Goal: Task Accomplishment & Management: Complete application form

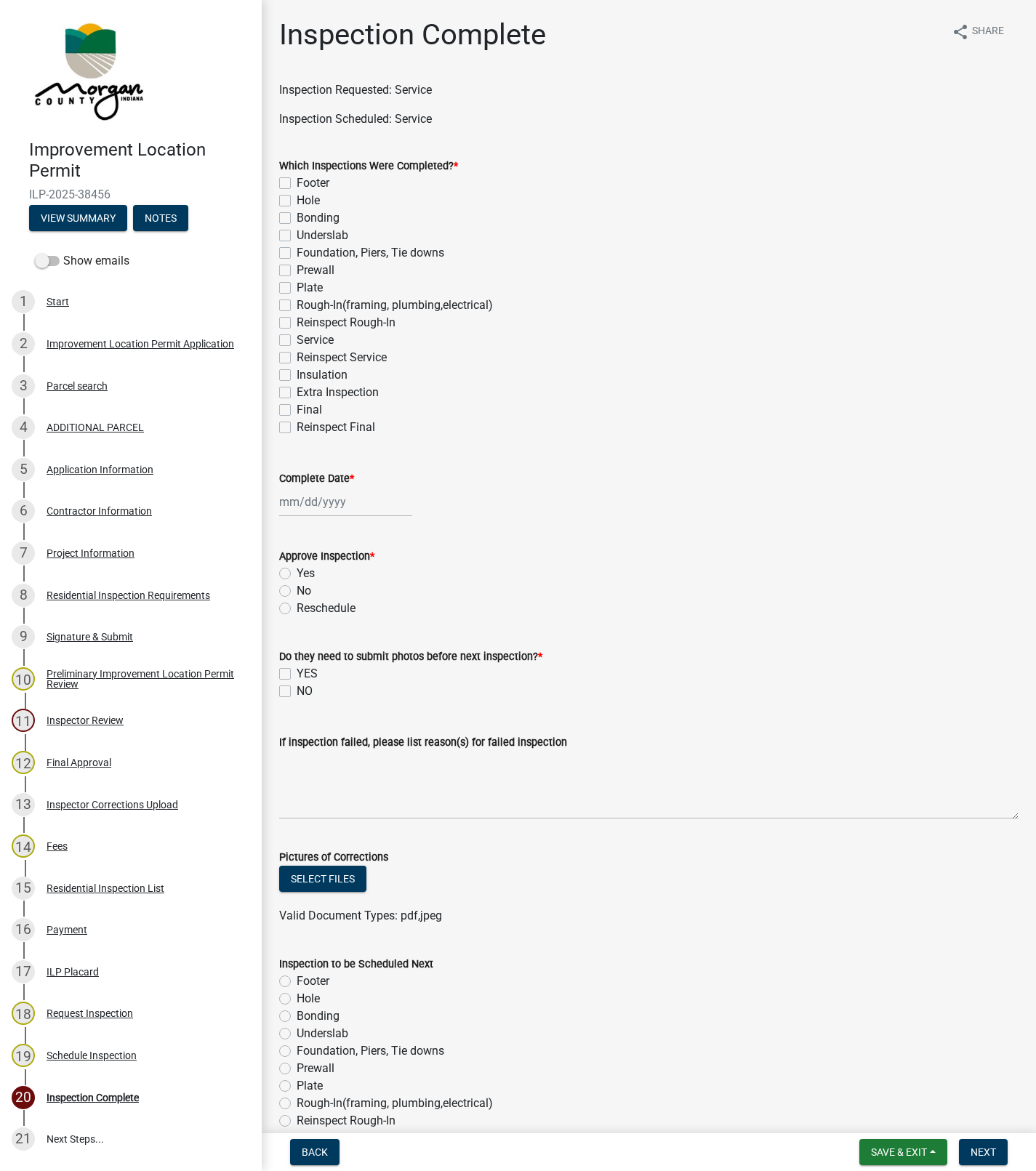
click at [297, 336] on label "Service" at bounding box center [315, 340] width 37 height 17
click at [297, 336] on input "Service" at bounding box center [302, 336] width 9 height 9
checkbox input "true"
checkbox input "false"
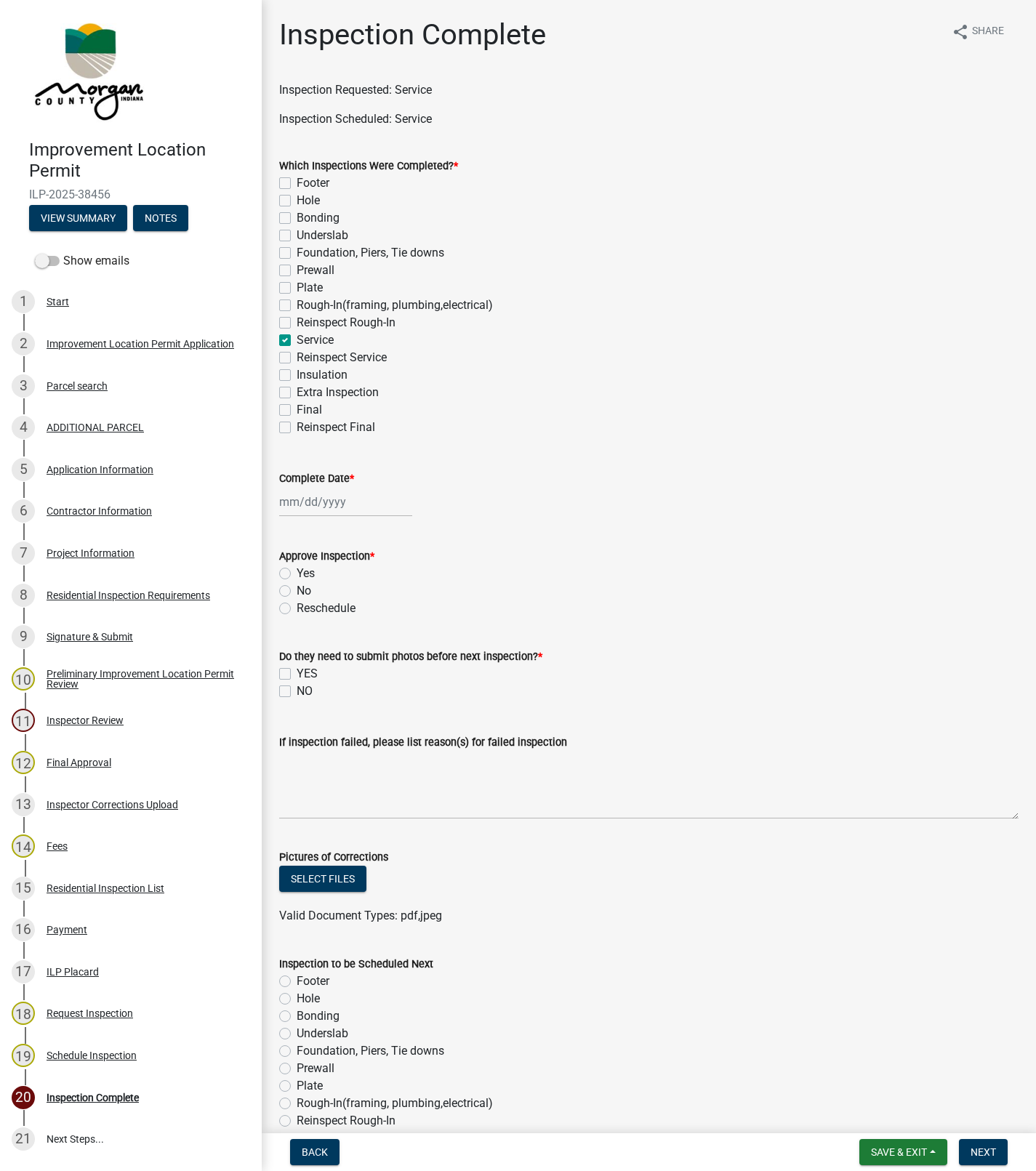
checkbox input "false"
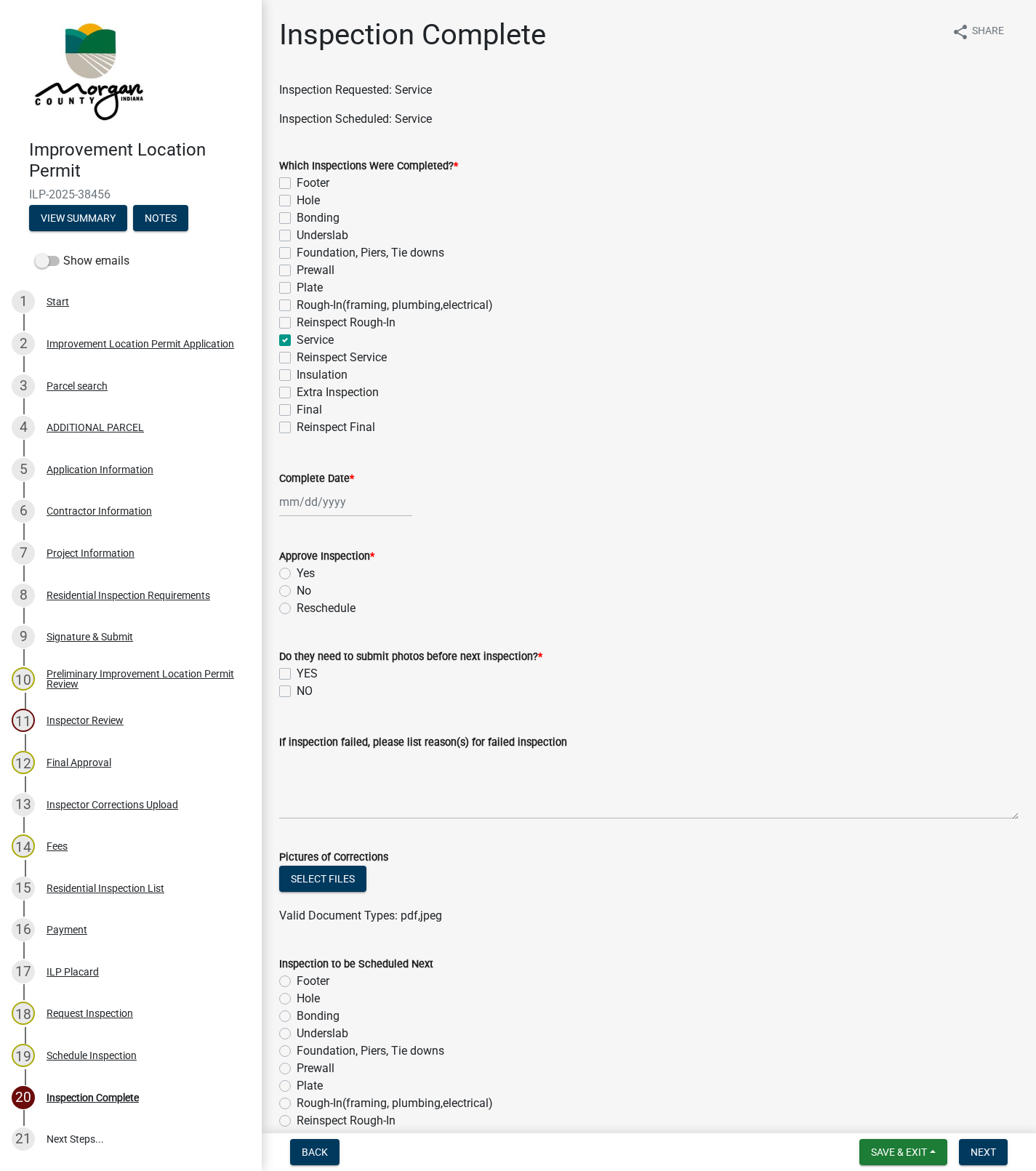
checkbox input "false"
checkbox input "true"
checkbox input "false"
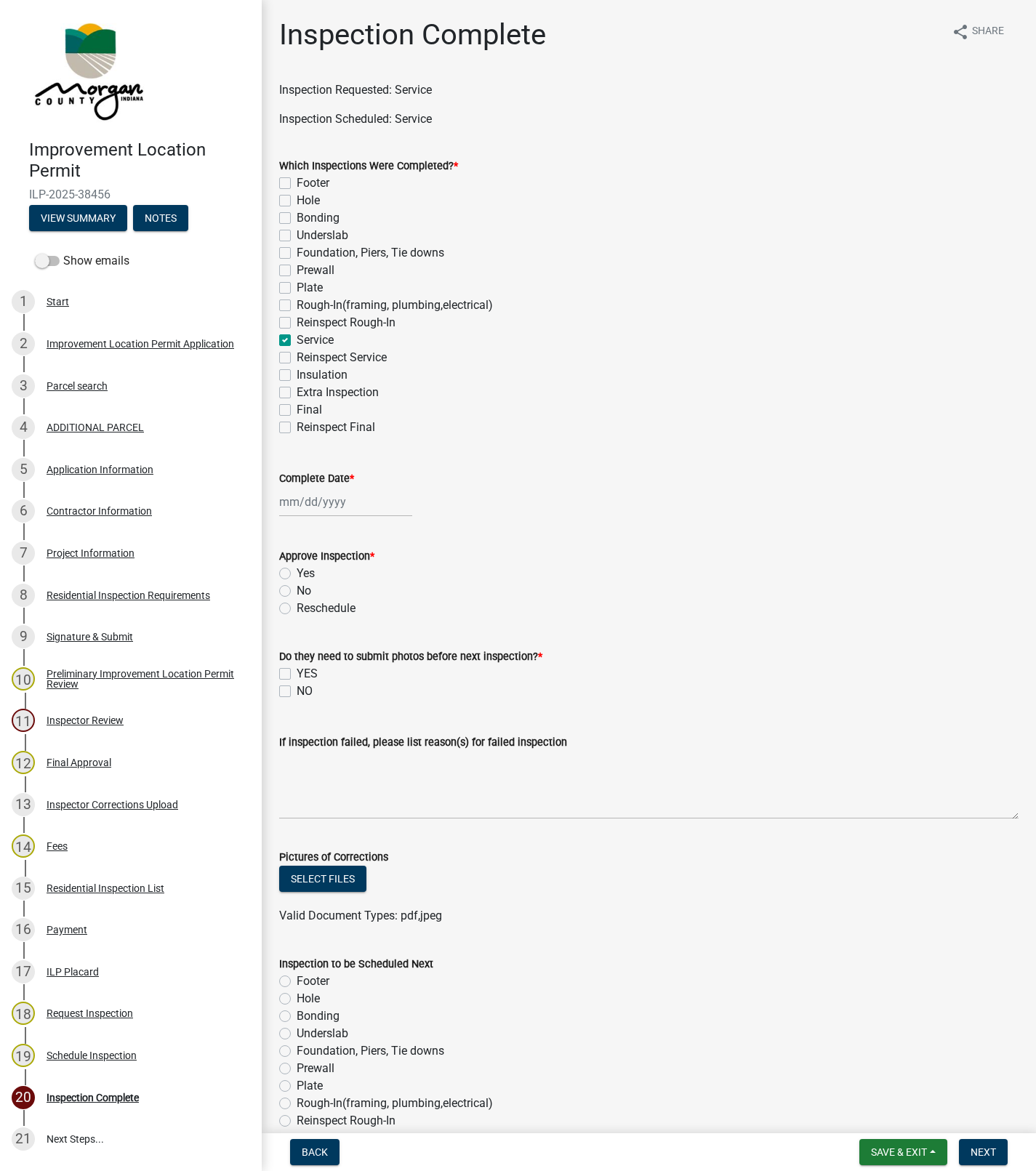
checkbox input "false"
click at [316, 508] on div at bounding box center [346, 501] width 133 height 30
select select "10"
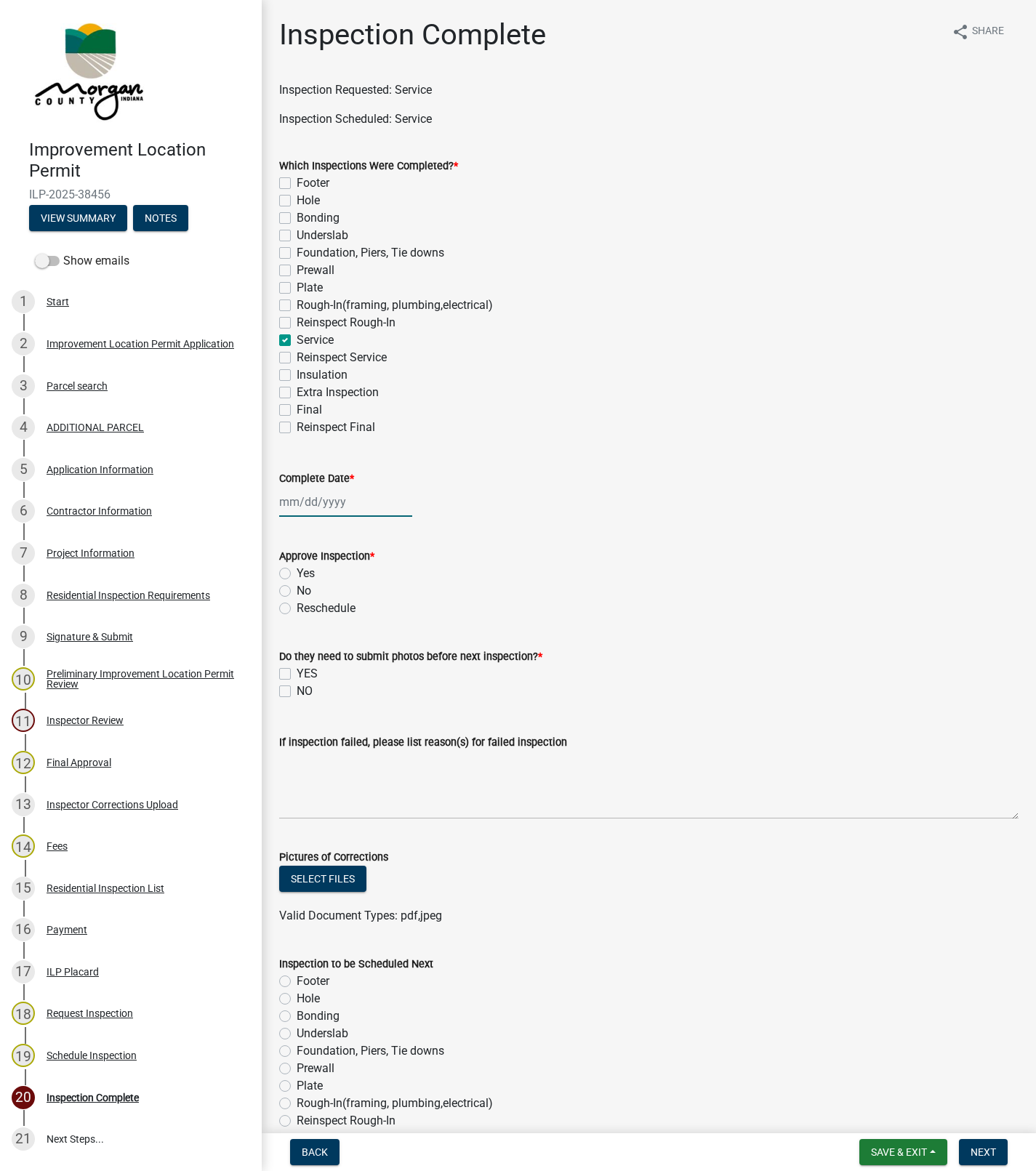
select select "2025"
click at [339, 622] on div "15" at bounding box center [340, 626] width 24 height 24
type input "[DATE]"
click at [297, 589] on label "No" at bounding box center [304, 591] width 14 height 17
click at [297, 589] on input "No" at bounding box center [302, 587] width 9 height 9
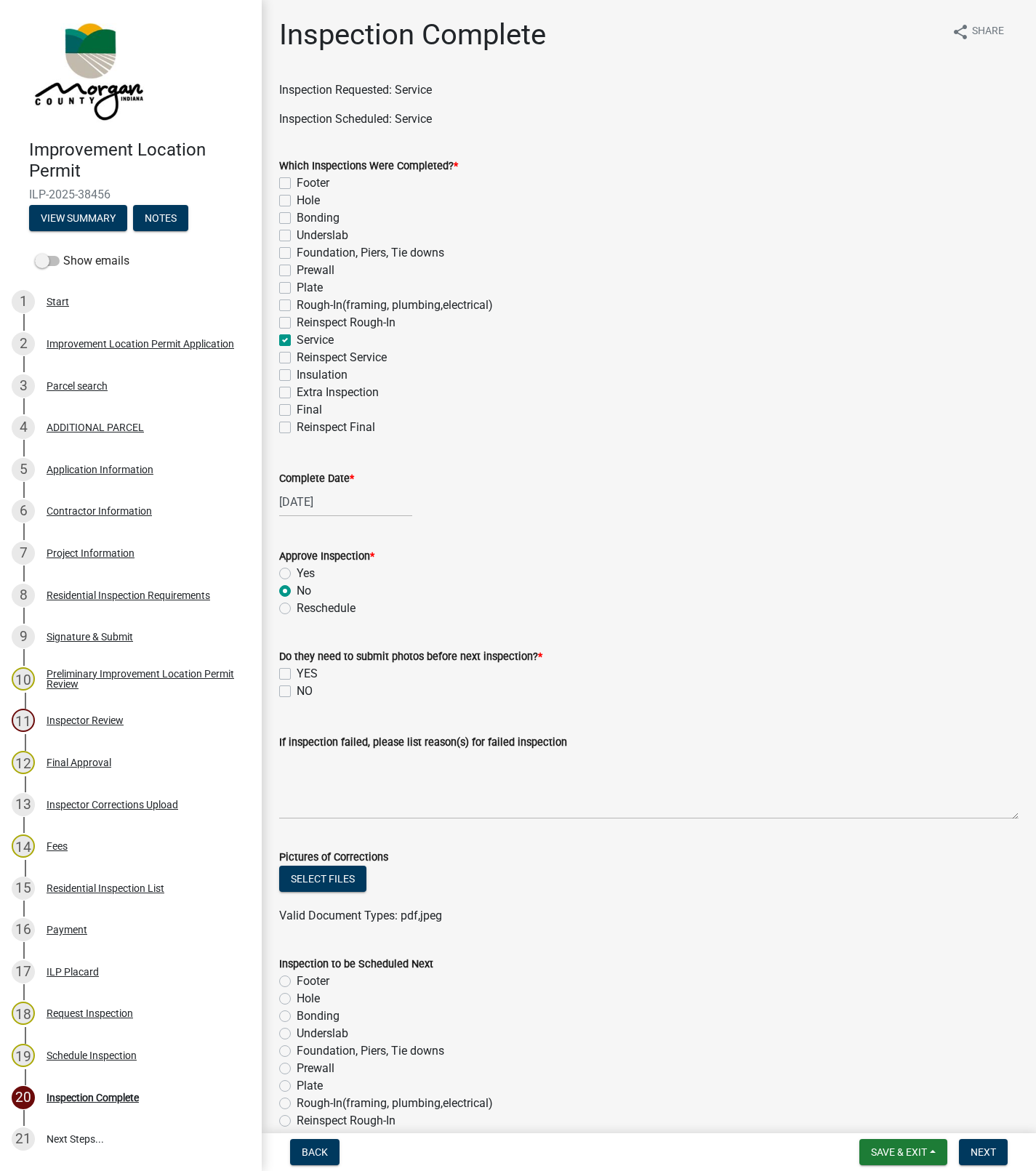
radio input "true"
click at [297, 692] on label "NO" at bounding box center [305, 691] width 16 height 17
click at [297, 692] on input "NO" at bounding box center [302, 687] width 9 height 9
checkbox input "true"
checkbox input "false"
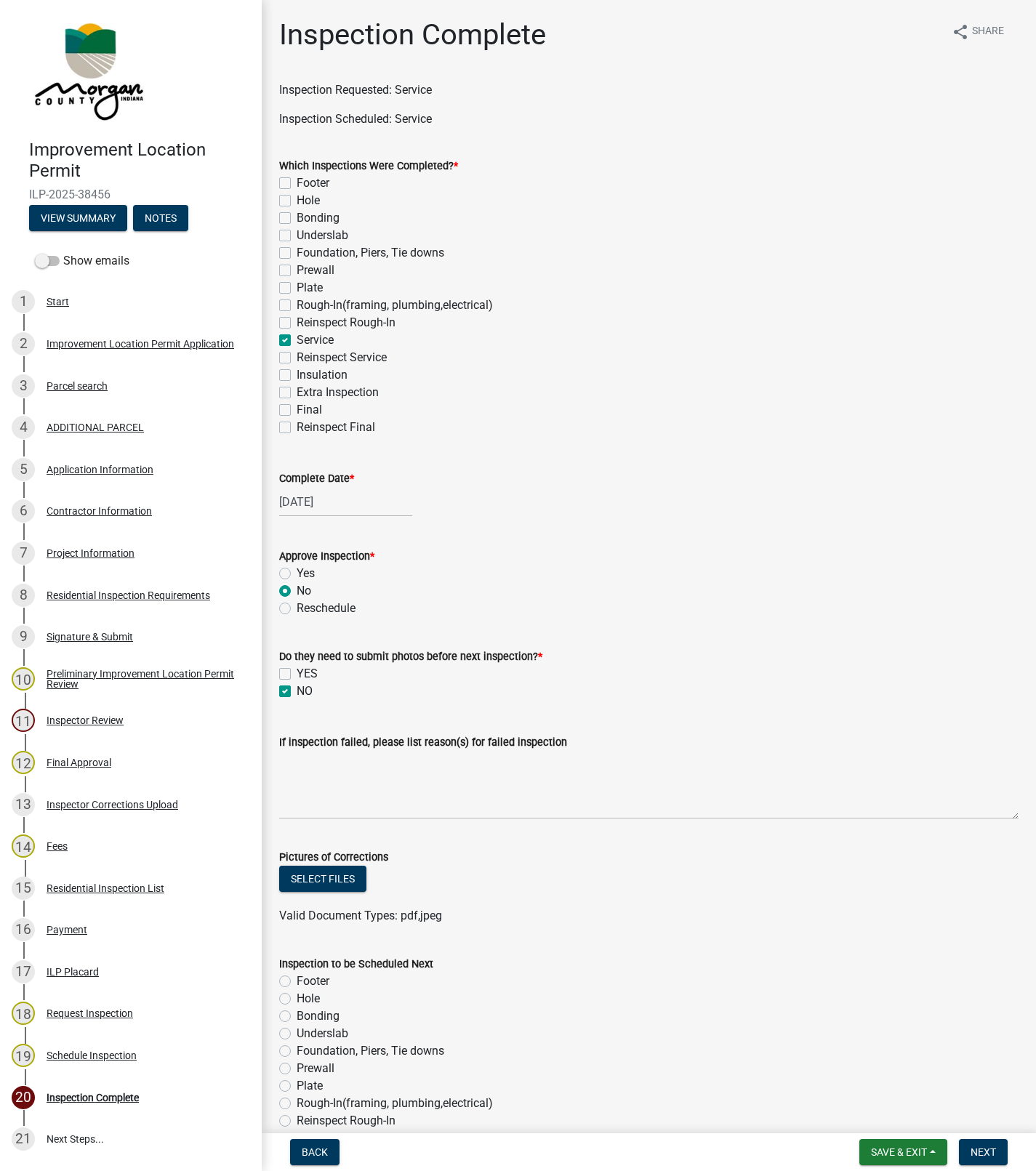
checkbox input "true"
click at [312, 765] on textarea "If inspection failed, please list reason(s) for failed inspection" at bounding box center [649, 785] width 740 height 68
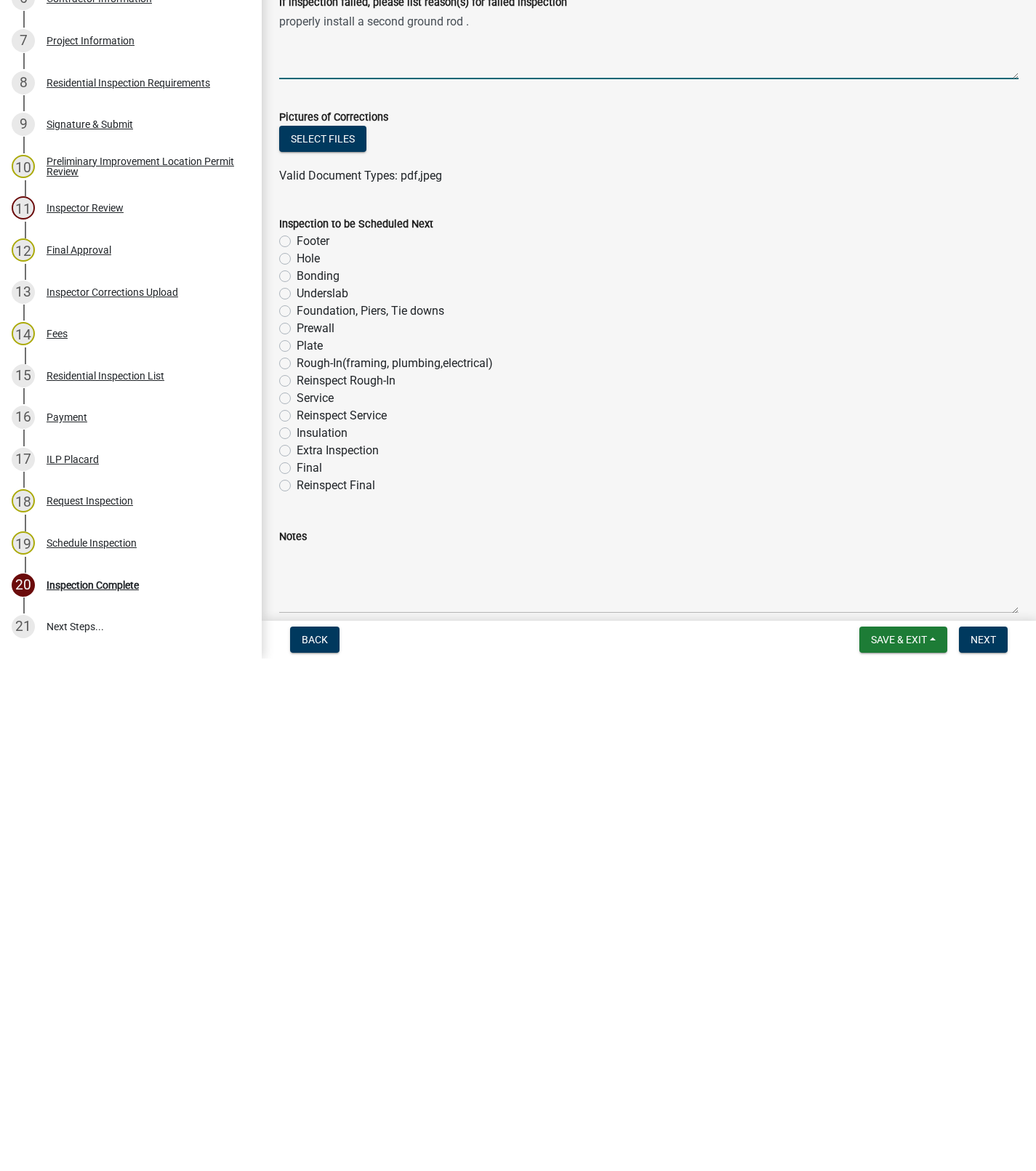
scroll to position [295, 0]
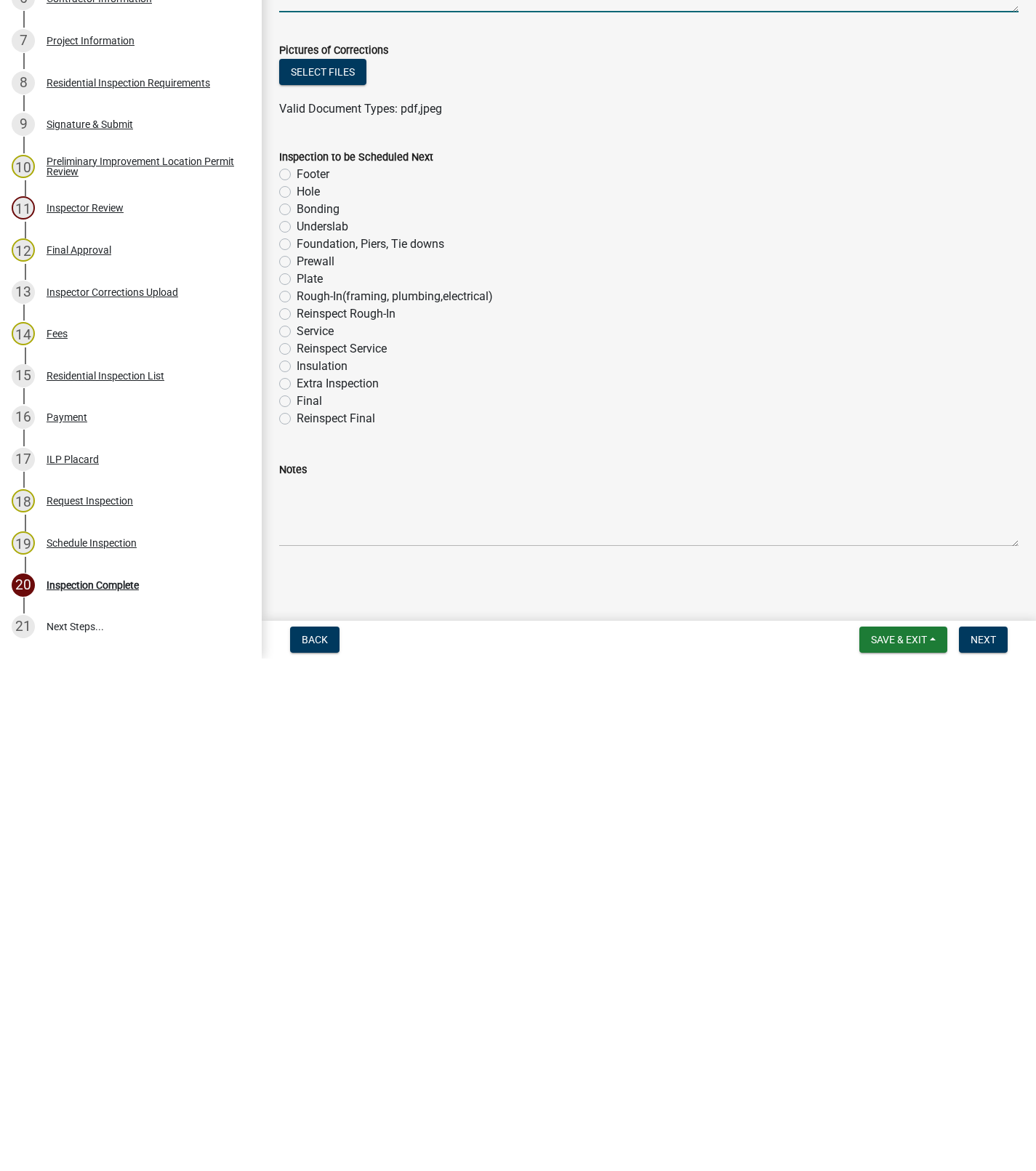
type textarea "properly install a second ground rod ."
click at [297, 861] on label "Reinspect Service" at bounding box center [342, 861] width 90 height 17
click at [297, 861] on input "Reinspect Service" at bounding box center [302, 857] width 9 height 9
radio input "true"
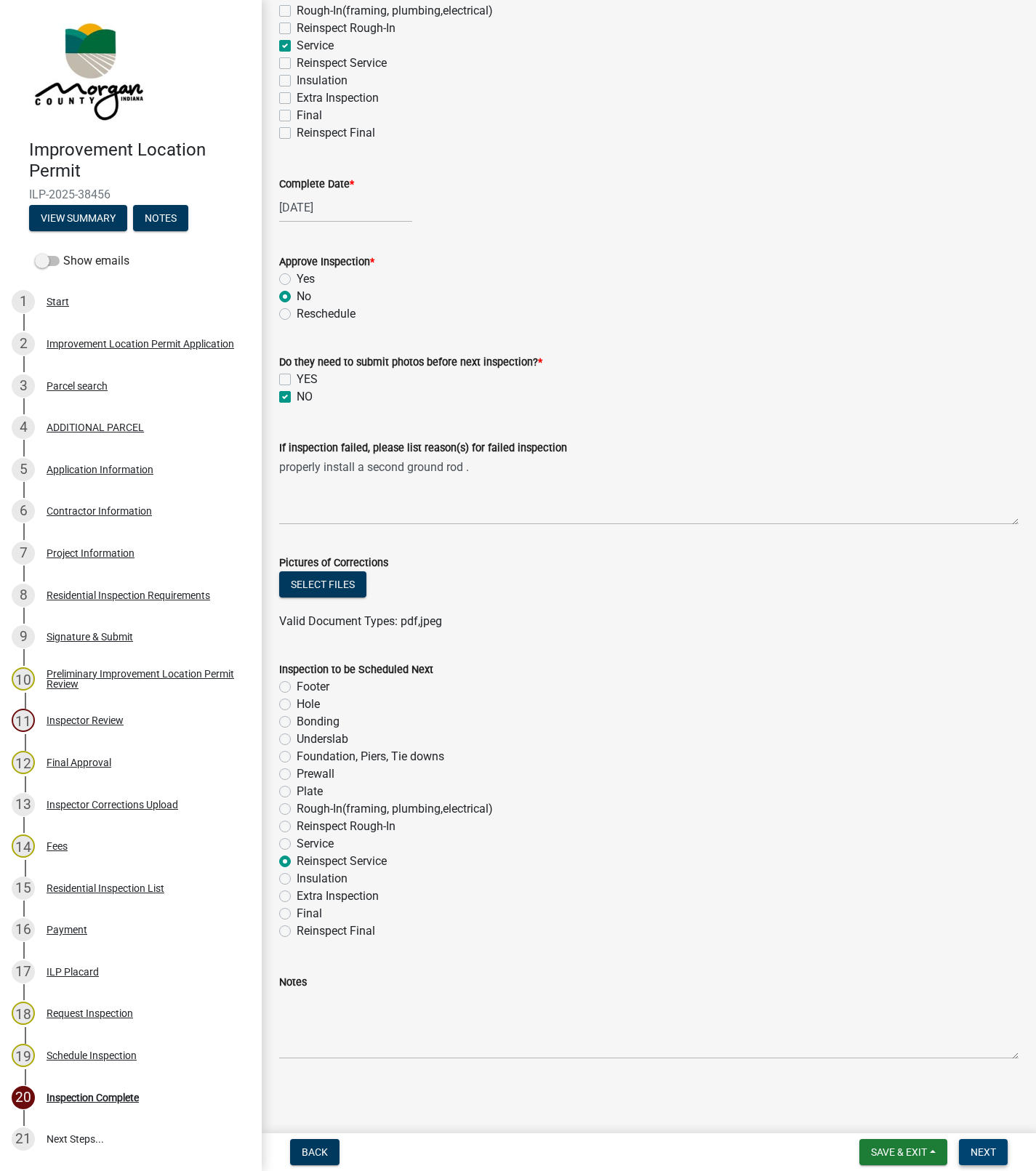
click at [981, 1152] on span "Next" at bounding box center [984, 1152] width 26 height 11
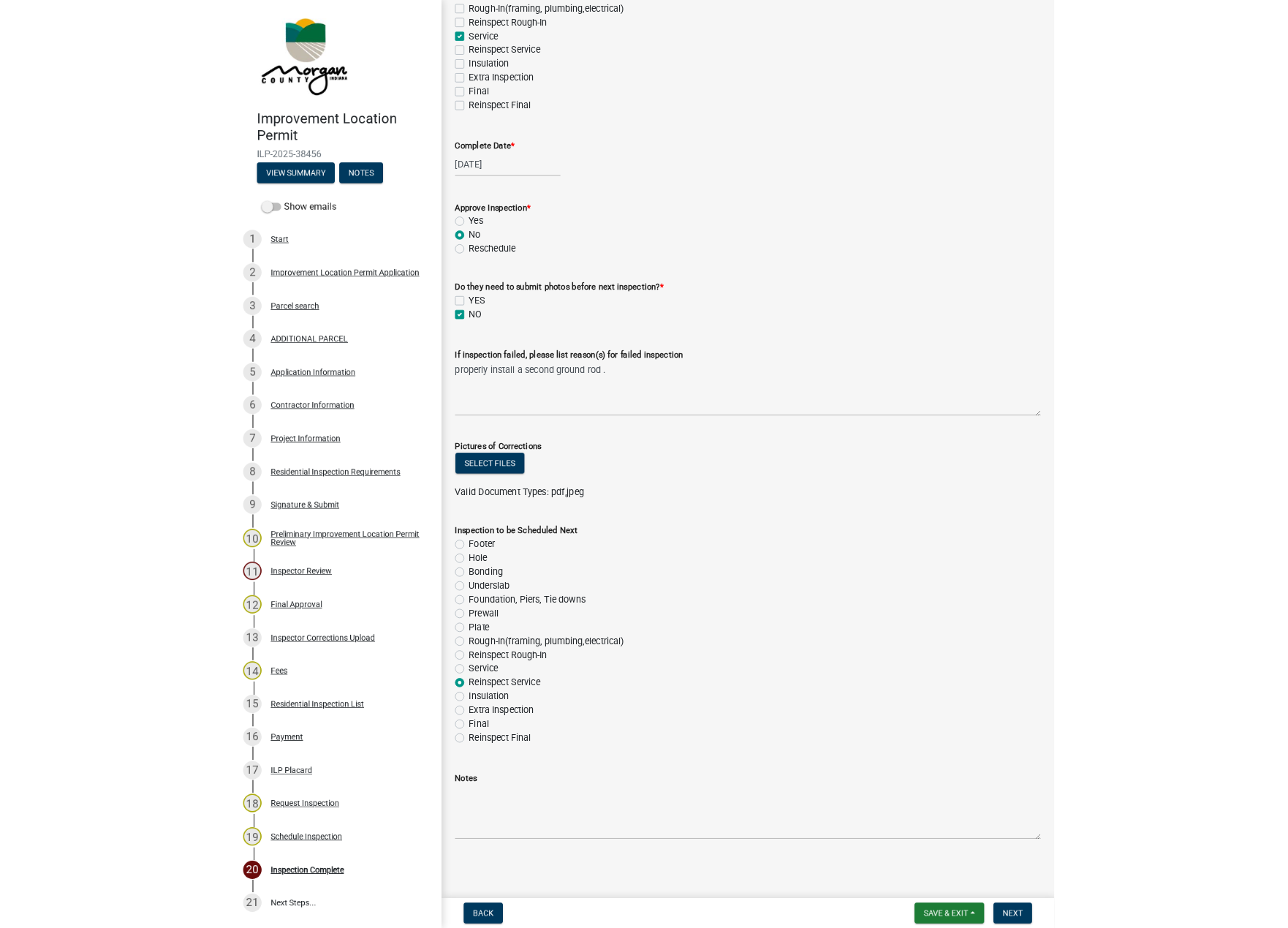
scroll to position [0, 0]
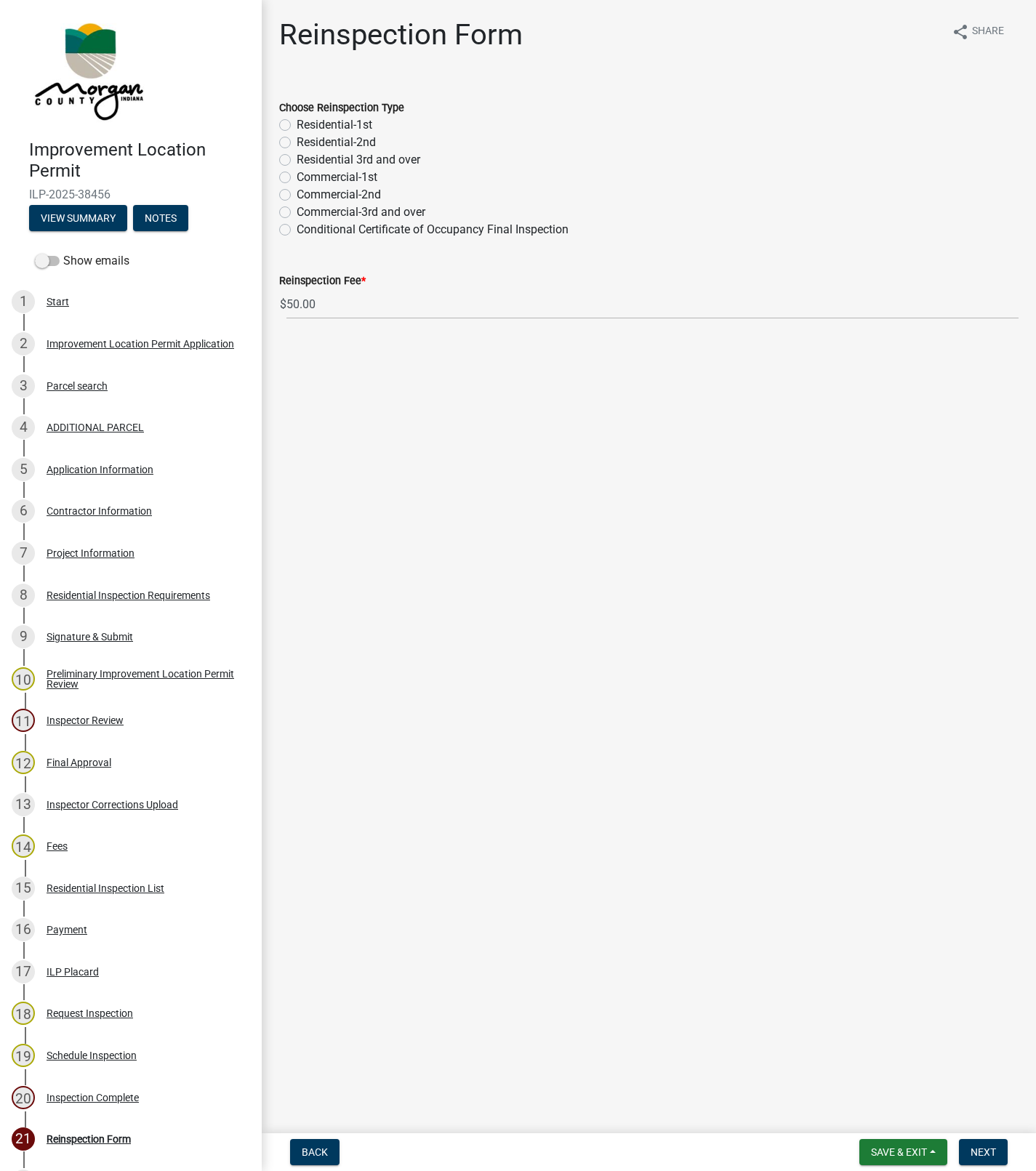
click at [297, 123] on label "Residential-1st" at bounding box center [335, 125] width 76 height 17
click at [297, 123] on input "Residential-1st" at bounding box center [302, 121] width 9 height 9
radio input "true"
click at [980, 1147] on span "Next" at bounding box center [984, 1152] width 26 height 11
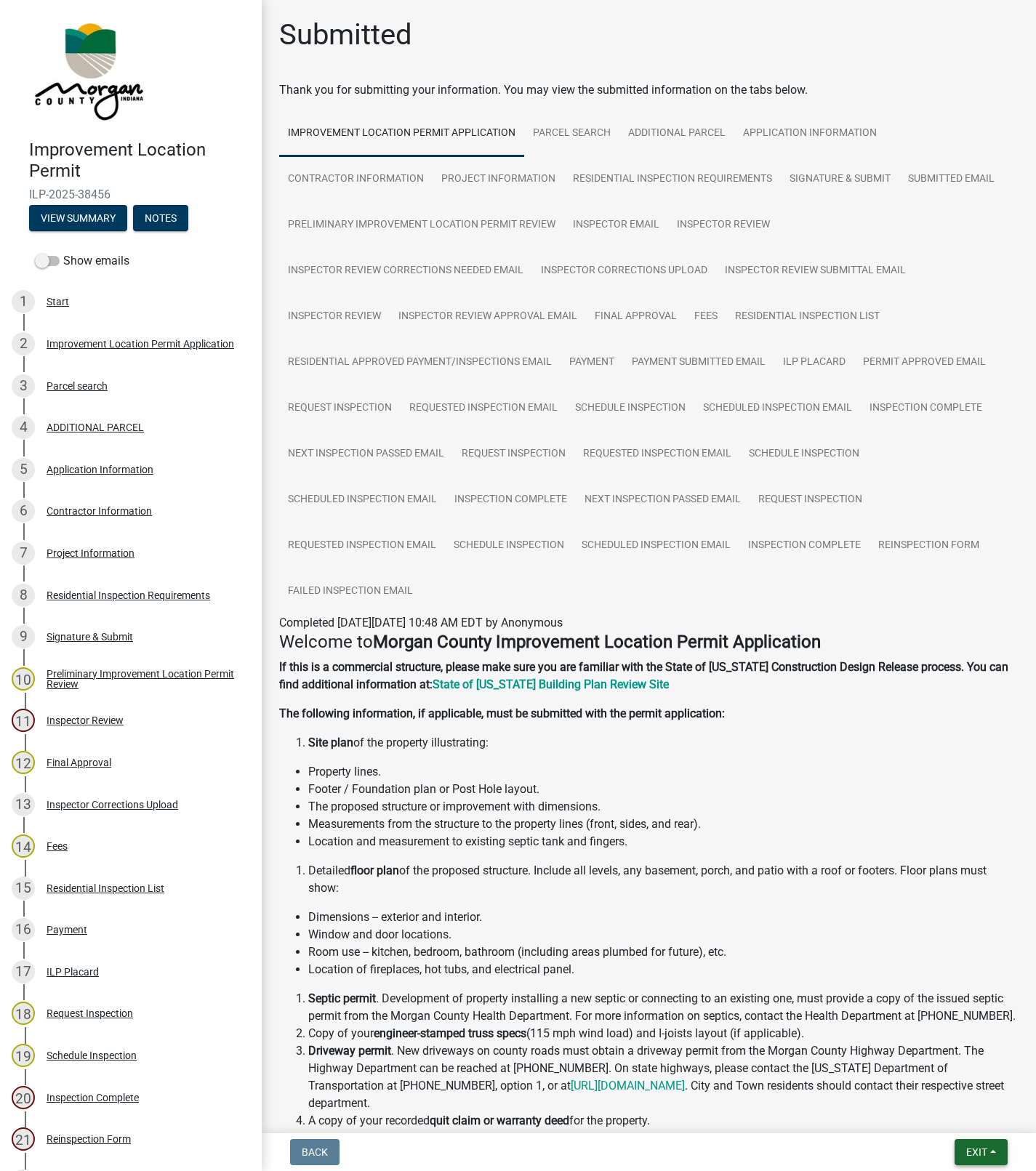
click at [978, 1151] on span "Exit" at bounding box center [977, 1152] width 21 height 11
click at [938, 1113] on button "Save & Exit" at bounding box center [949, 1115] width 116 height 35
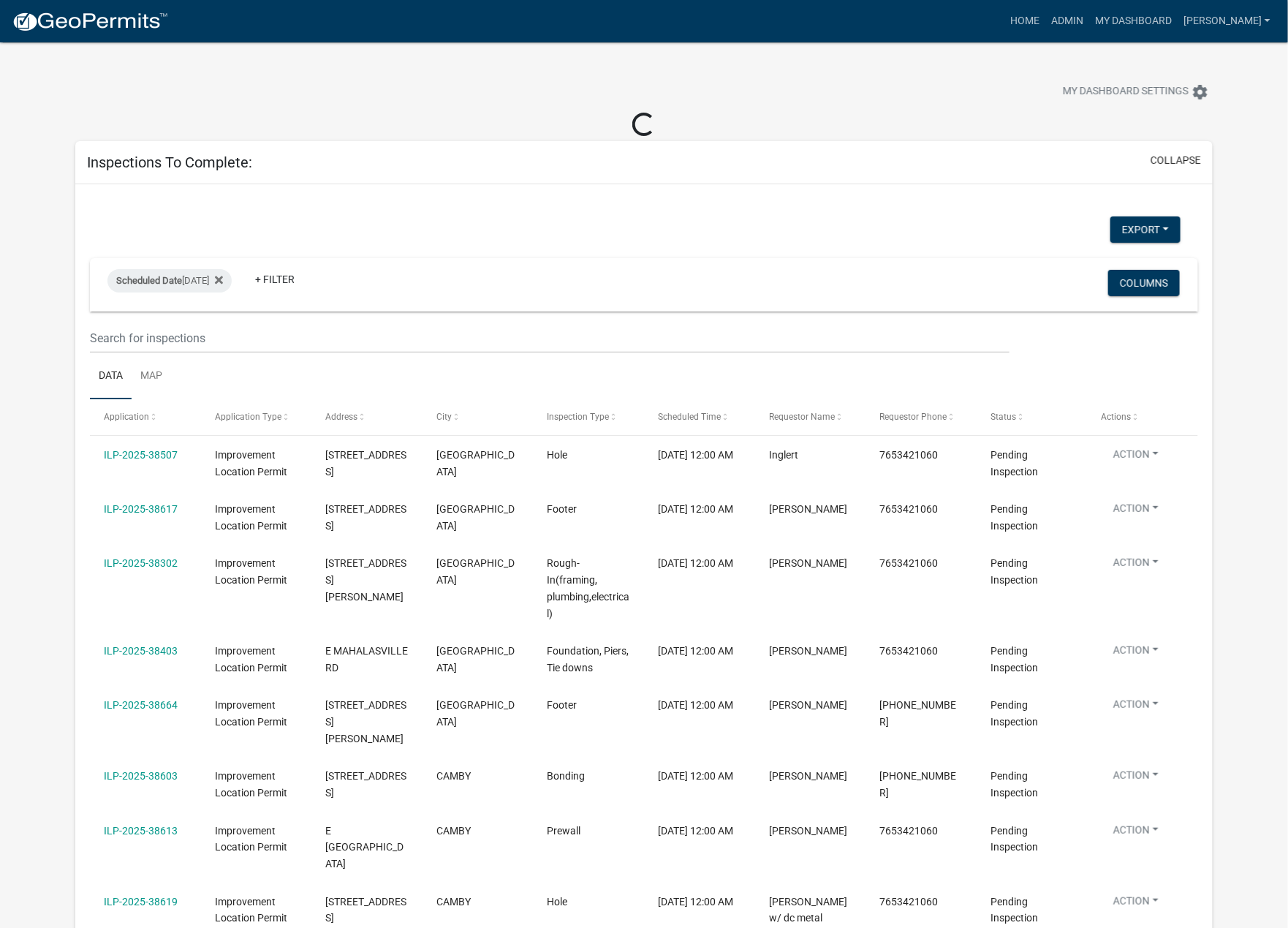
select select "1: 25"
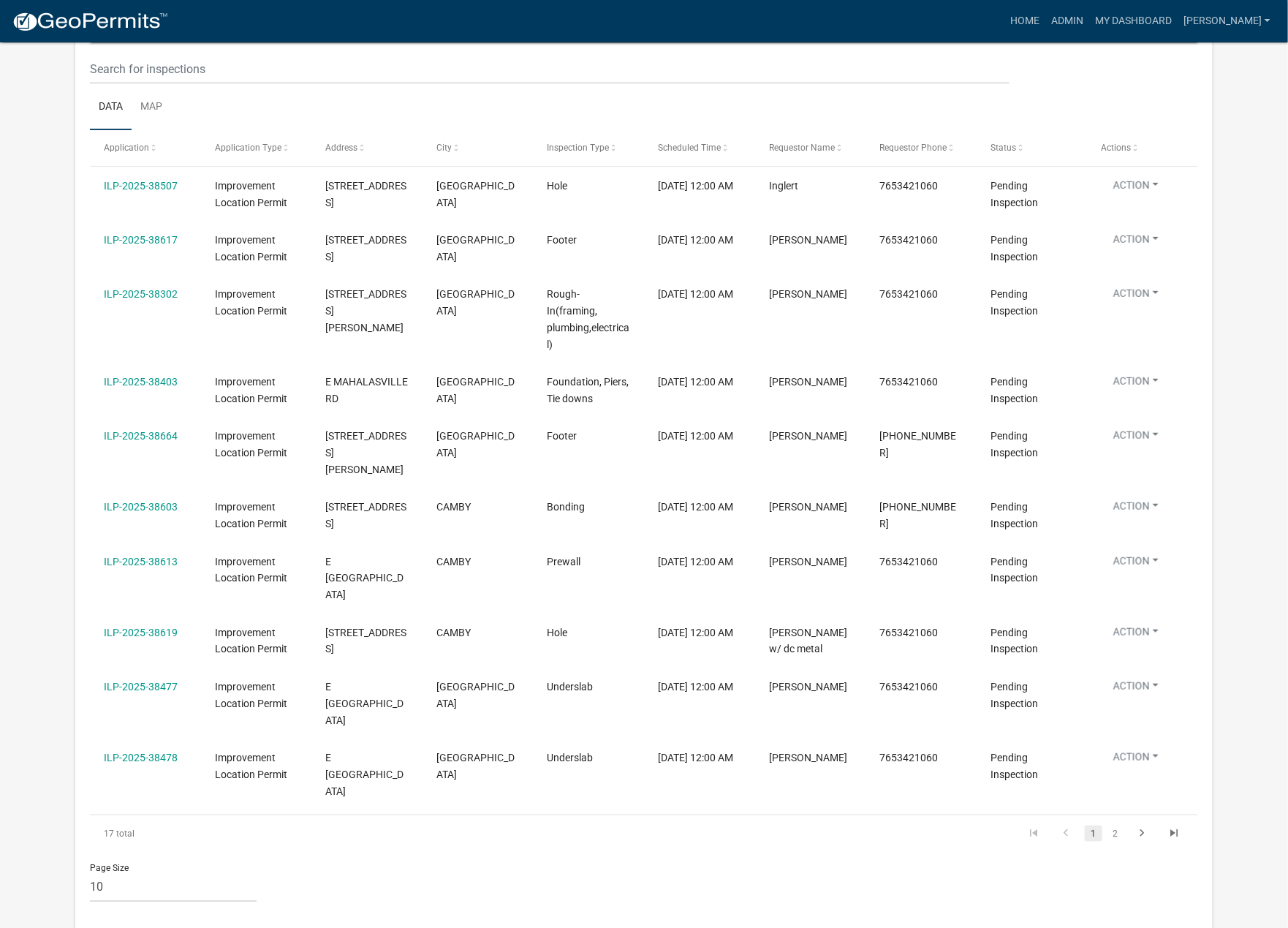
scroll to position [247, 0]
click at [1024, 823] on link "2" at bounding box center [1115, 830] width 18 height 16
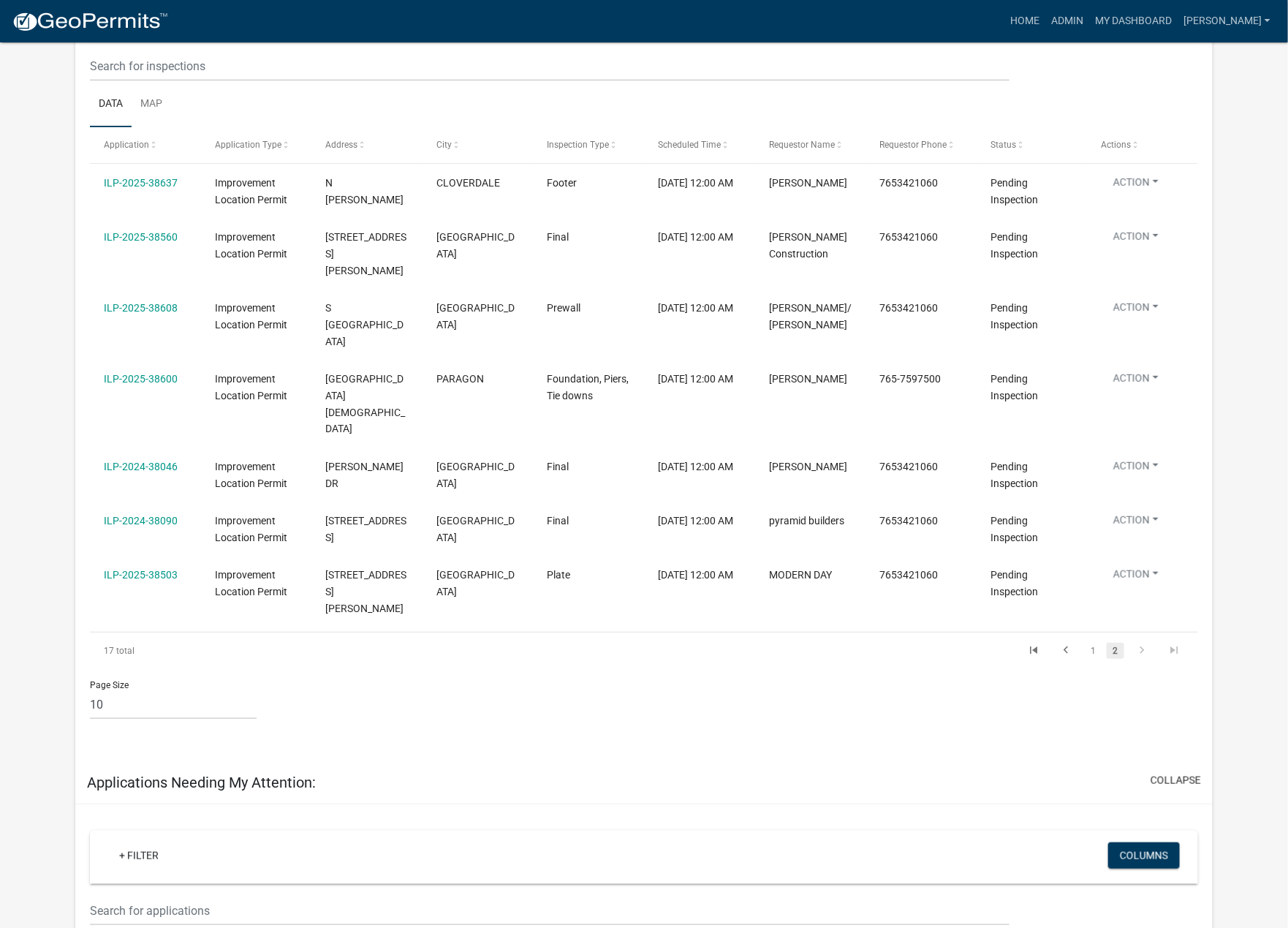
click at [153, 373] on link "ILP-2025-38600" at bounding box center [140, 378] width 74 height 11
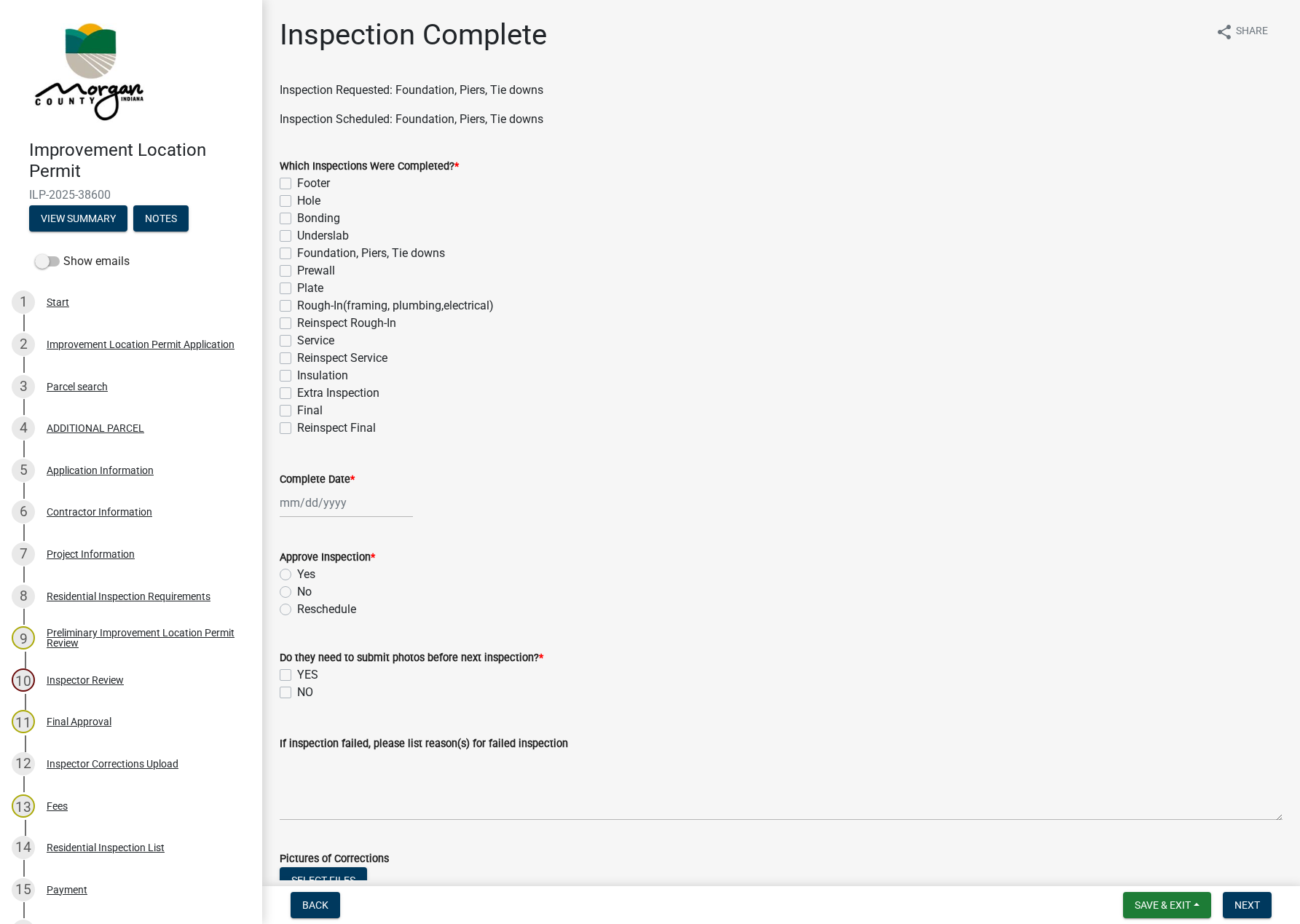
click at [297, 253] on label "Foundation, Piers, Tie downs" at bounding box center [371, 253] width 148 height 17
click at [297, 253] on input "Foundation, Piers, Tie downs" at bounding box center [302, 249] width 9 height 9
checkbox input "true"
checkbox input "false"
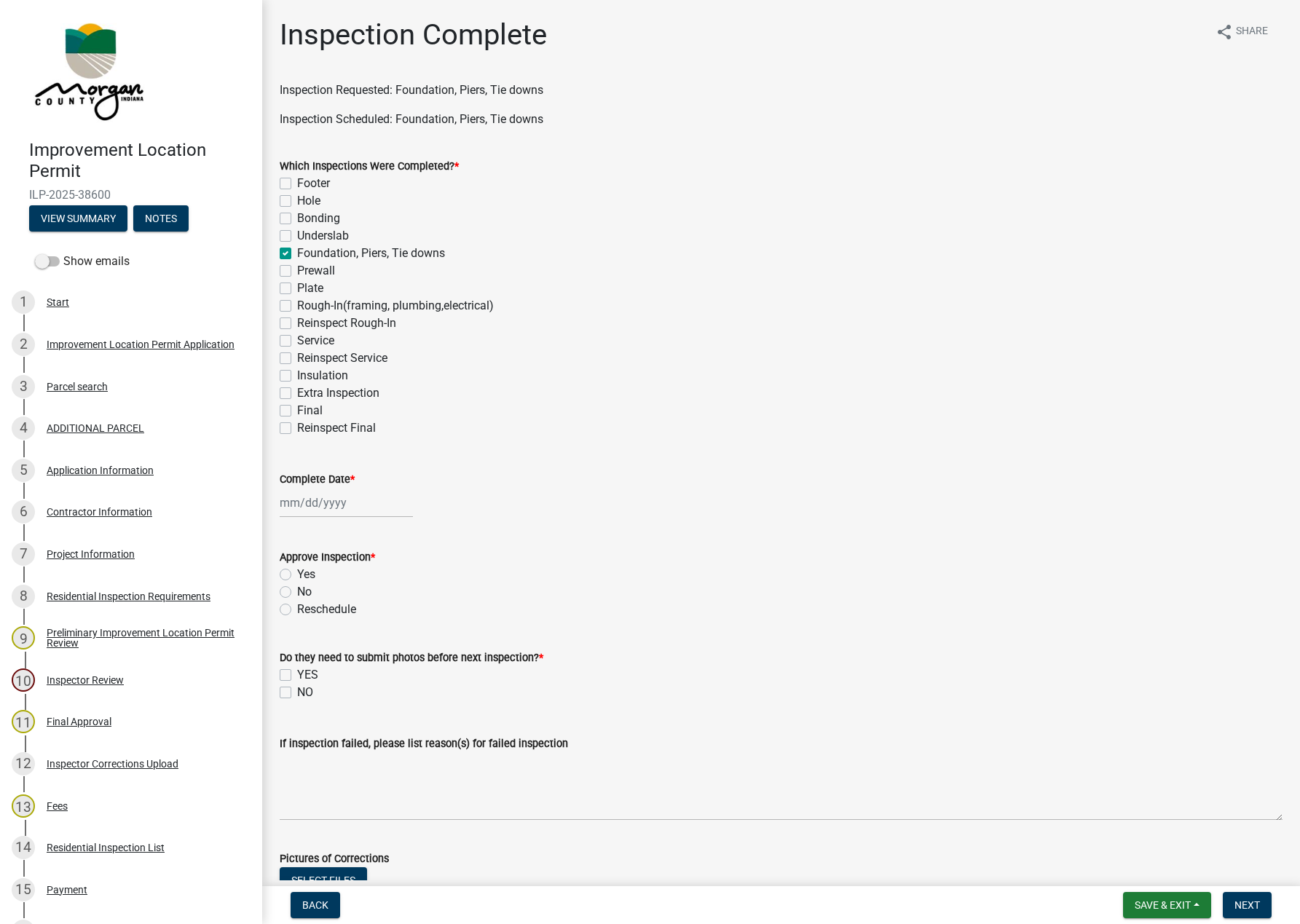
checkbox input "false"
checkbox input "true"
checkbox input "false"
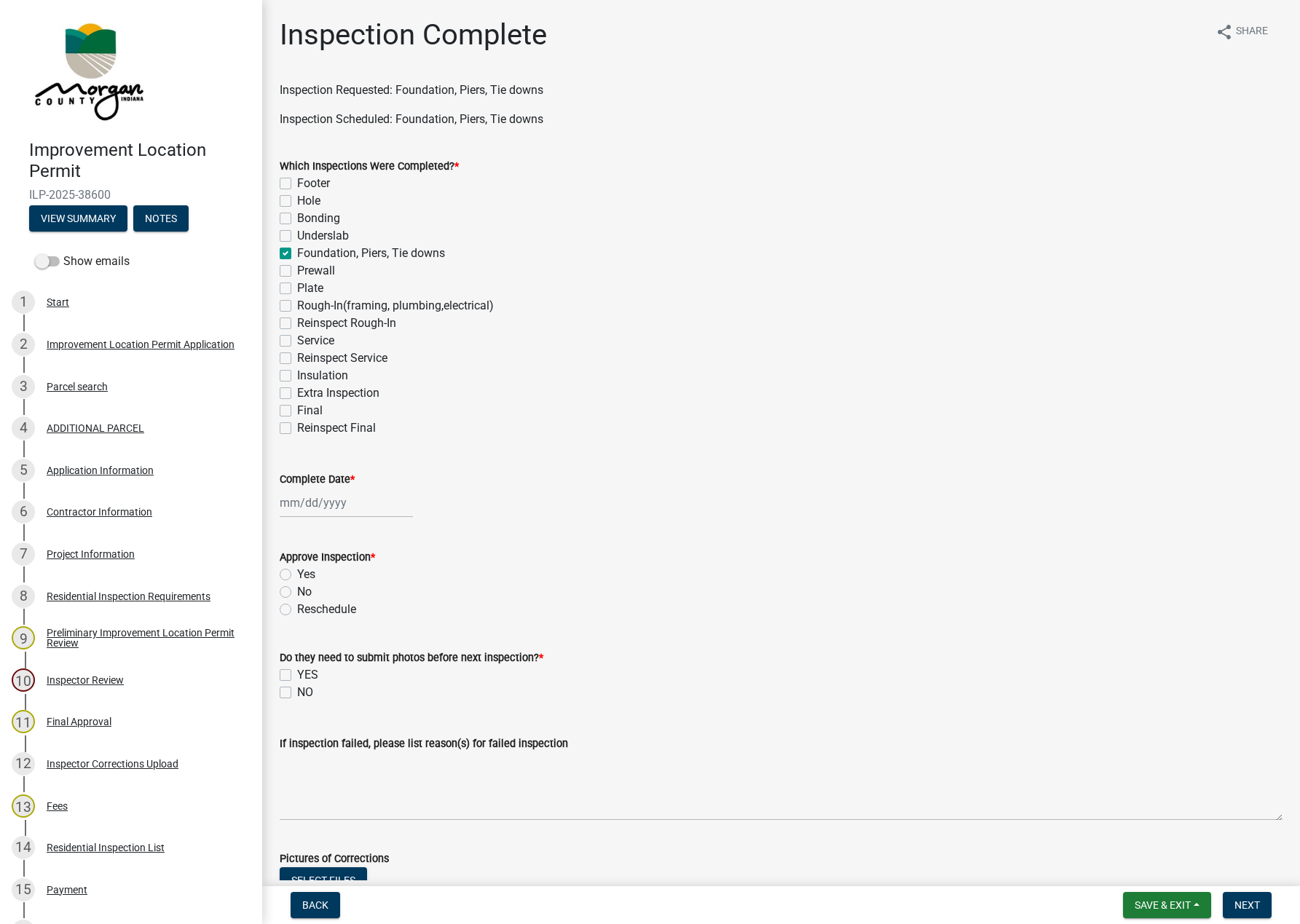
checkbox input "false"
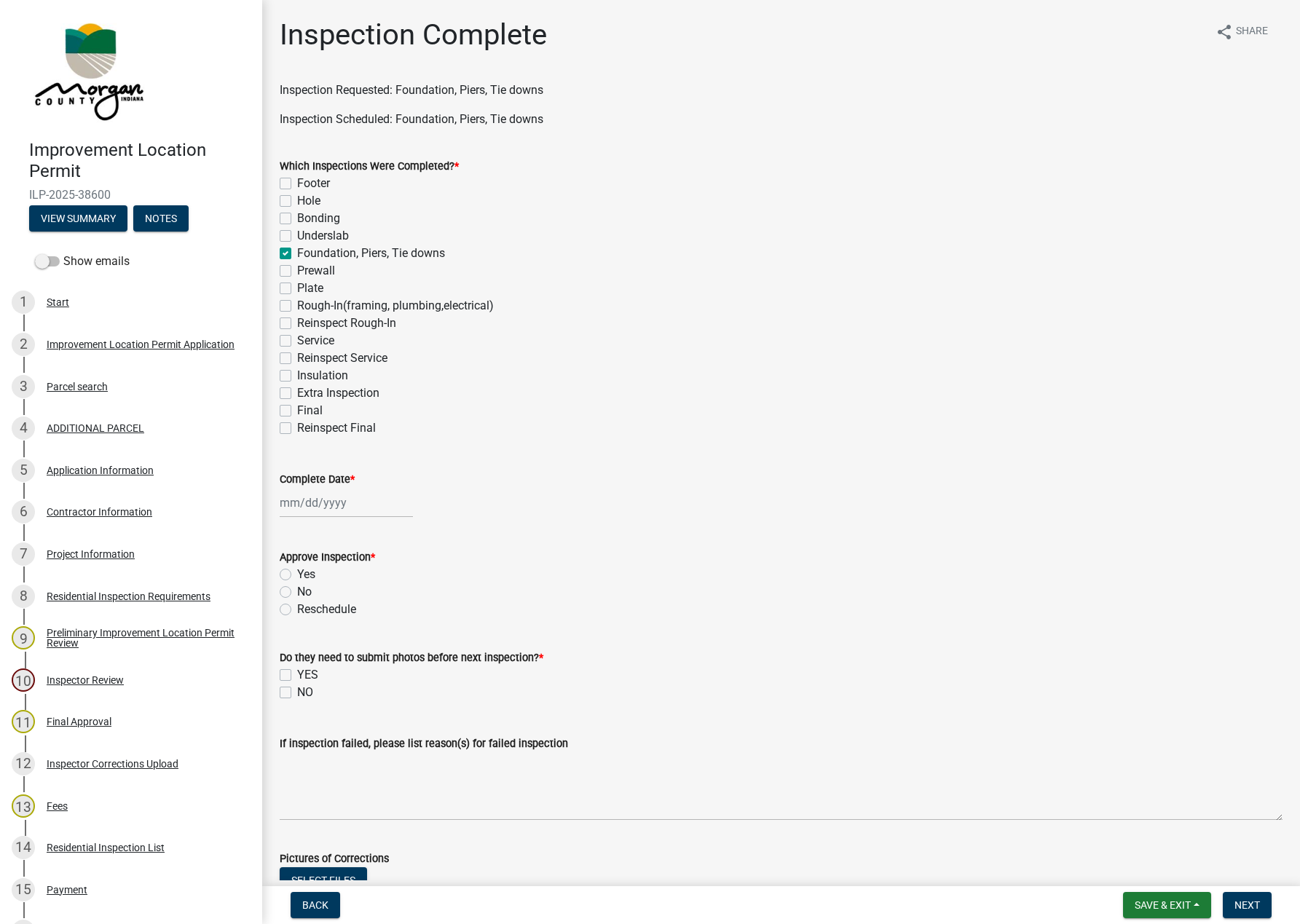
checkbox input "false"
click at [316, 501] on div at bounding box center [346, 502] width 133 height 30
select select "10"
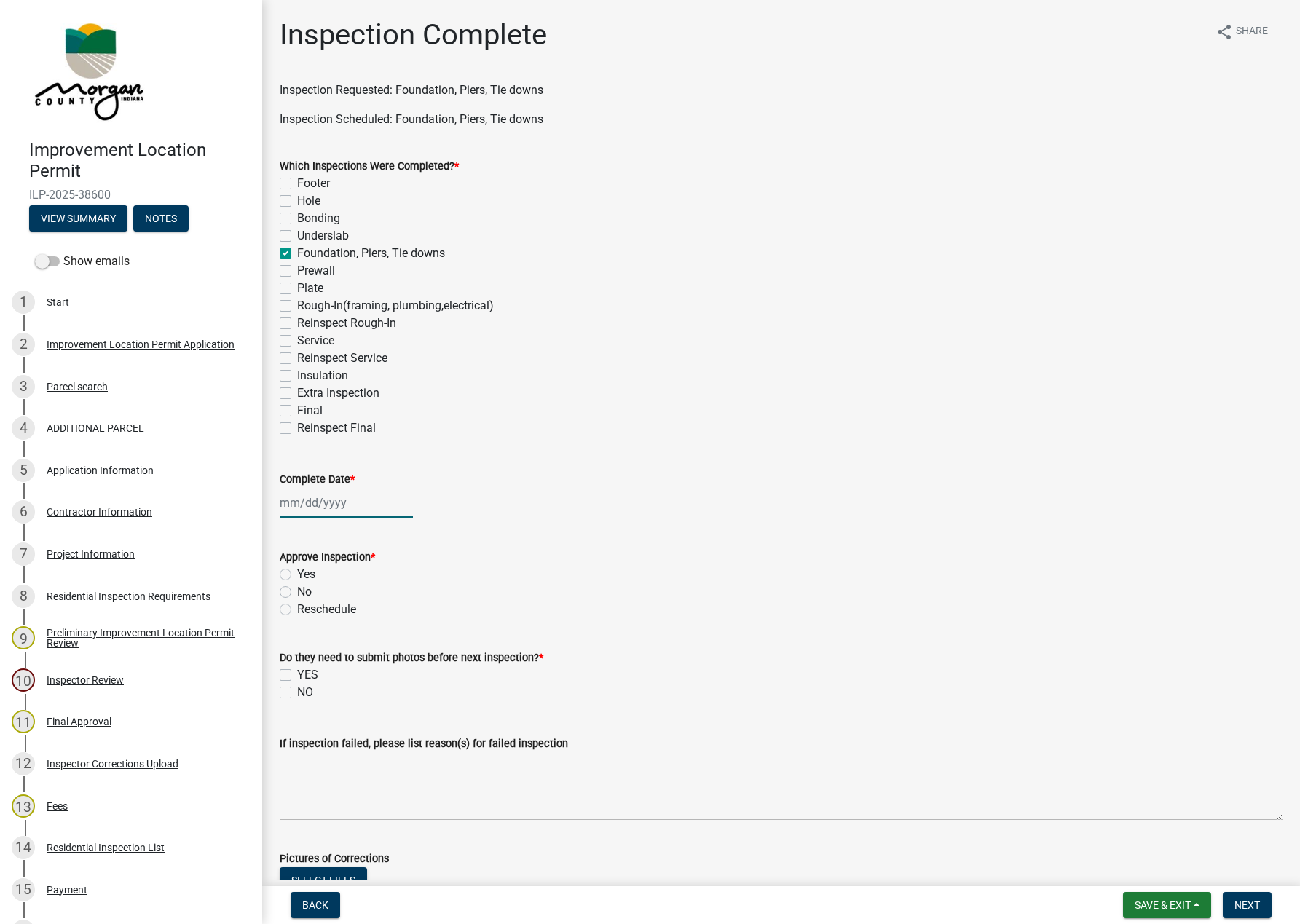
select select "2025"
click at [339, 625] on div "15" at bounding box center [341, 627] width 24 height 24
type input "[DATE]"
click at [297, 592] on label "No" at bounding box center [304, 592] width 14 height 17
click at [297, 592] on input "No" at bounding box center [302, 588] width 9 height 9
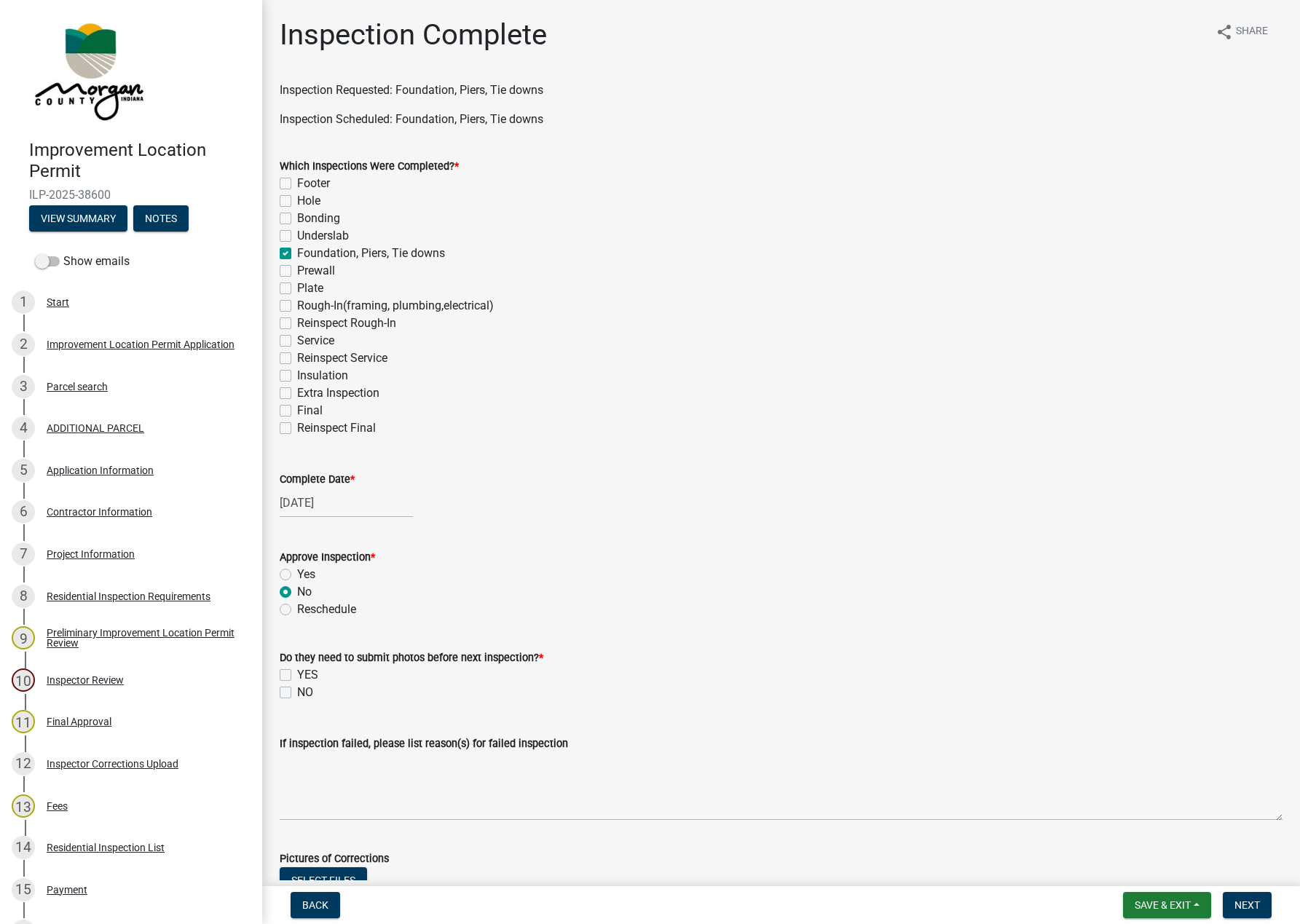
radio input "true"
click at [297, 577] on label "Yes" at bounding box center [307, 574] width 18 height 17
click at [297, 575] on input "Yes" at bounding box center [302, 570] width 9 height 9
radio input "true"
click at [297, 675] on label "YES" at bounding box center [308, 675] width 21 height 17
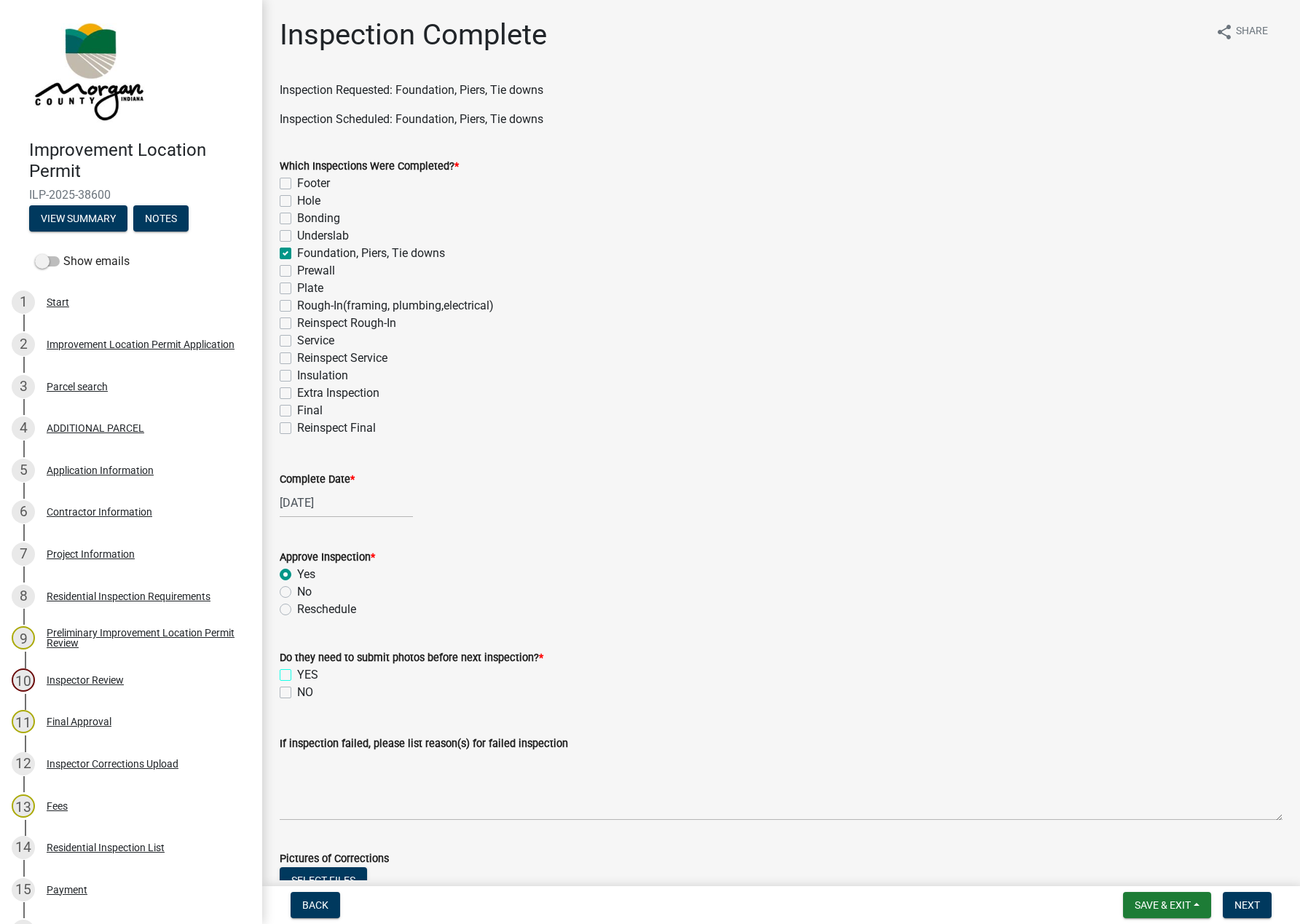
click at [297, 675] on input "YES" at bounding box center [302, 671] width 9 height 9
checkbox input "true"
click at [304, 691] on label "NO" at bounding box center [305, 692] width 16 height 17
click at [304, 691] on input "NO" at bounding box center [302, 688] width 9 height 9
checkbox input "true"
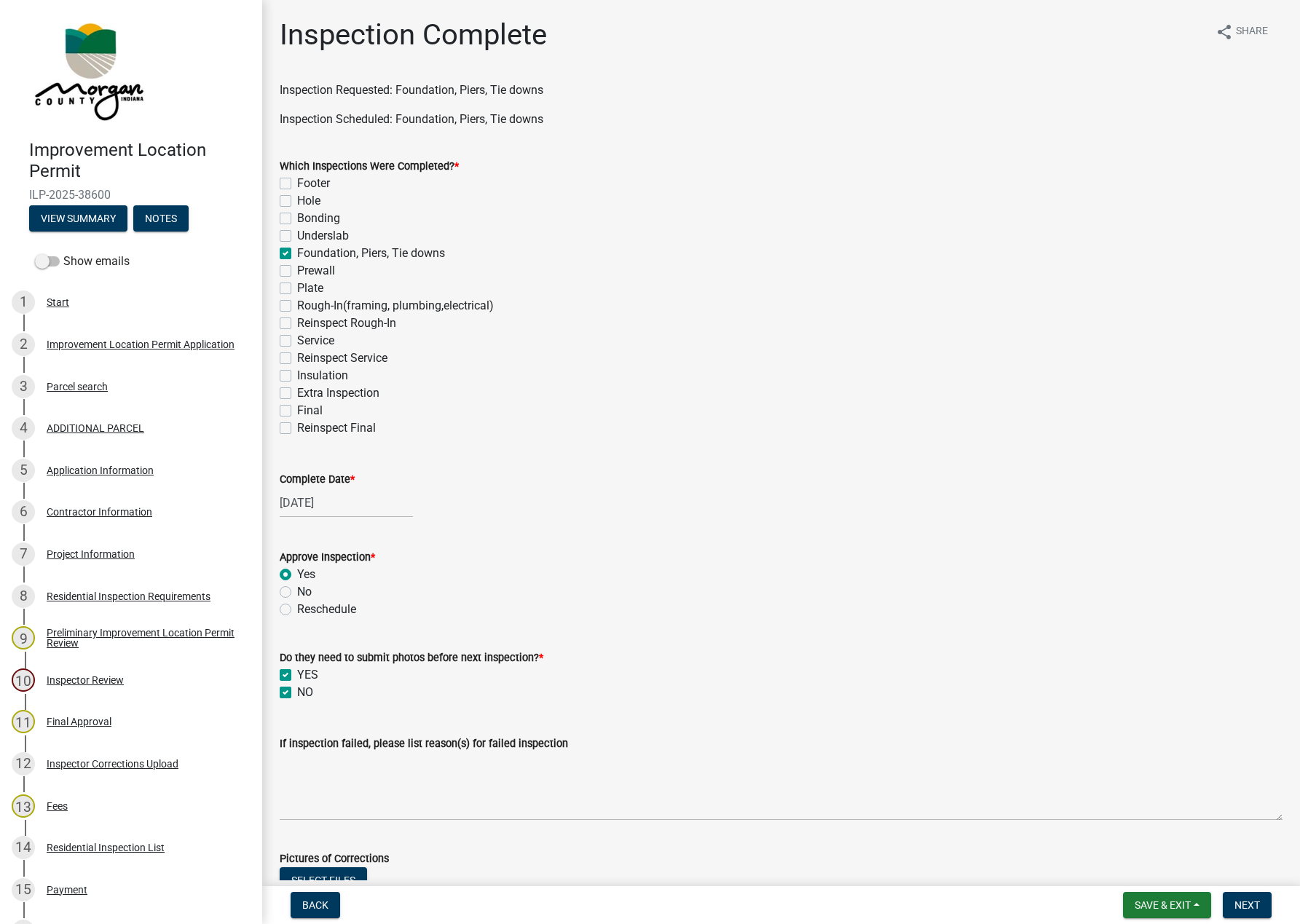
checkbox input "true"
click at [297, 675] on label "YES" at bounding box center [308, 675] width 21 height 17
click at [297, 675] on input "YES" at bounding box center [302, 671] width 9 height 9
checkbox input "false"
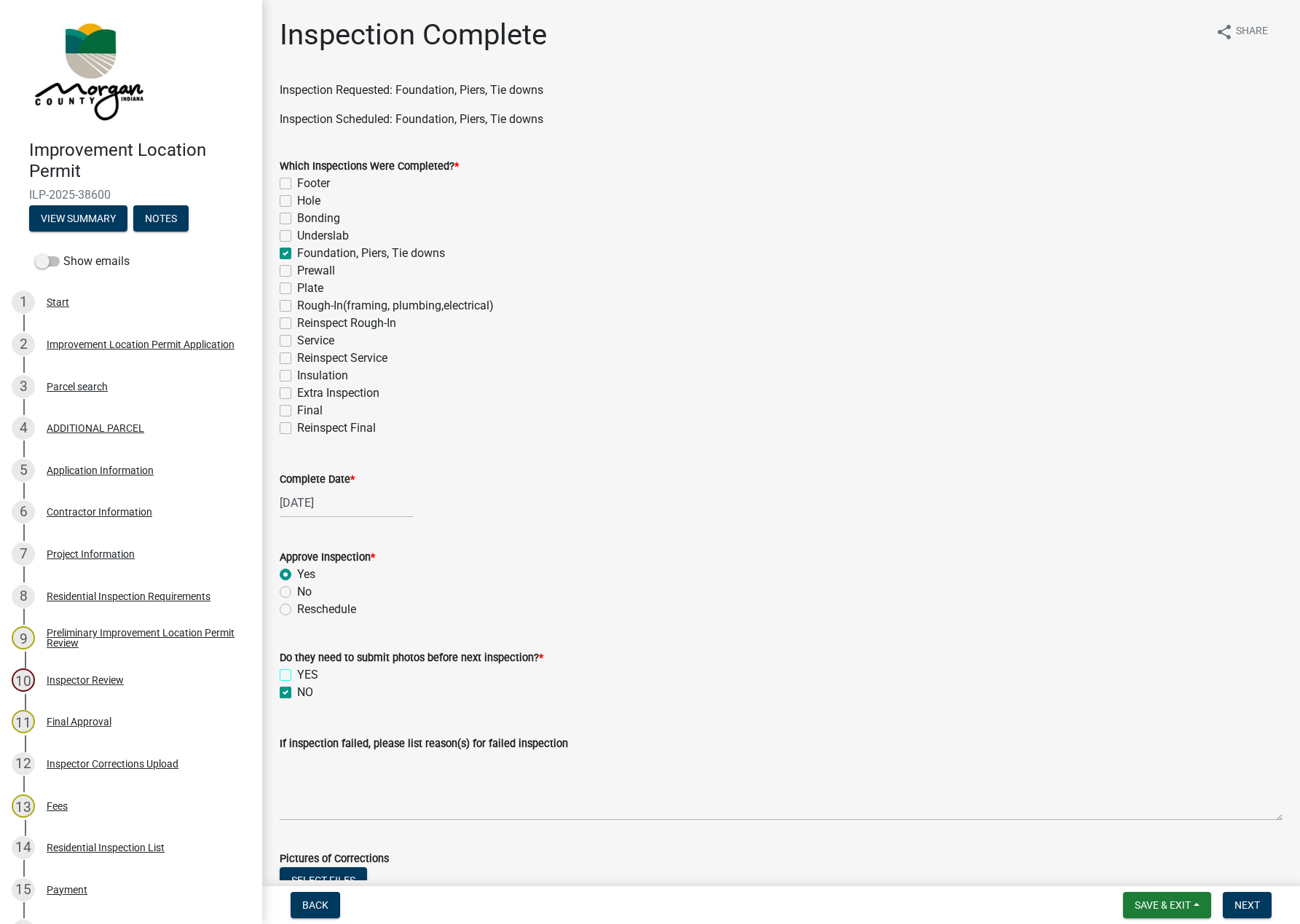
checkbox input "true"
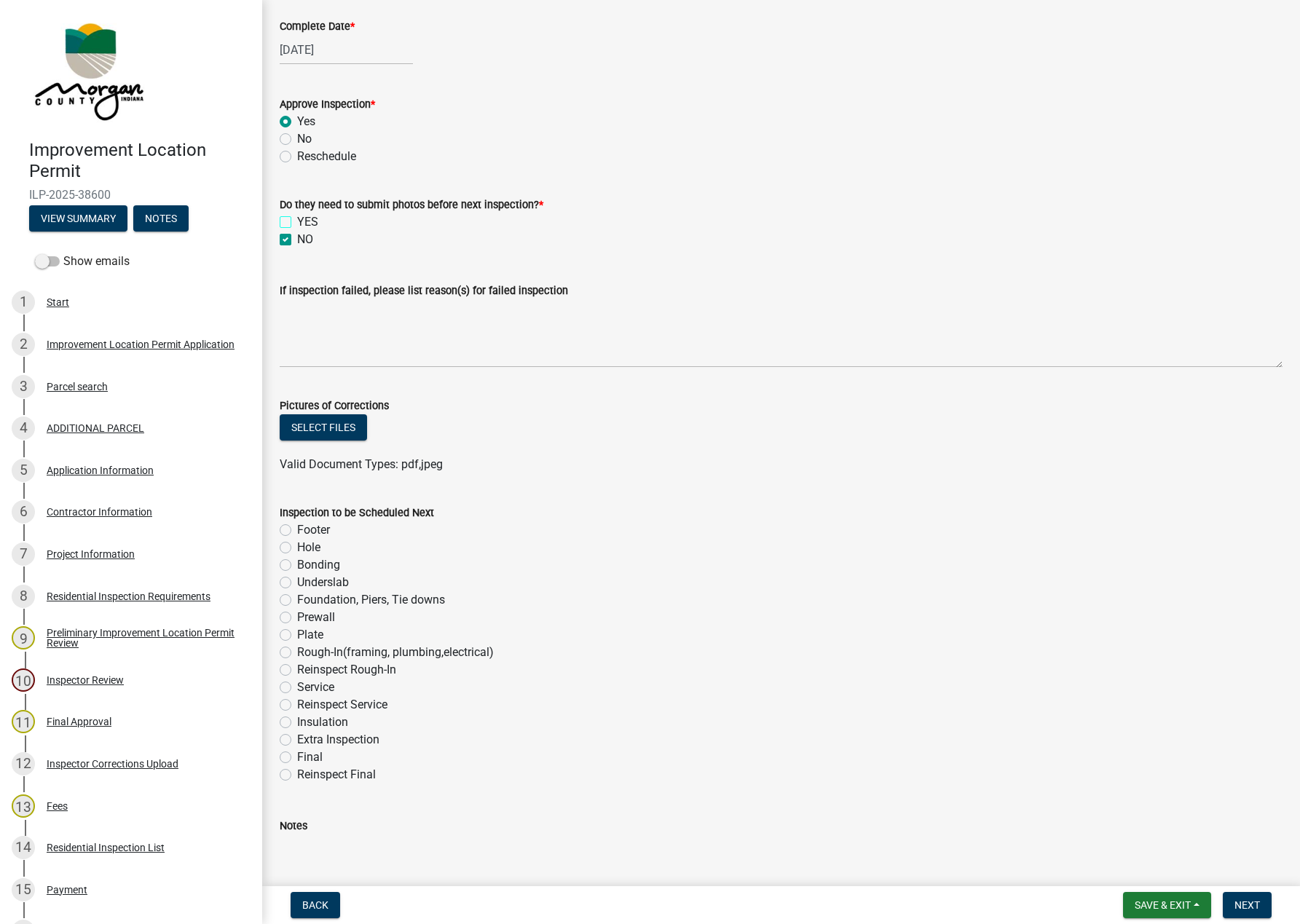
scroll to position [544, 0]
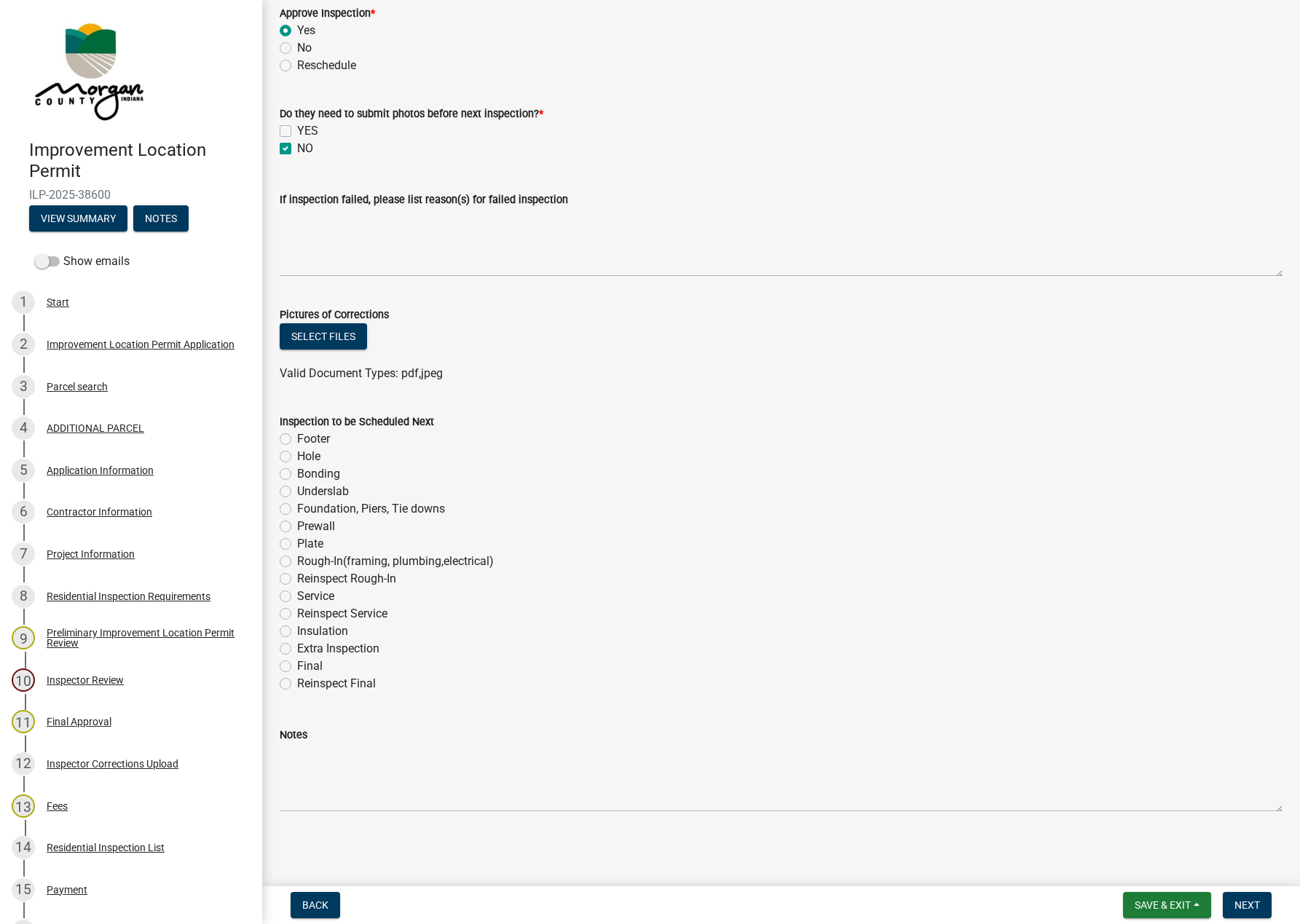
click at [307, 547] on label "Plate" at bounding box center [310, 544] width 26 height 17
click at [307, 545] on input "Plate" at bounding box center [302, 540] width 9 height 9
radio input "true"
click at [1020, 904] on span "Next" at bounding box center [1248, 904] width 26 height 11
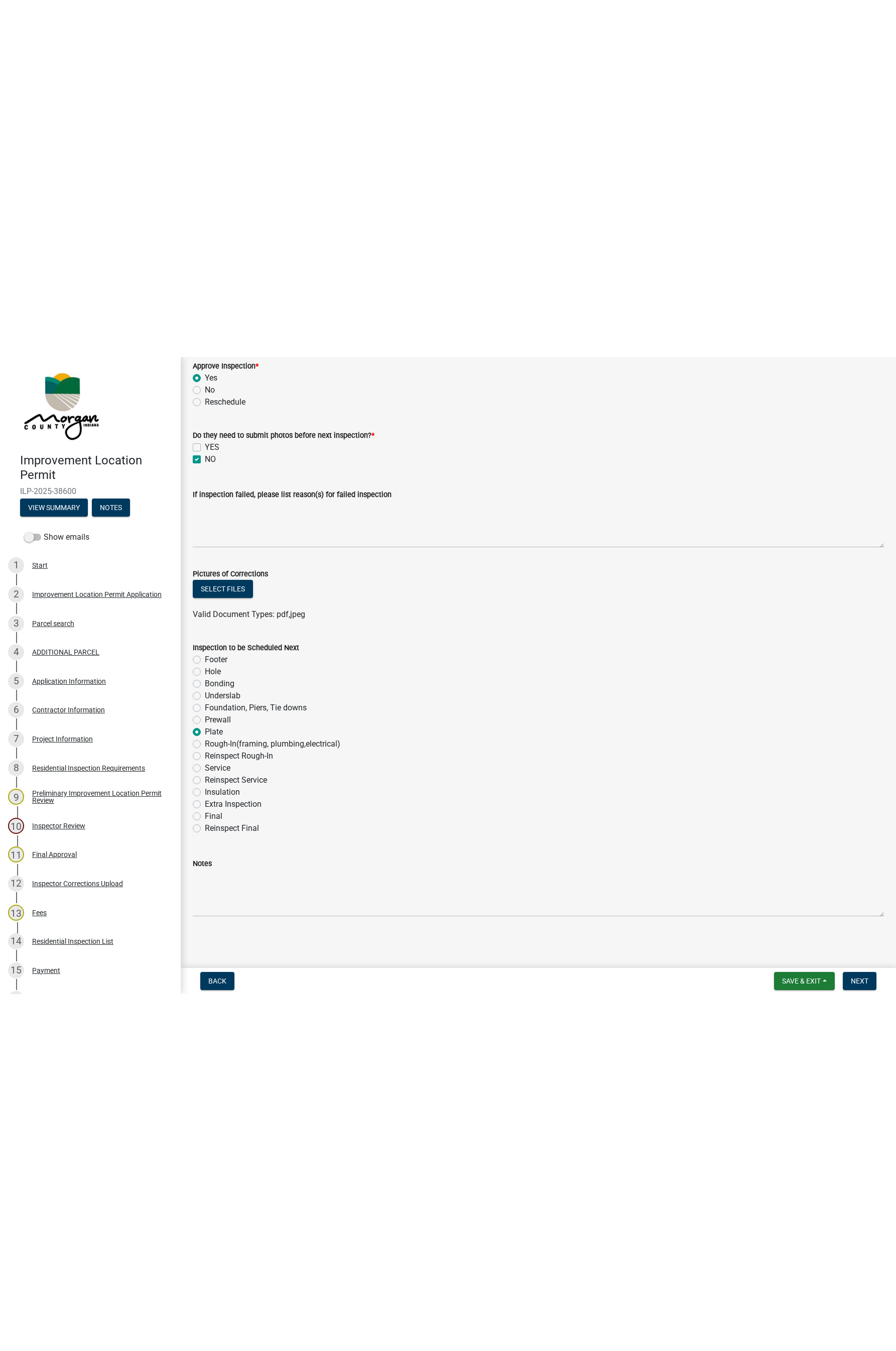
scroll to position [0, 0]
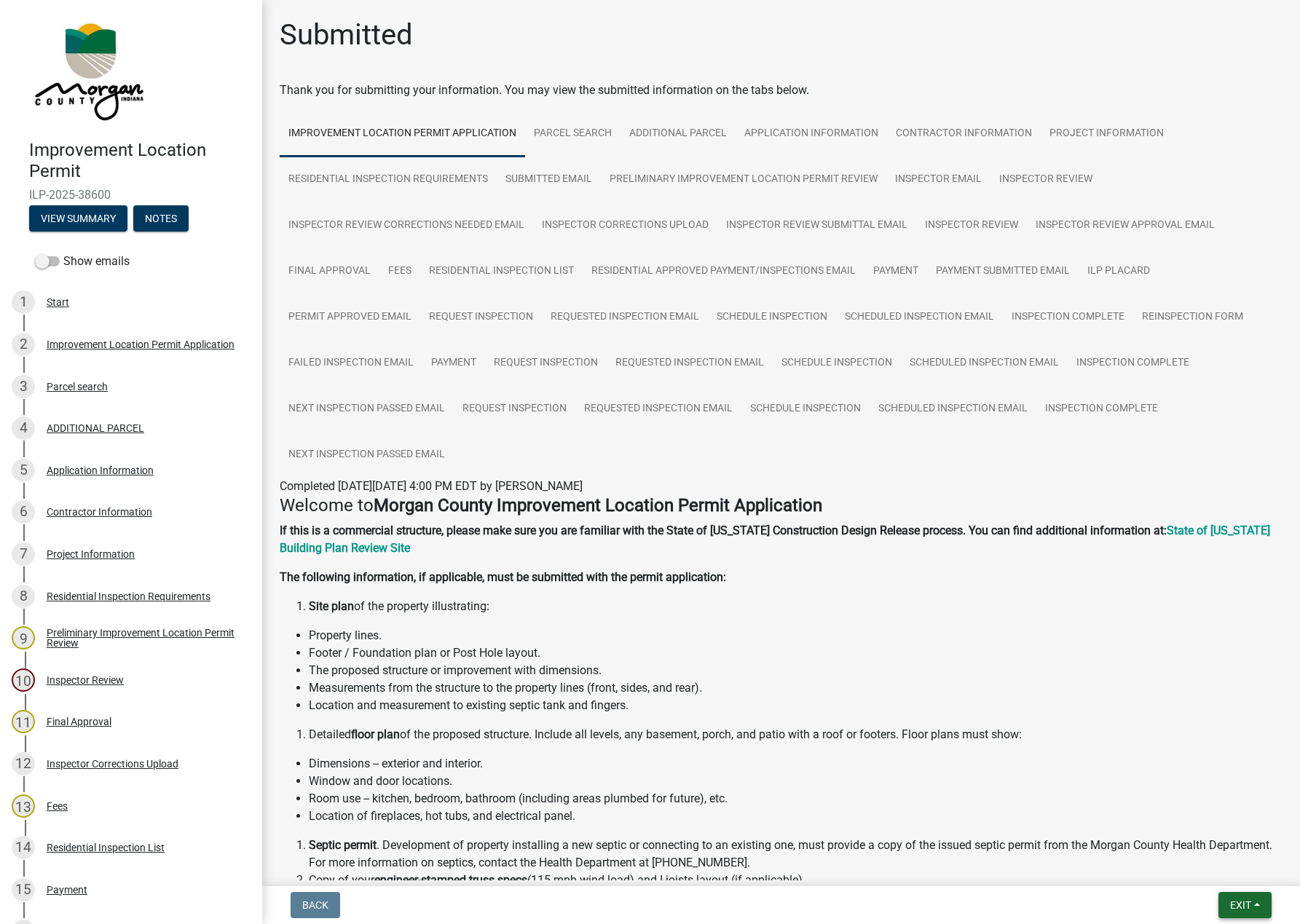
click at [1020, 904] on span "Exit" at bounding box center [1241, 904] width 21 height 11
click at [1020, 872] on button "Save & Exit" at bounding box center [1213, 868] width 116 height 35
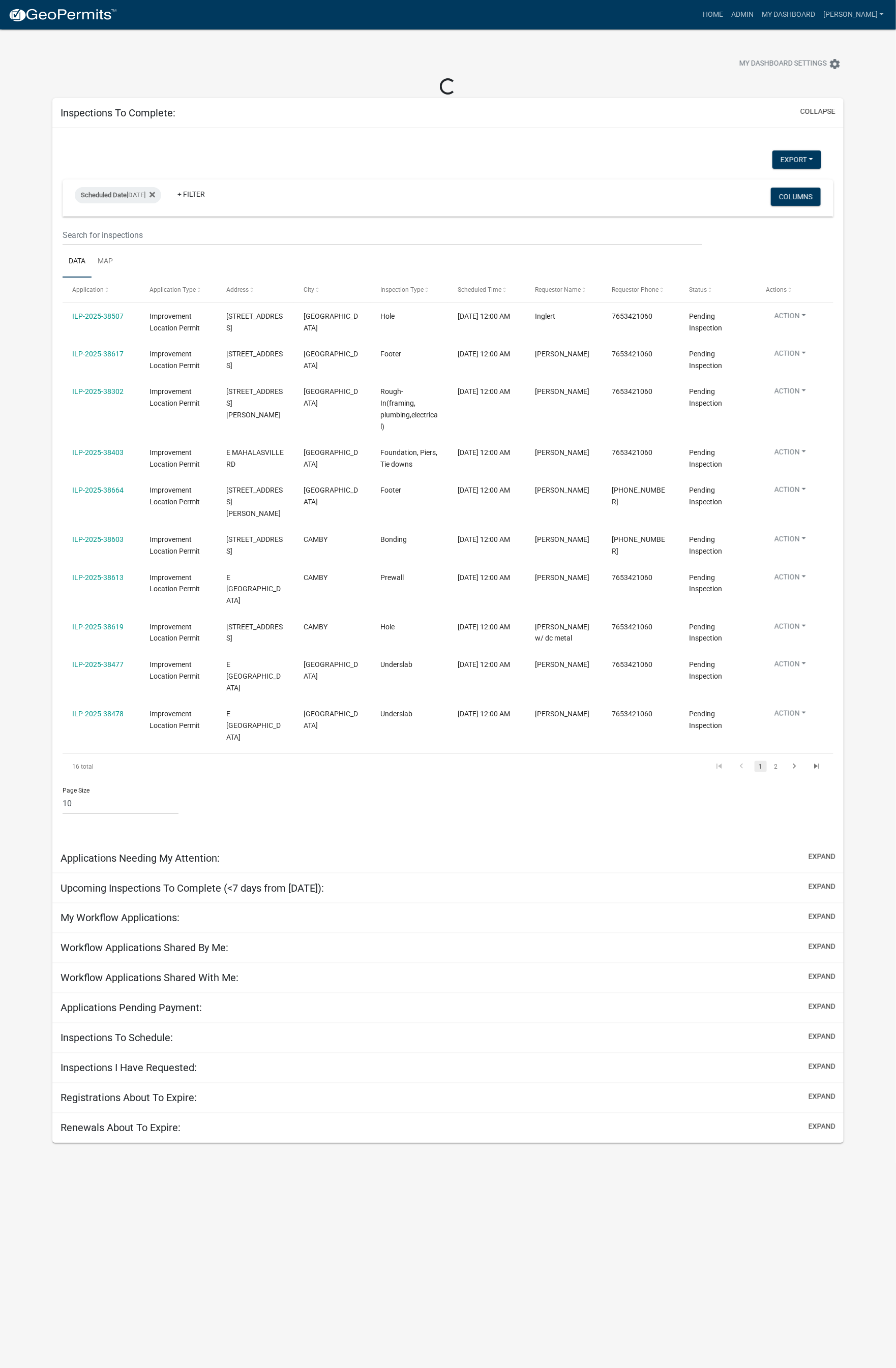
select select "1: 25"
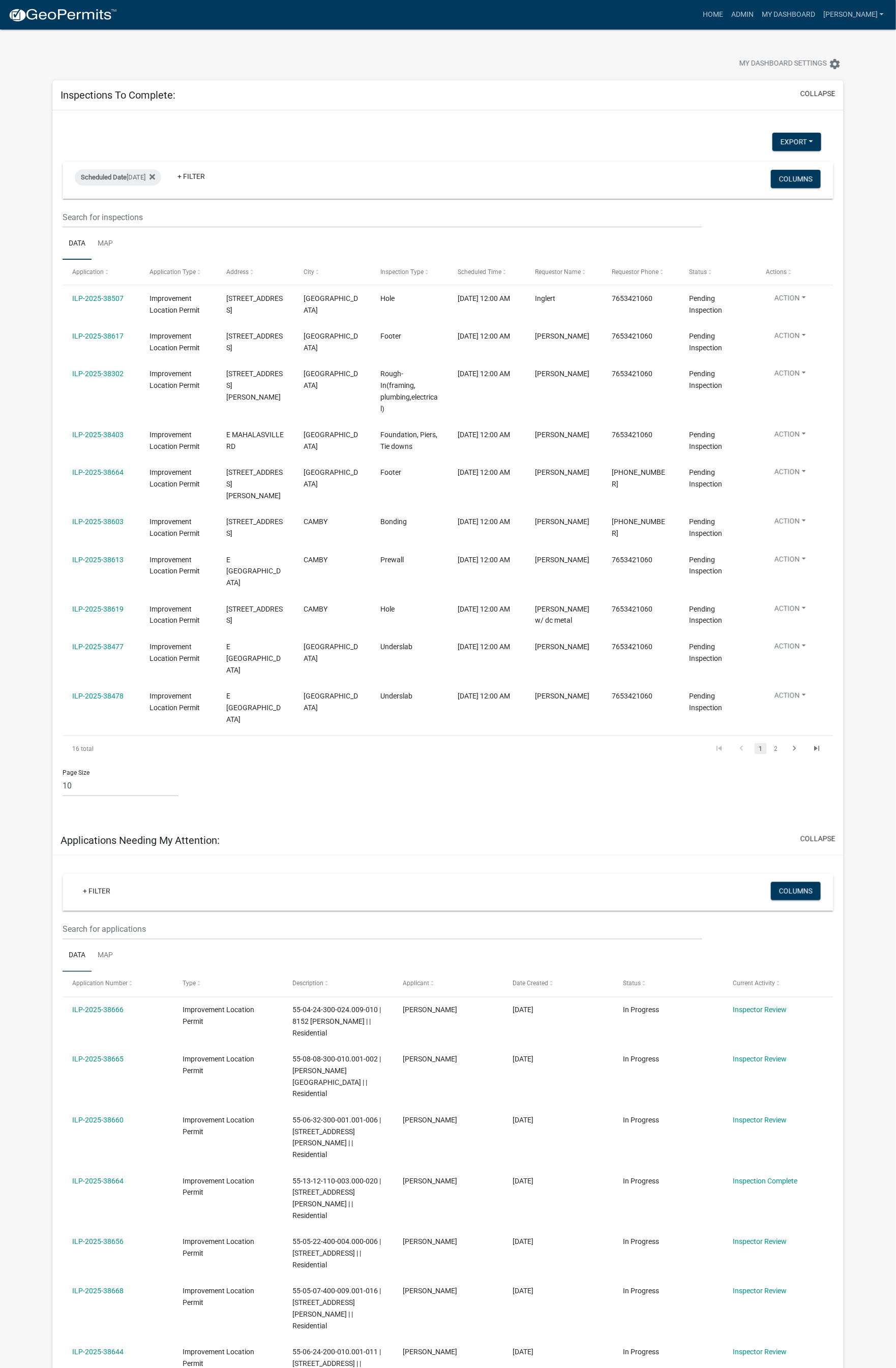
click at [108, 299] on link "ILP-2025-38507" at bounding box center [98, 298] width 52 height 8
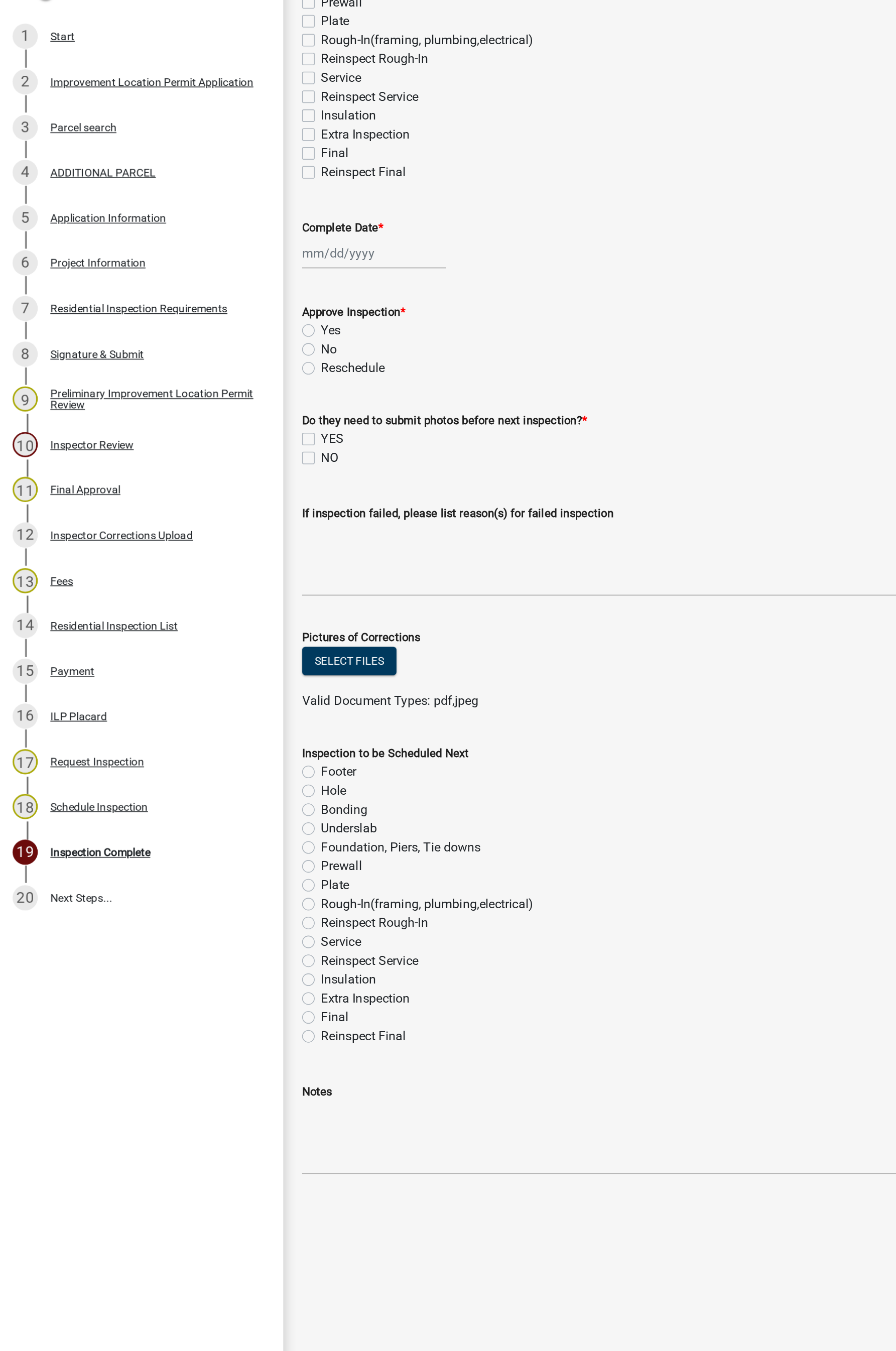
click at [75, 355] on div "Project Information" at bounding box center [62, 352] width 61 height 7
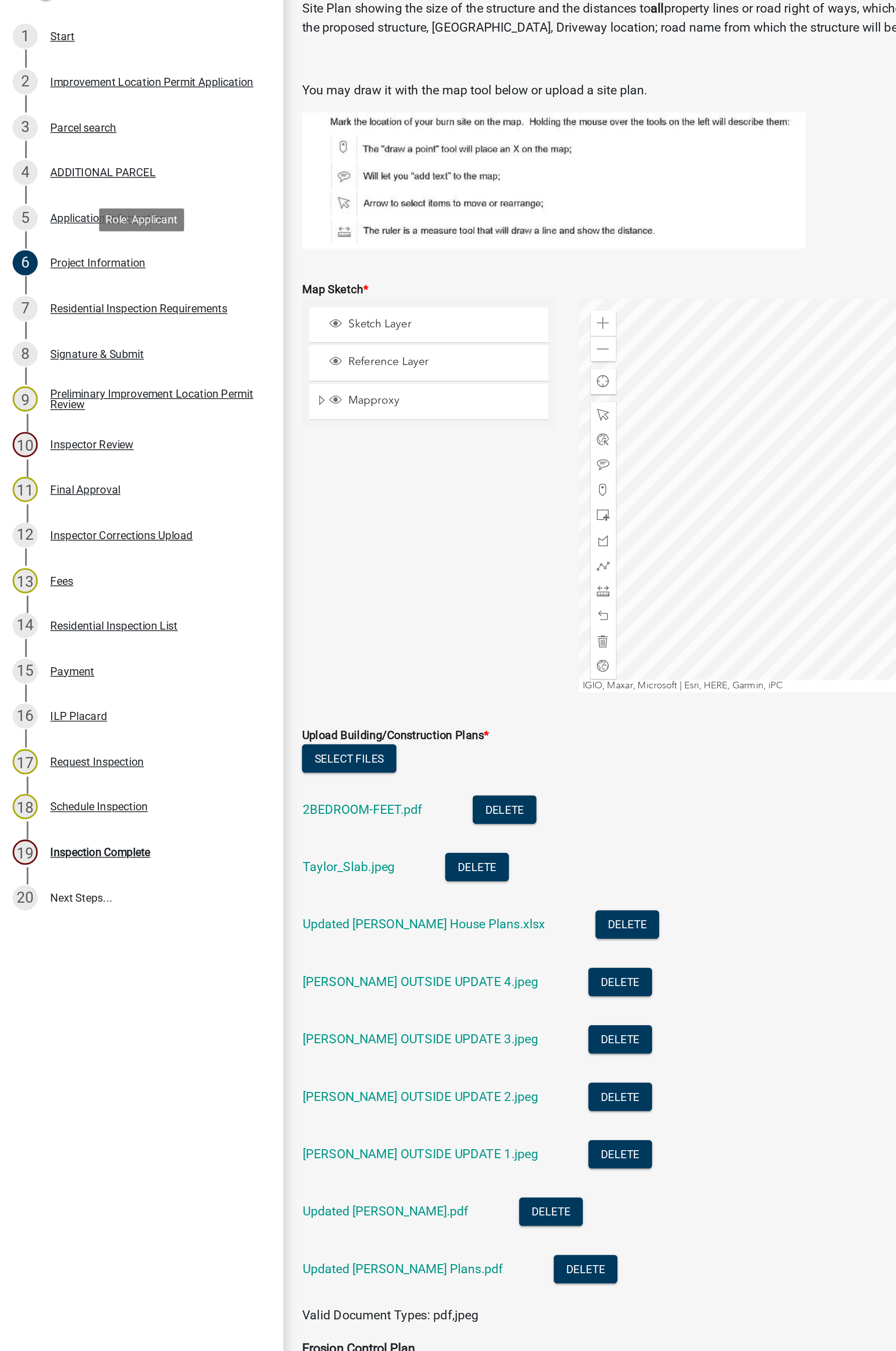
scroll to position [1808, 0]
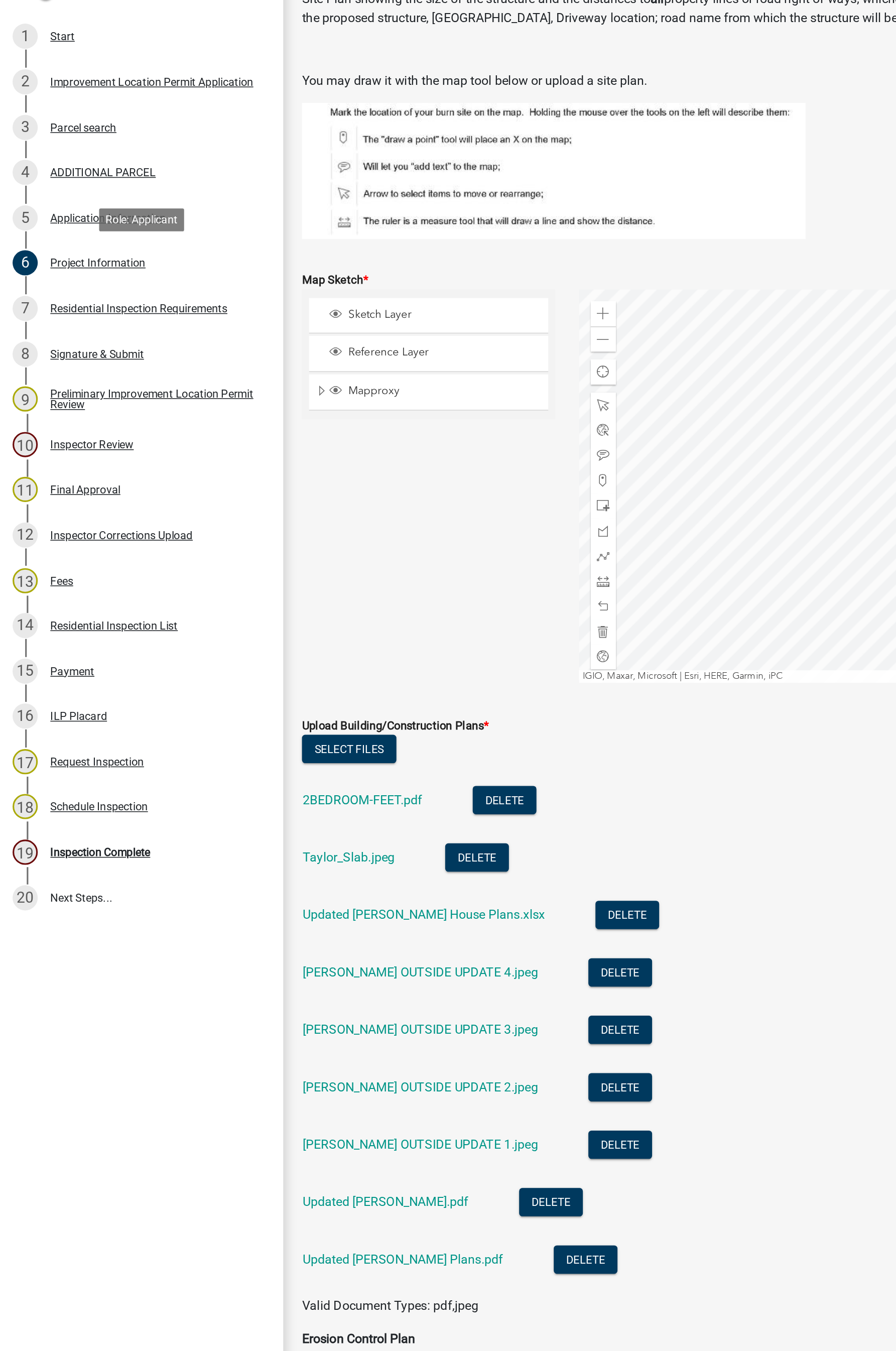
click at [254, 768] on link "Updated [PERSON_NAME] House Plans.xlsx" at bounding box center [271, 769] width 155 height 9
click at [235, 696] on link "2BEDROOM-FEET.pdf" at bounding box center [232, 695] width 77 height 9
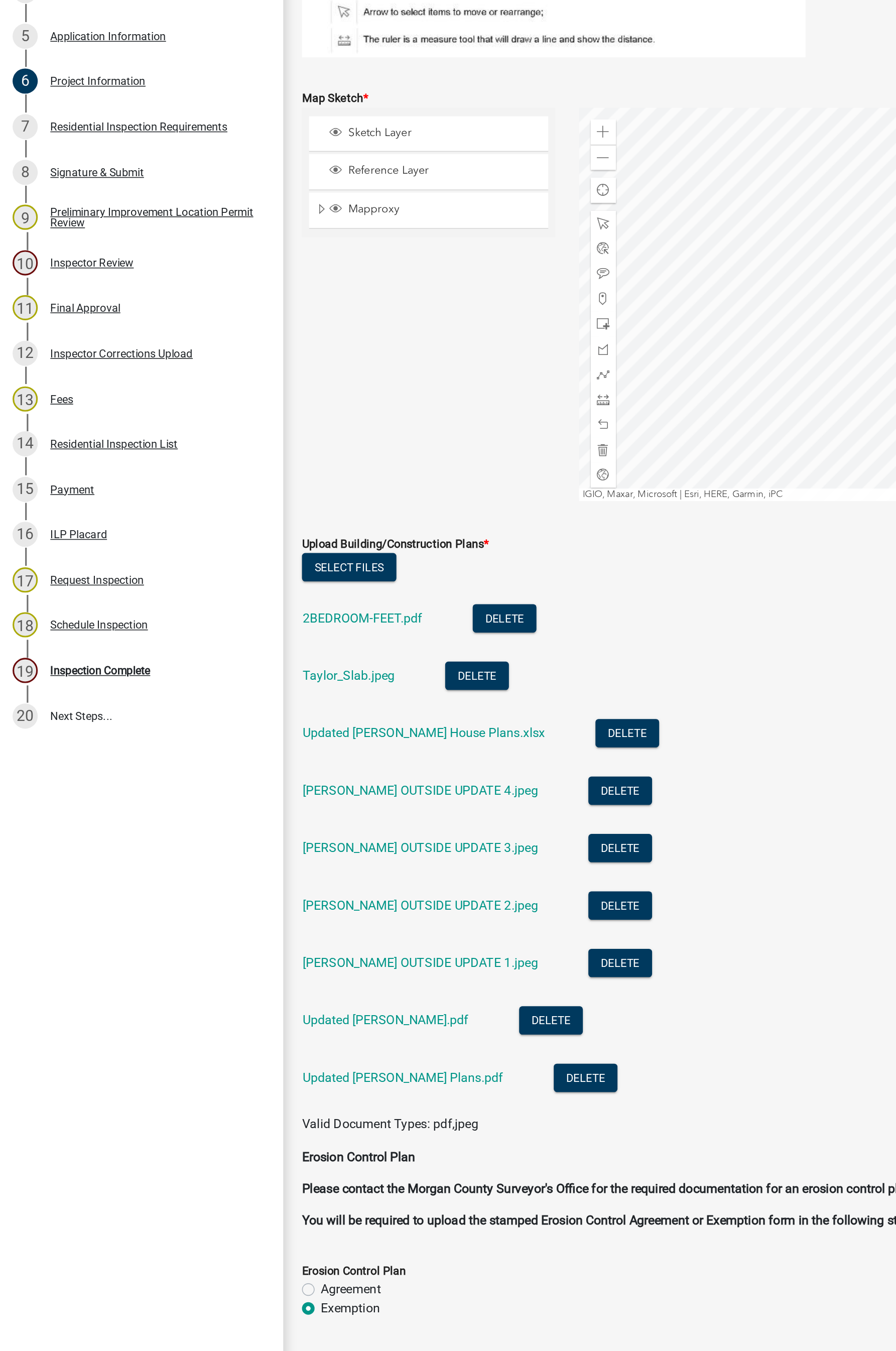
click at [252, 808] on link "Updated [PERSON_NAME] Plans.pdf" at bounding box center [257, 989] width 128 height 9
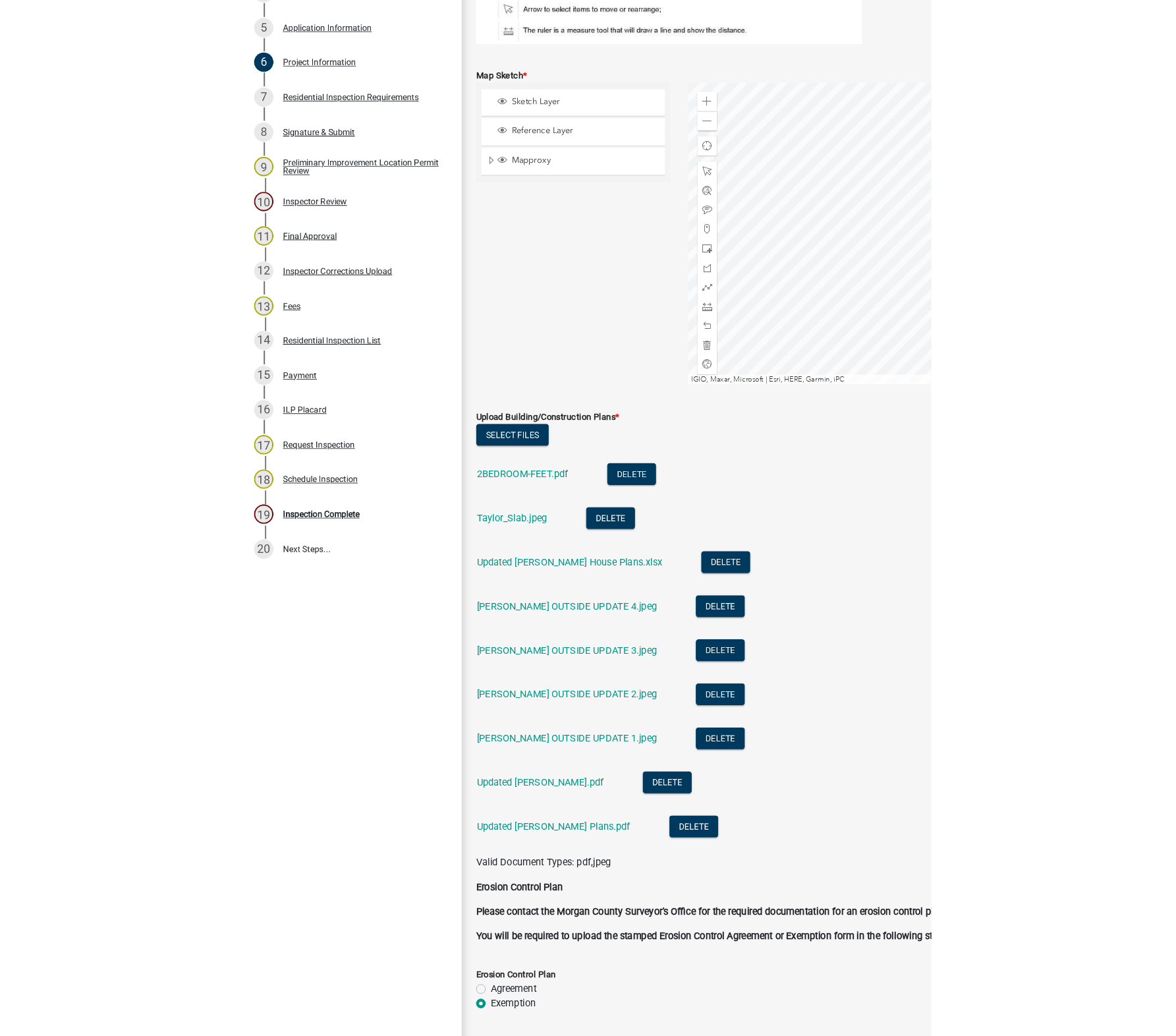
scroll to position [0, 0]
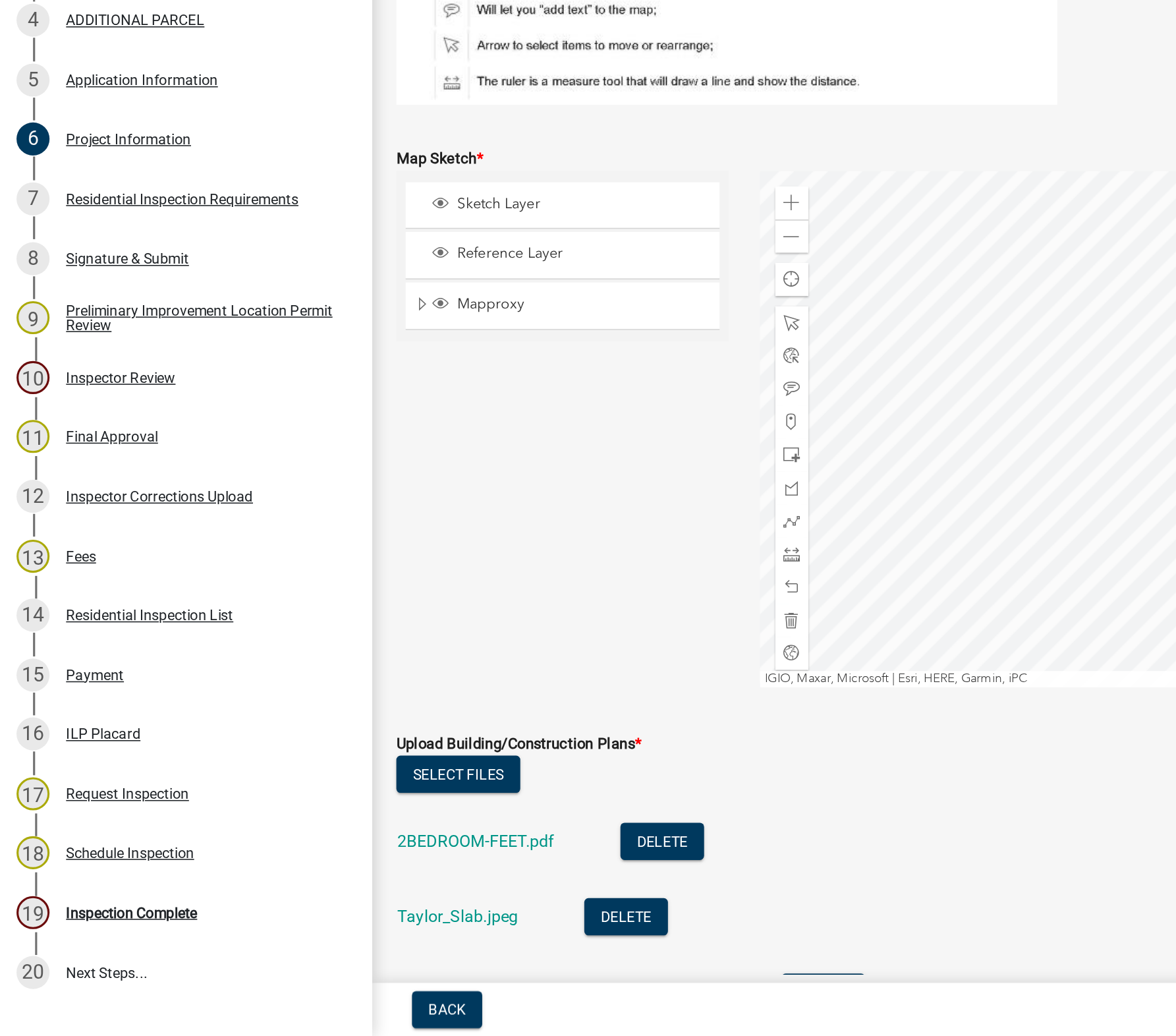
click at [103, 953] on div "Inspection Complete" at bounding box center [84, 956] width 84 height 9
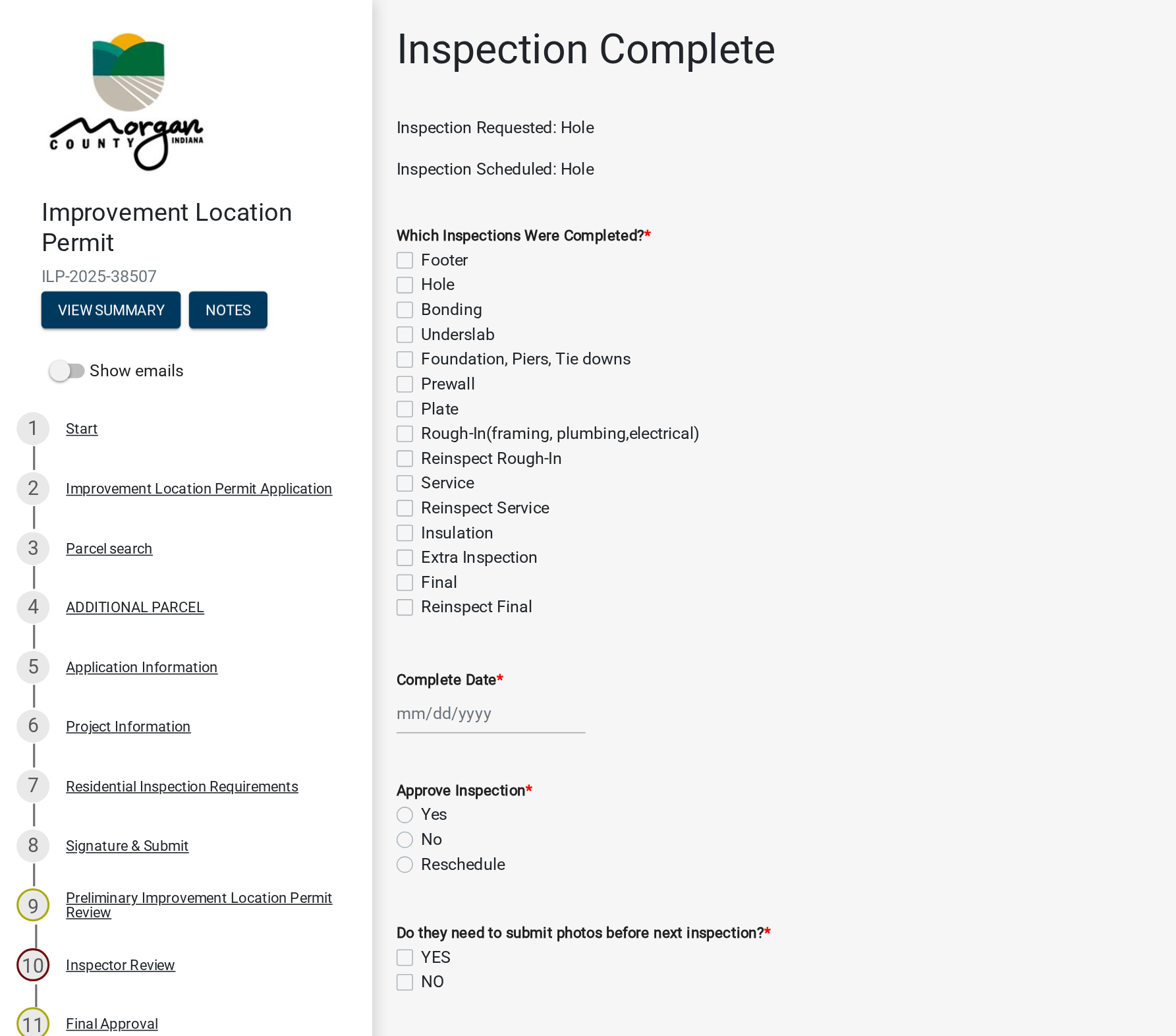
click at [269, 170] on label "Footer" at bounding box center [284, 166] width 30 height 16
click at [269, 167] on input "Footer" at bounding box center [273, 162] width 8 height 8
checkbox input "true"
checkbox input "false"
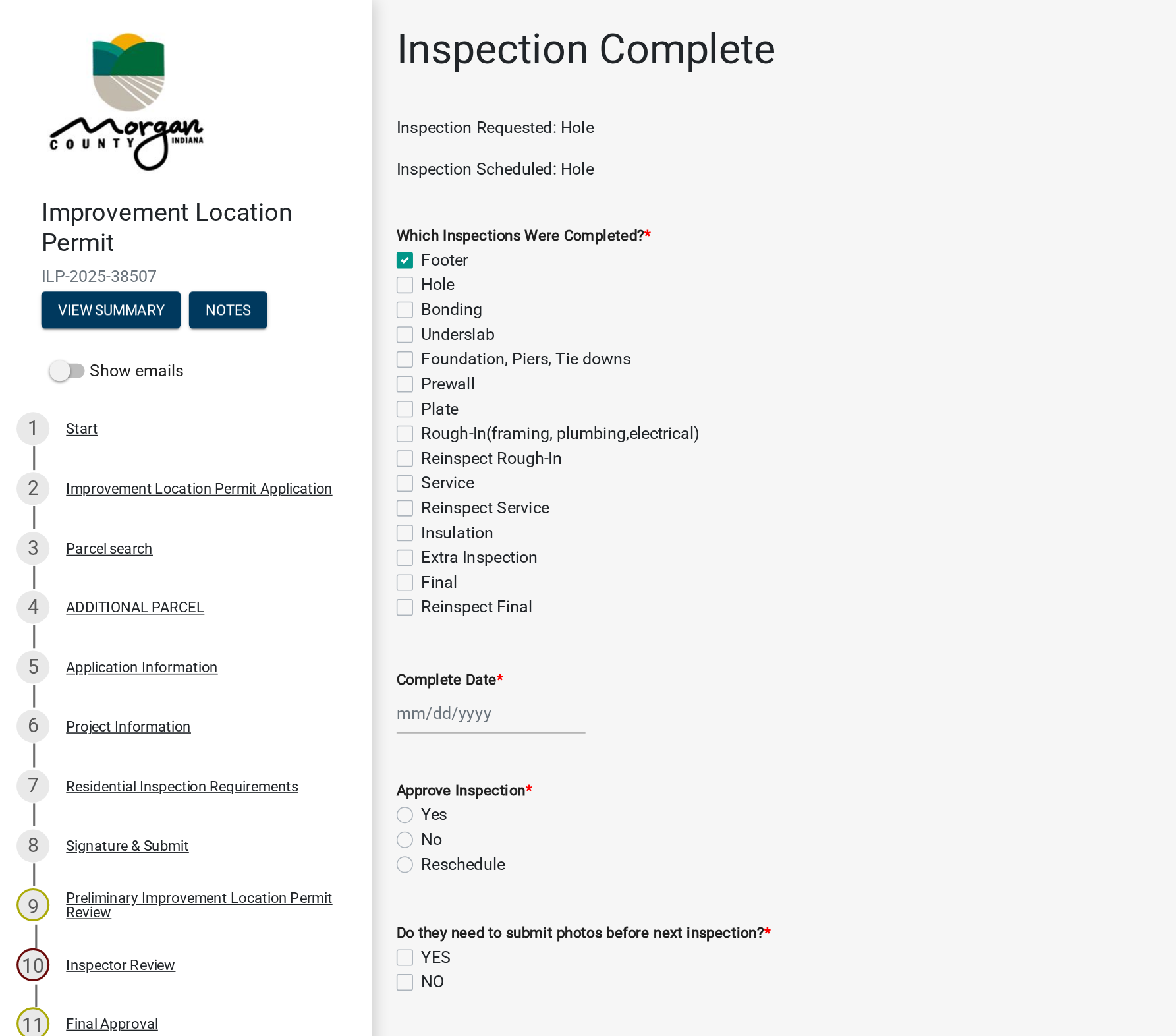
checkbox input "false"
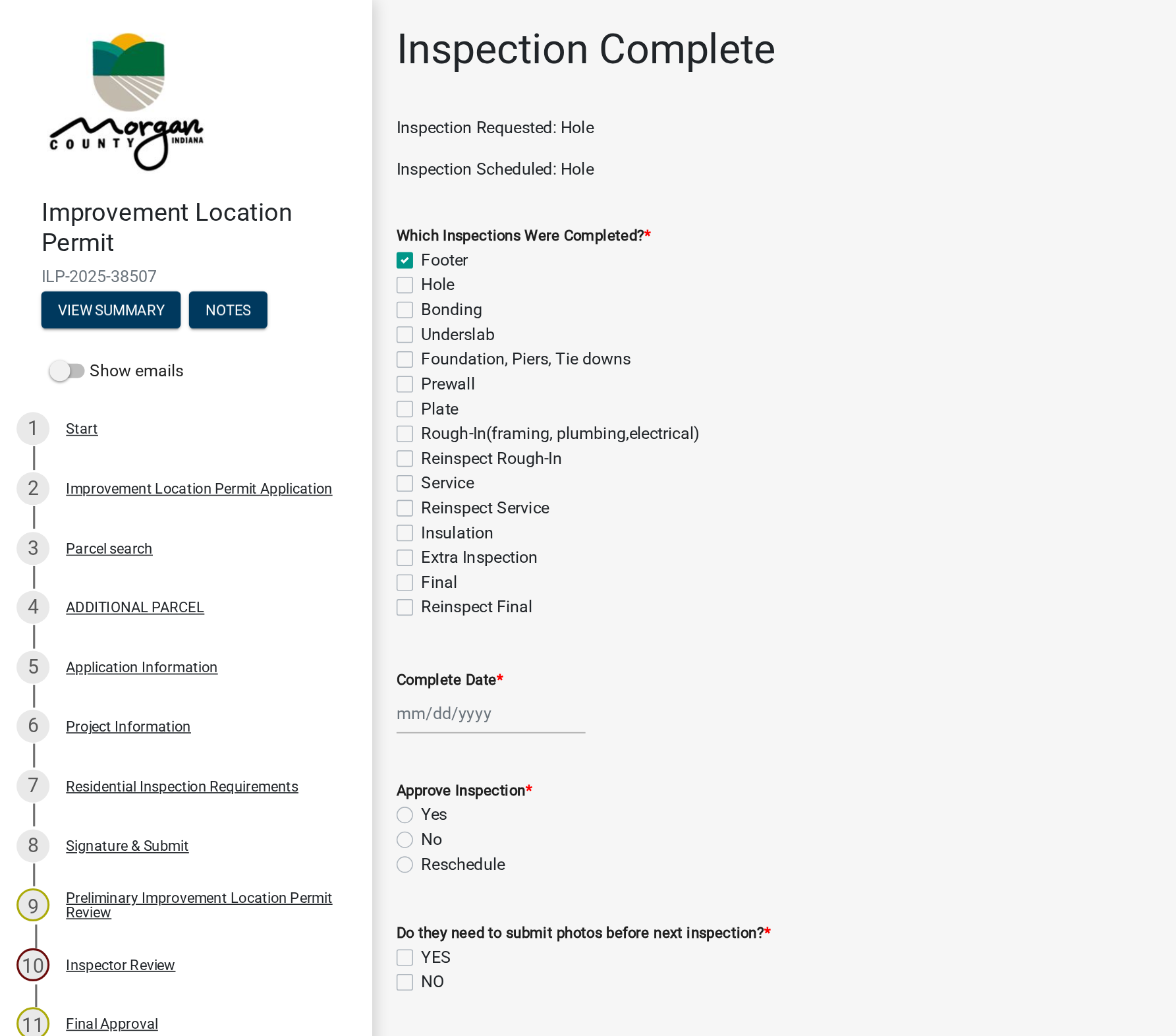
checkbox input "false"
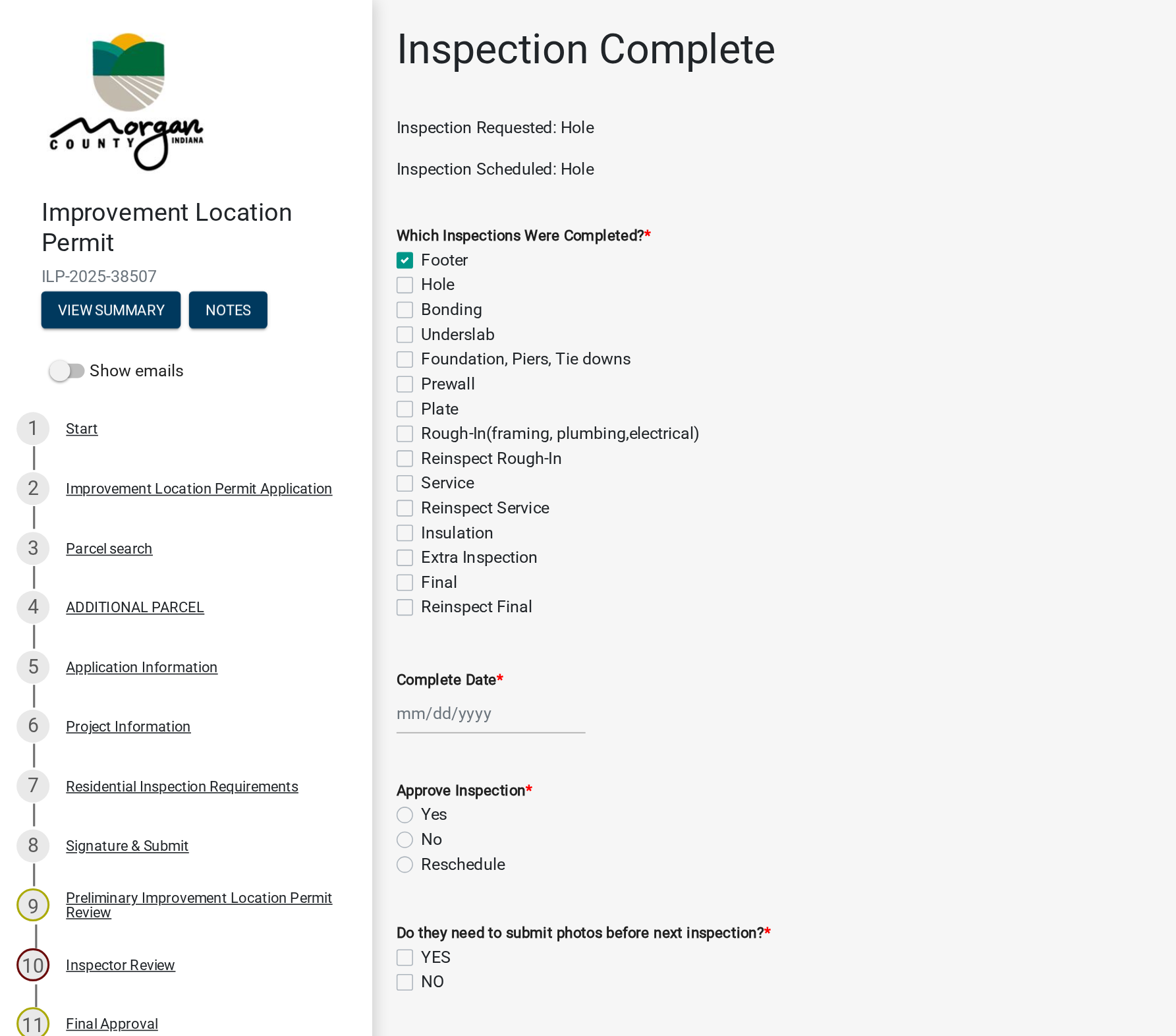
checkbox input "false"
click at [269, 182] on label "Hole" at bounding box center [279, 182] width 21 height 16
click at [269, 182] on input "Hole" at bounding box center [273, 178] width 8 height 8
checkbox input "true"
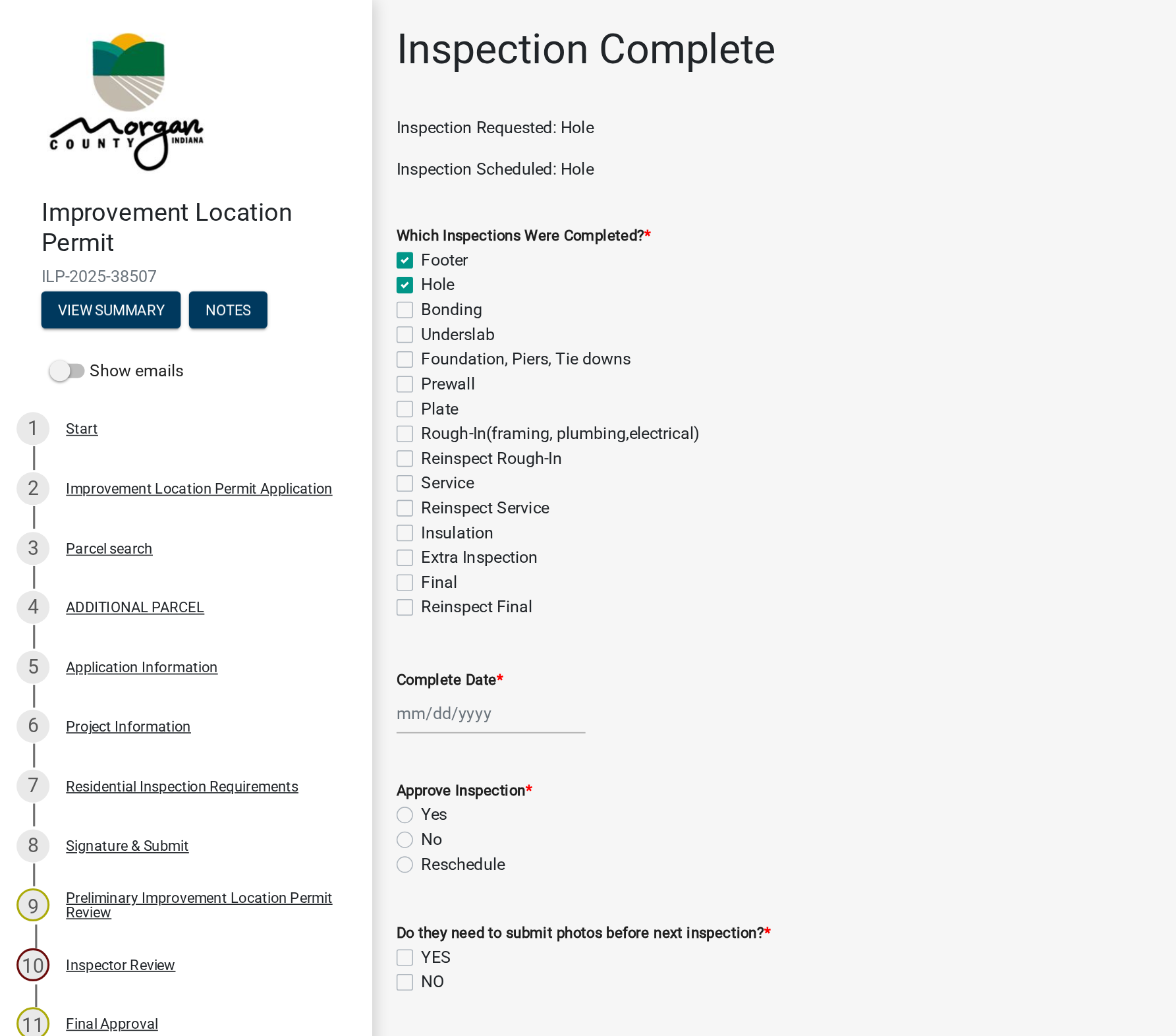
checkbox input "true"
checkbox input "false"
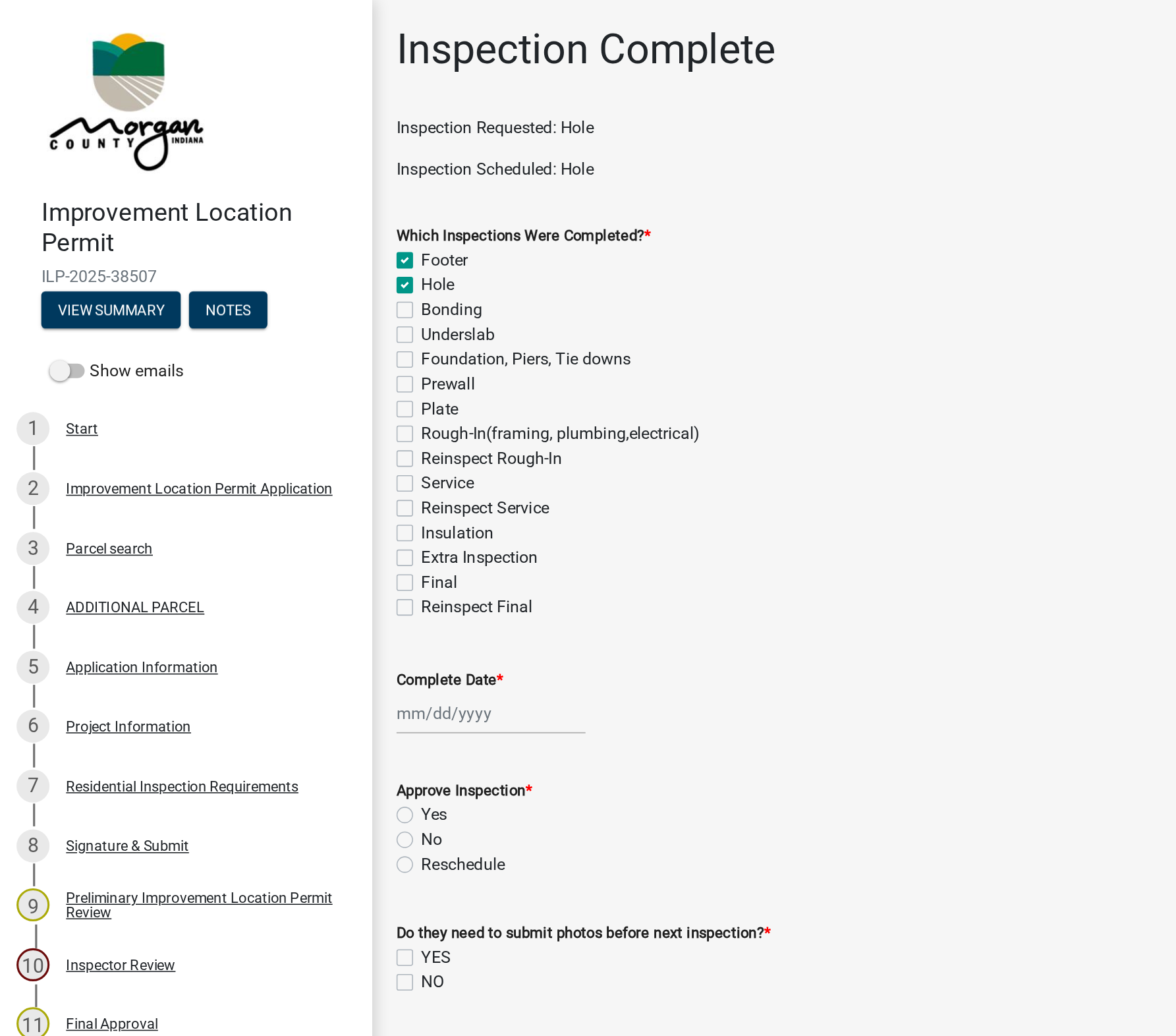
checkbox input "false"
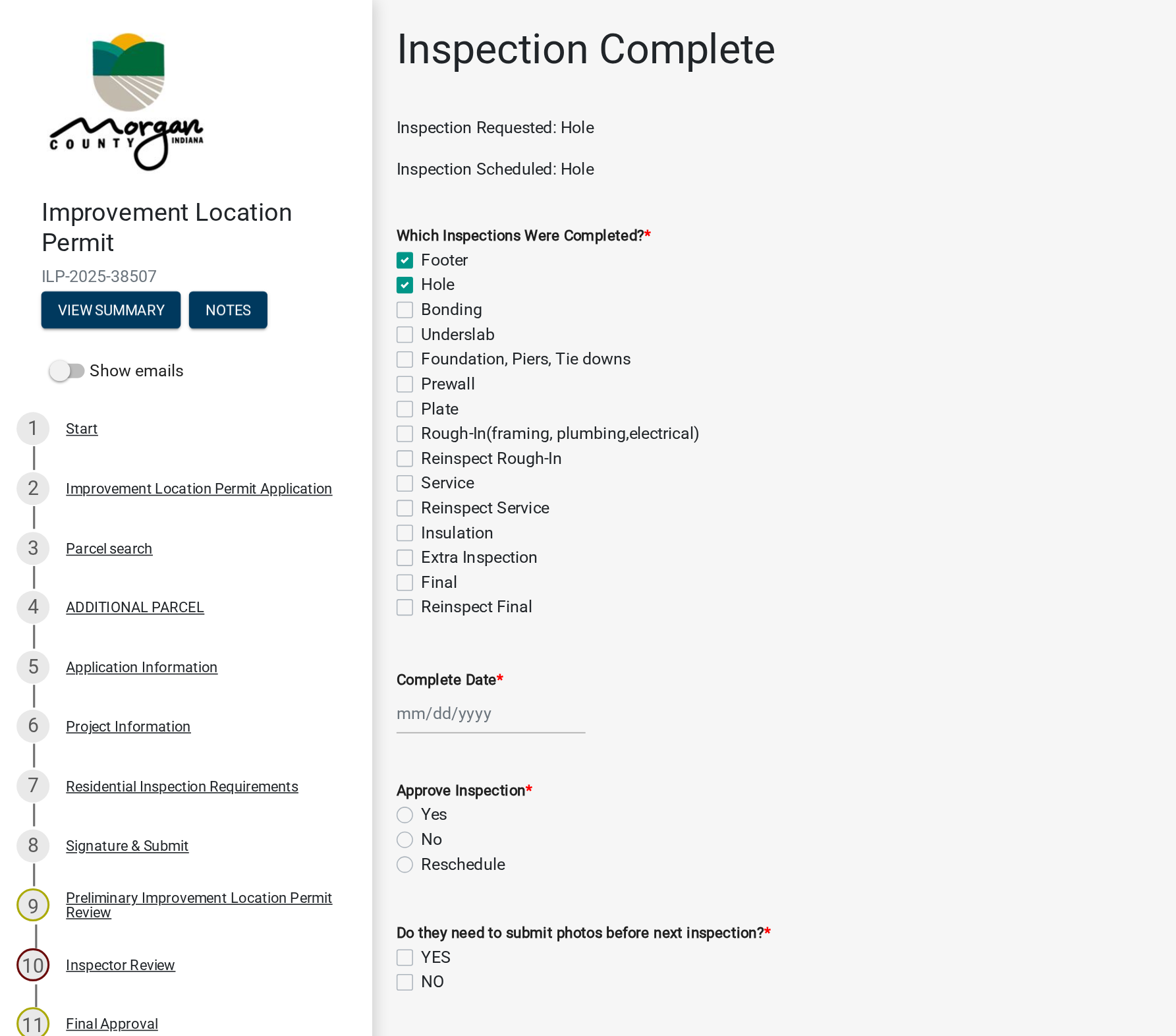
checkbox input "false"
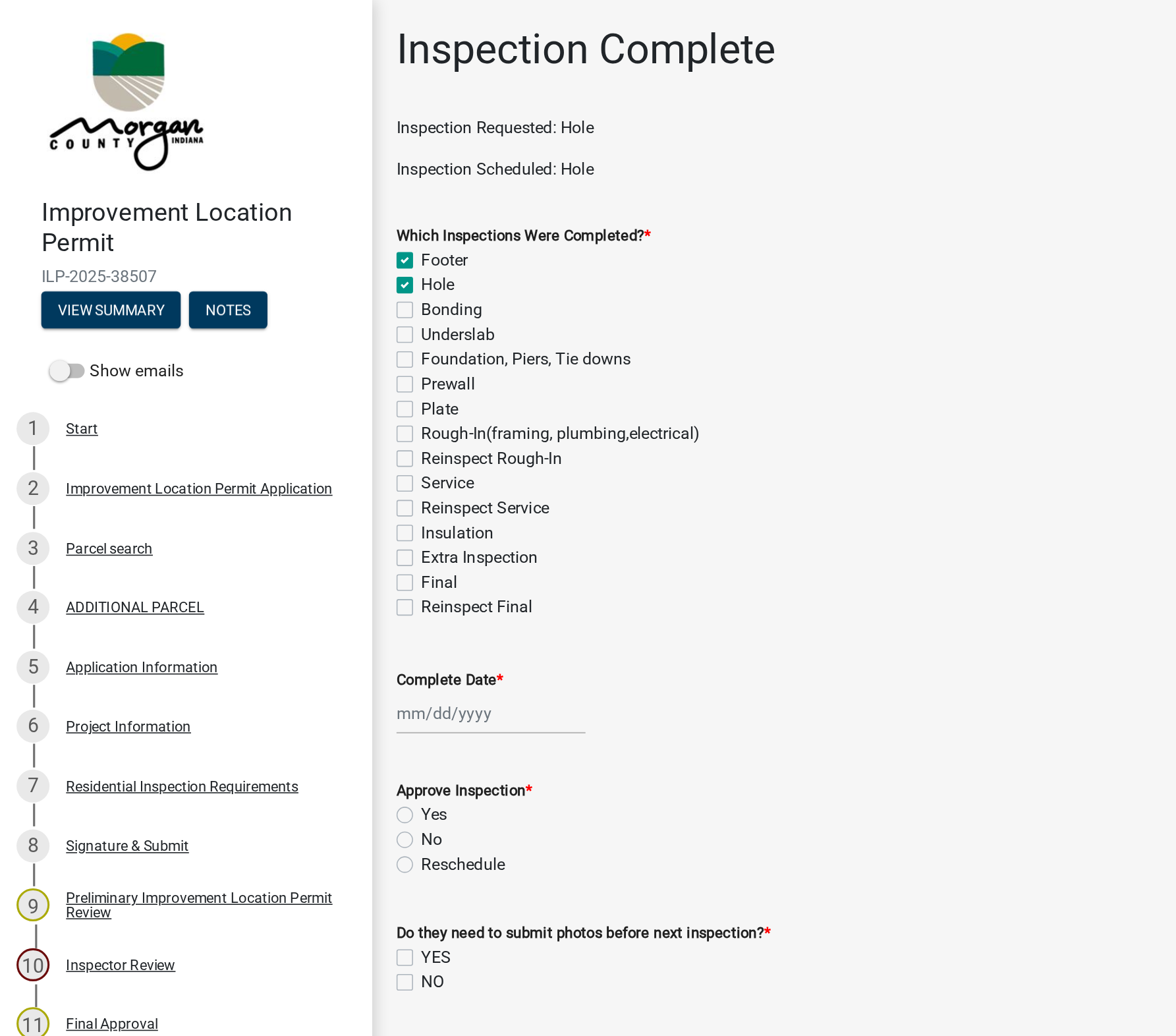
click at [269, 166] on label "Footer" at bounding box center [284, 166] width 30 height 16
click at [269, 166] on input "Footer" at bounding box center [273, 162] width 8 height 8
checkbox input "false"
checkbox input "true"
checkbox input "false"
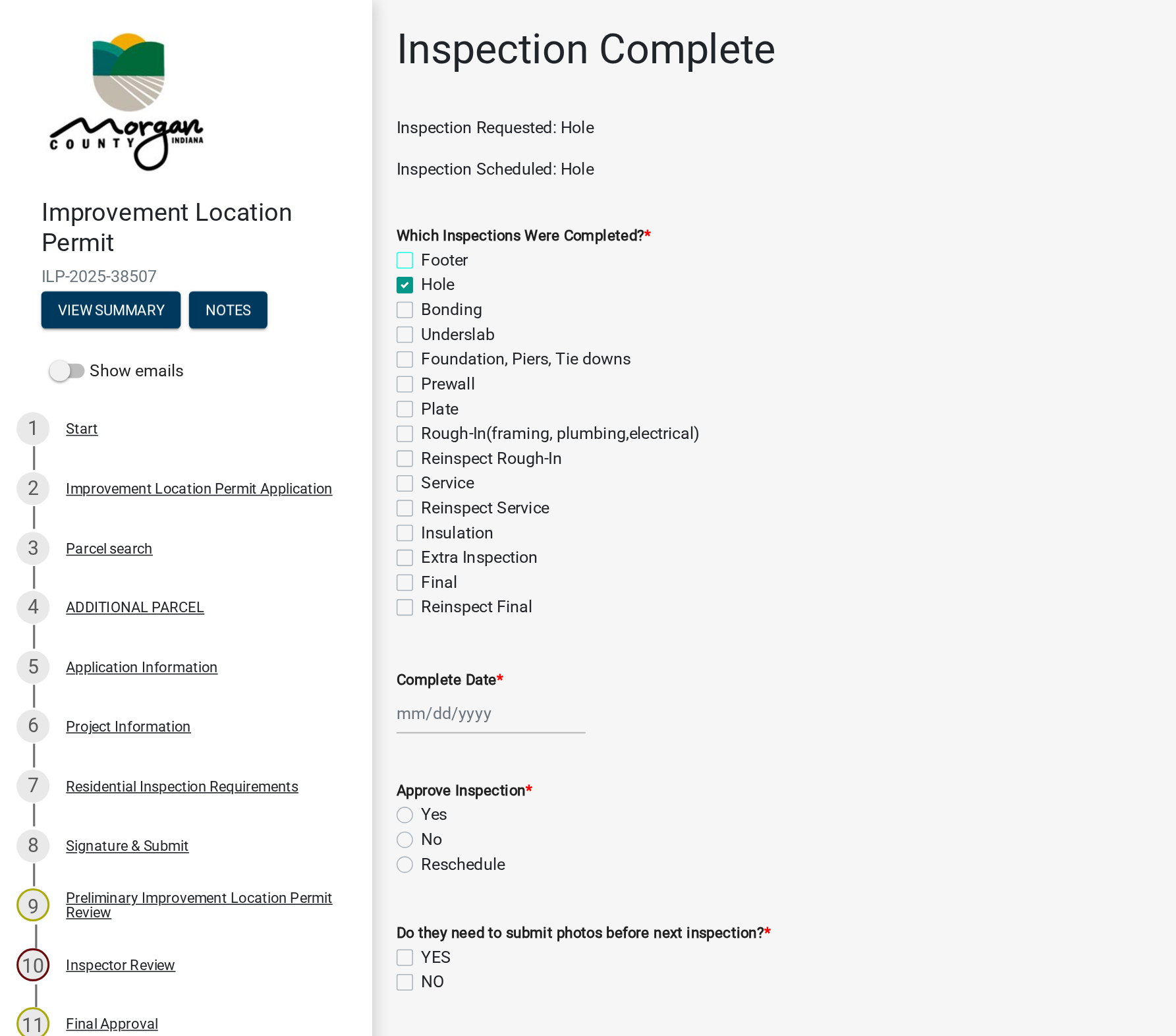
checkbox input "false"
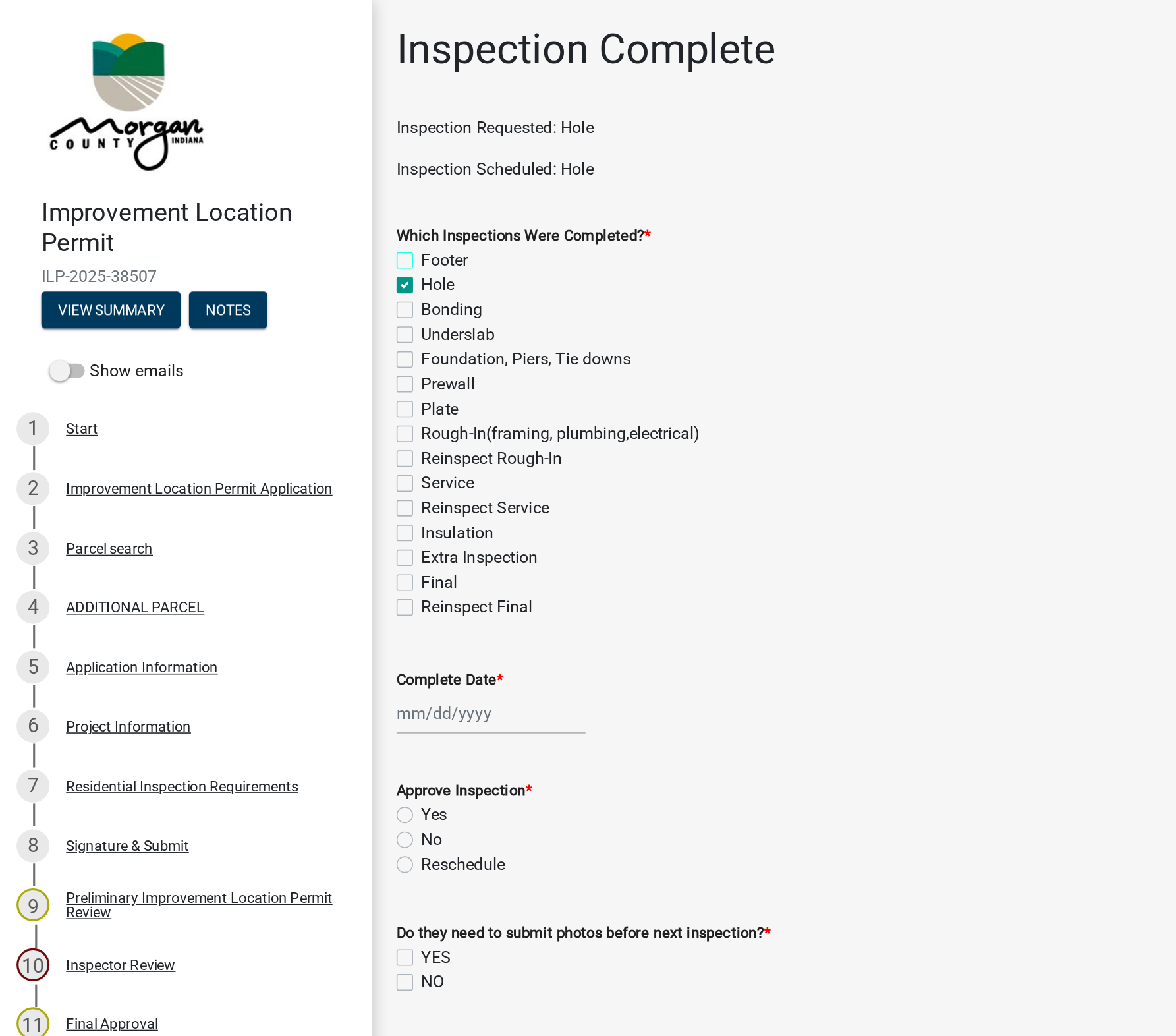
checkbox input "false"
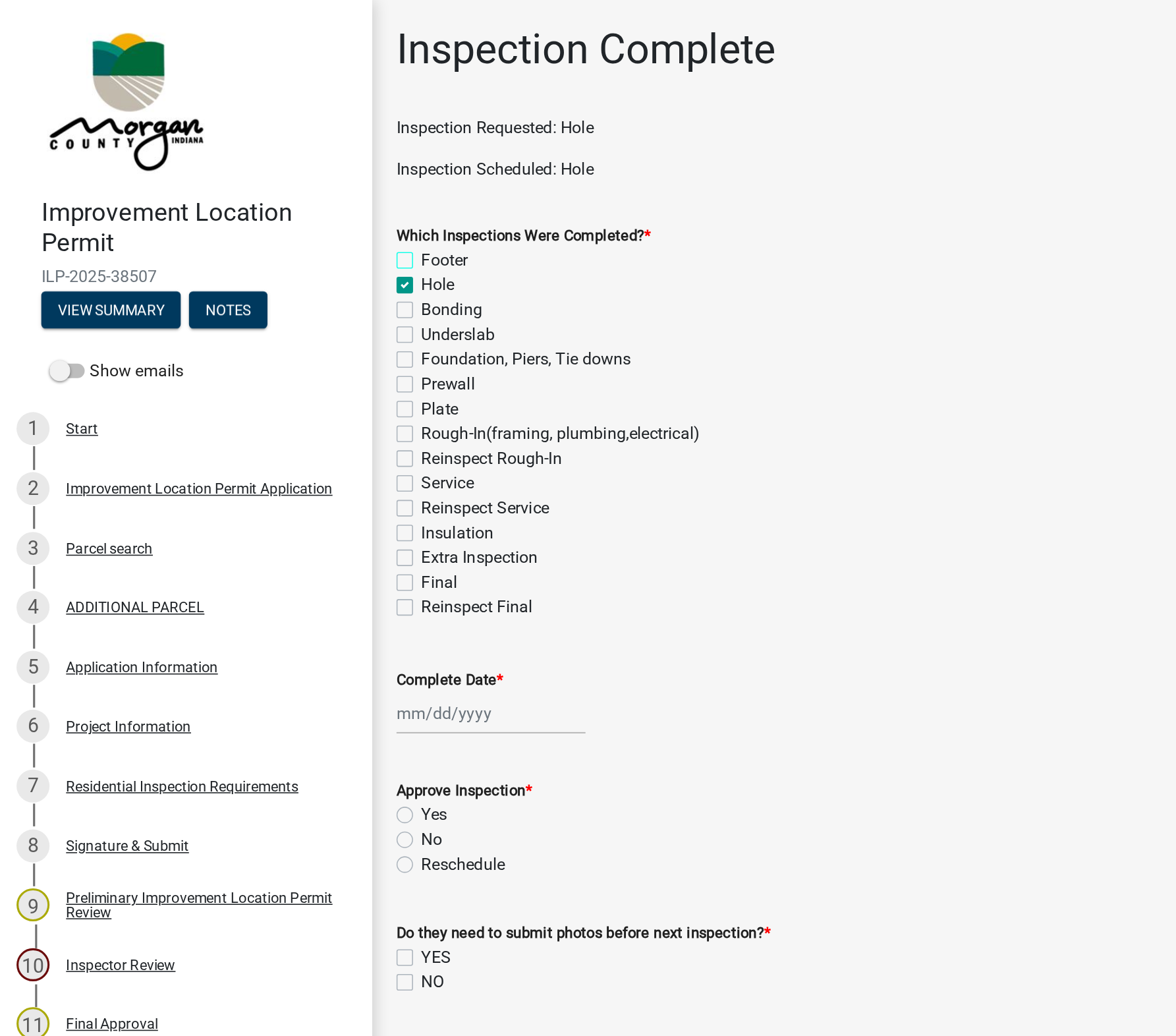
checkbox input "false"
click at [284, 461] on div at bounding box center [313, 454] width 120 height 27
select select "10"
select select "2025"
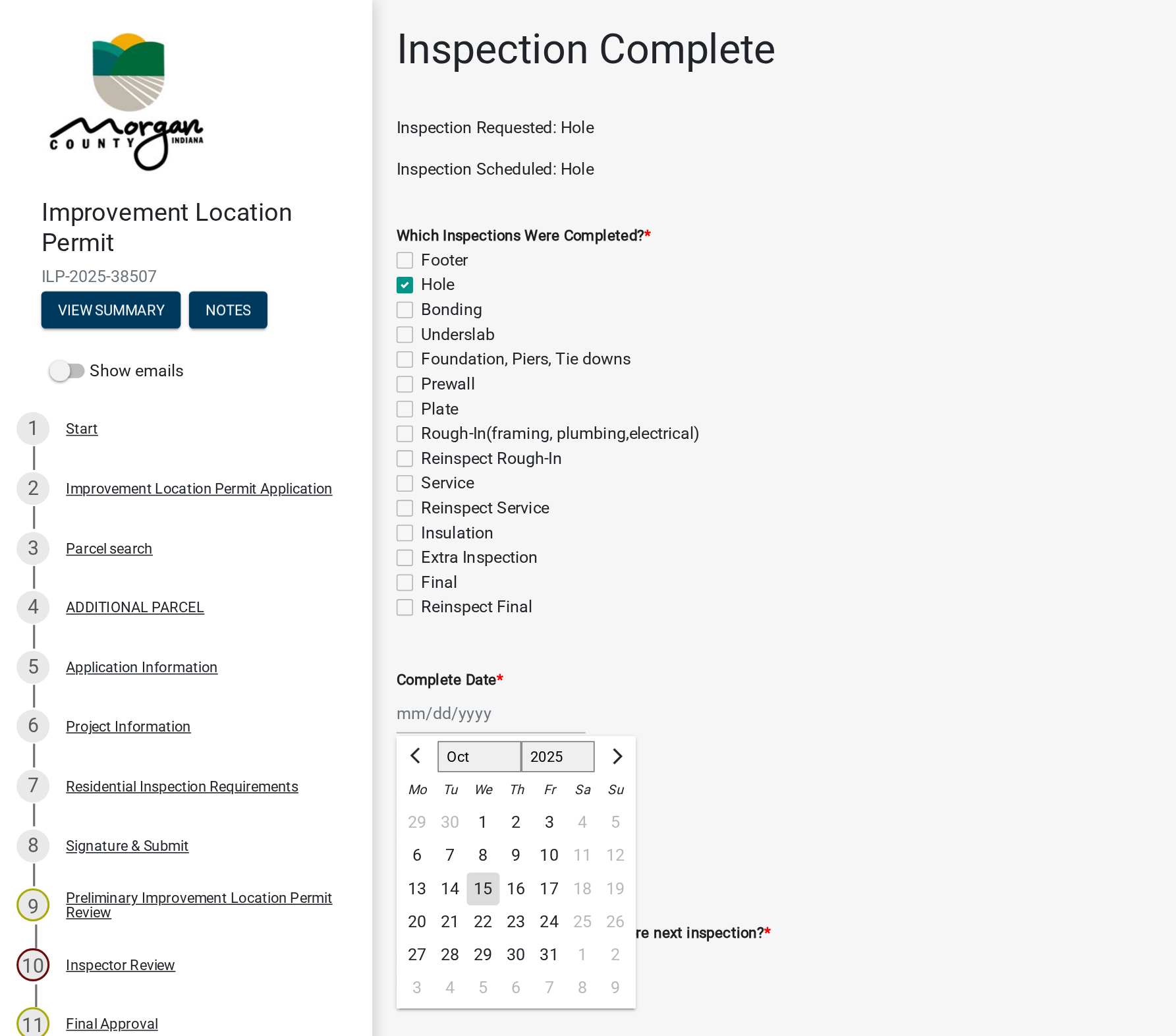
click at [307, 560] on div "15" at bounding box center [308, 567] width 21 height 21
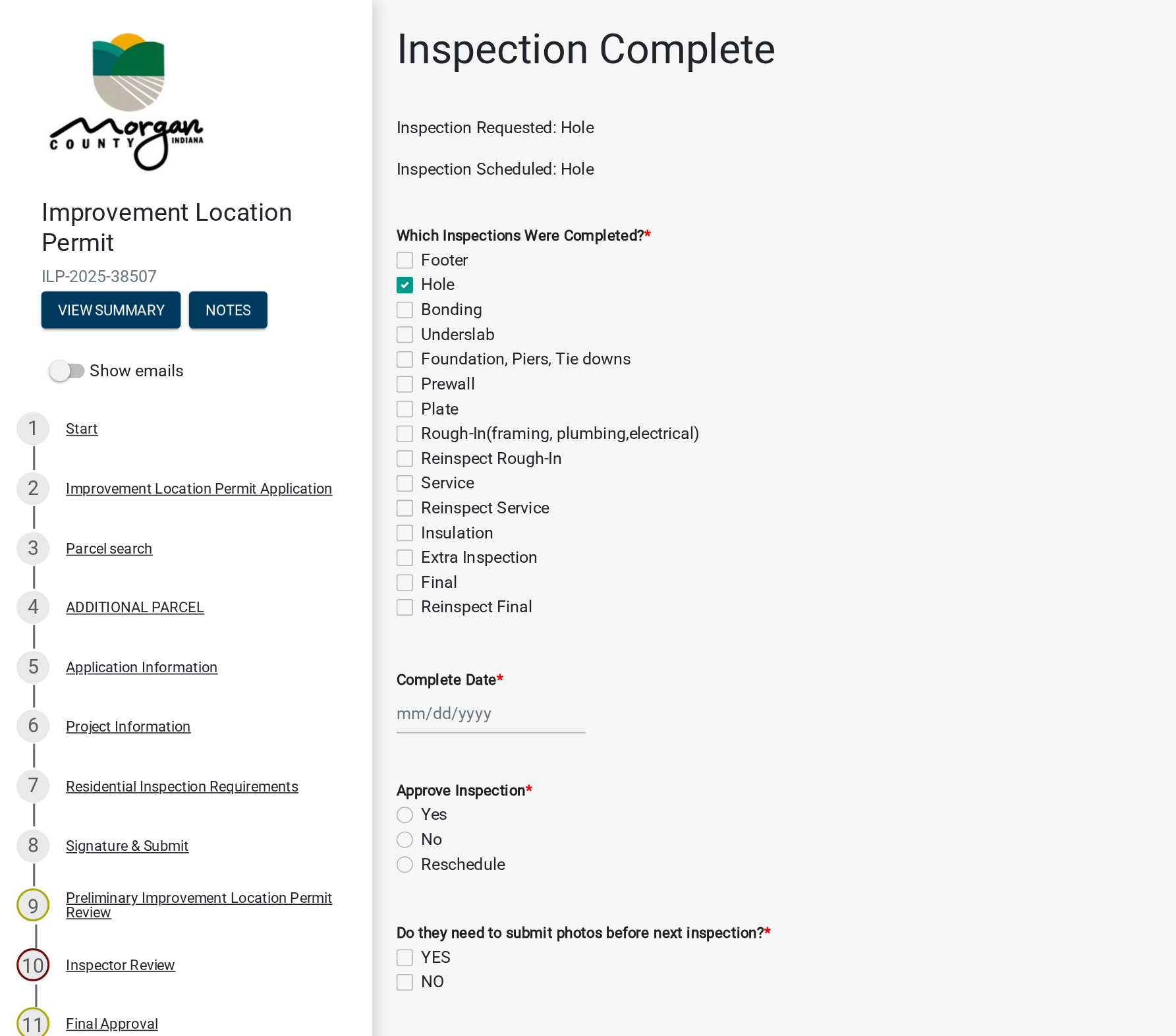
type input "[DATE]"
click at [269, 520] on label "Yes" at bounding box center [277, 520] width 17 height 16
click at [269, 520] on input "Yes" at bounding box center [273, 516] width 8 height 8
radio input "true"
click at [269, 626] on label "NO" at bounding box center [276, 626] width 14 height 16
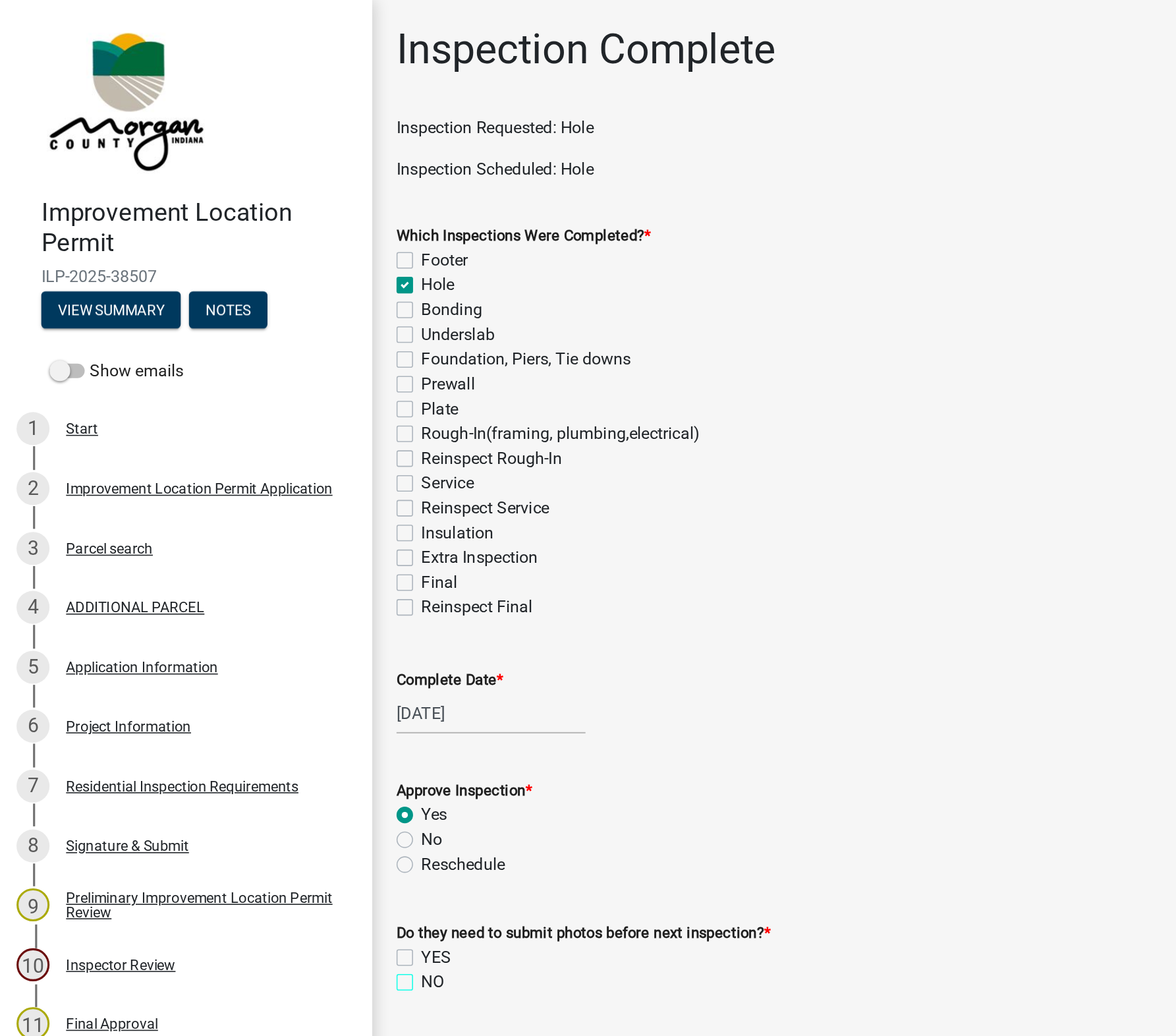
click at [269, 626] on input "NO" at bounding box center [273, 623] width 8 height 8
checkbox input "true"
checkbox input "false"
checkbox input "true"
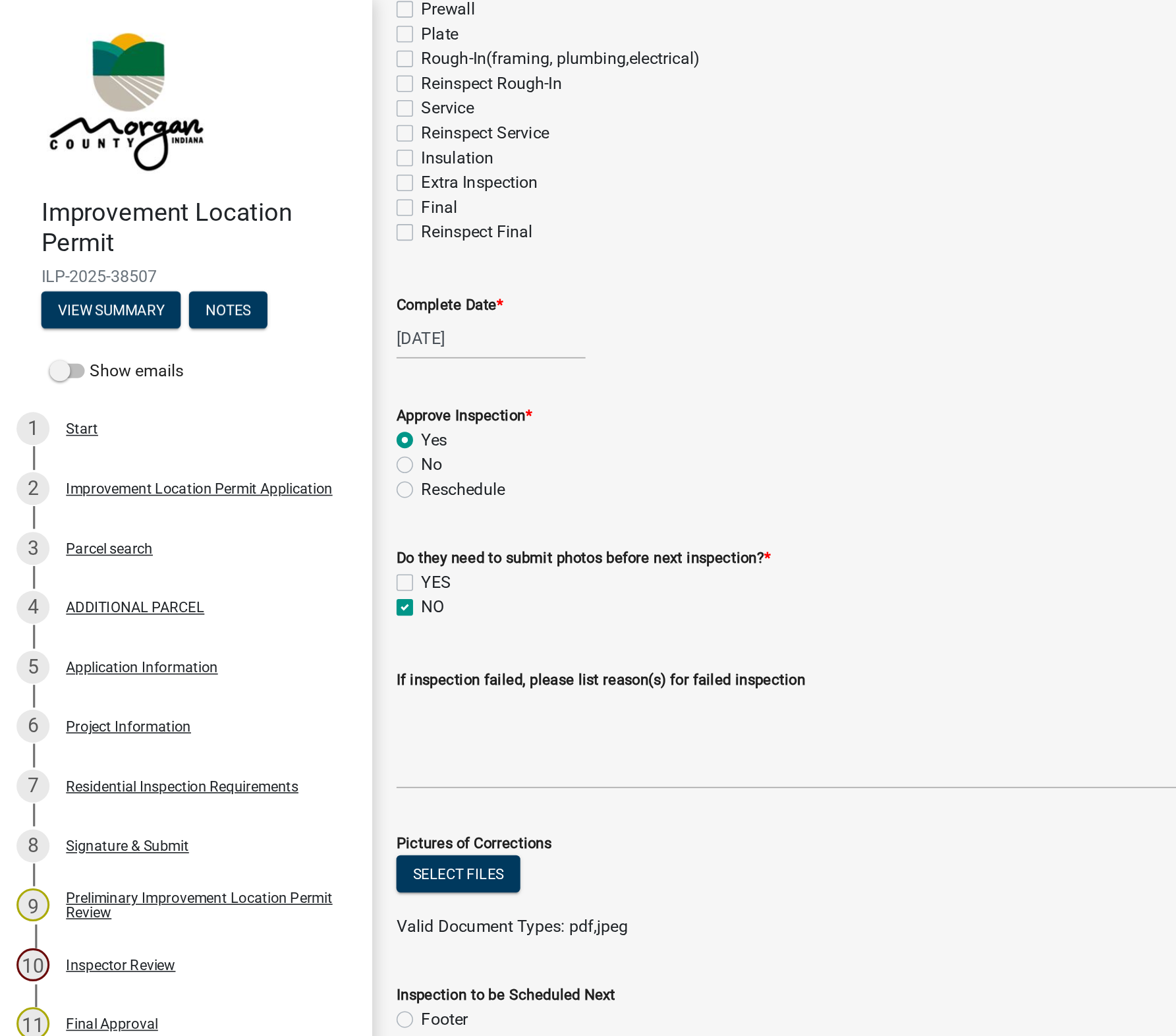
scroll to position [293, 0]
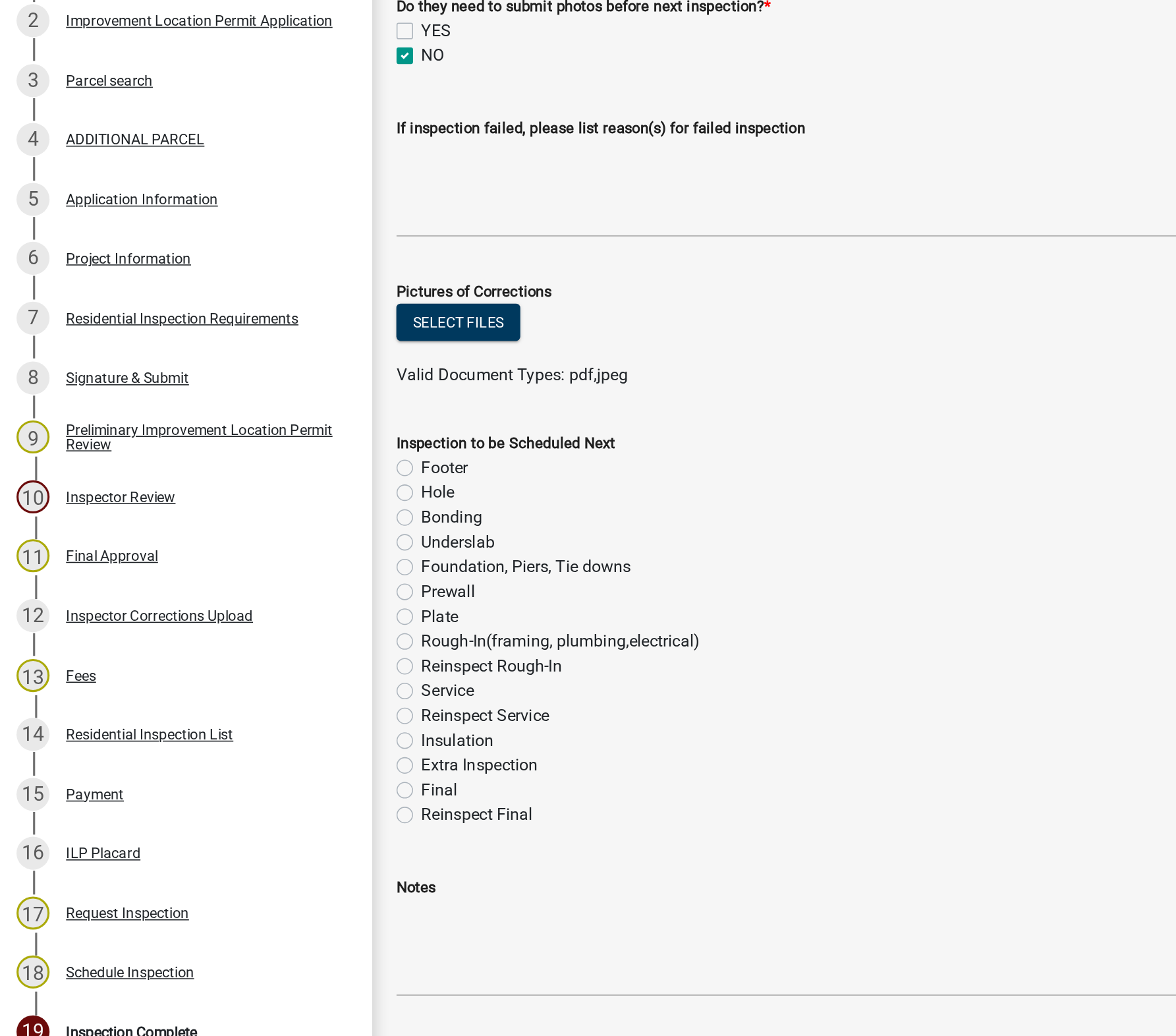
click at [269, 706] on label "Rough-In(framing, plumbing,electrical)" at bounding box center [358, 708] width 178 height 16
click at [269, 706] on input "Rough-In(framing, plumbing,electrical)" at bounding box center [273, 704] width 8 height 8
radio input "true"
click at [269, 642] on label "Underslab" at bounding box center [292, 644] width 47 height 16
click at [269, 642] on input "Underslab" at bounding box center [273, 641] width 8 height 8
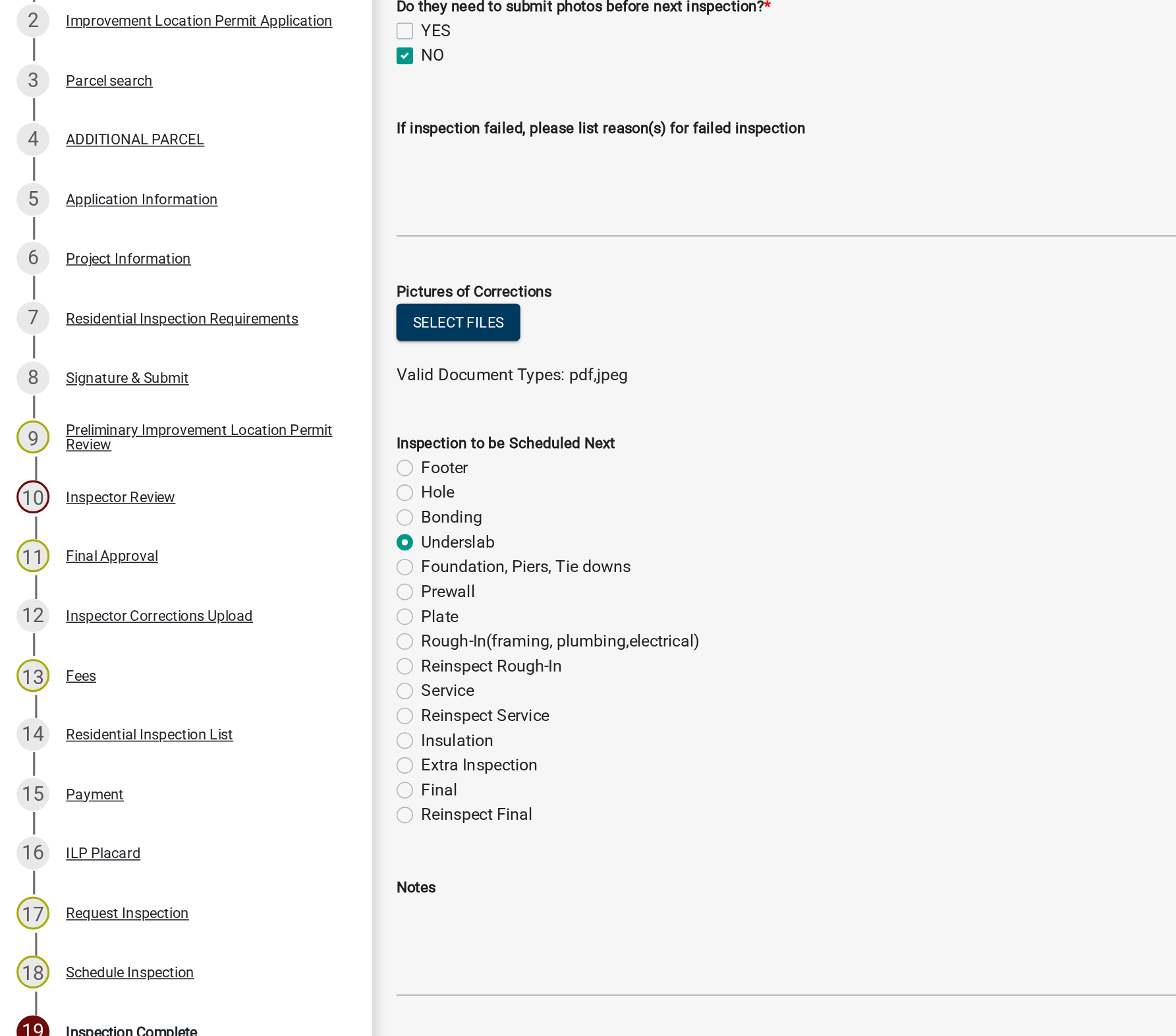
radio input "true"
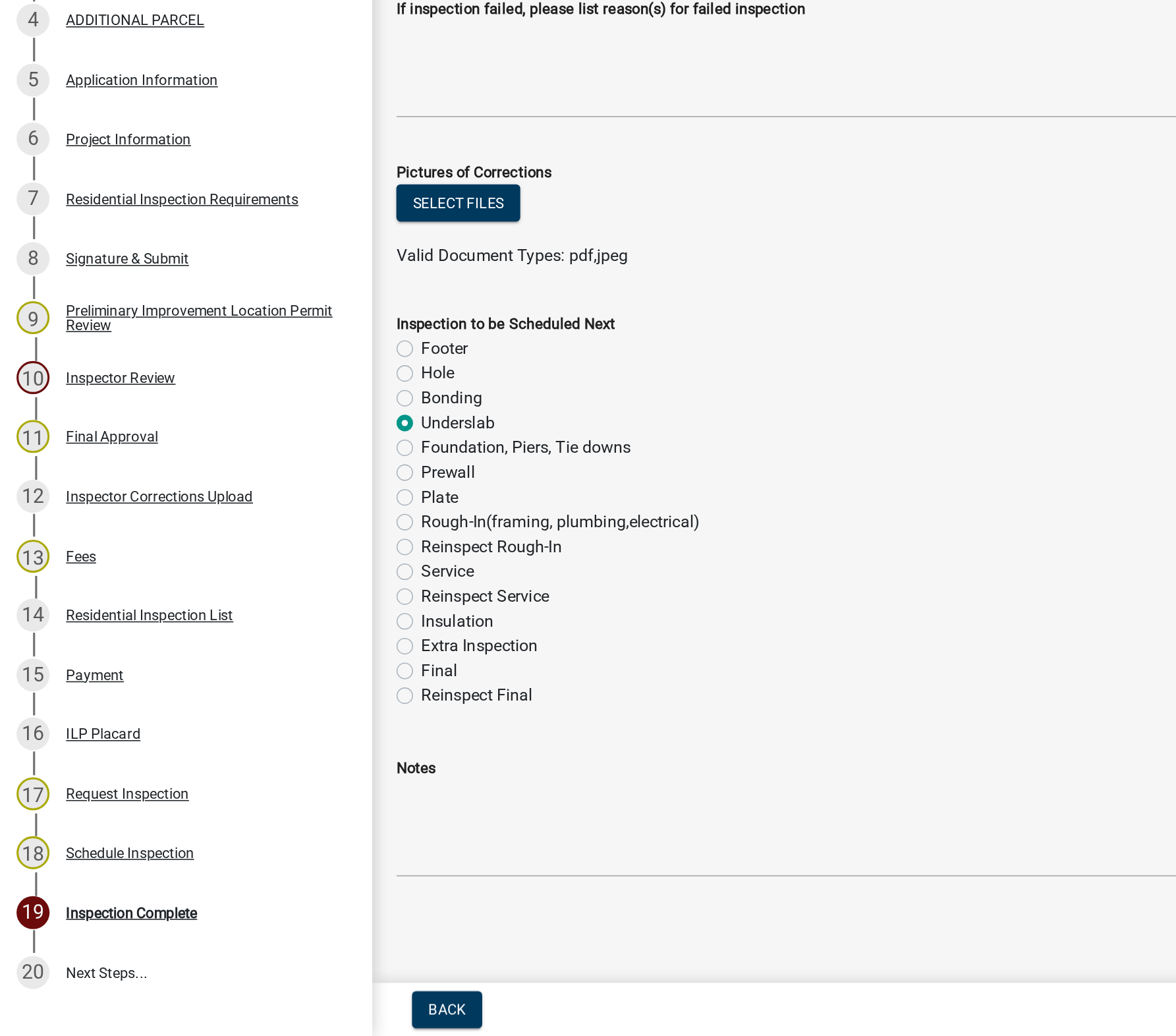
scroll to position [0, 0]
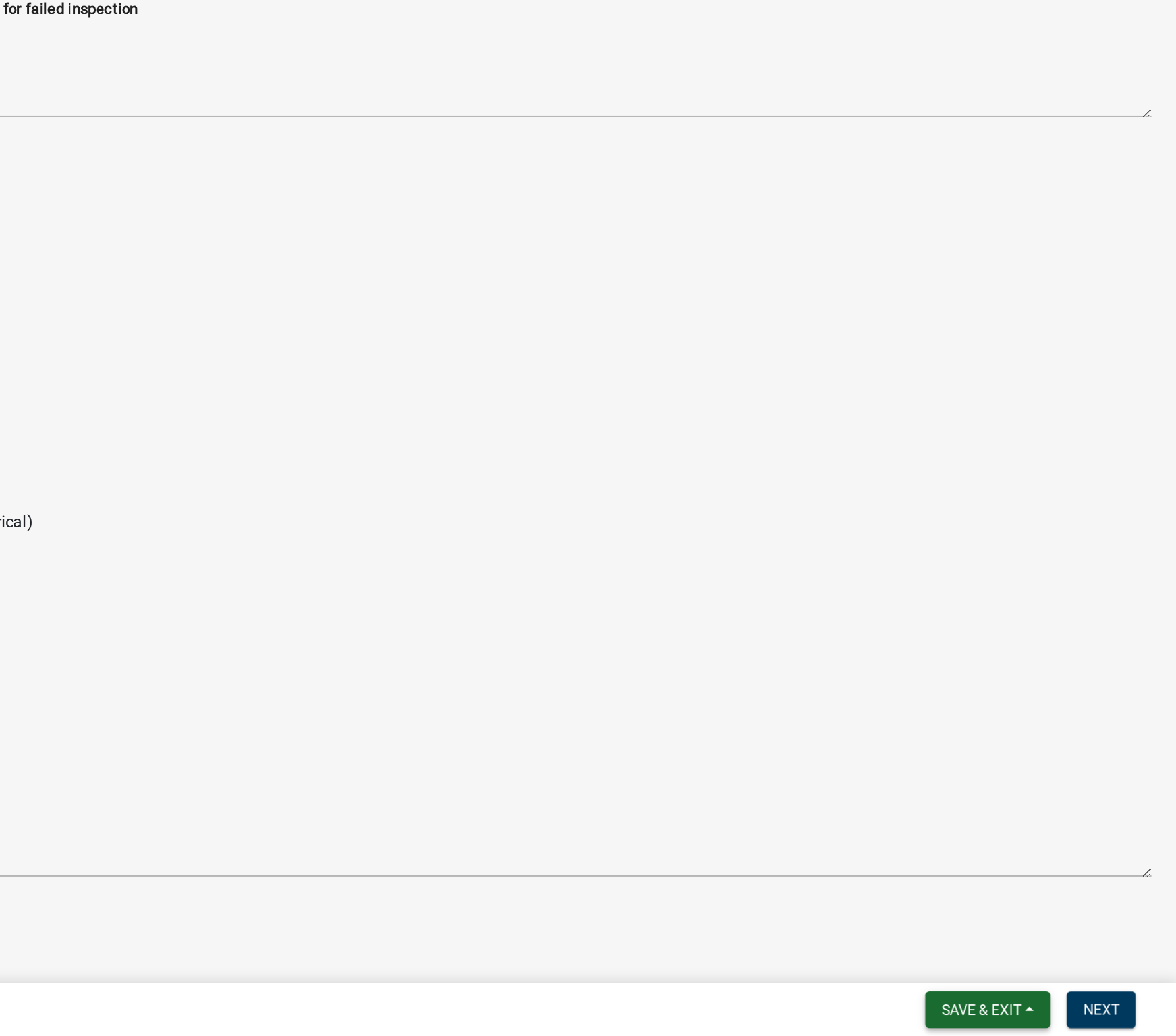
click at [923, 1016] on span "Save & Exit" at bounding box center [1051, 1018] width 51 height 10
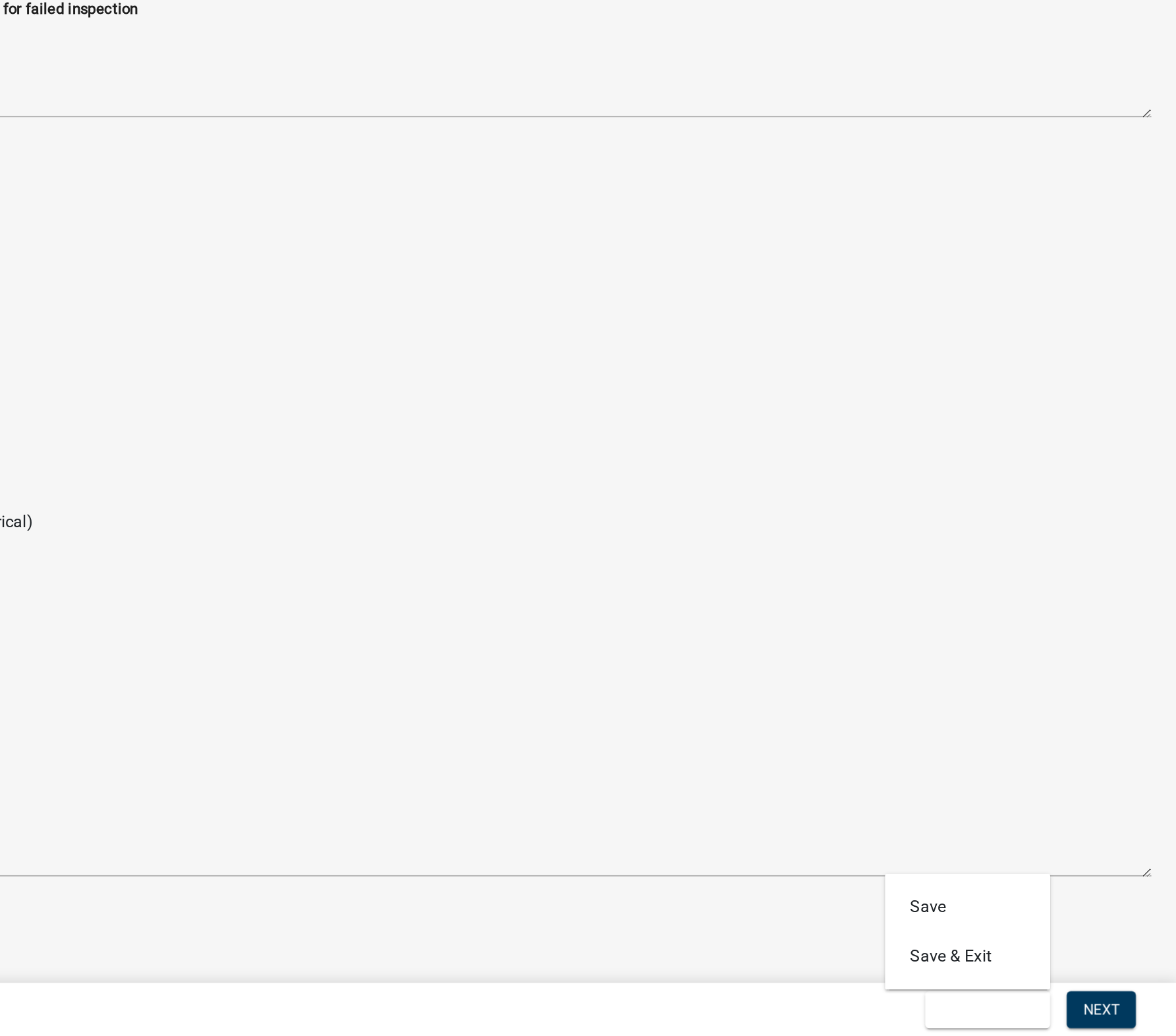
click at [923, 765] on div "Insulation" at bounding box center [707, 771] width 907 height 16
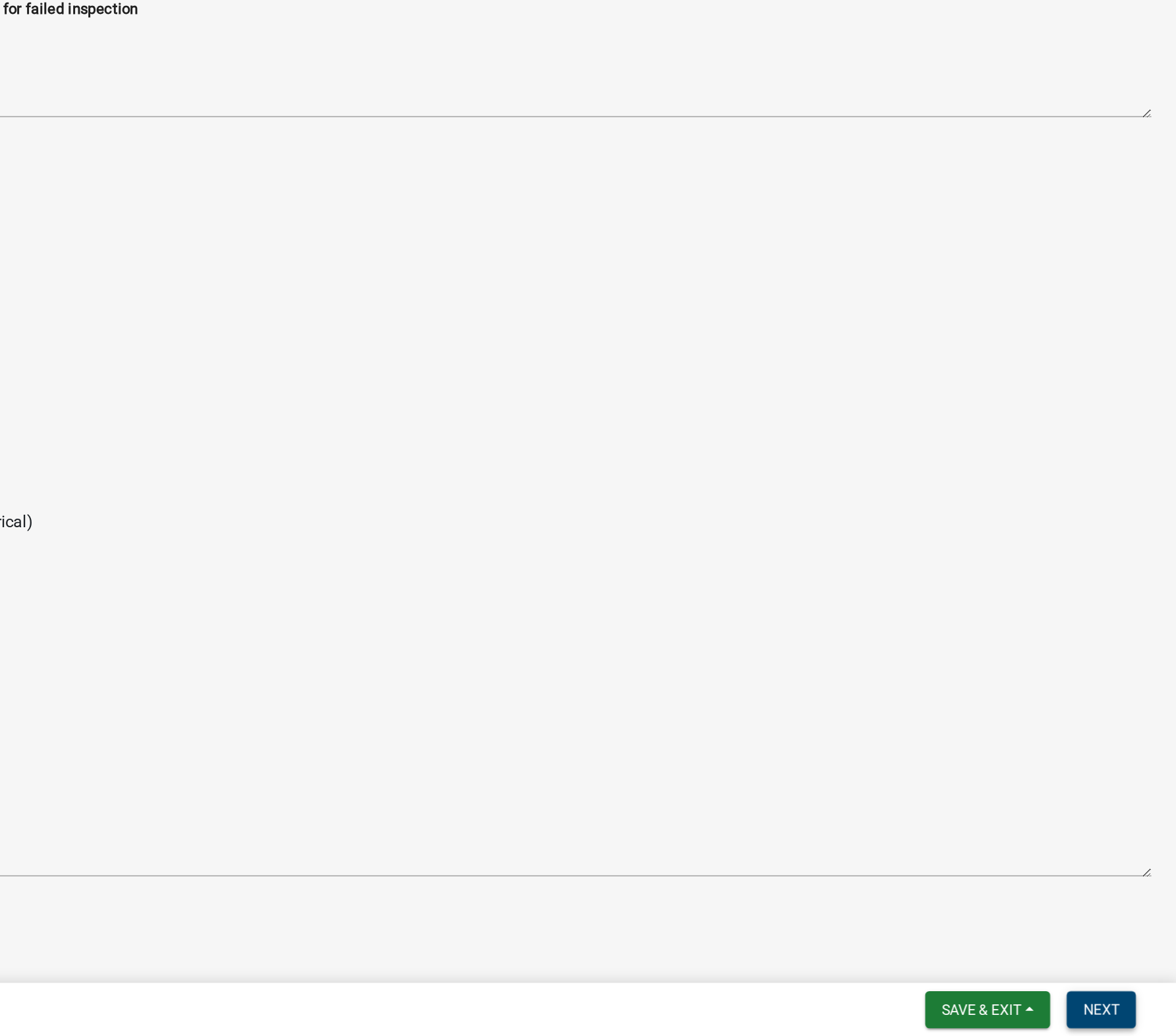
click at [923, 1017] on span "Next" at bounding box center [1129, 1018] width 23 height 10
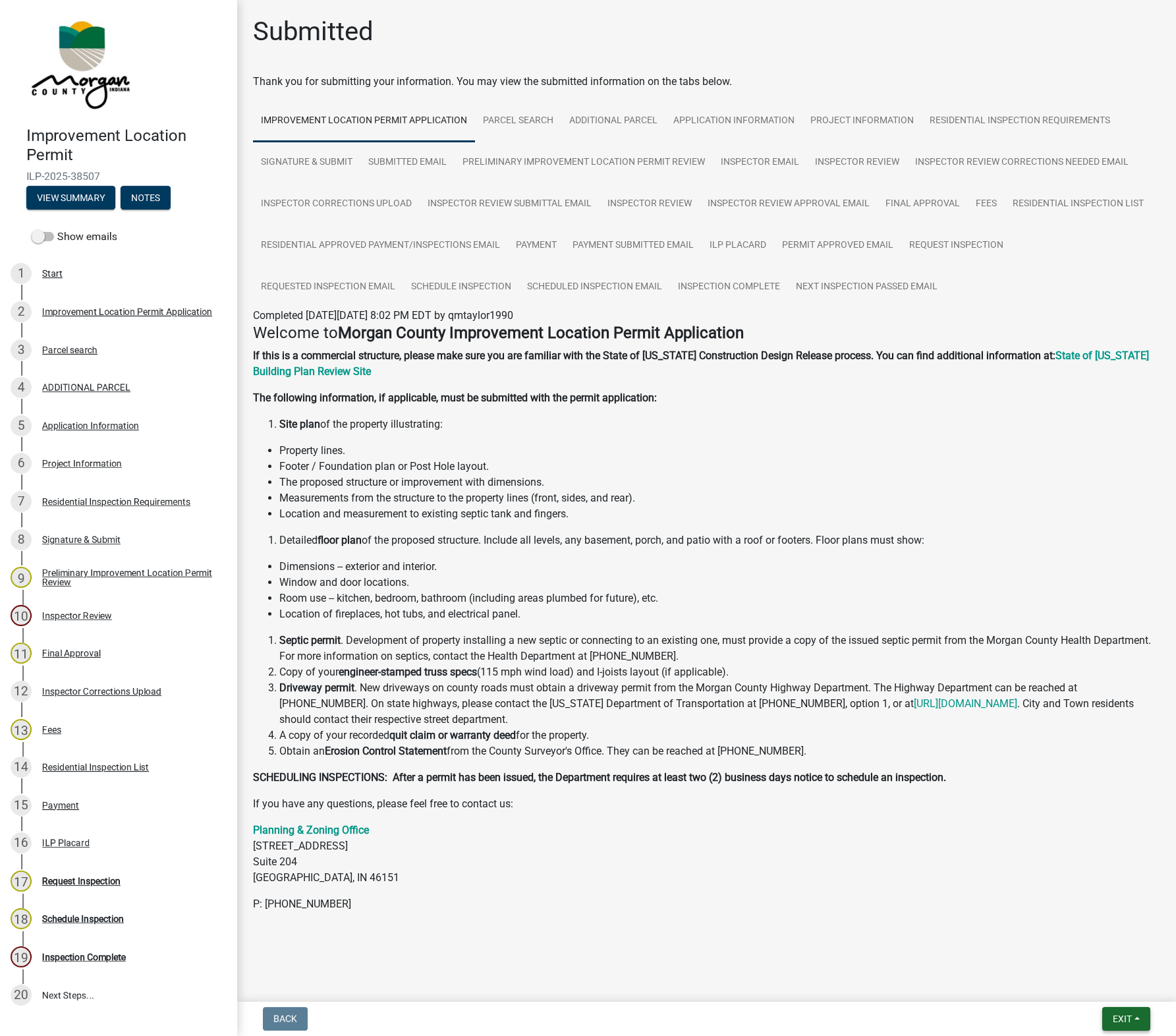
click at [923, 1018] on button "Exit" at bounding box center [1126, 1019] width 48 height 23
click at [923, 983] on button "Save & Exit" at bounding box center [1097, 985] width 105 height 32
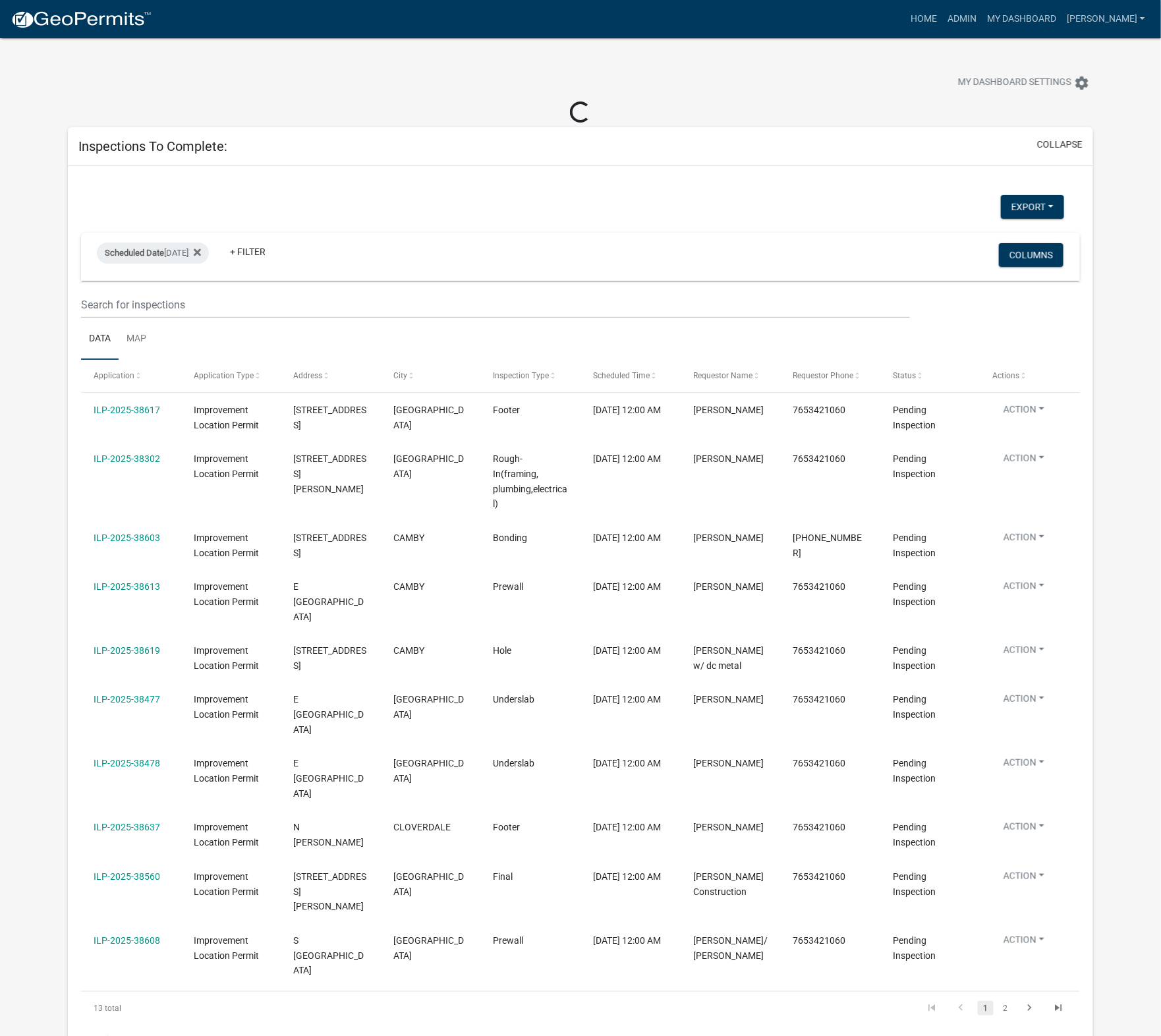
select select "1: 25"
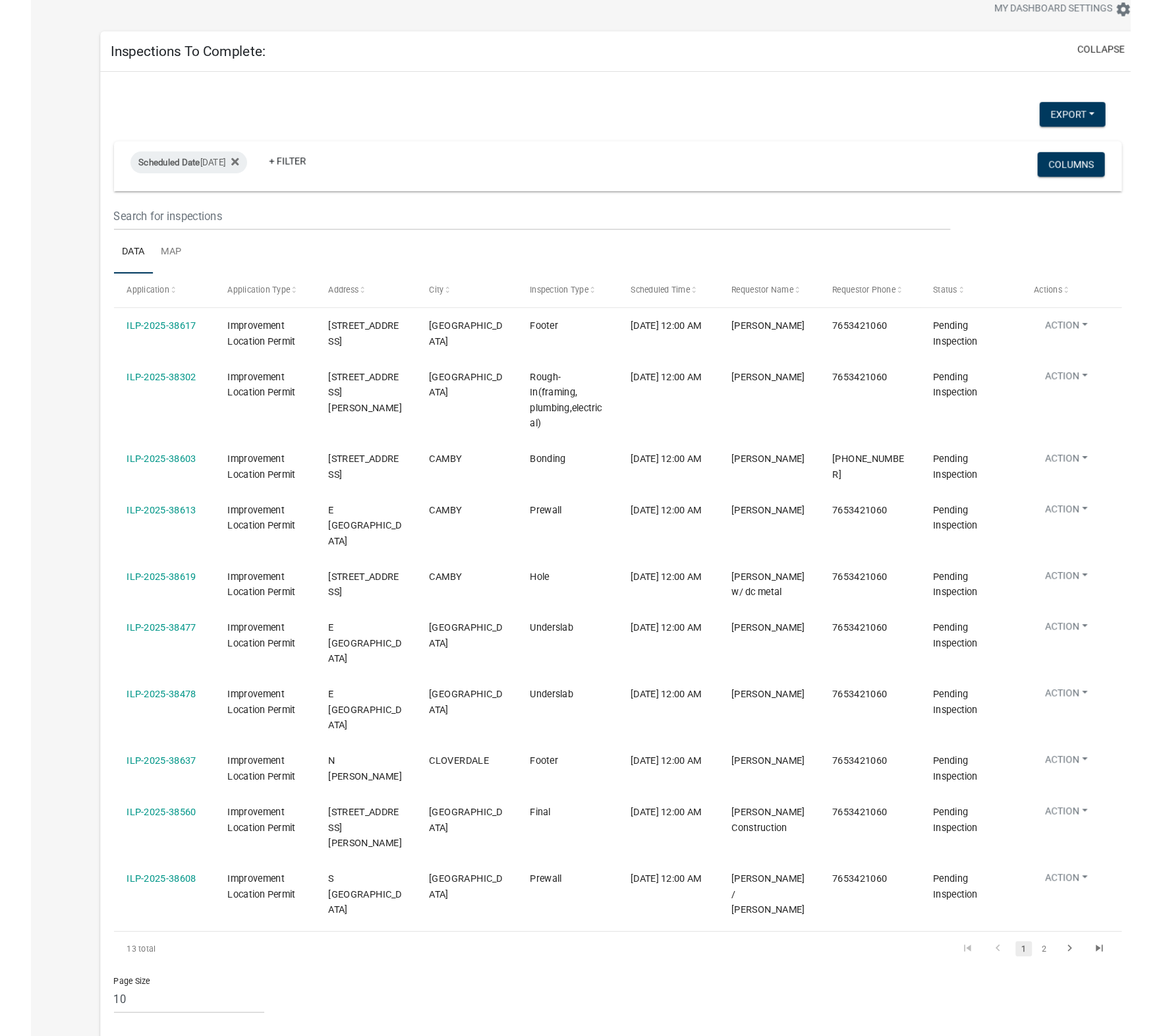
scroll to position [52, 0]
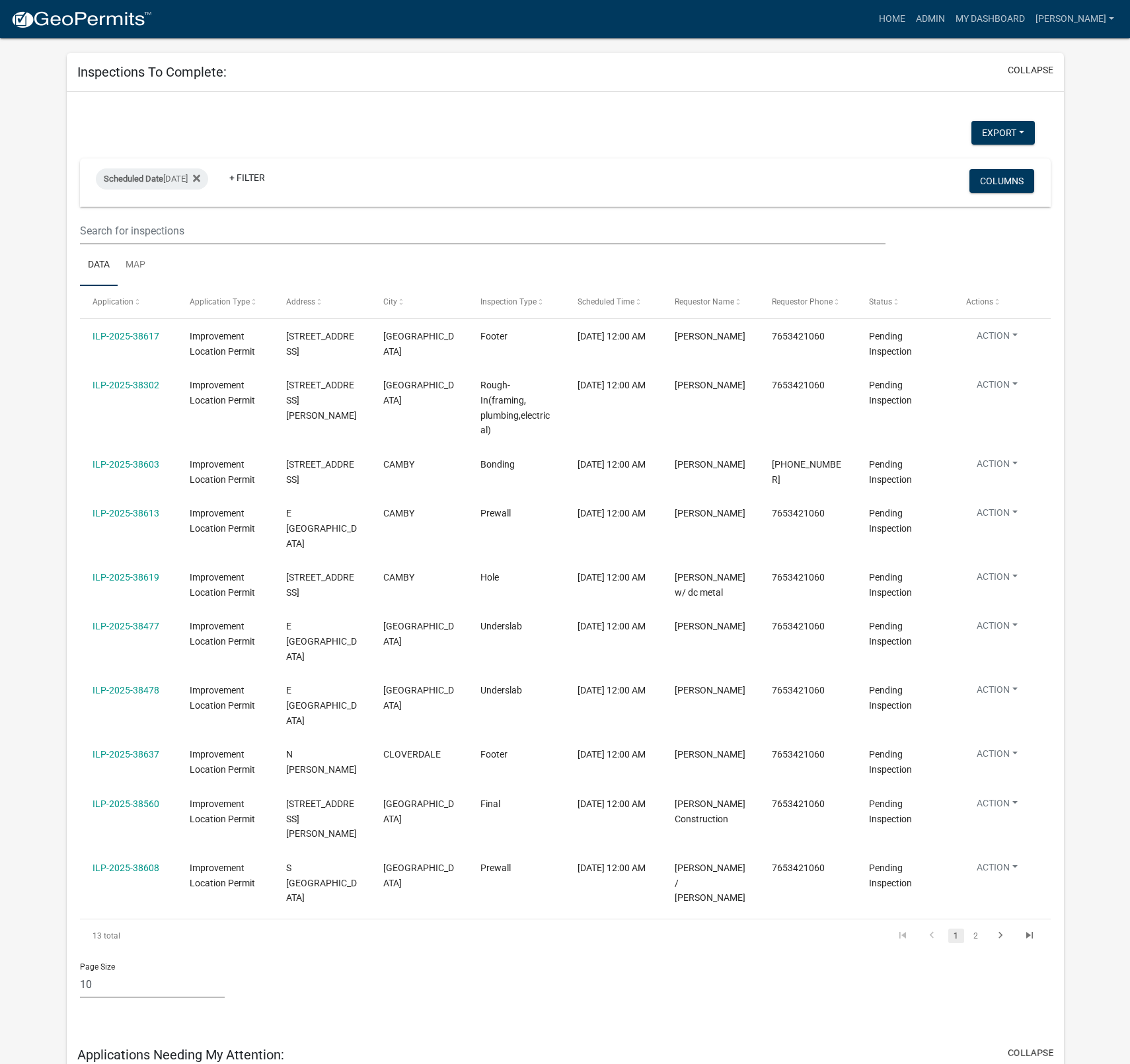
click at [926, 929] on link "2" at bounding box center [975, 936] width 16 height 14
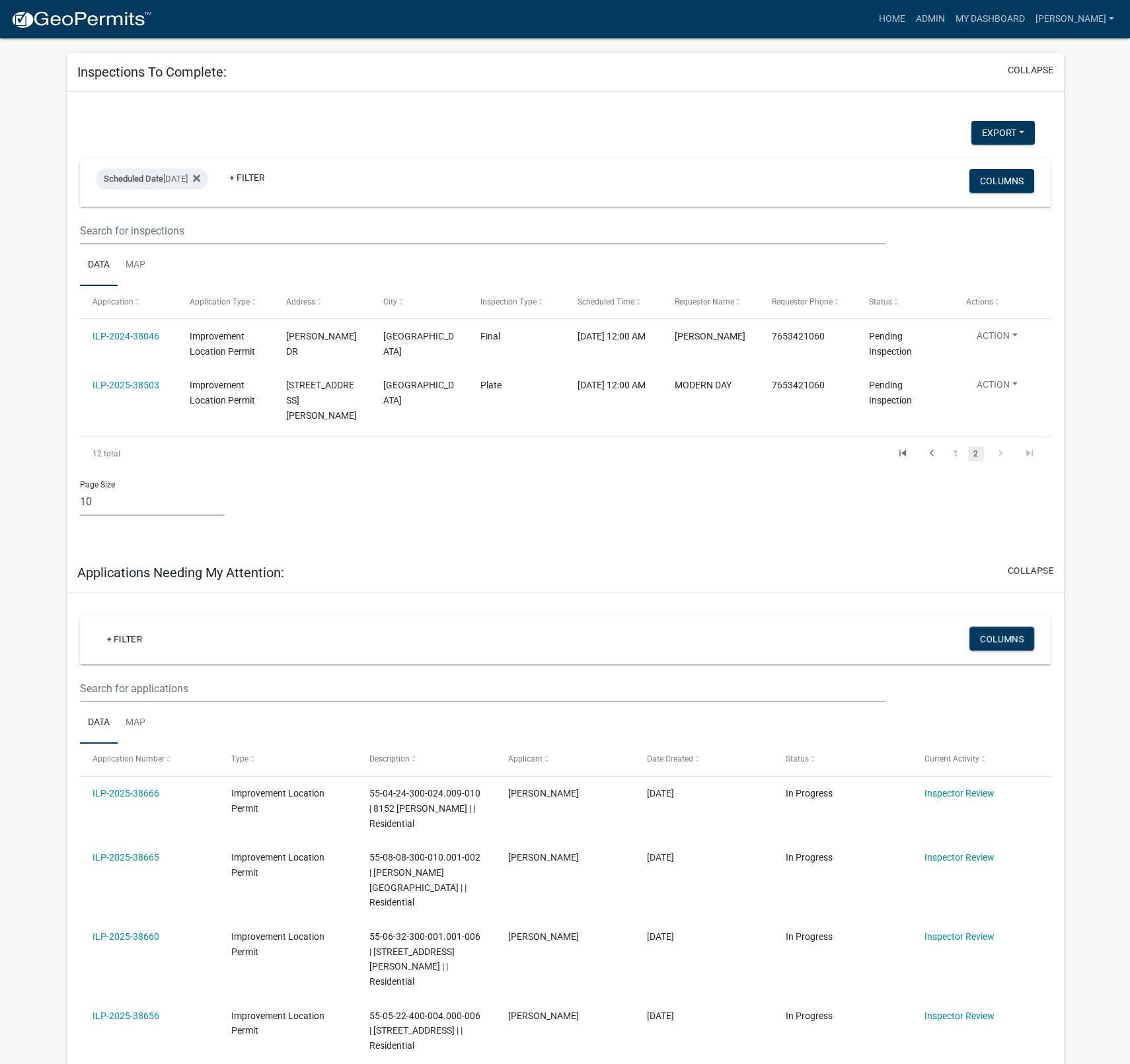
click at [895, 454] on icon "go to first page" at bounding box center [902, 455] width 17 height 16
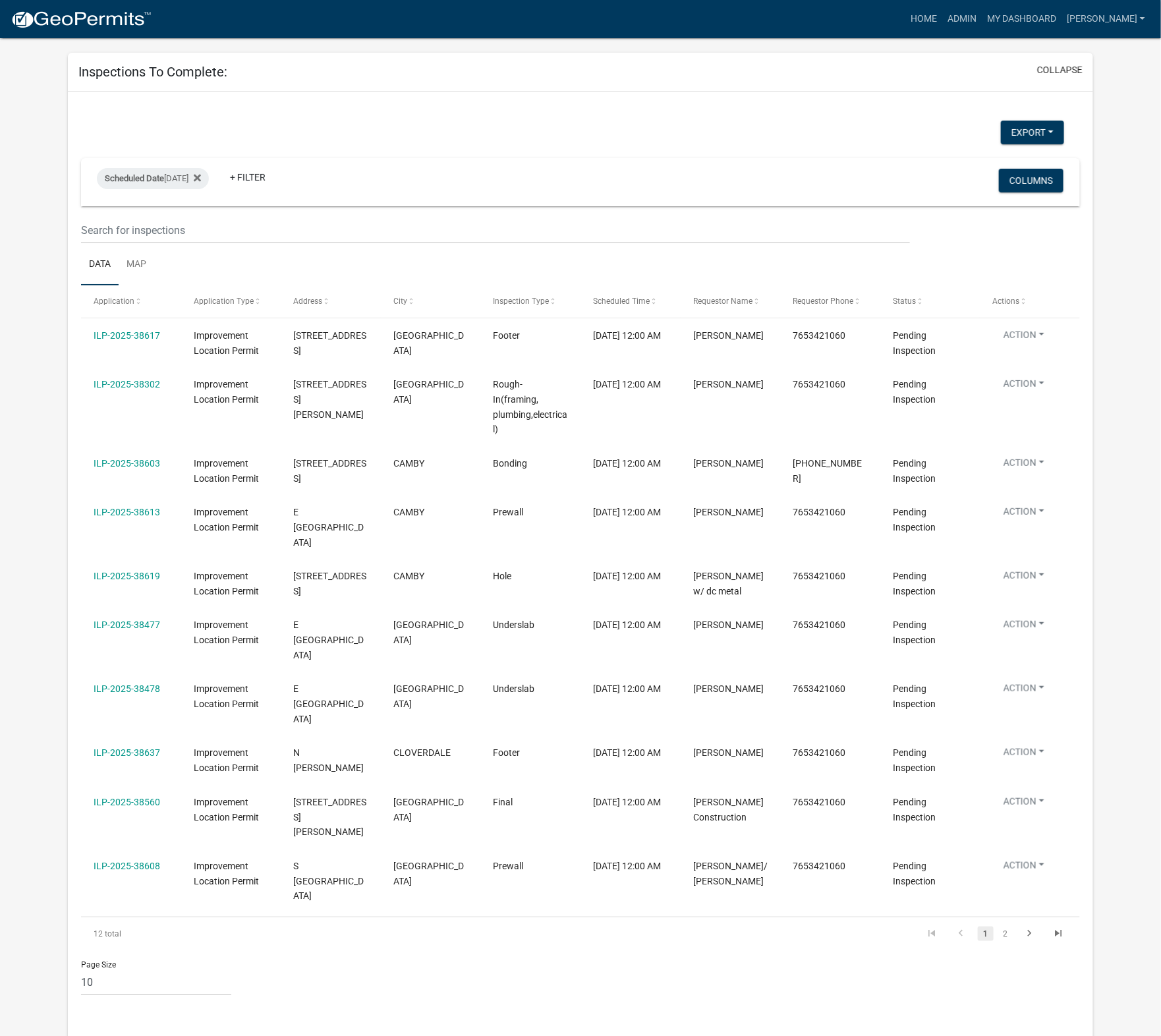
click at [923, 927] on icon "go to last page" at bounding box center [1058, 935] width 17 height 16
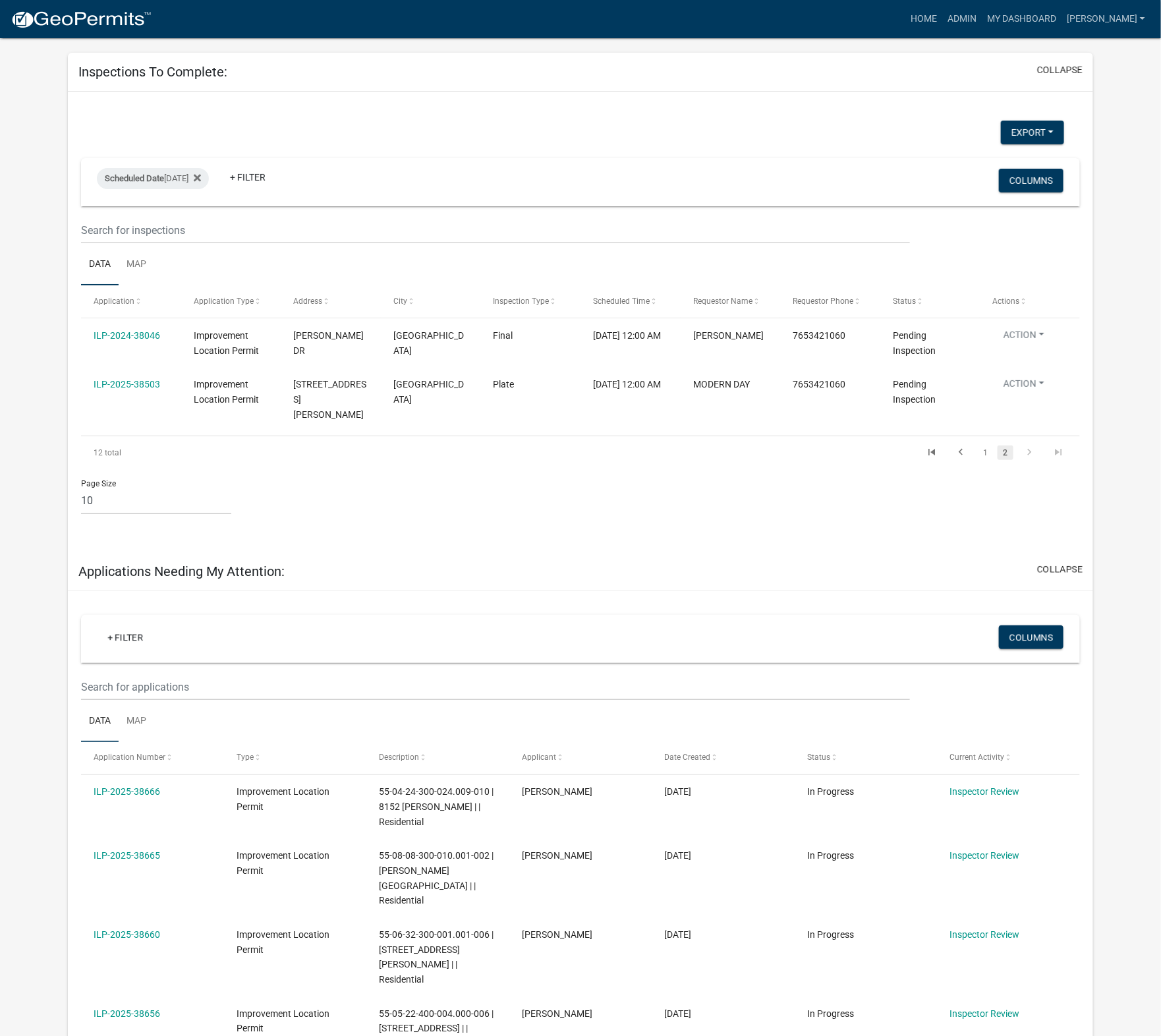
click at [129, 335] on link "ILP-2024-38046" at bounding box center [127, 335] width 67 height 10
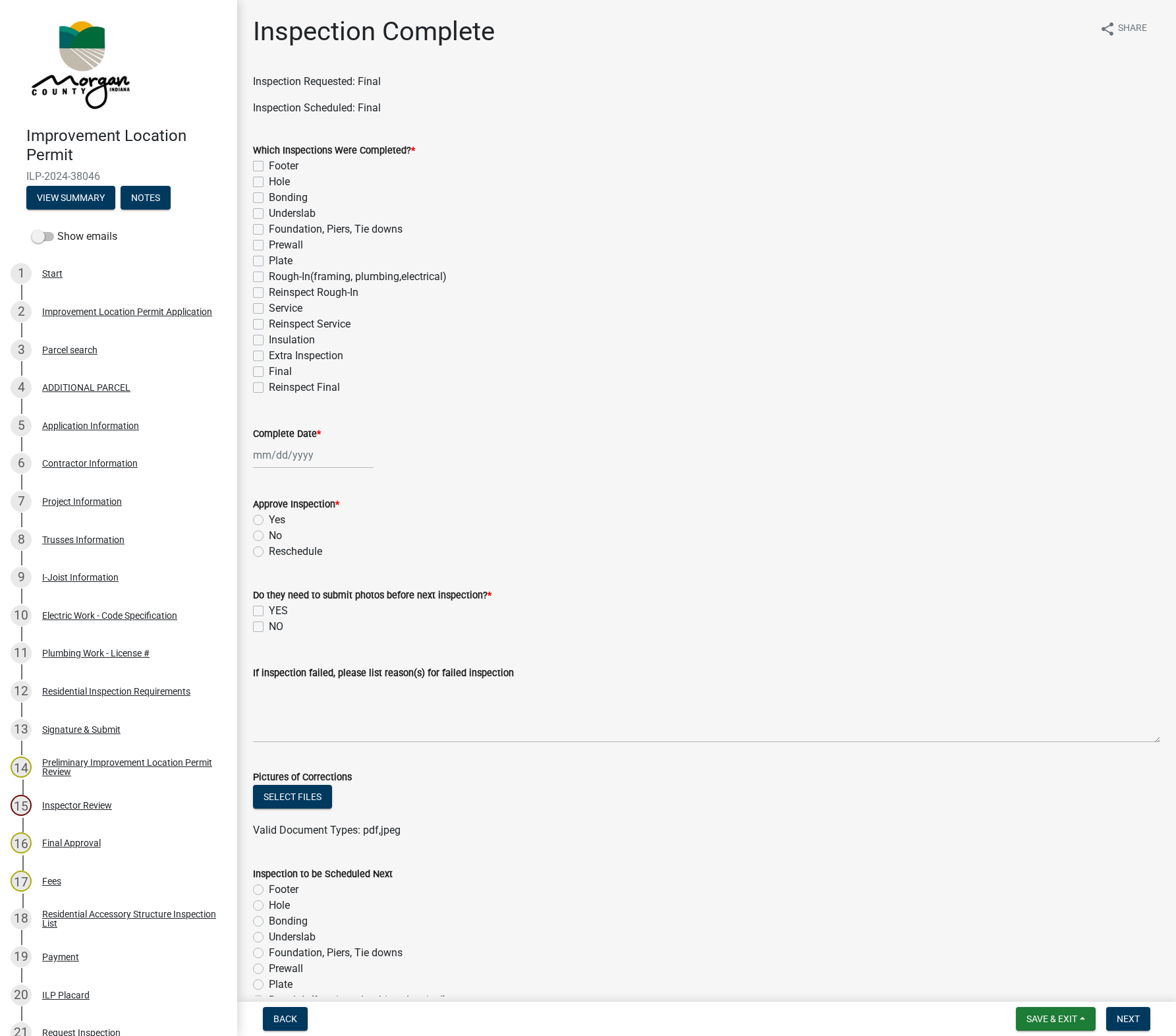
click at [269, 388] on label "Reinspect Final" at bounding box center [304, 387] width 71 height 16
click at [269, 388] on input "Reinspect Final" at bounding box center [273, 383] width 8 height 8
checkbox input "true"
checkbox input "false"
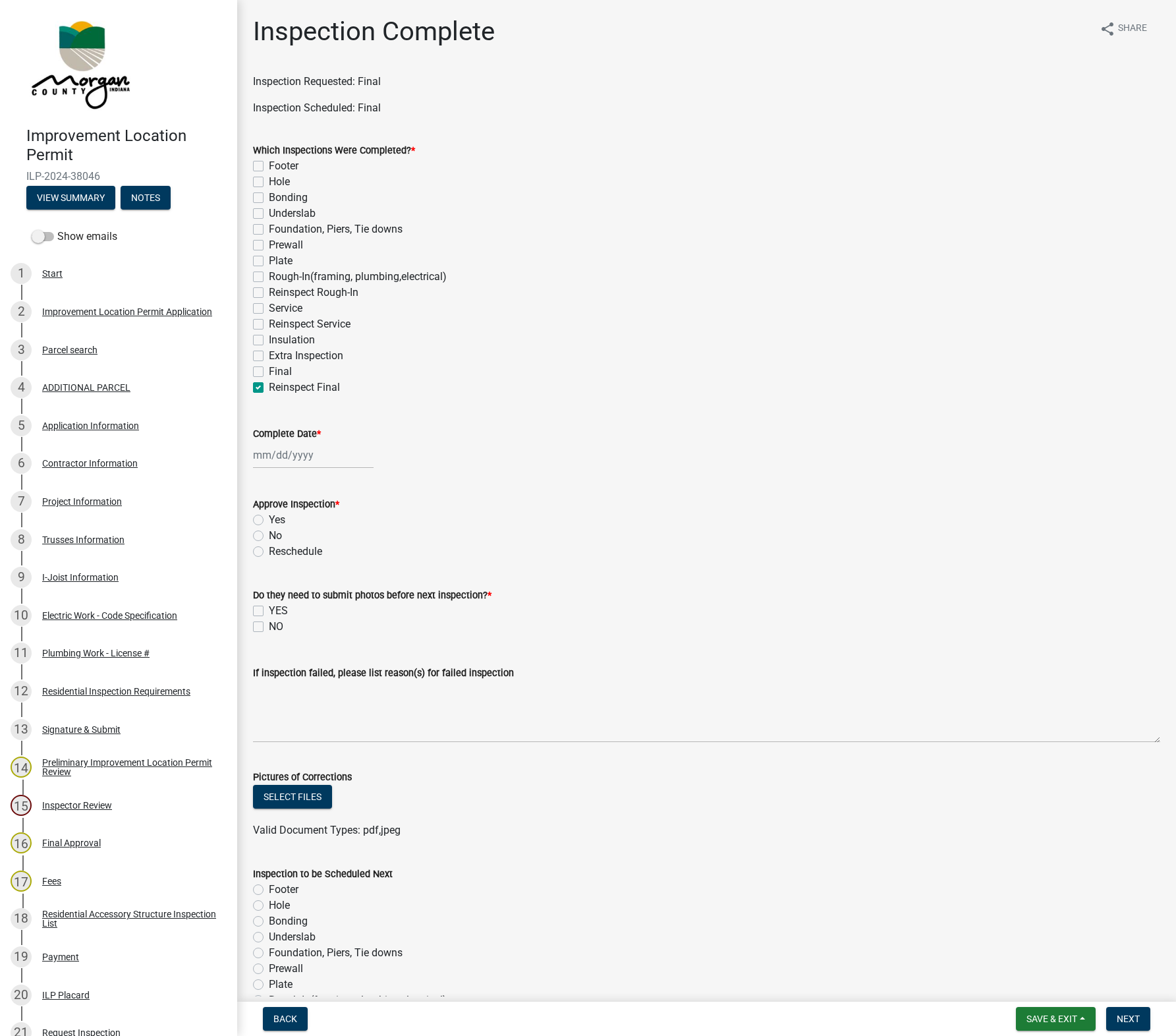
checkbox input "false"
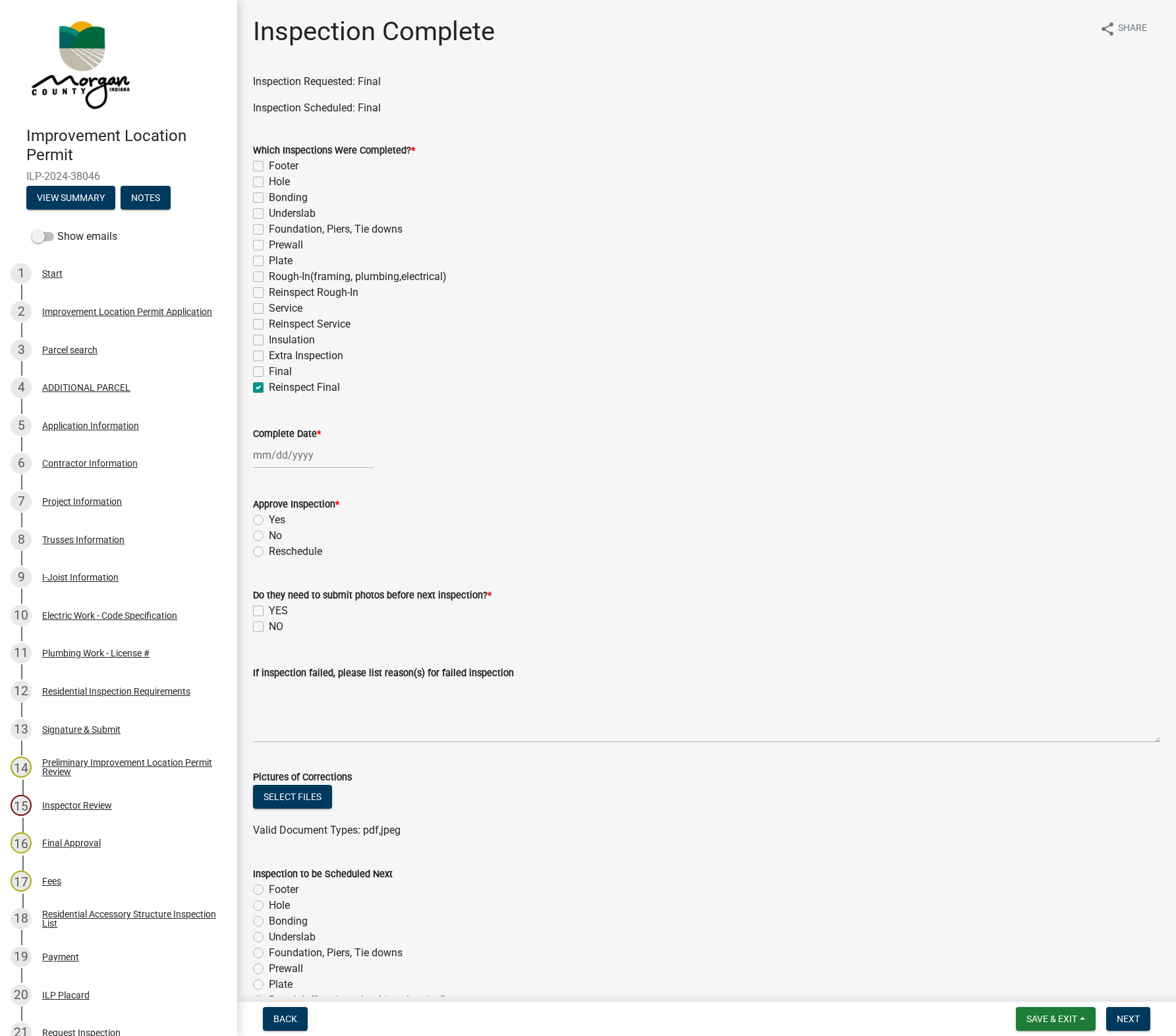
checkbox input "false"
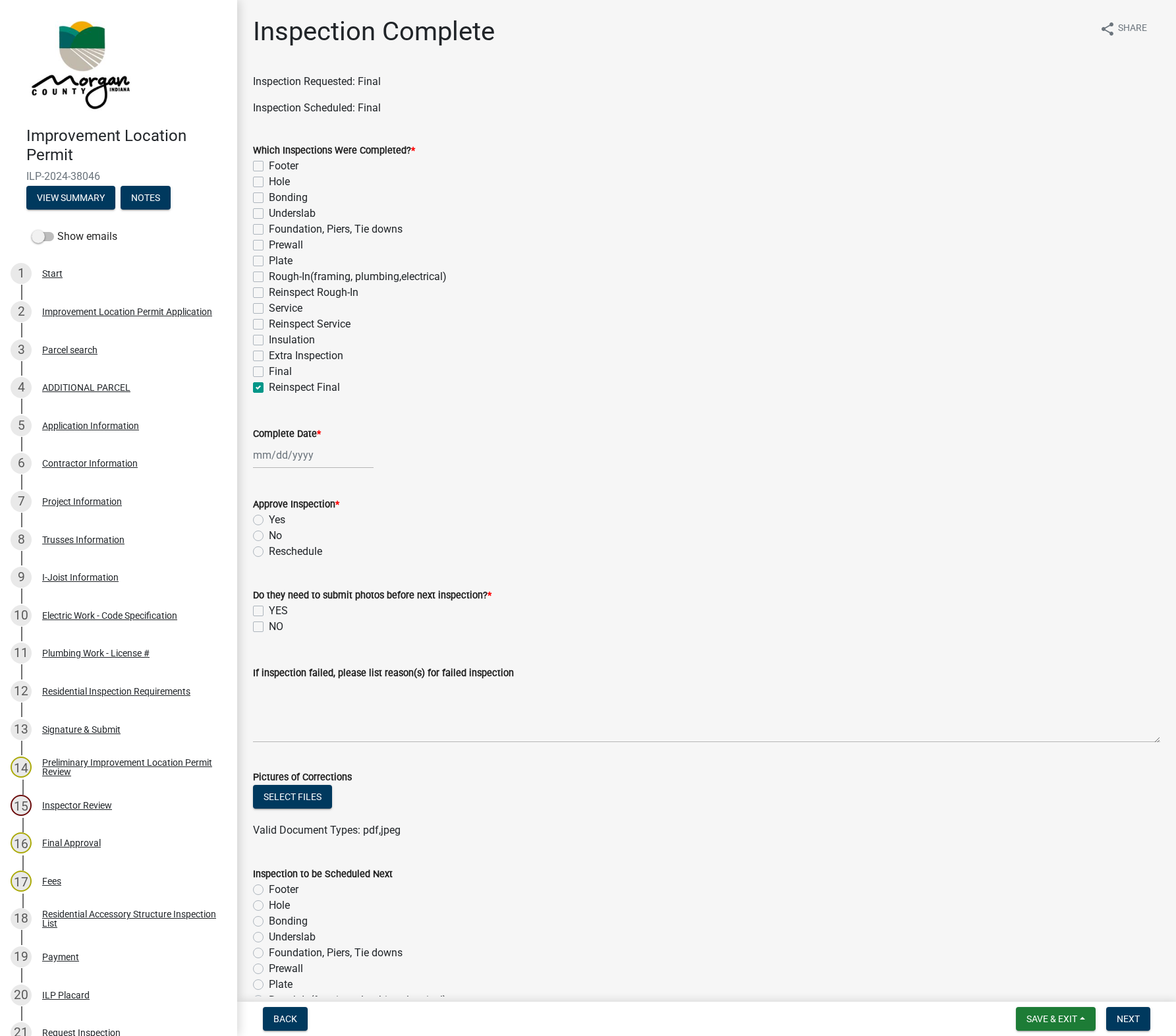
checkbox input "false"
checkbox input "true"
click at [295, 456] on div at bounding box center [313, 454] width 120 height 27
select select "10"
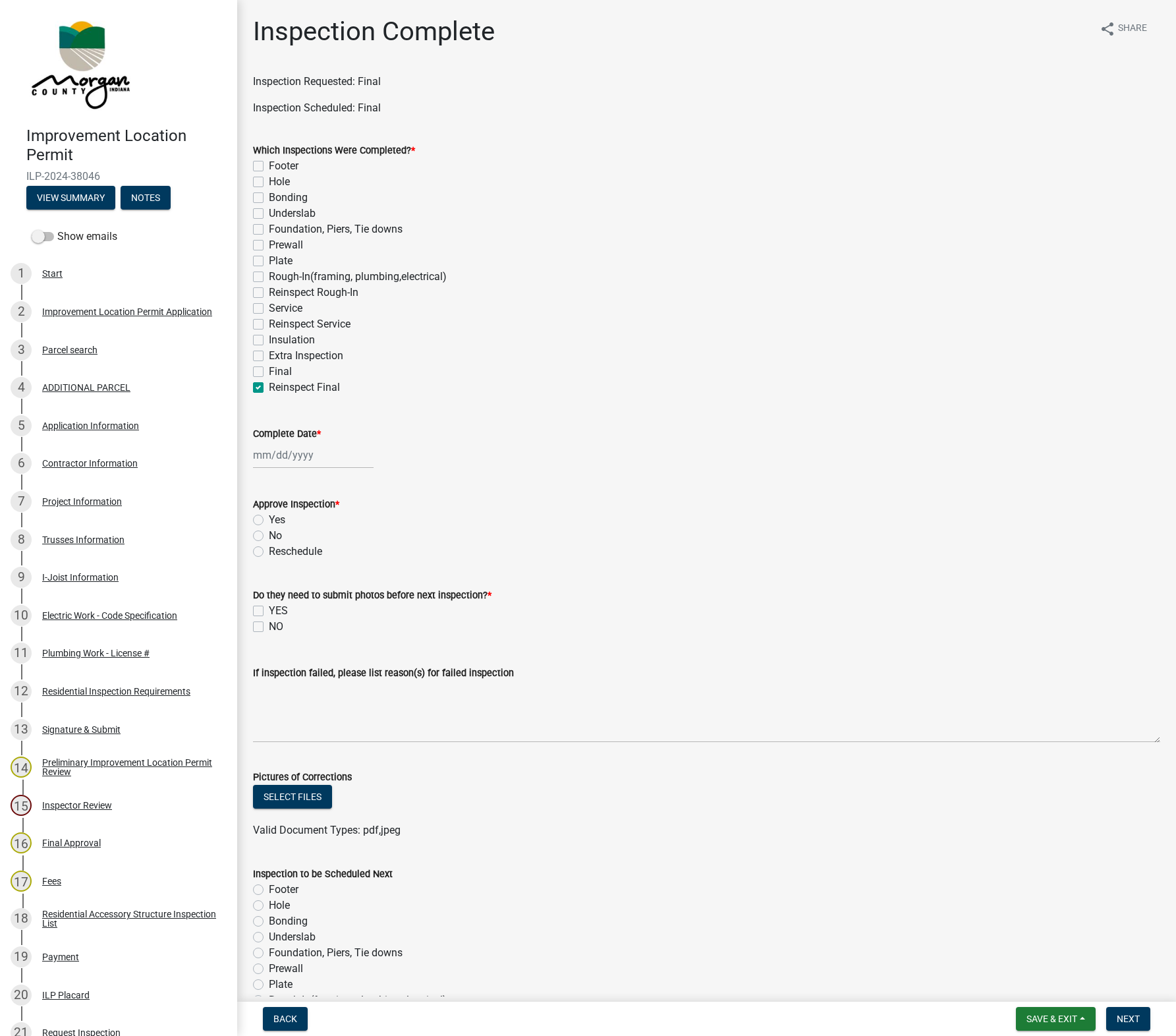
select select "2025"
click at [307, 566] on div "15" at bounding box center [308, 567] width 21 height 21
type input "[DATE]"
click at [269, 520] on label "Yes" at bounding box center [277, 520] width 17 height 16
click at [269, 520] on input "Yes" at bounding box center [273, 516] width 8 height 8
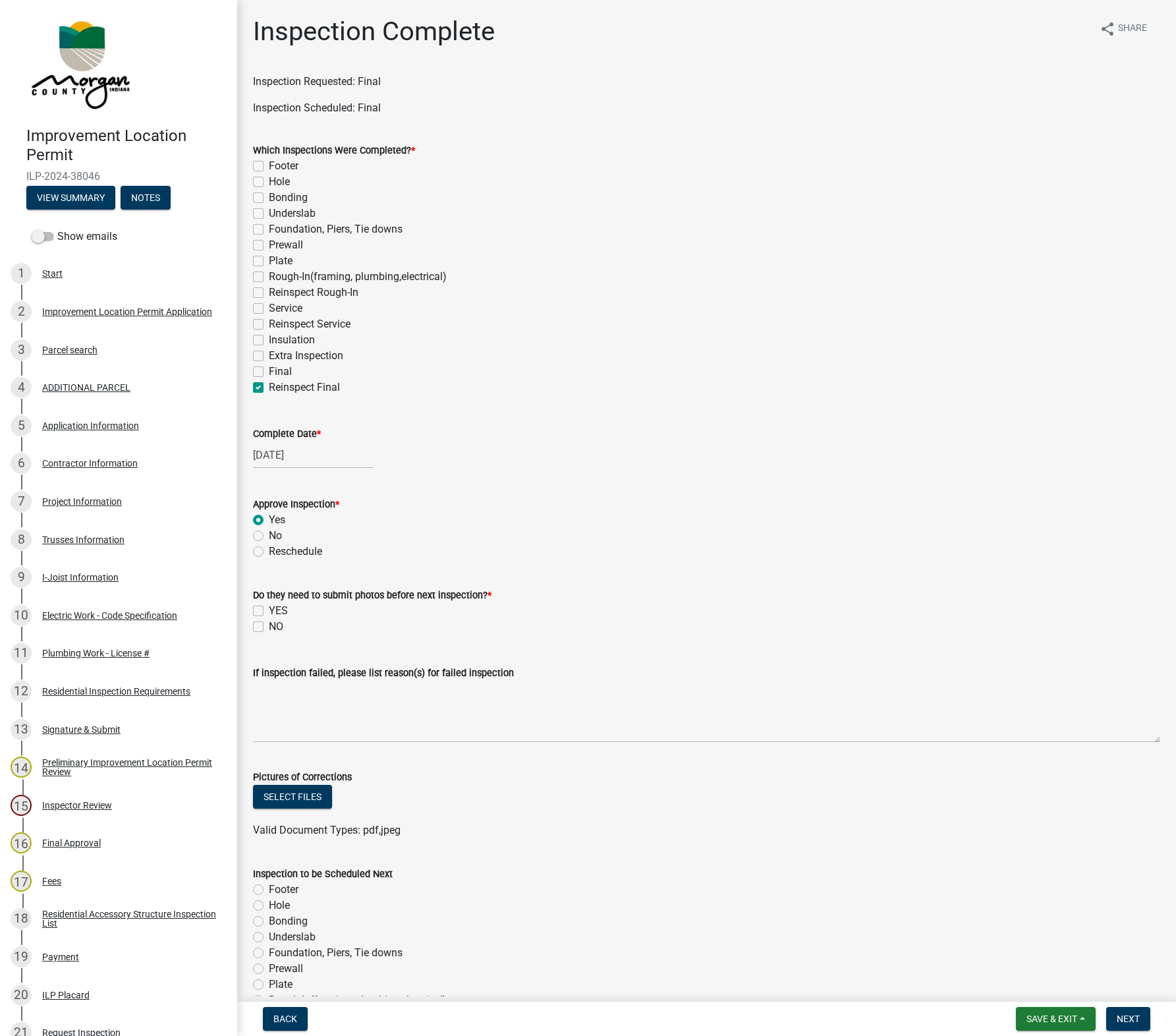
radio input "true"
click at [269, 627] on label "NO" at bounding box center [276, 626] width 14 height 16
click at [269, 627] on input "NO" at bounding box center [273, 623] width 8 height 8
checkbox input "true"
checkbox input "false"
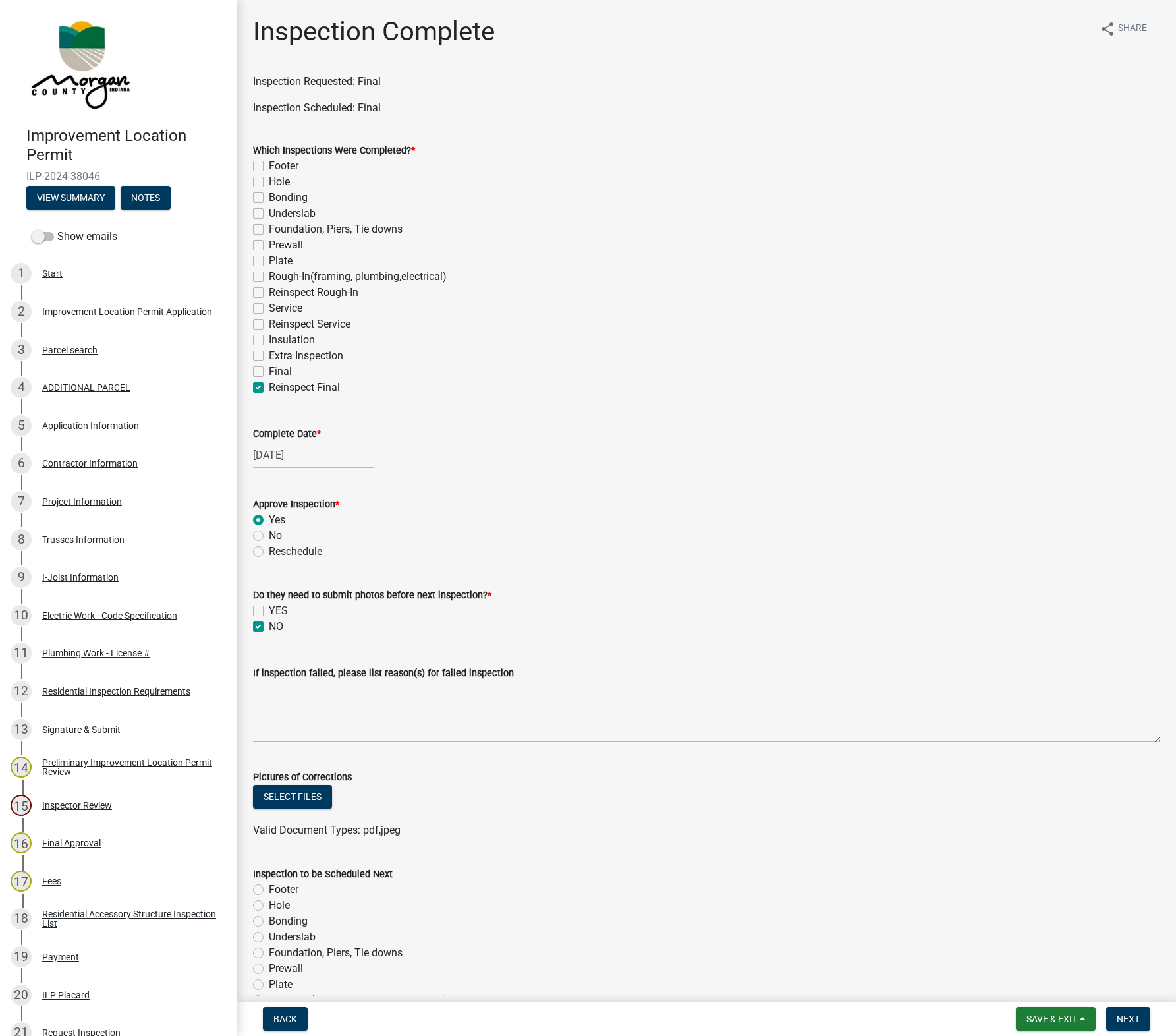
checkbox input "true"
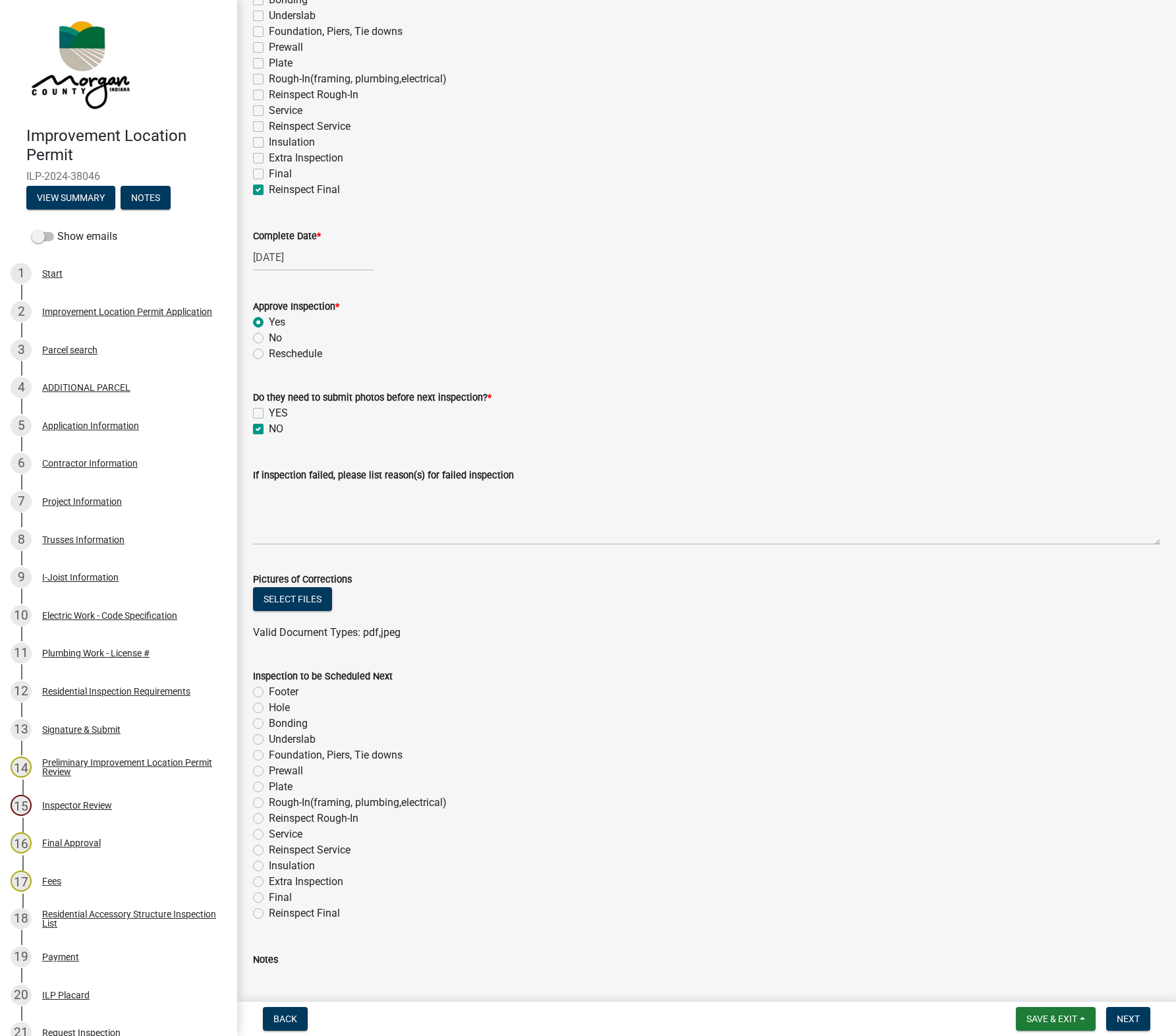
scroll to position [293, 0]
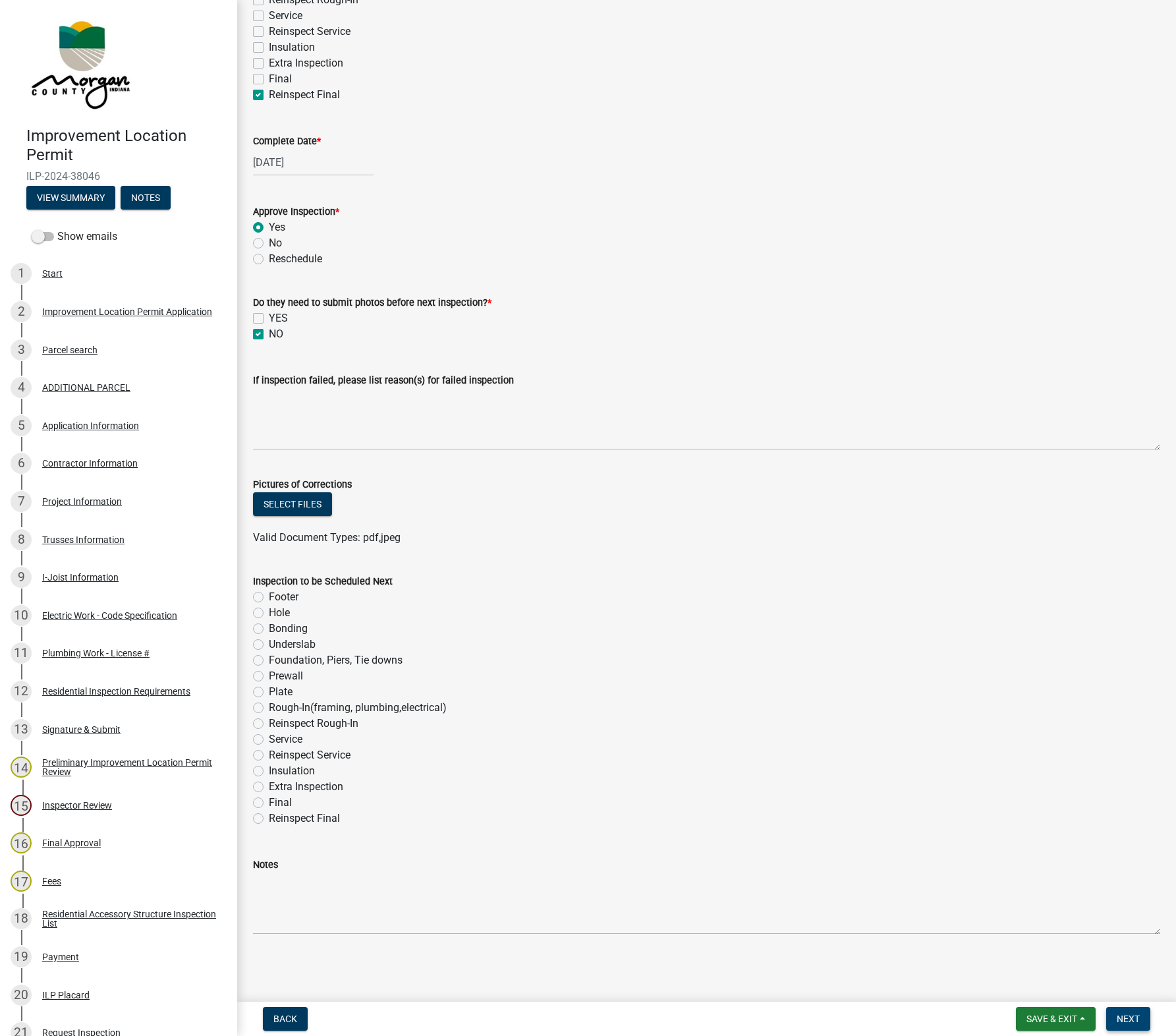
click at [923, 1018] on span "Next" at bounding box center [1129, 1018] width 23 height 10
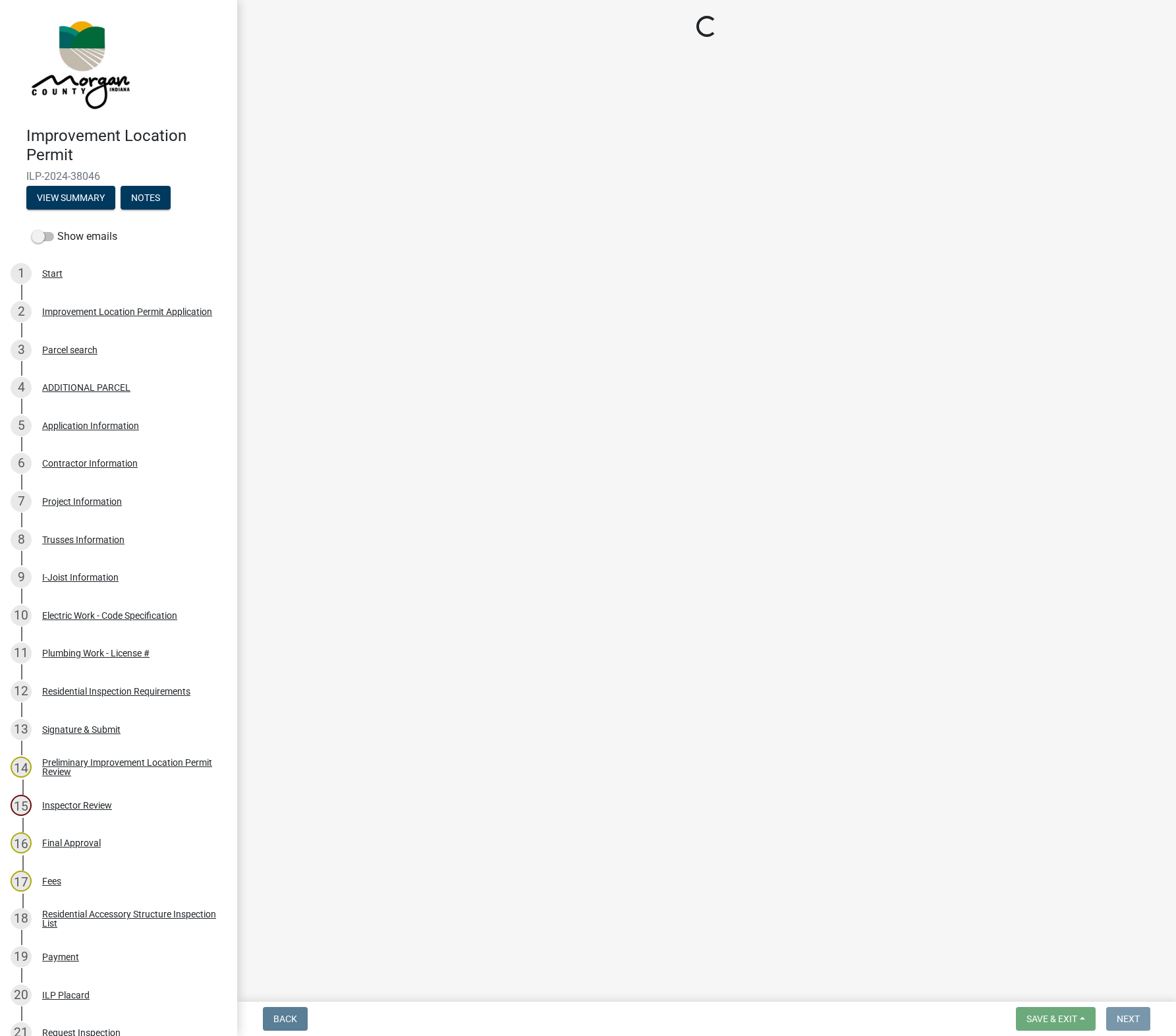
scroll to position [0, 0]
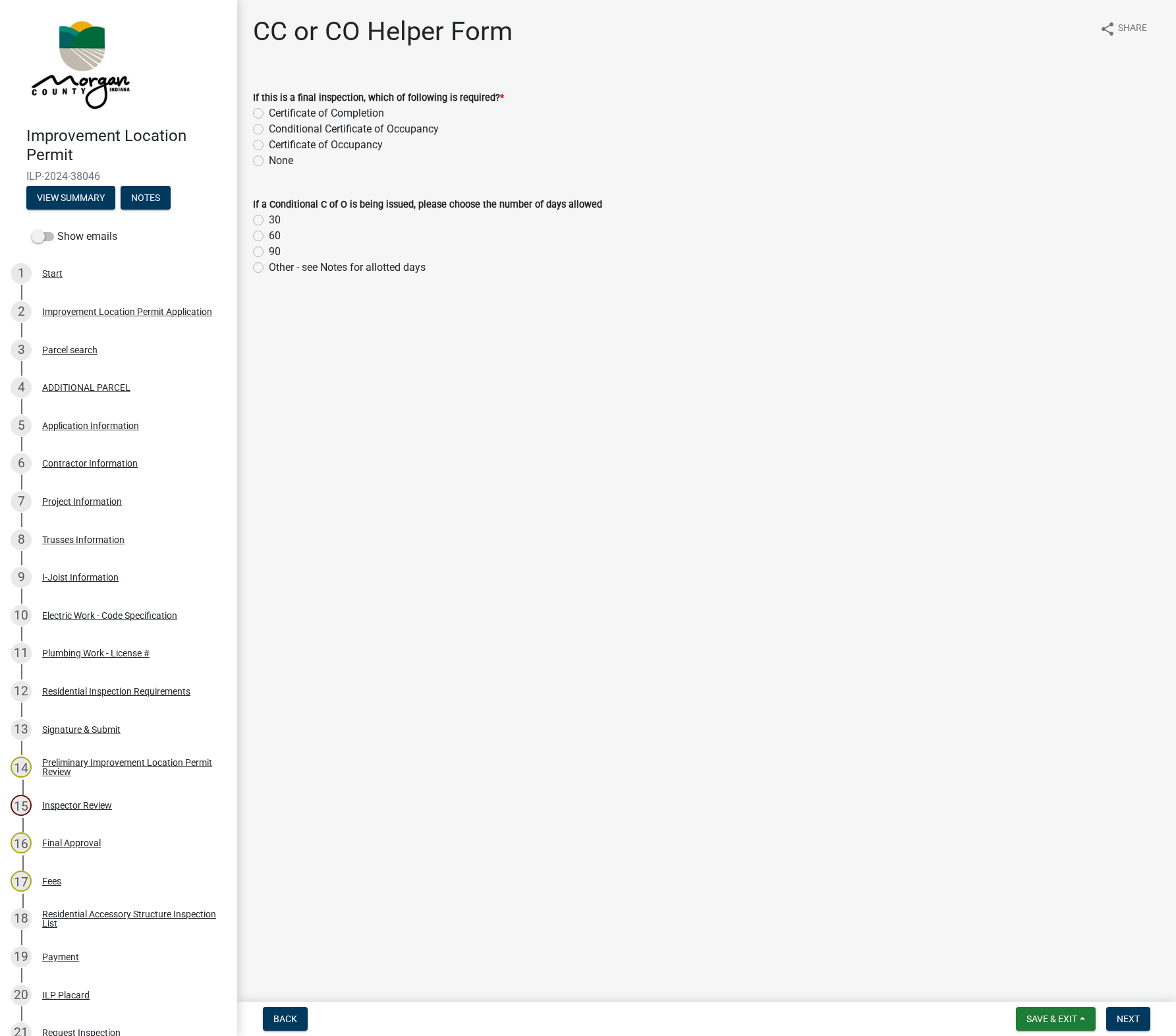
click at [269, 133] on label "Conditional Certificate of Occupancy" at bounding box center [354, 129] width 170 height 16
click at [269, 130] on input "Conditional Certificate of Occupancy" at bounding box center [273, 125] width 8 height 8
radio input "true"
click at [269, 267] on label "Other - see Notes for allotted days" at bounding box center [348, 267] width 157 height 16
click at [269, 267] on input "Other - see Notes for allotted days" at bounding box center [273, 264] width 8 height 8
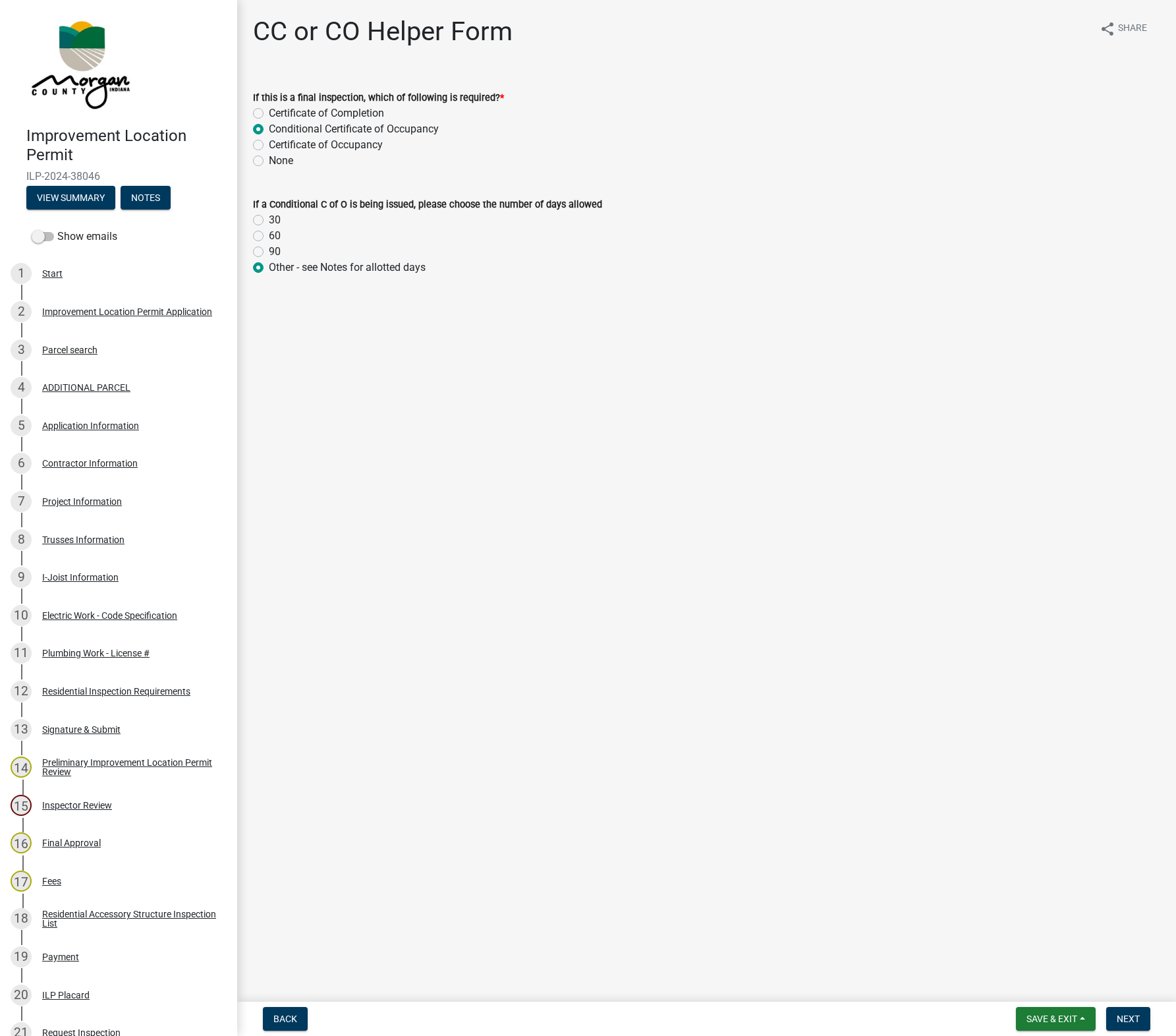
radio input "true"
click at [271, 245] on label "90" at bounding box center [275, 251] width 12 height 16
click at [271, 245] on input "90" at bounding box center [273, 248] width 8 height 8
radio input "true"
click at [762, 665] on main "CC or CO Helper Form share Share If this is a final inspection, which of follow…" at bounding box center [707, 498] width 939 height 996
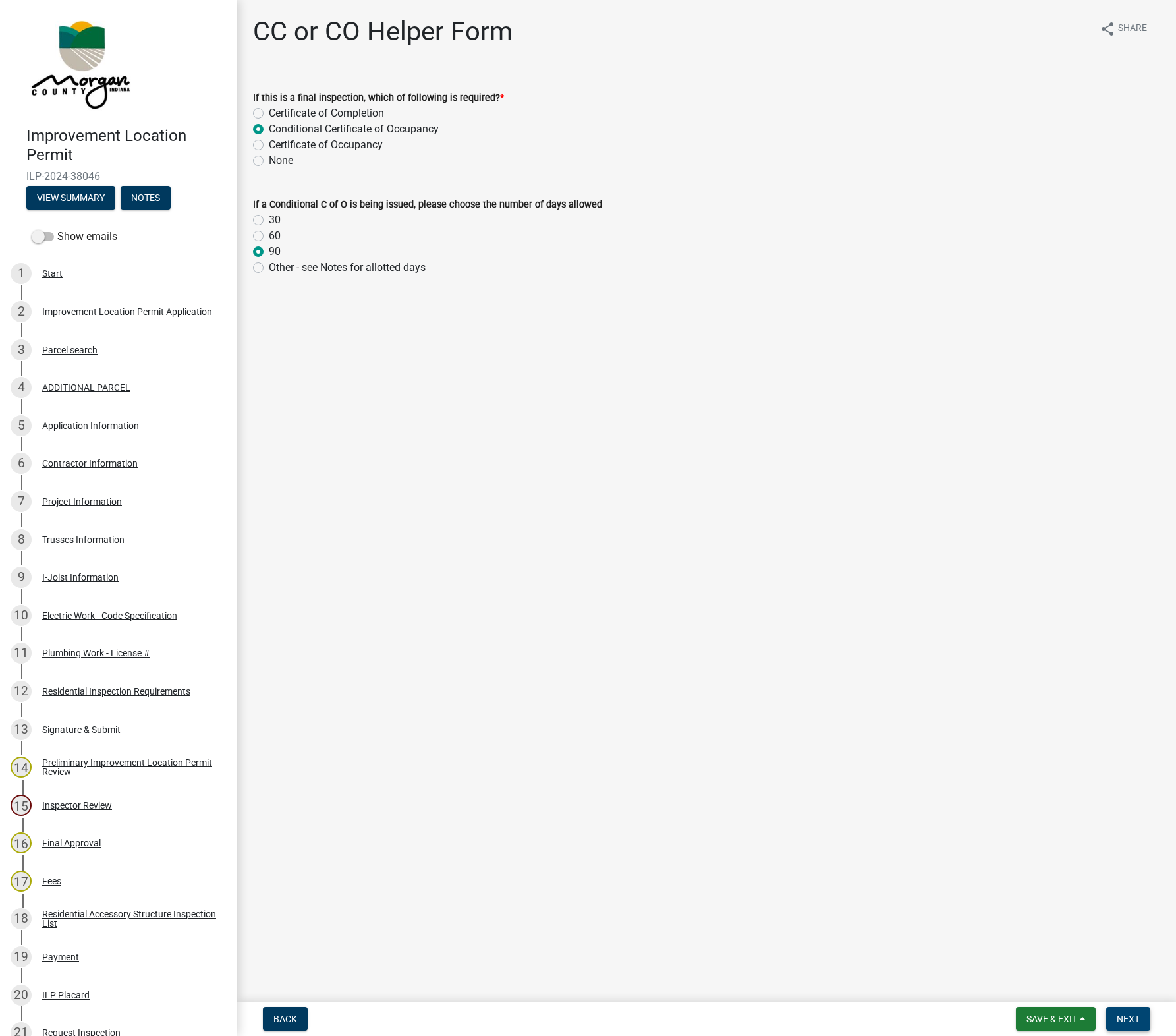
click at [923, 1015] on button "Next" at bounding box center [1128, 1019] width 44 height 23
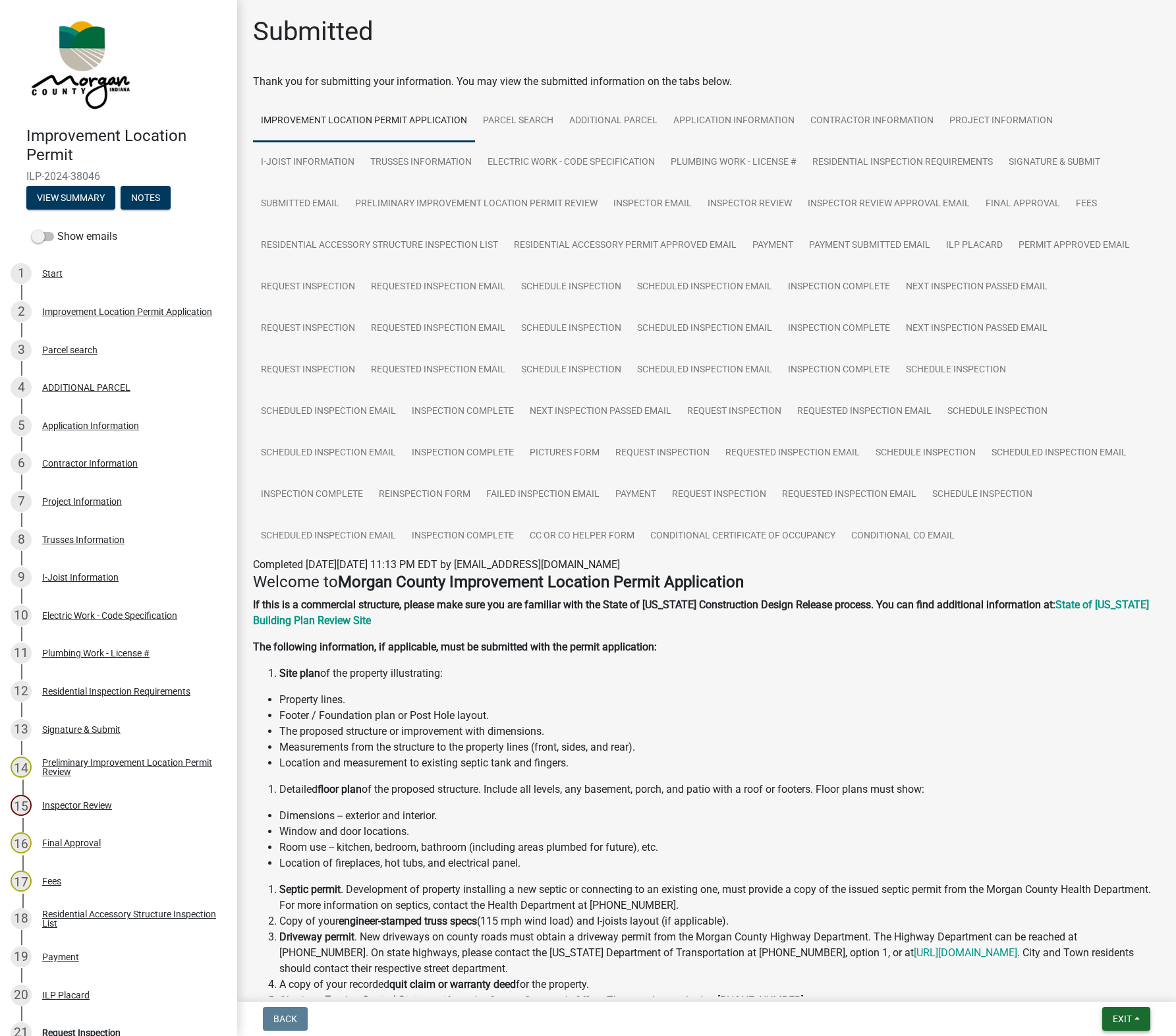
click at [923, 1018] on button "Exit" at bounding box center [1126, 1019] width 48 height 23
click at [923, 989] on button "Save & Exit" at bounding box center [1097, 985] width 105 height 32
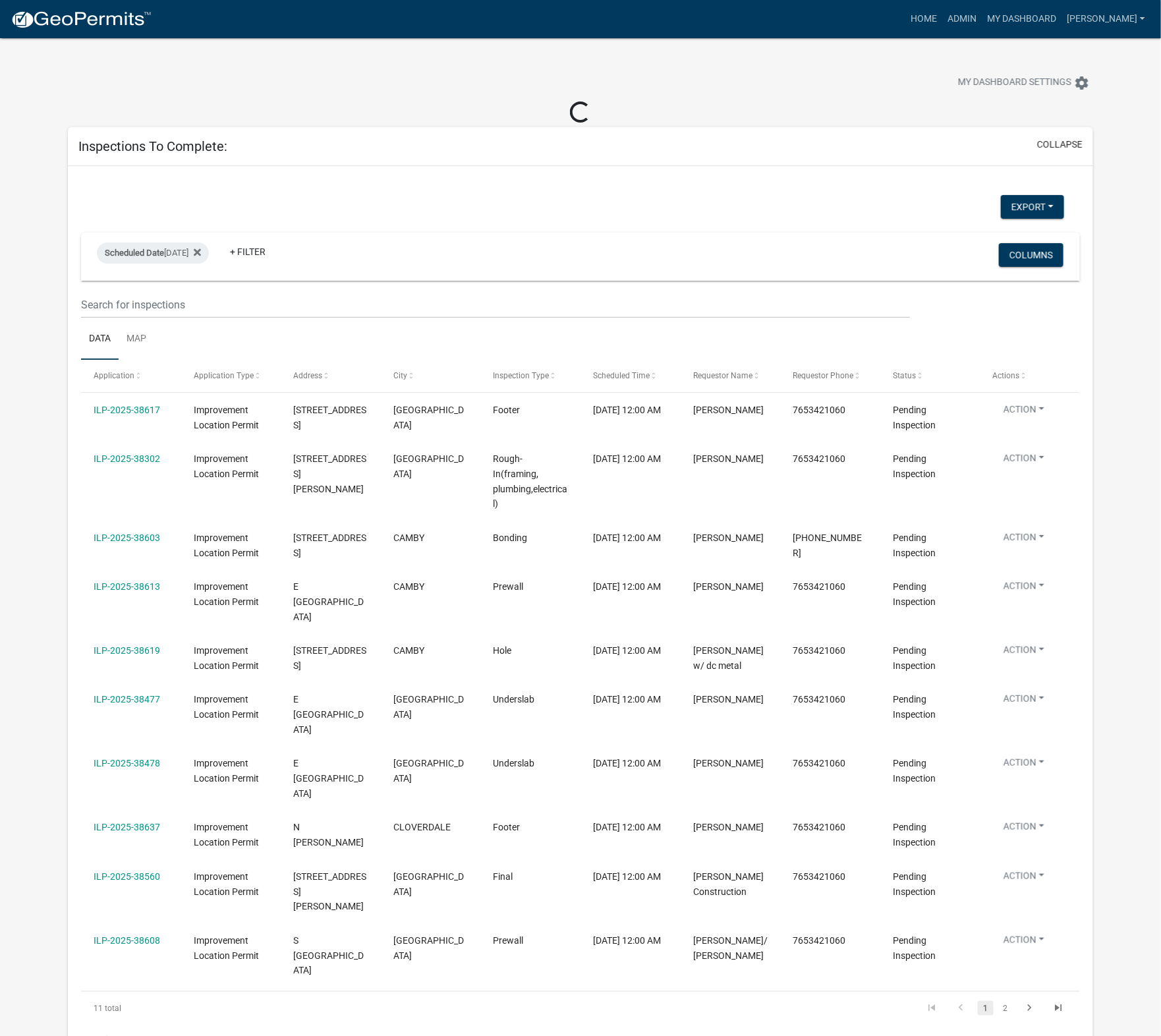
select select "1: 25"
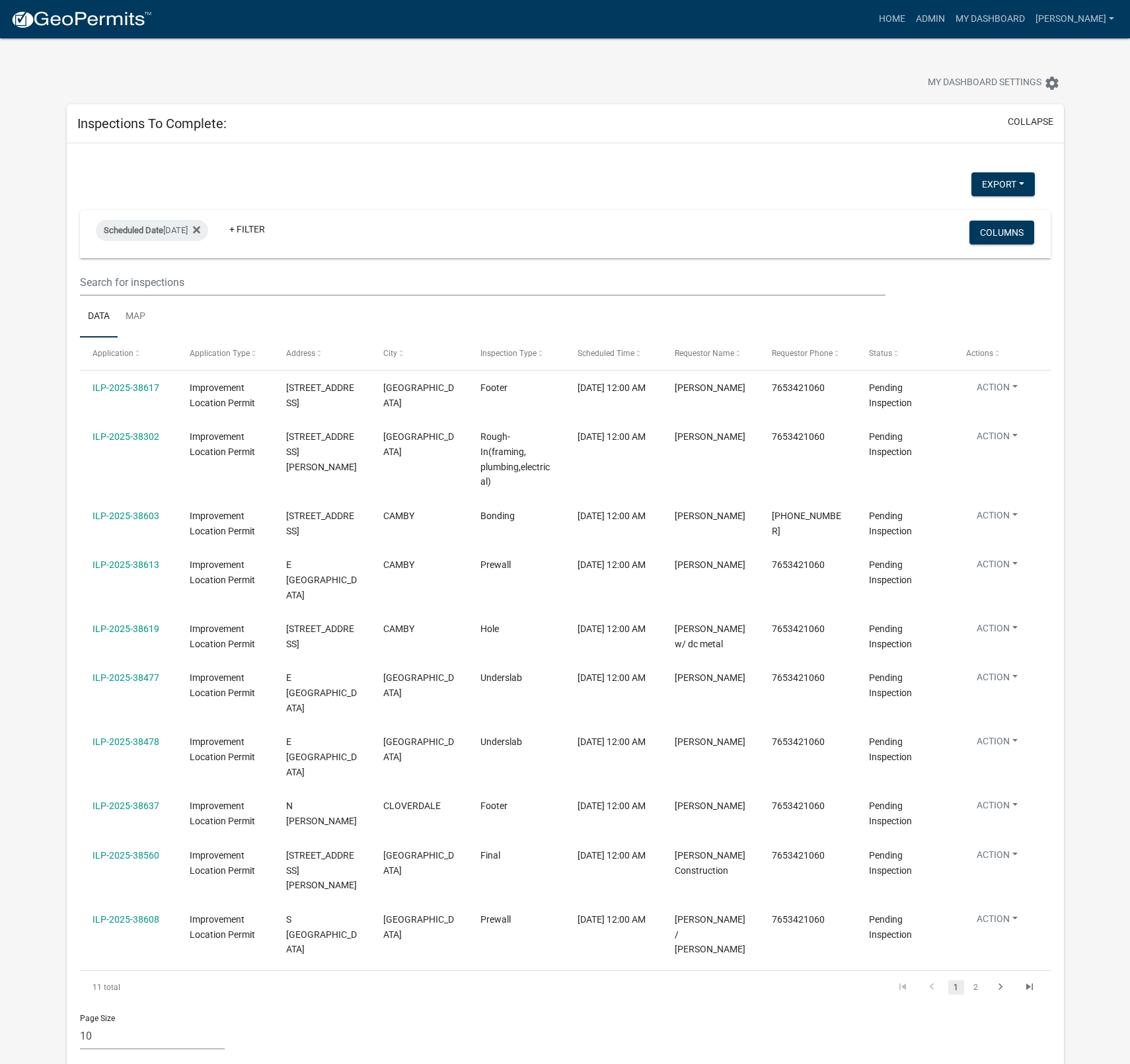
click at [135, 678] on link "ILP-2025-38477" at bounding box center [126, 677] width 67 height 10
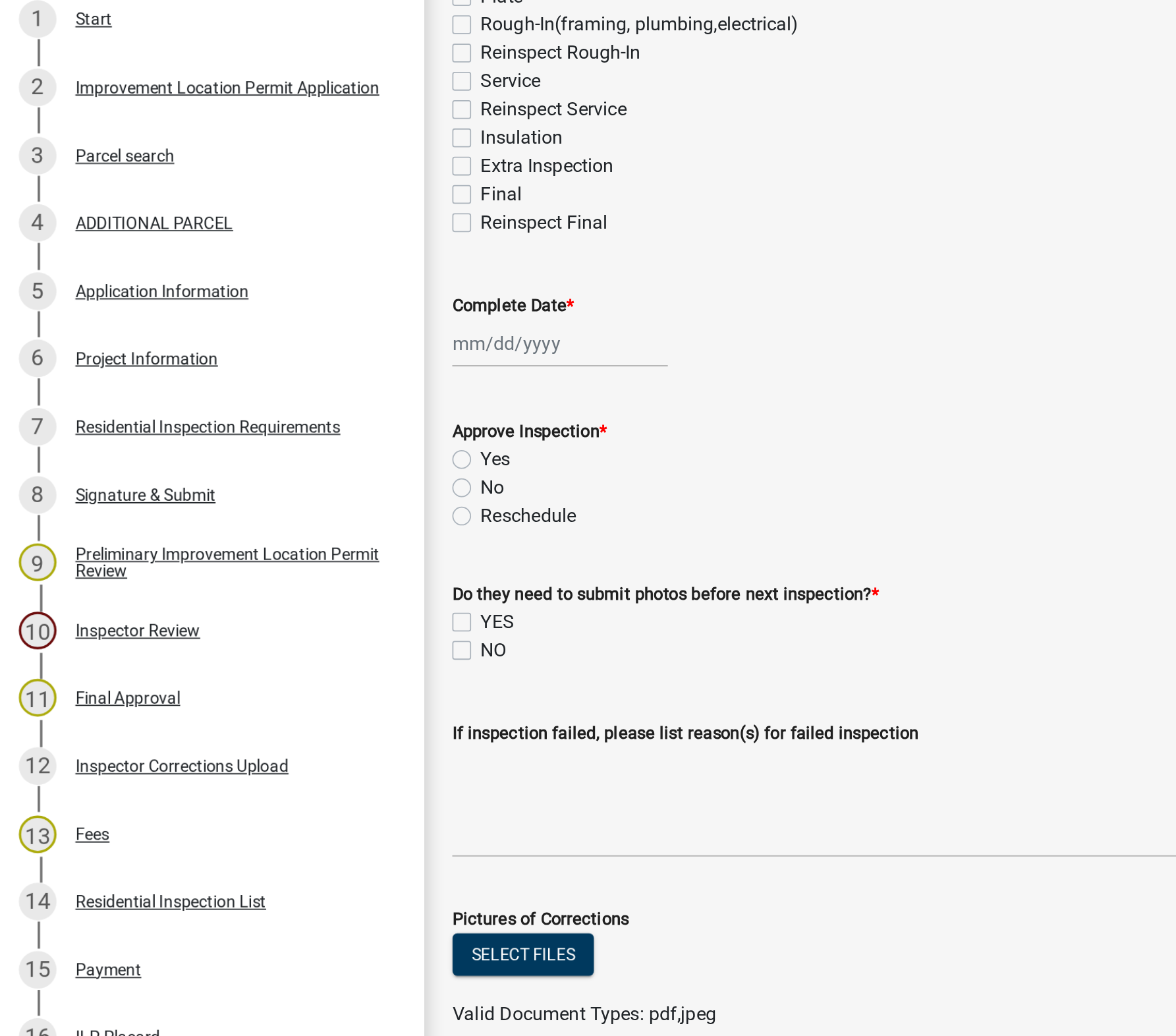
click at [89, 465] on div "Project Information" at bounding box center [82, 463] width 80 height 9
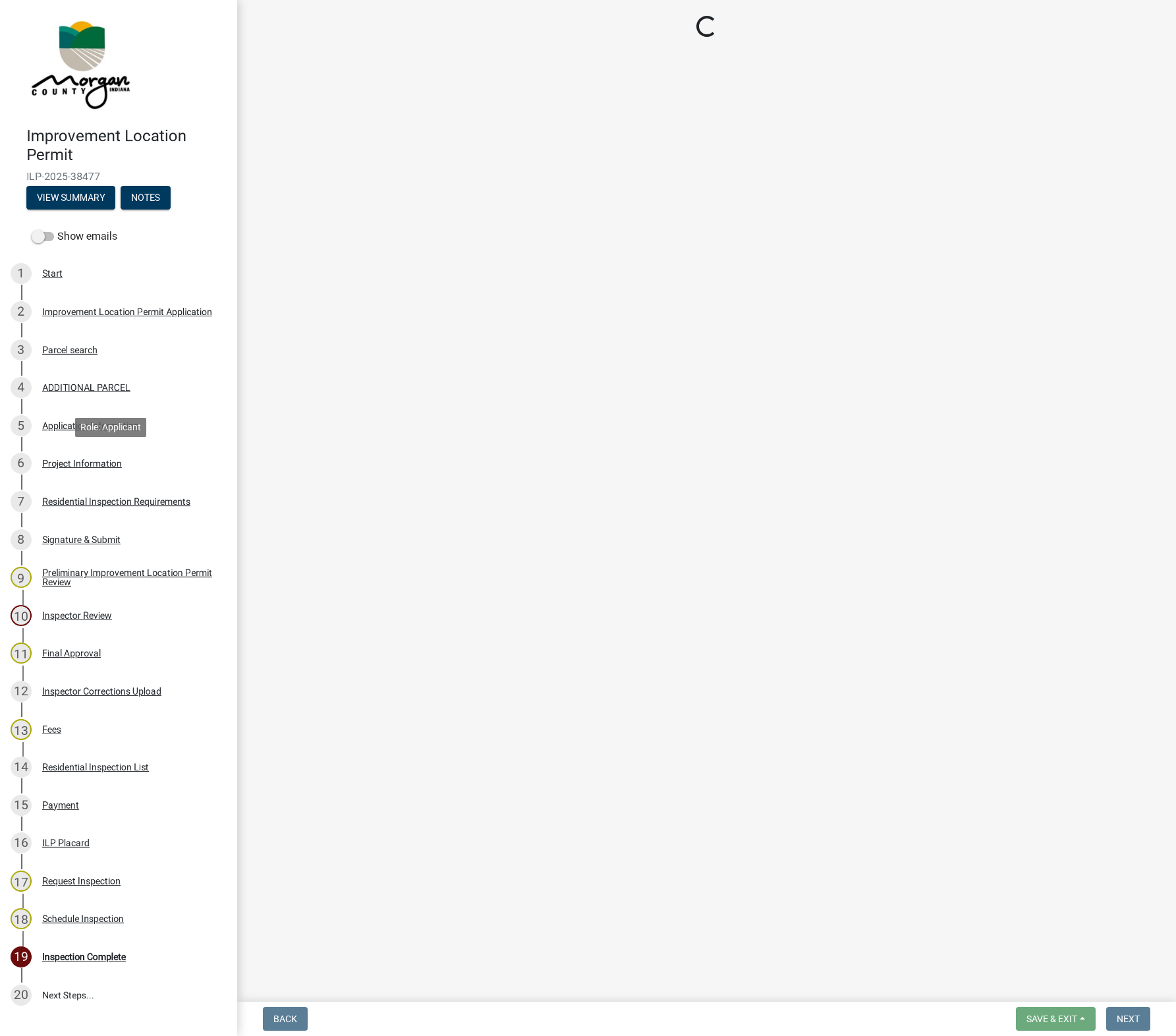
click at [96, 465] on div "Project Information" at bounding box center [82, 463] width 80 height 9
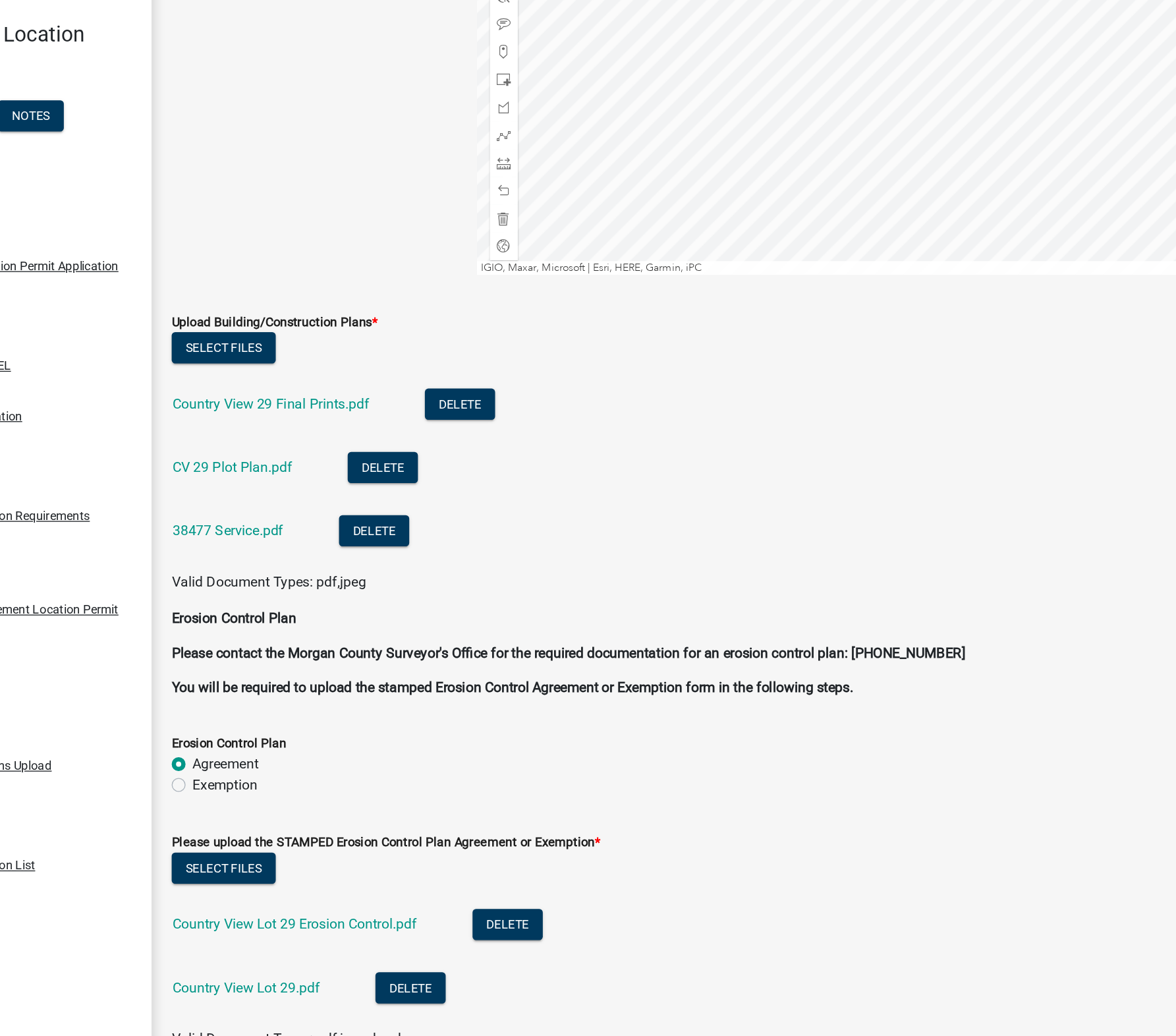
scroll to position [3080, 0]
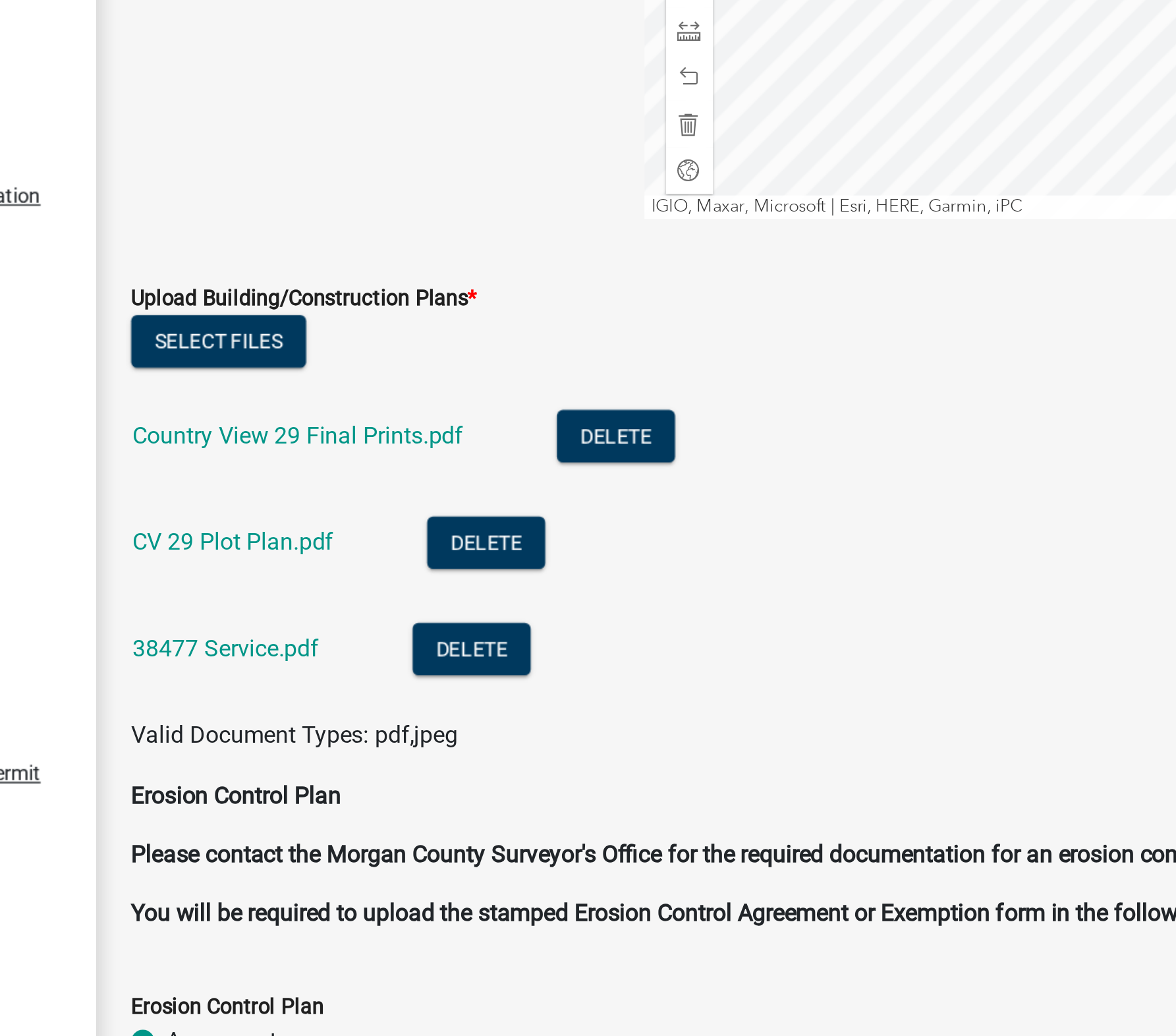
click at [330, 425] on link "Country View 29 Final Prints.pdf" at bounding box center [328, 420] width 149 height 12
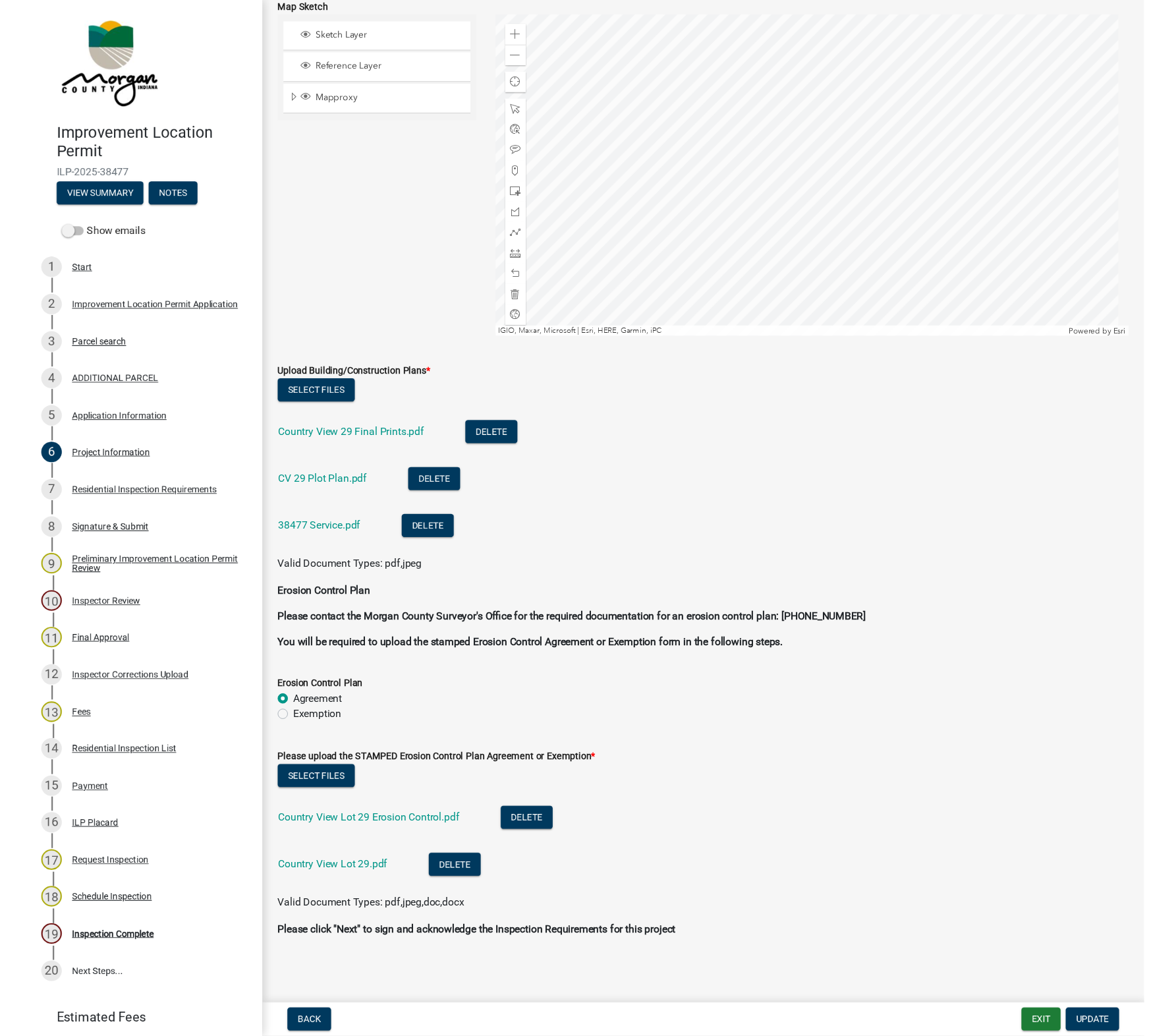
scroll to position [3087, 0]
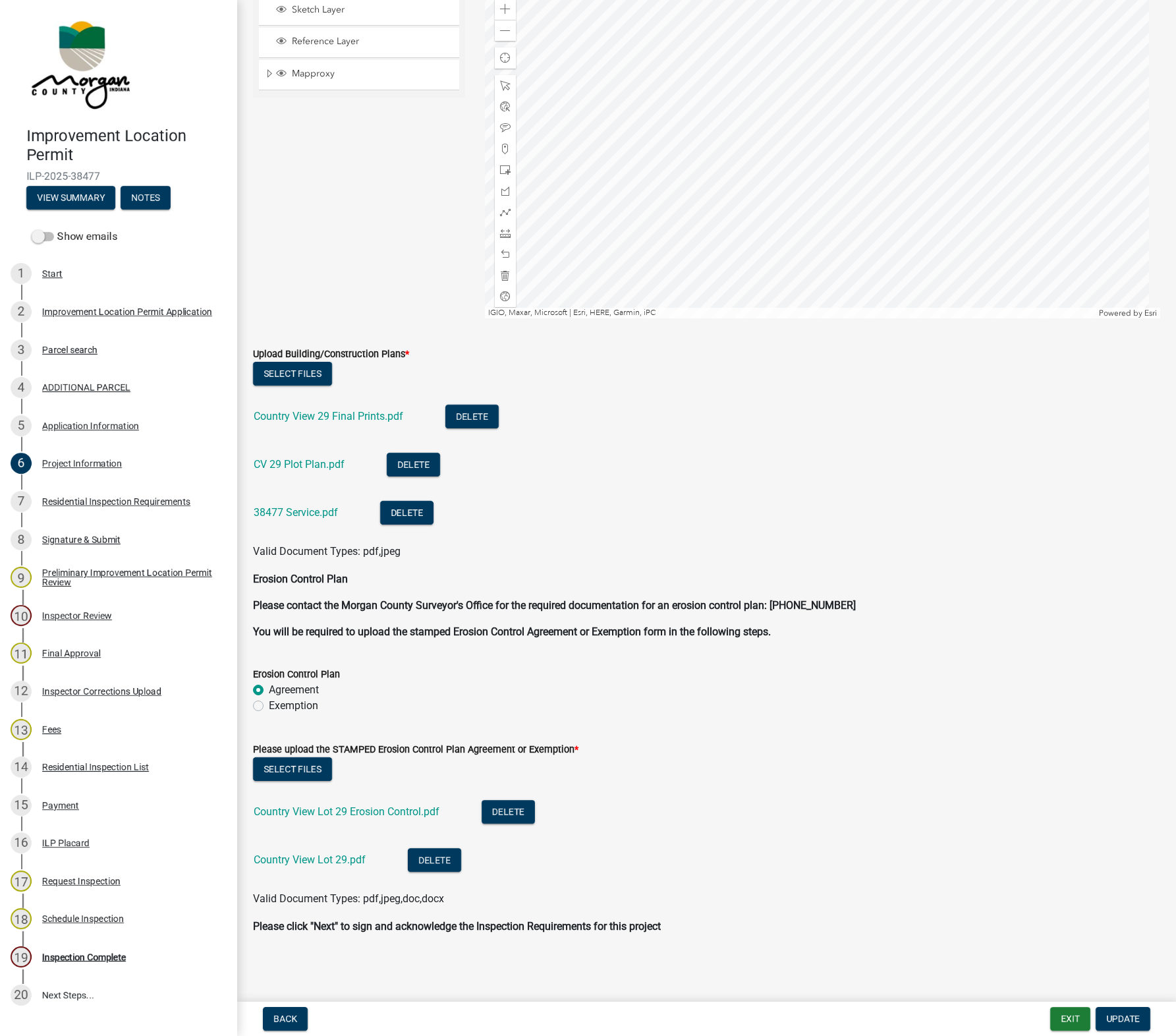
click at [101, 953] on div "Inspection Complete" at bounding box center [84, 956] width 84 height 9
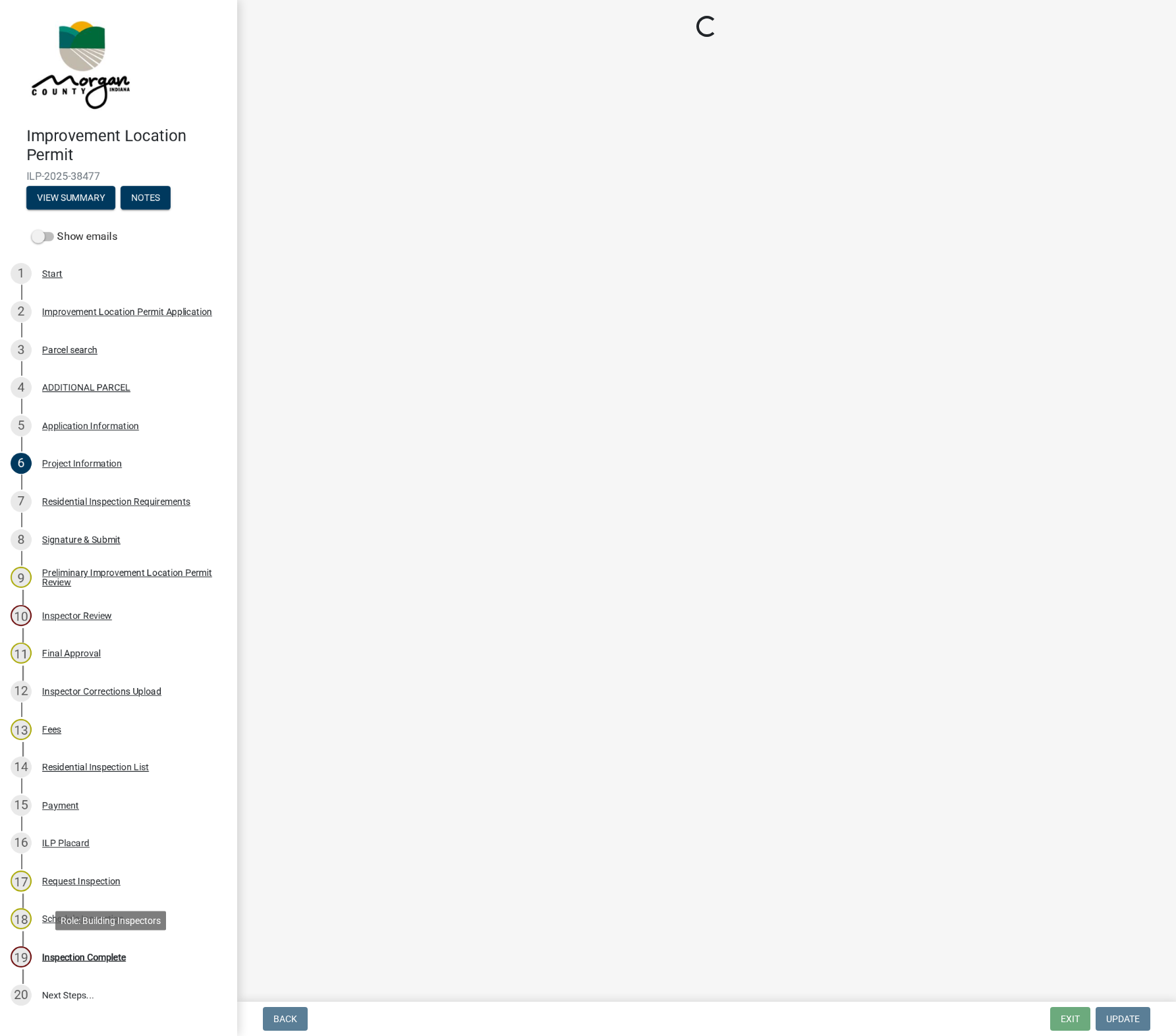
scroll to position [0, 0]
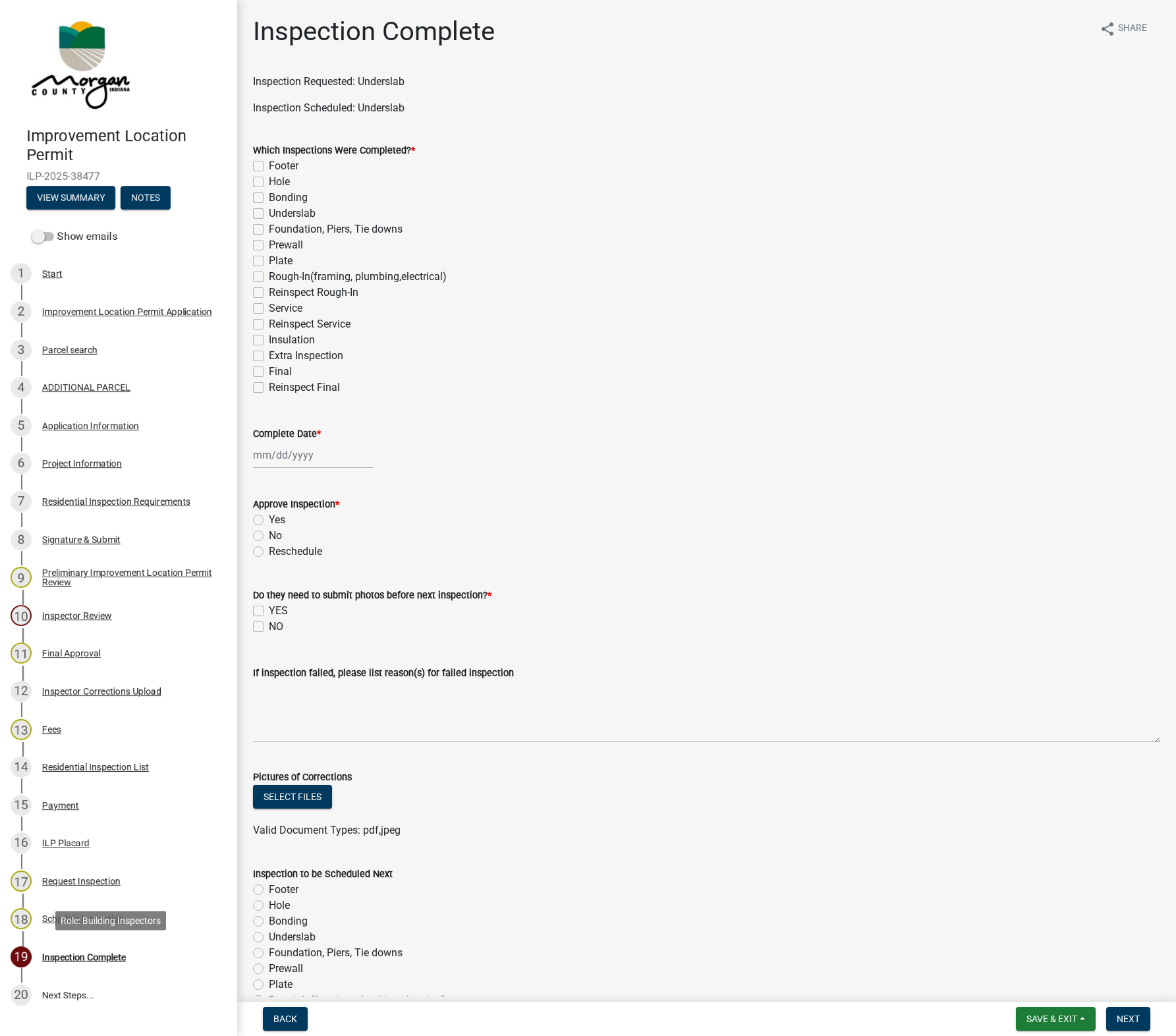
click at [269, 215] on label "Underslab" at bounding box center [292, 213] width 47 height 16
click at [269, 214] on input "Underslab" at bounding box center [273, 210] width 8 height 8
checkbox input "true"
checkbox input "false"
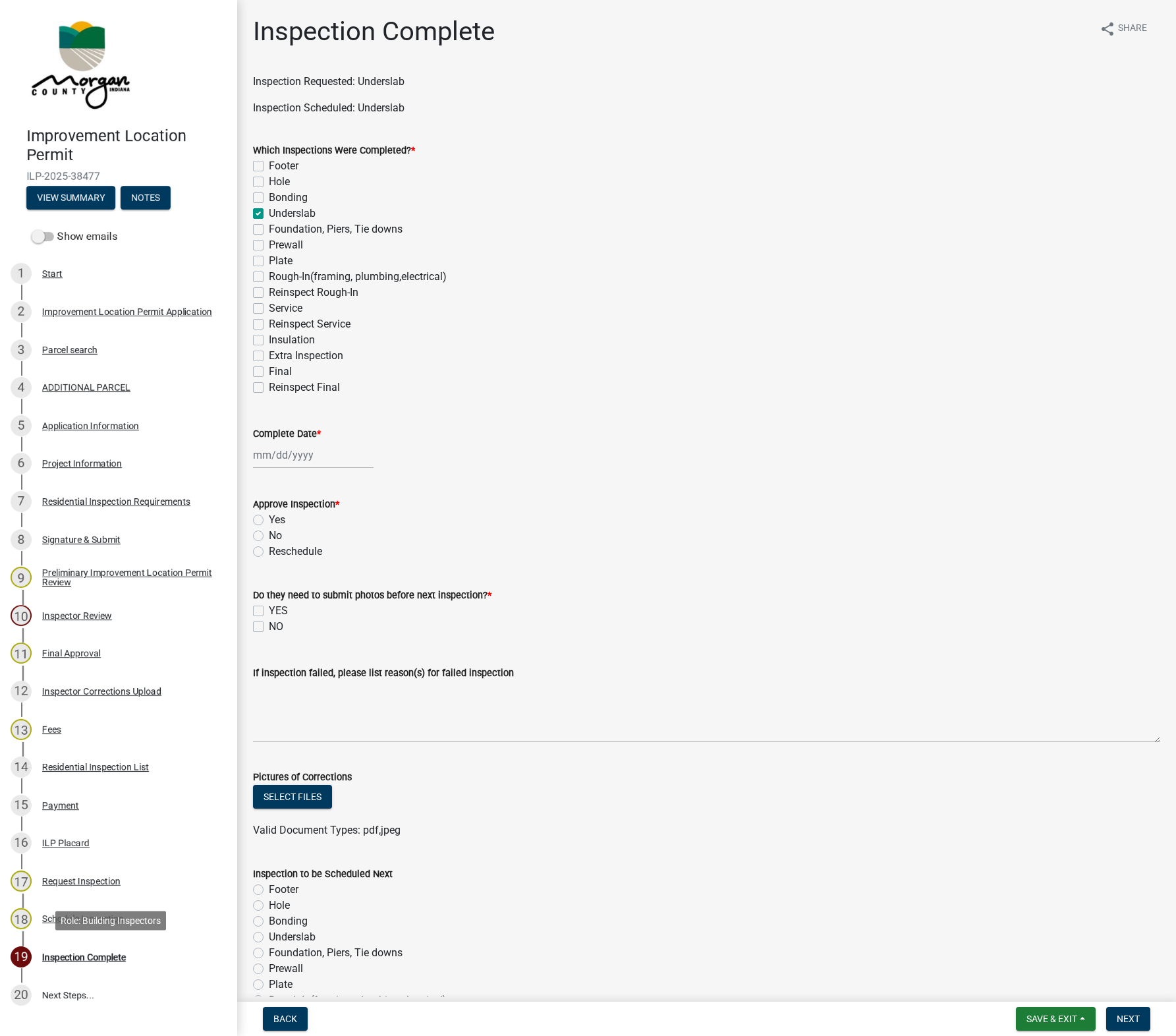
checkbox input "false"
checkbox input "true"
checkbox input "false"
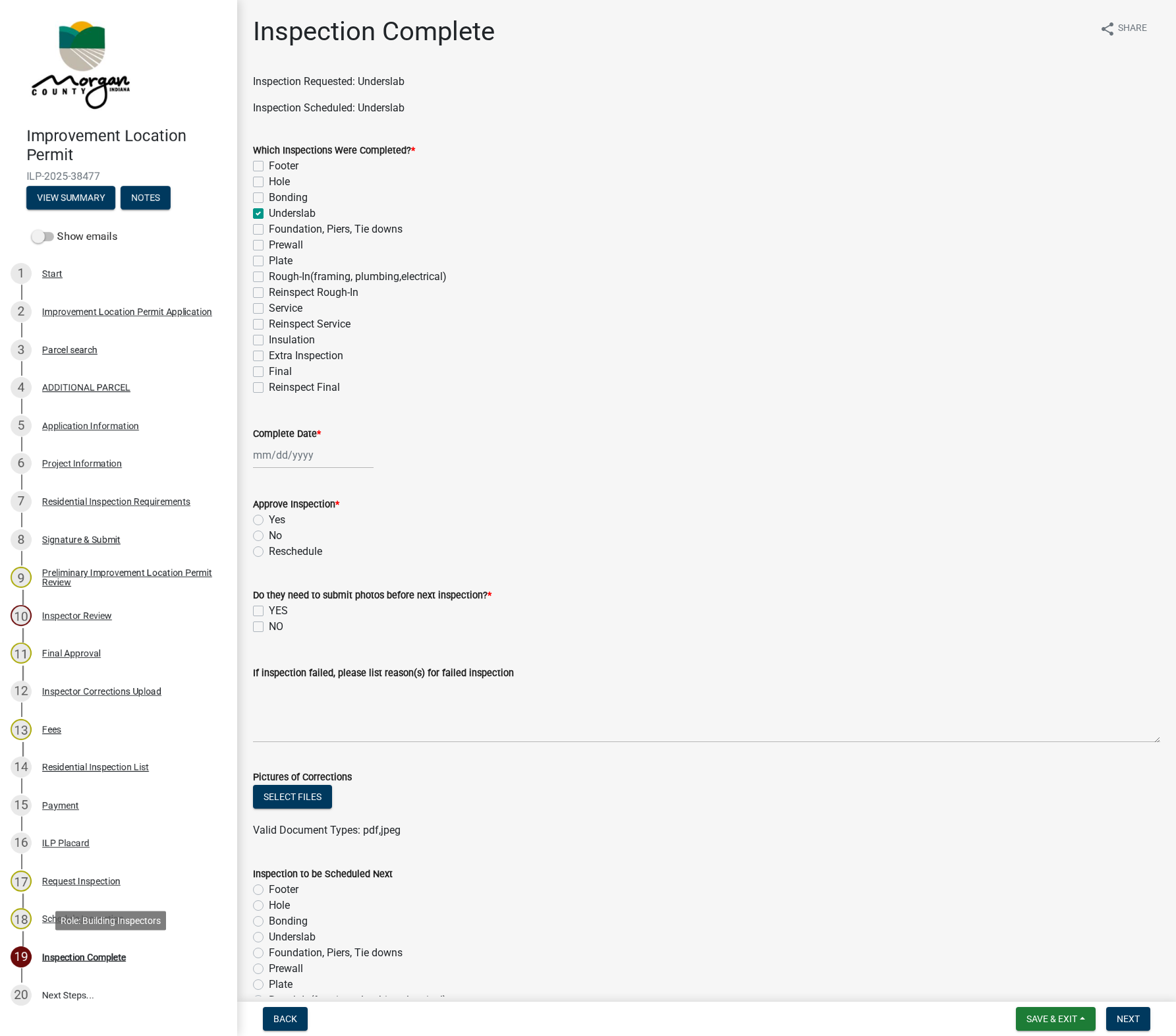
checkbox input "false"
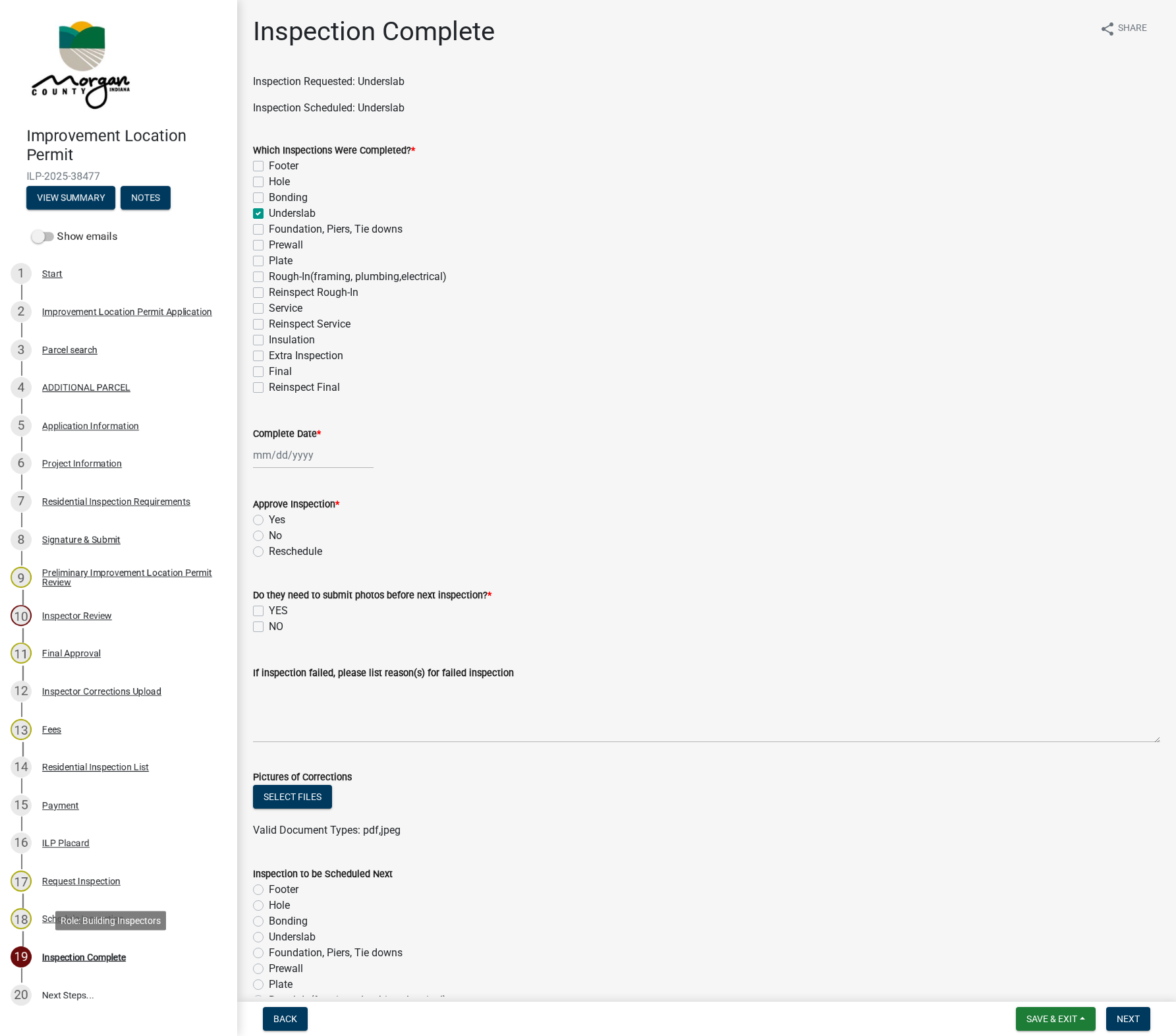
checkbox input "false"
click at [286, 451] on div at bounding box center [313, 454] width 120 height 27
select select "10"
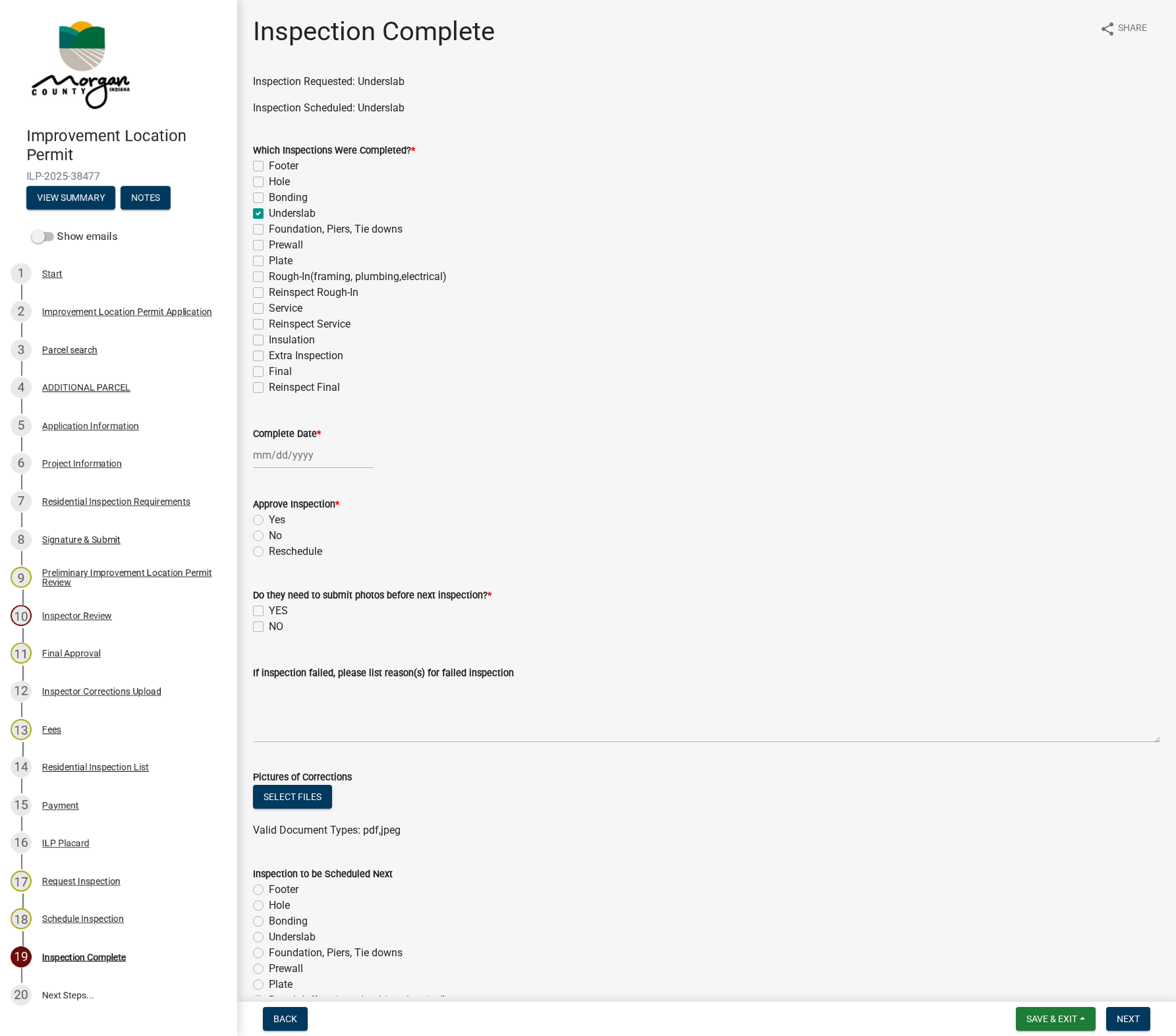
select select "2025"
click at [312, 560] on div "15" at bounding box center [308, 567] width 21 height 21
type input "[DATE]"
click at [277, 518] on label "Yes" at bounding box center [277, 520] width 17 height 16
click at [277, 518] on input "Yes" at bounding box center [273, 516] width 8 height 8
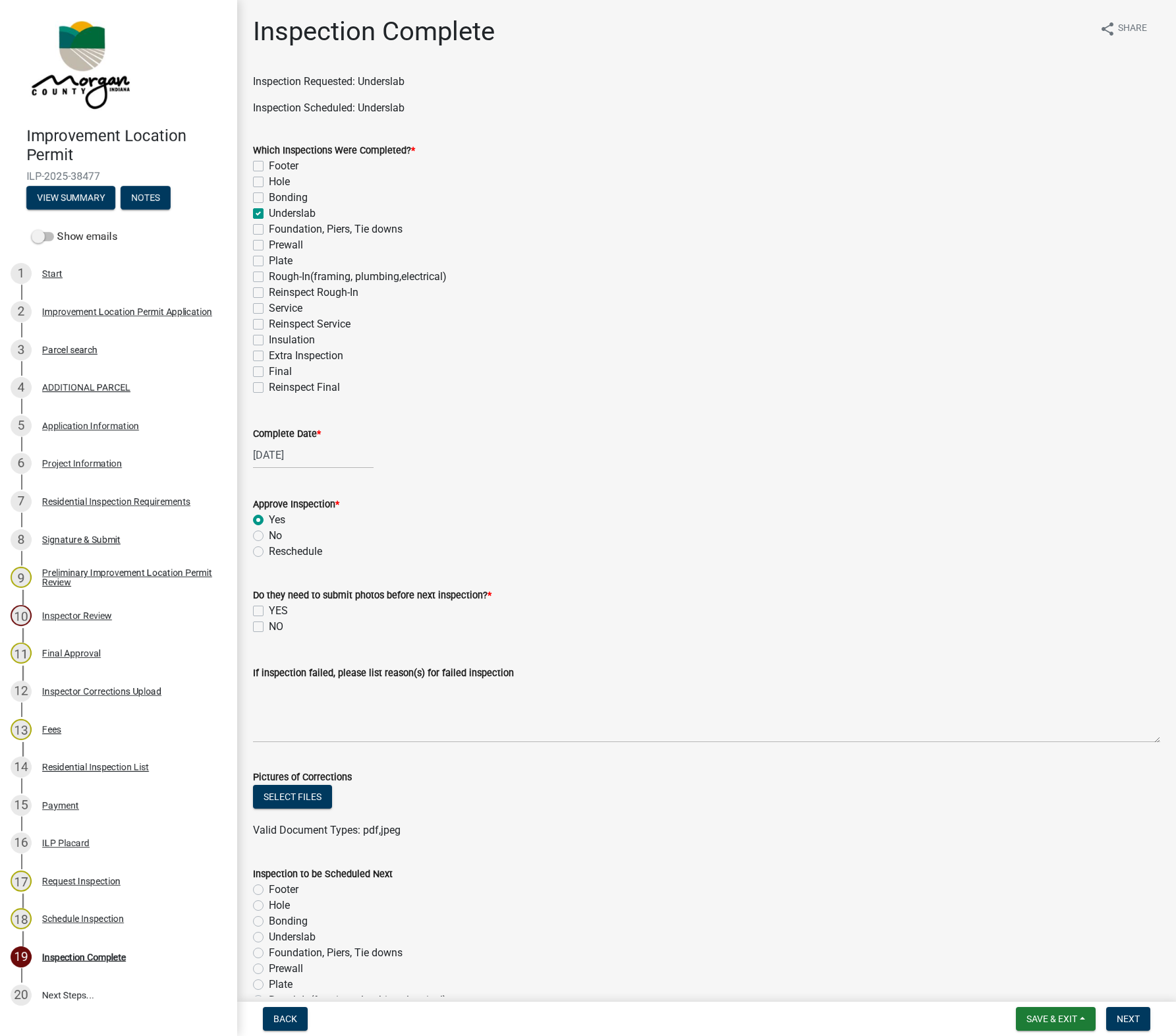
radio input "true"
click at [269, 627] on label "NO" at bounding box center [276, 626] width 14 height 16
click at [269, 627] on input "NO" at bounding box center [273, 623] width 8 height 8
checkbox input "true"
checkbox input "false"
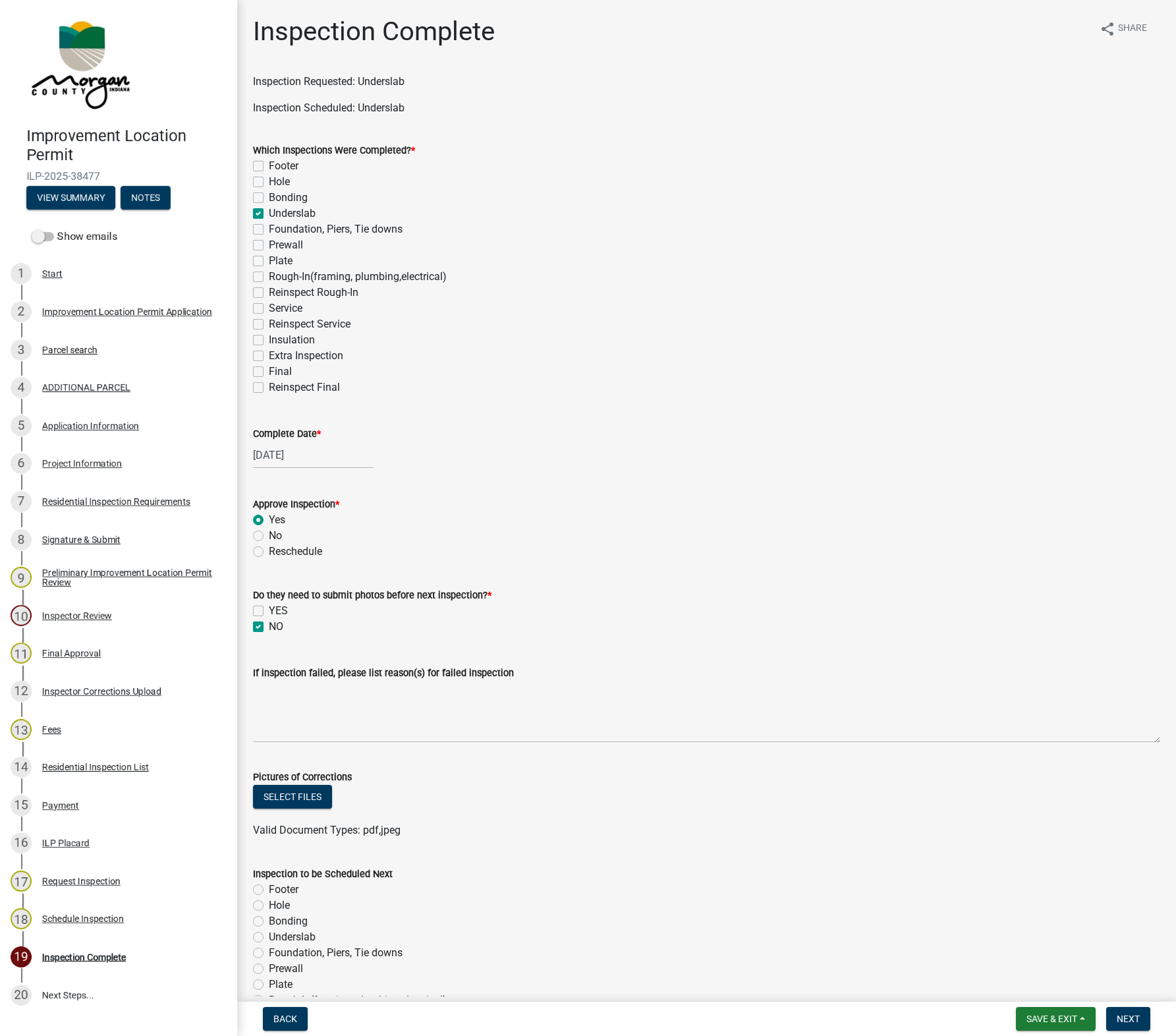
checkbox input "true"
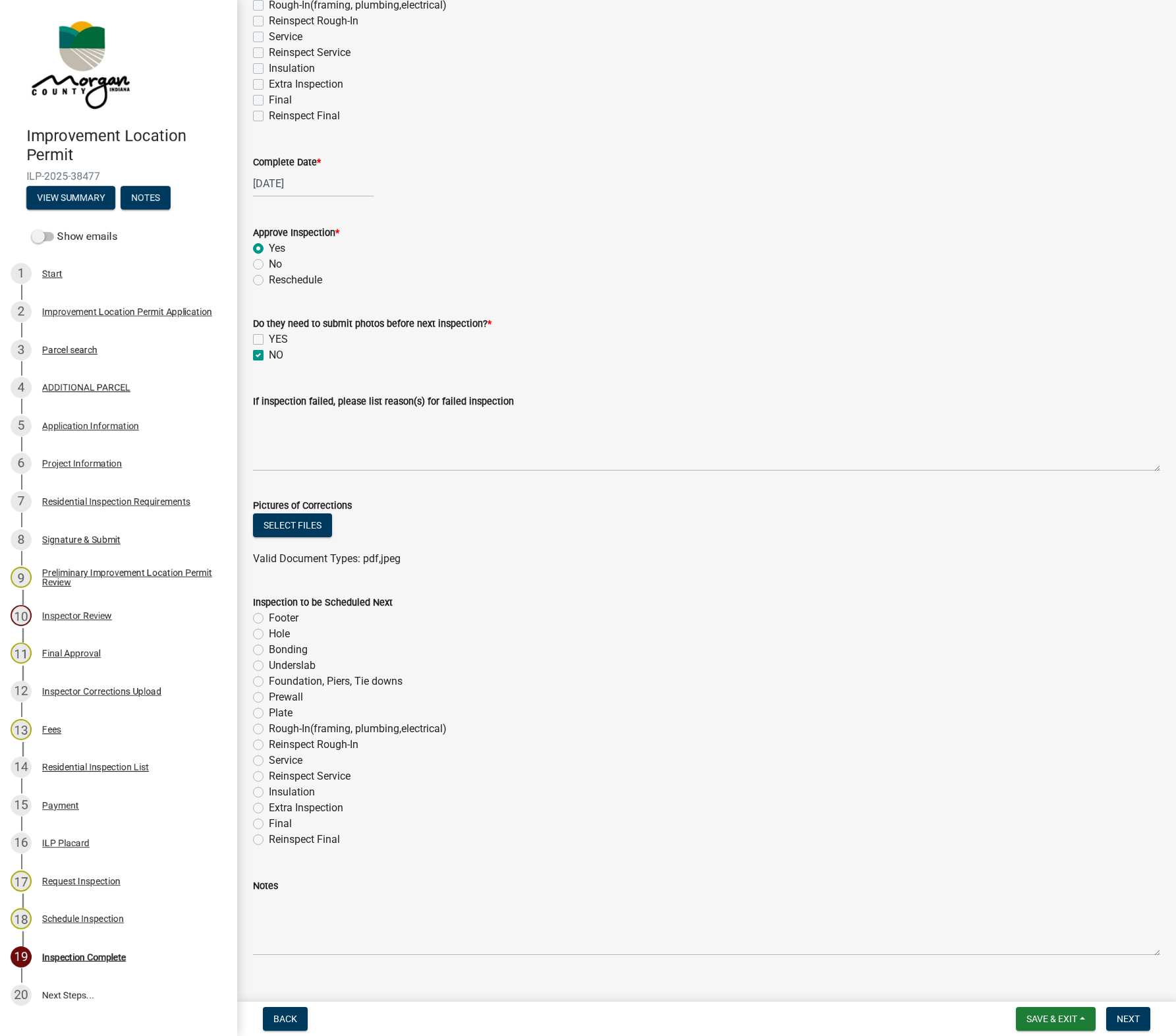
scroll to position [283, 0]
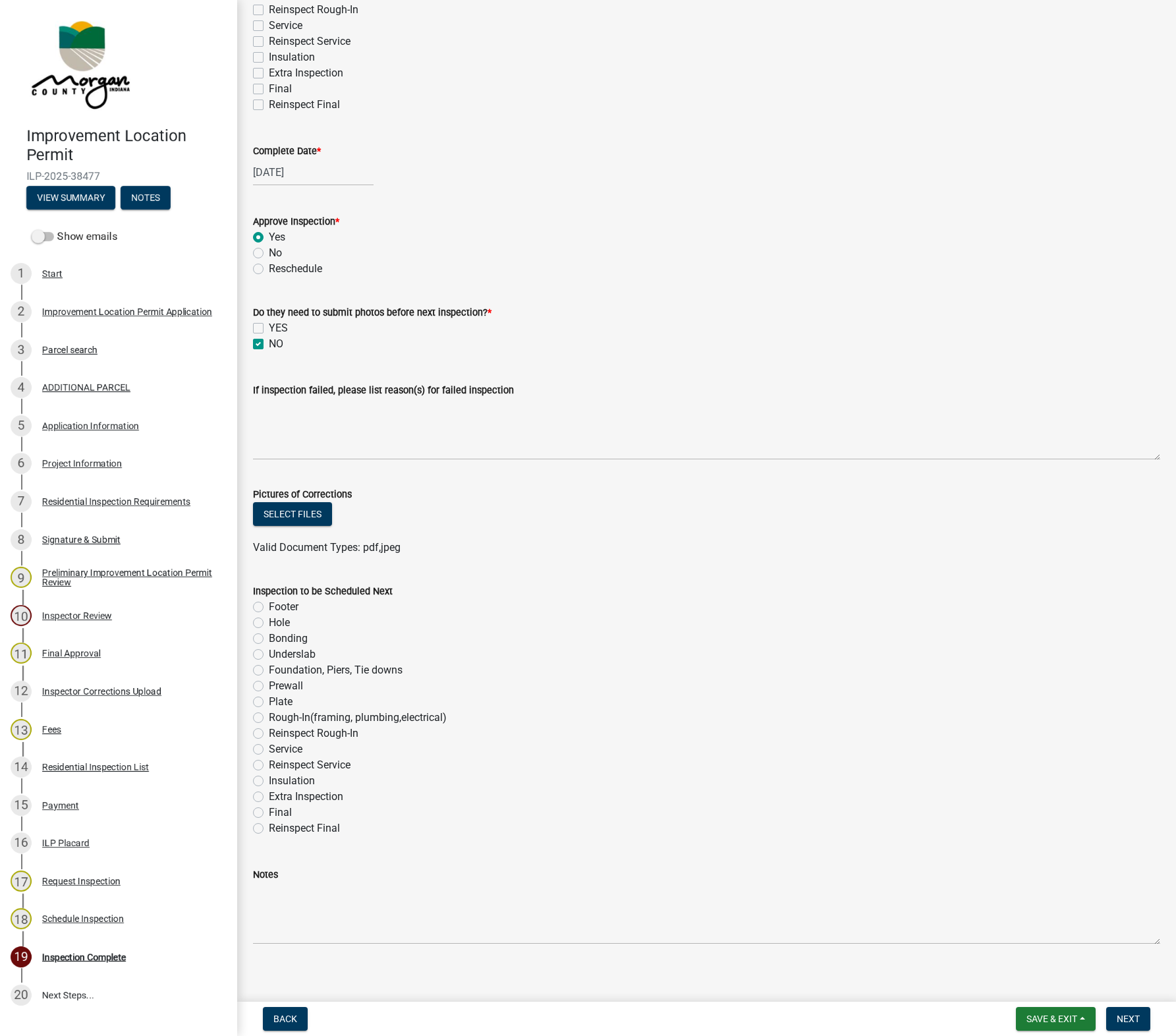
click at [275, 694] on label "Plate" at bounding box center [281, 701] width 23 height 16
click at [275, 694] on input "Plate" at bounding box center [273, 698] width 8 height 8
radio input "true"
click at [923, 1018] on span "Next" at bounding box center [1129, 1018] width 23 height 10
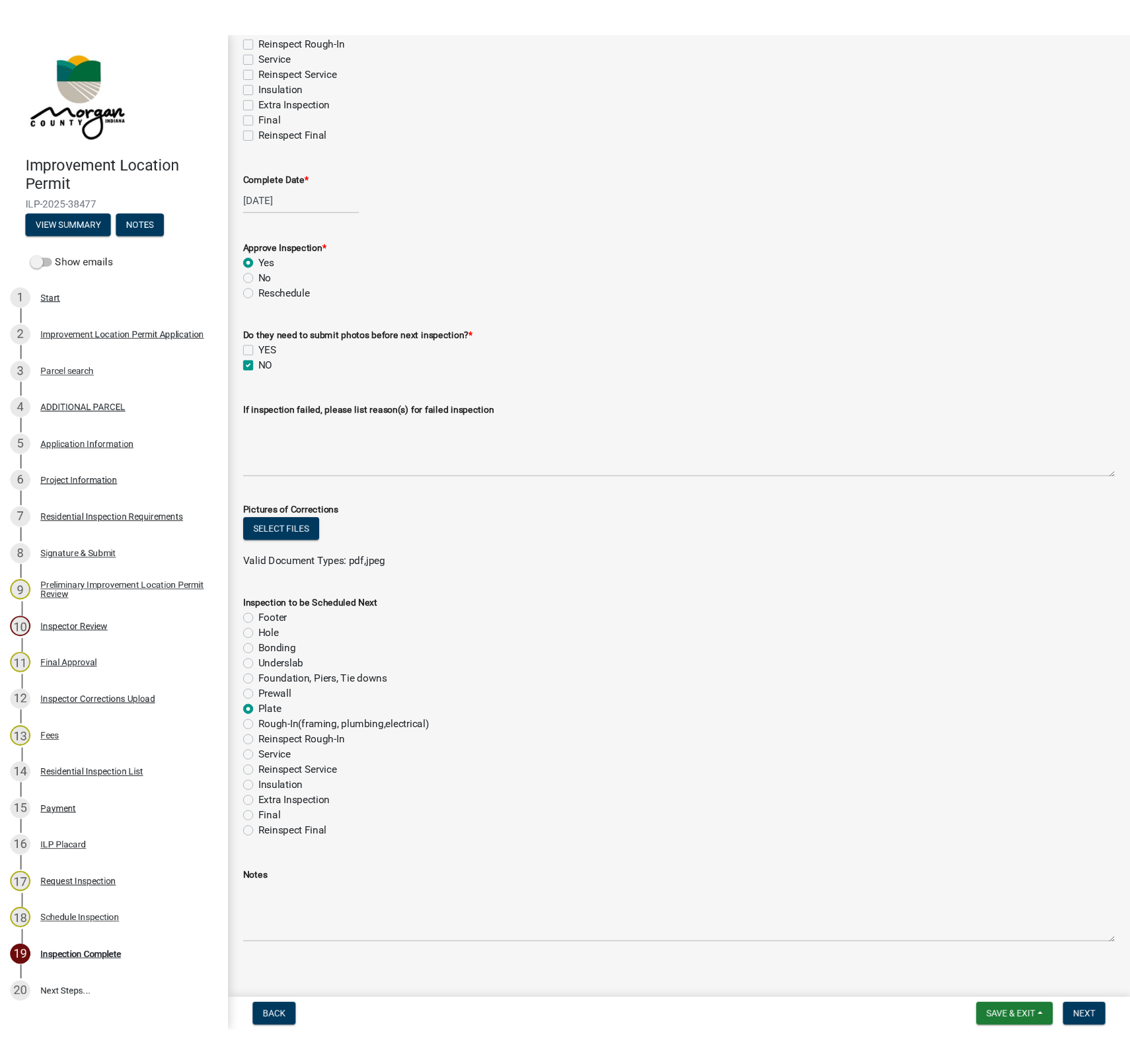
scroll to position [0, 0]
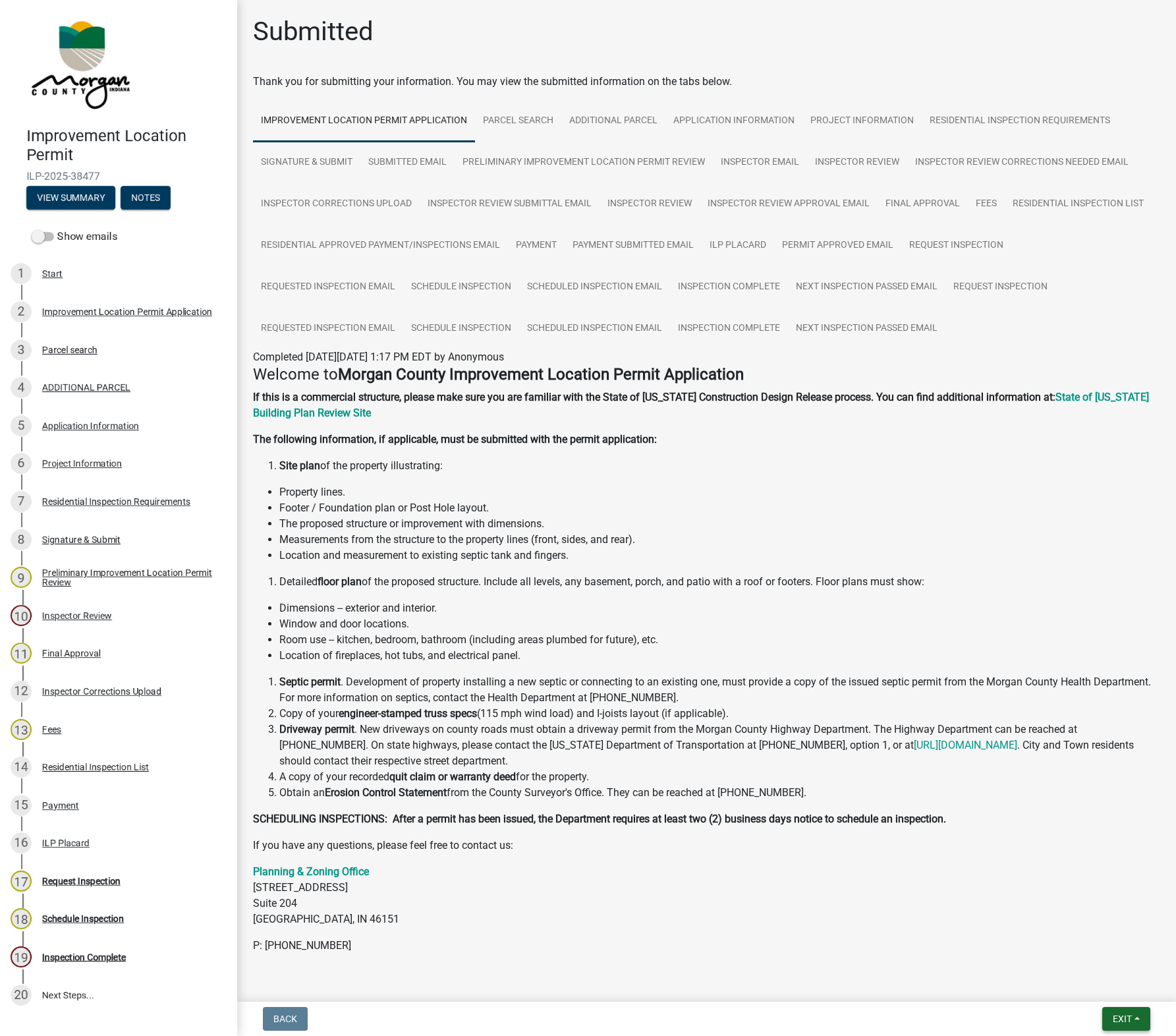
click at [923, 1013] on span "Exit" at bounding box center [1122, 1018] width 19 height 10
click at [923, 979] on button "Save & Exit" at bounding box center [1097, 985] width 105 height 32
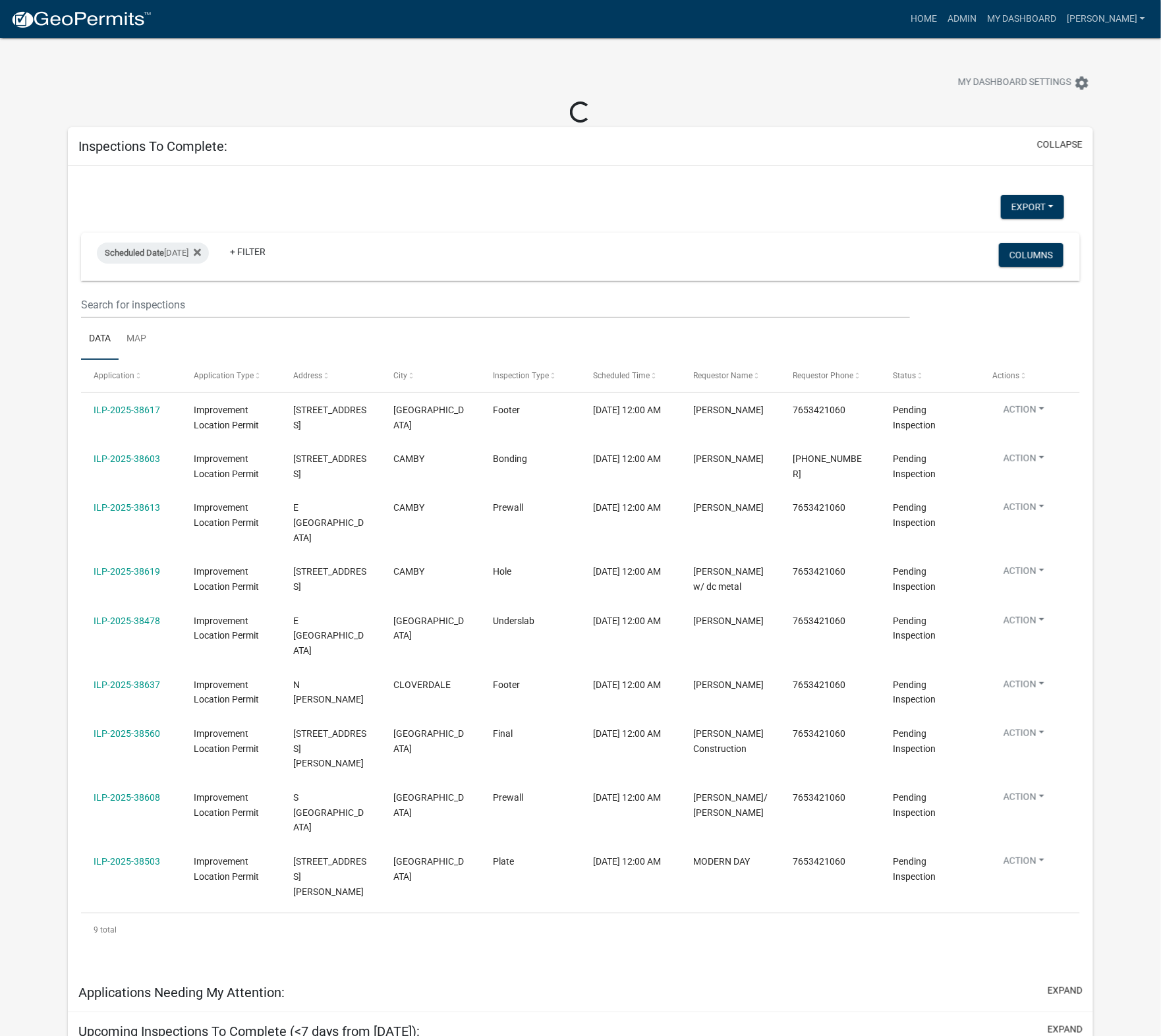
select select "1: 25"
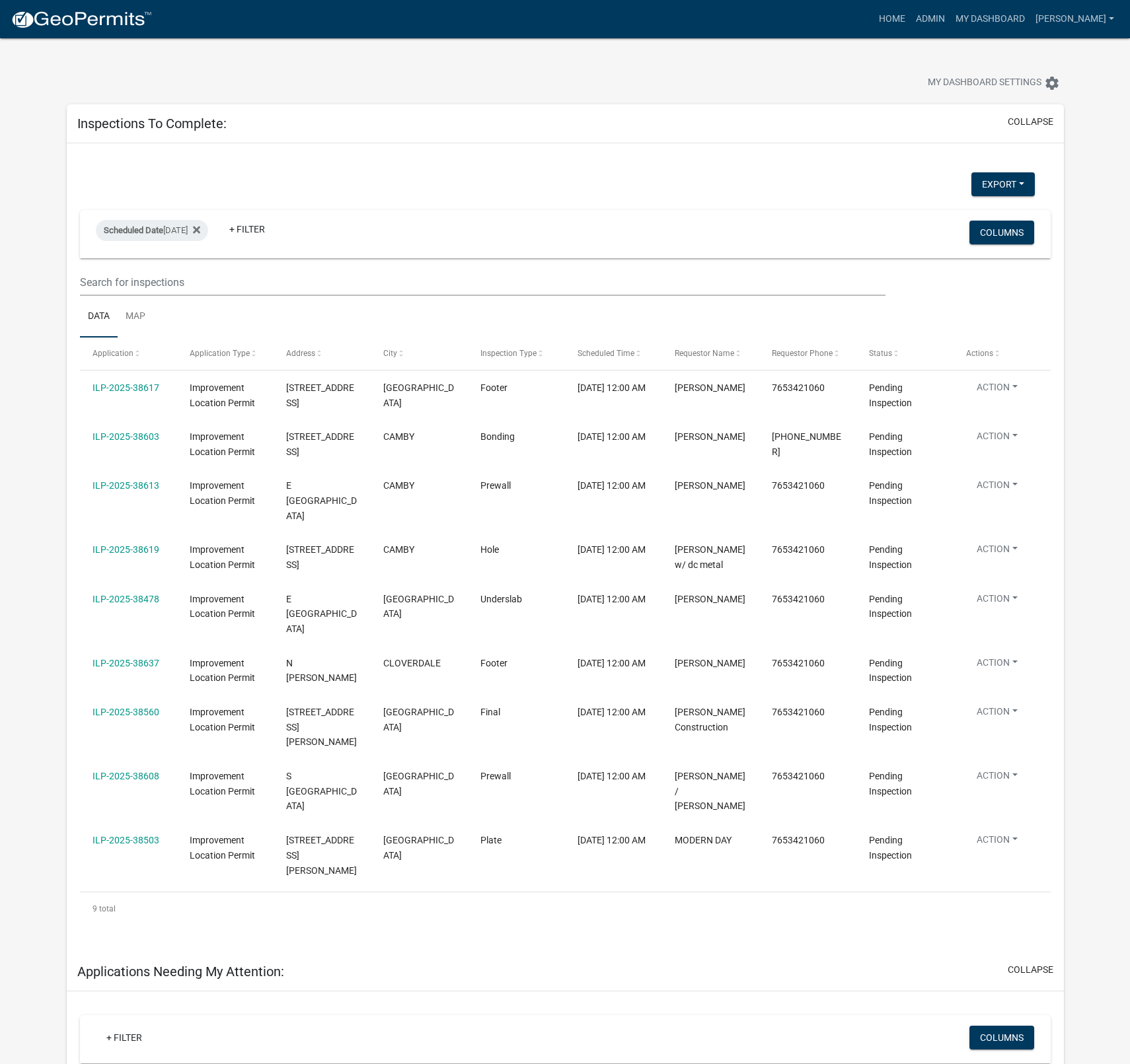
scroll to position [1, 0]
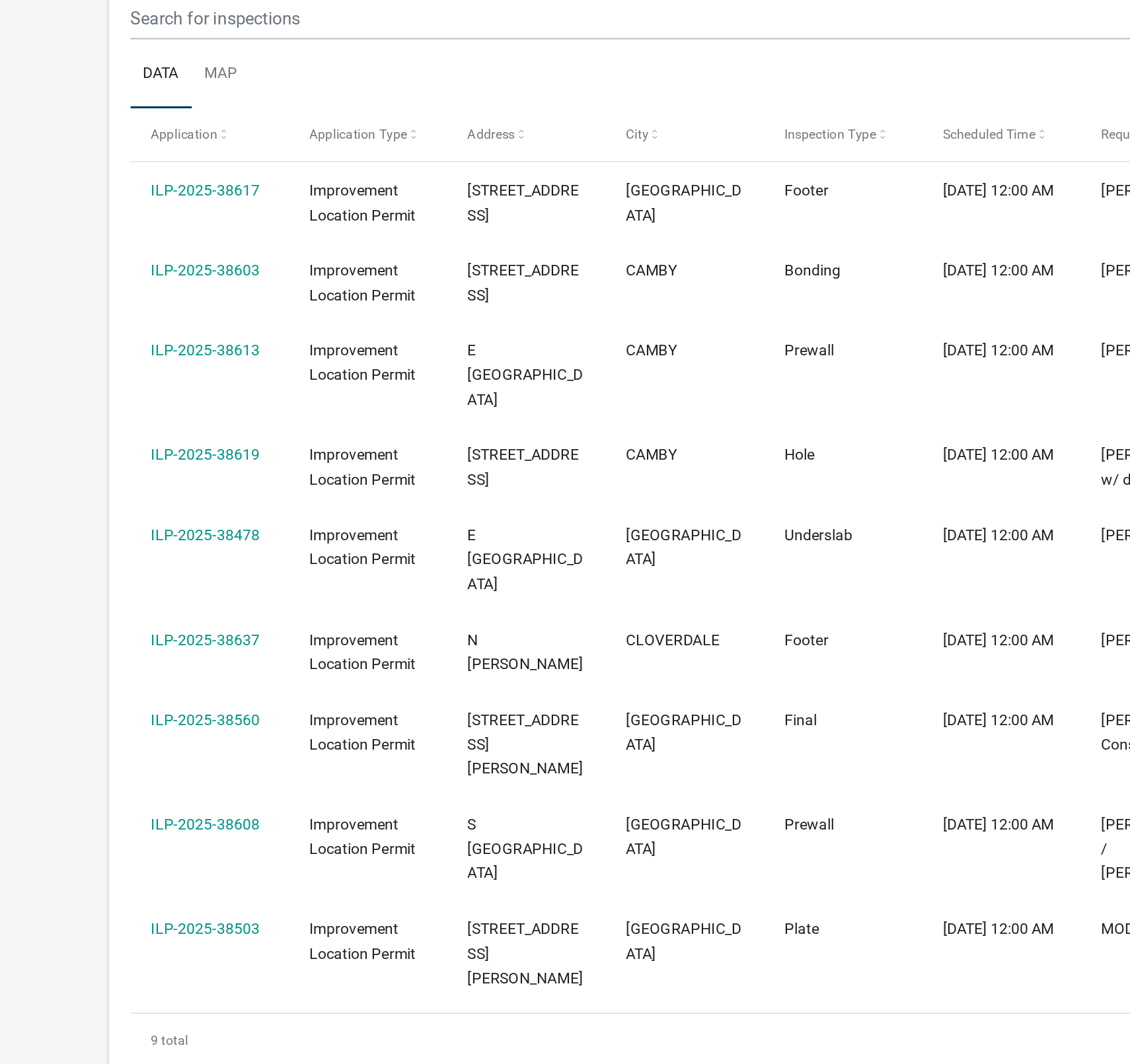
click at [131, 602] on link "ILP-2025-38478" at bounding box center [126, 598] width 67 height 10
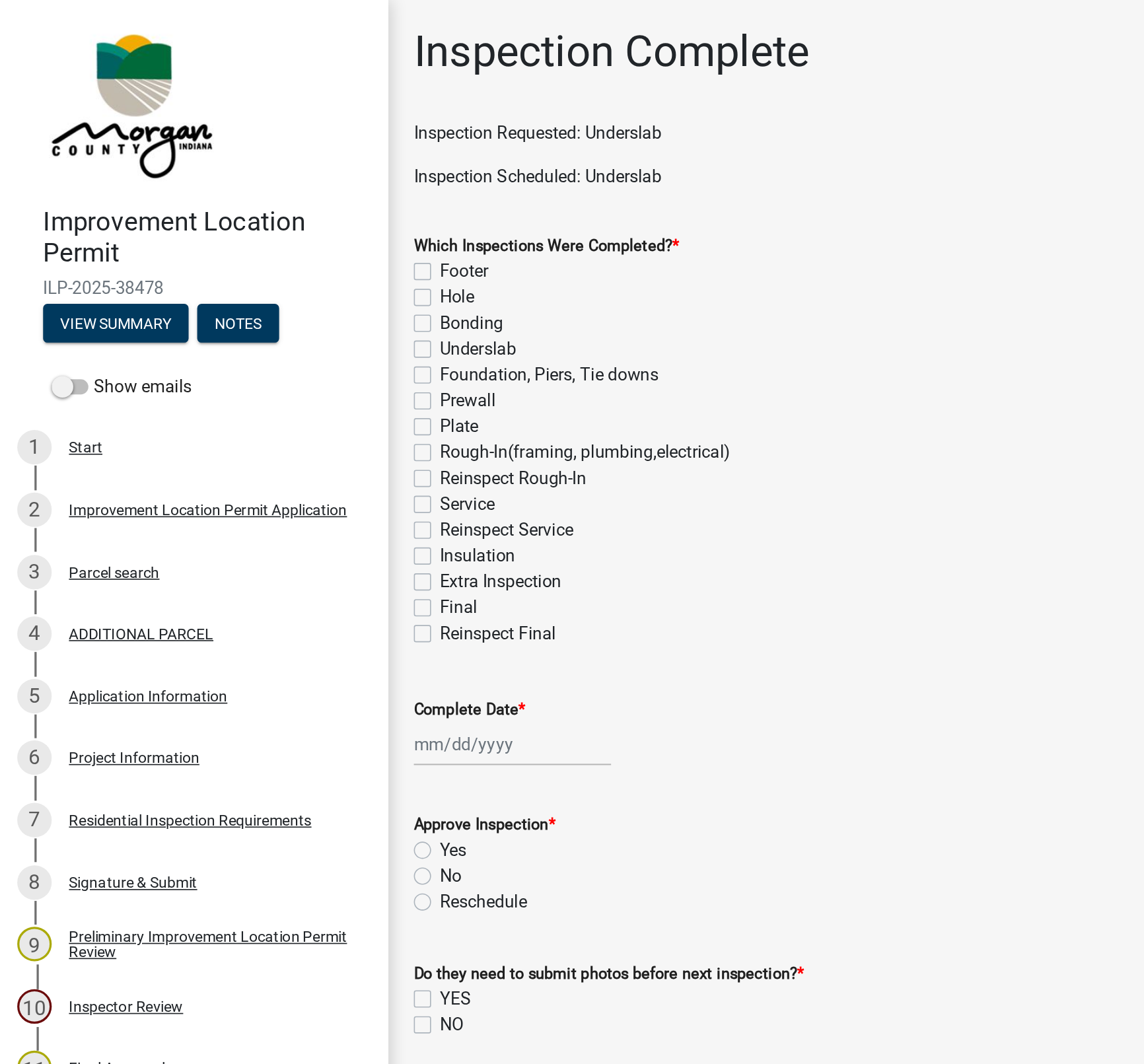
click at [270, 216] on label "Underslab" at bounding box center [293, 214] width 47 height 16
click at [270, 215] on input "Underslab" at bounding box center [274, 210] width 8 height 8
checkbox input "true"
checkbox input "false"
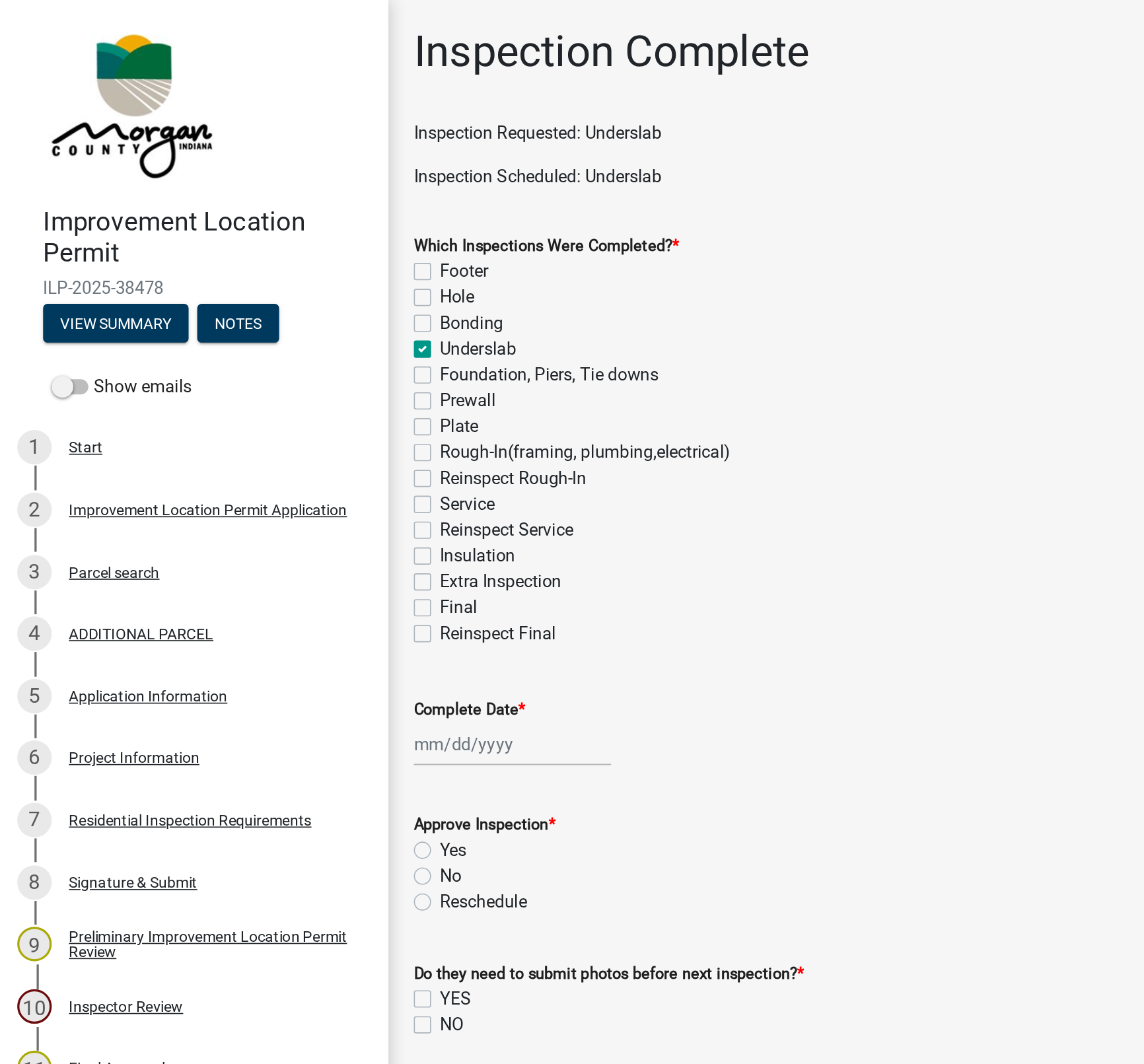
checkbox input "false"
checkbox input "true"
checkbox input "false"
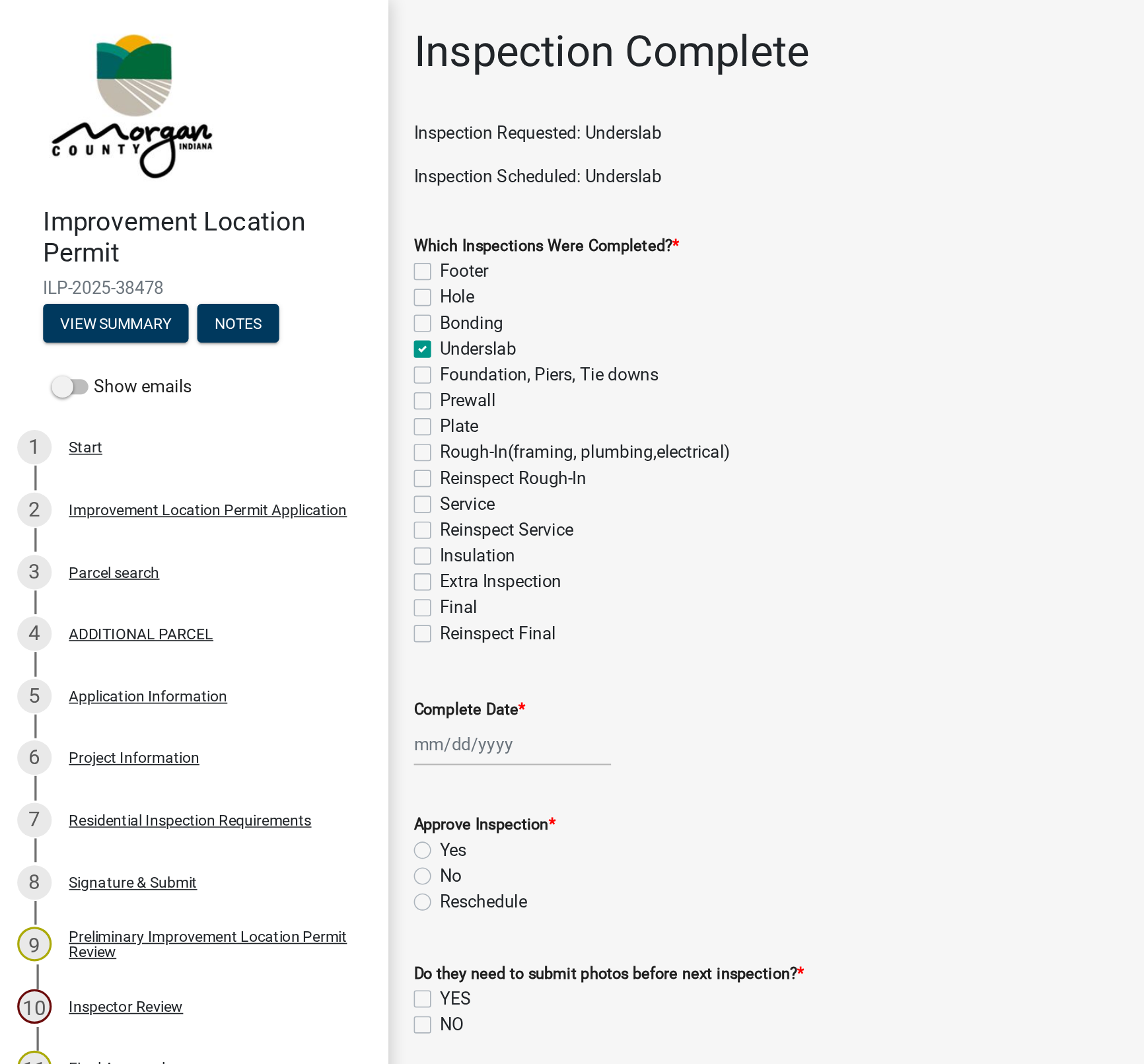
checkbox input "false"
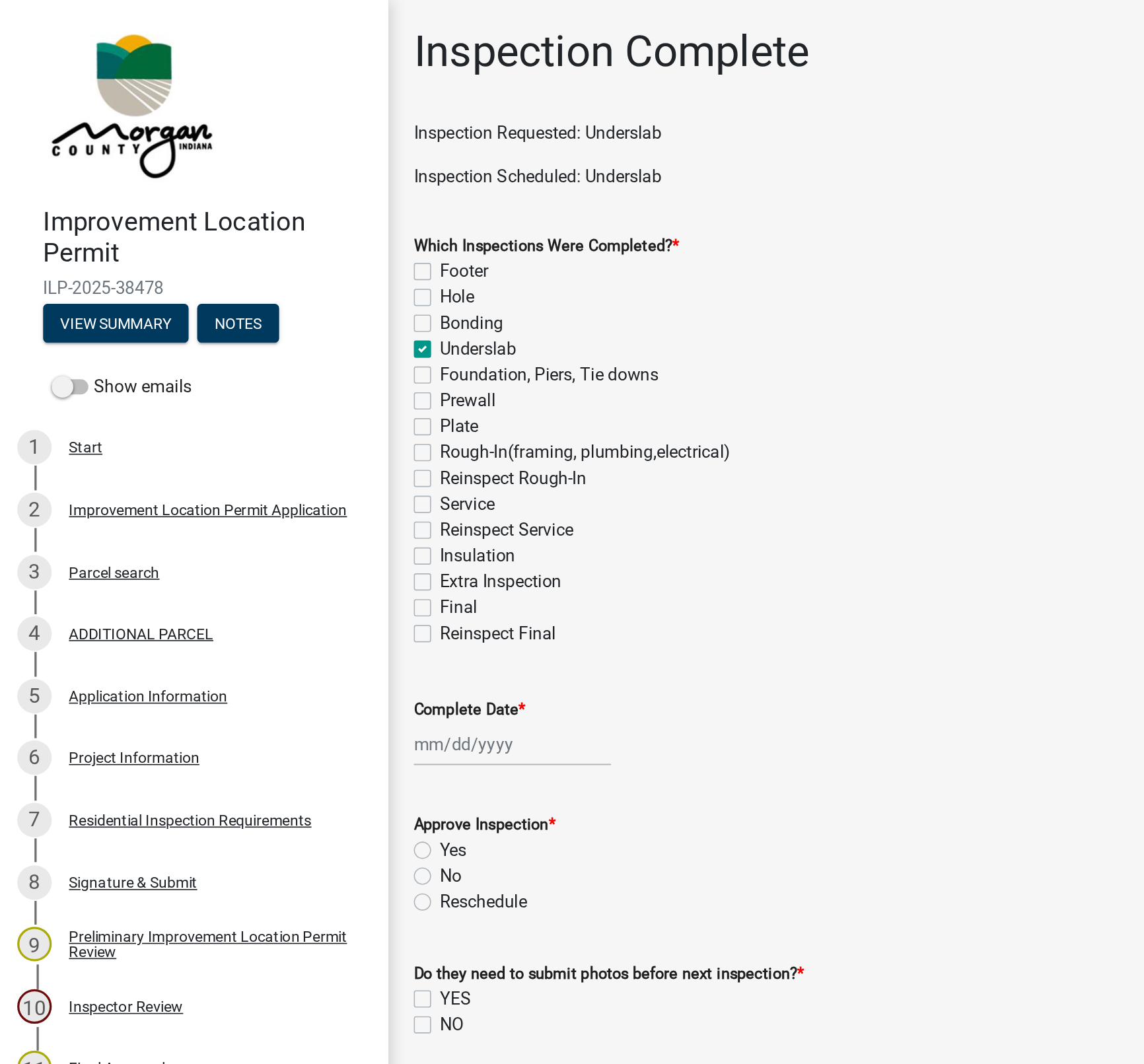
checkbox input "false"
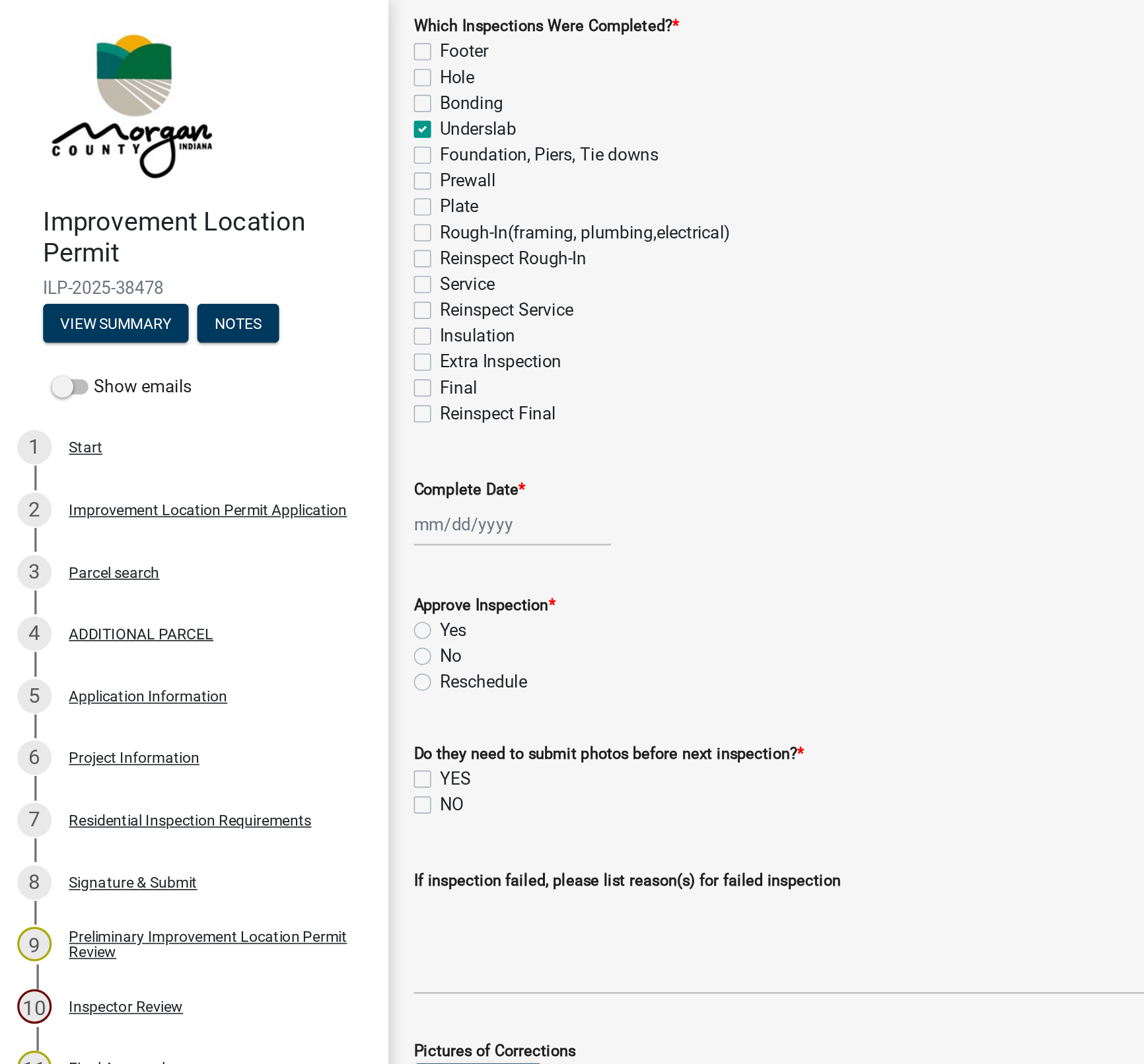
scroll to position [147, 0]
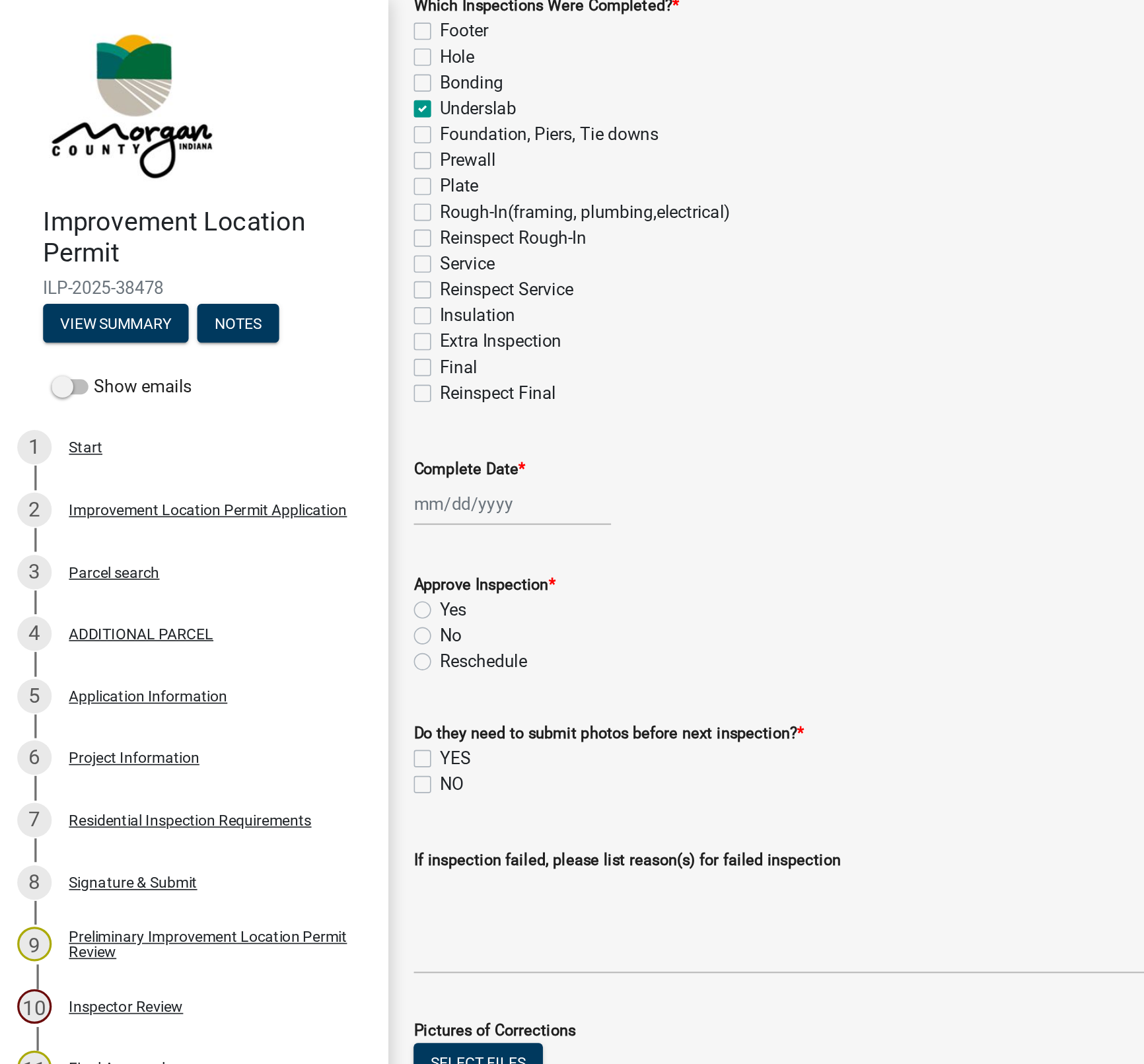
click at [90, 462] on div "Project Information" at bounding box center [82, 464] width 80 height 9
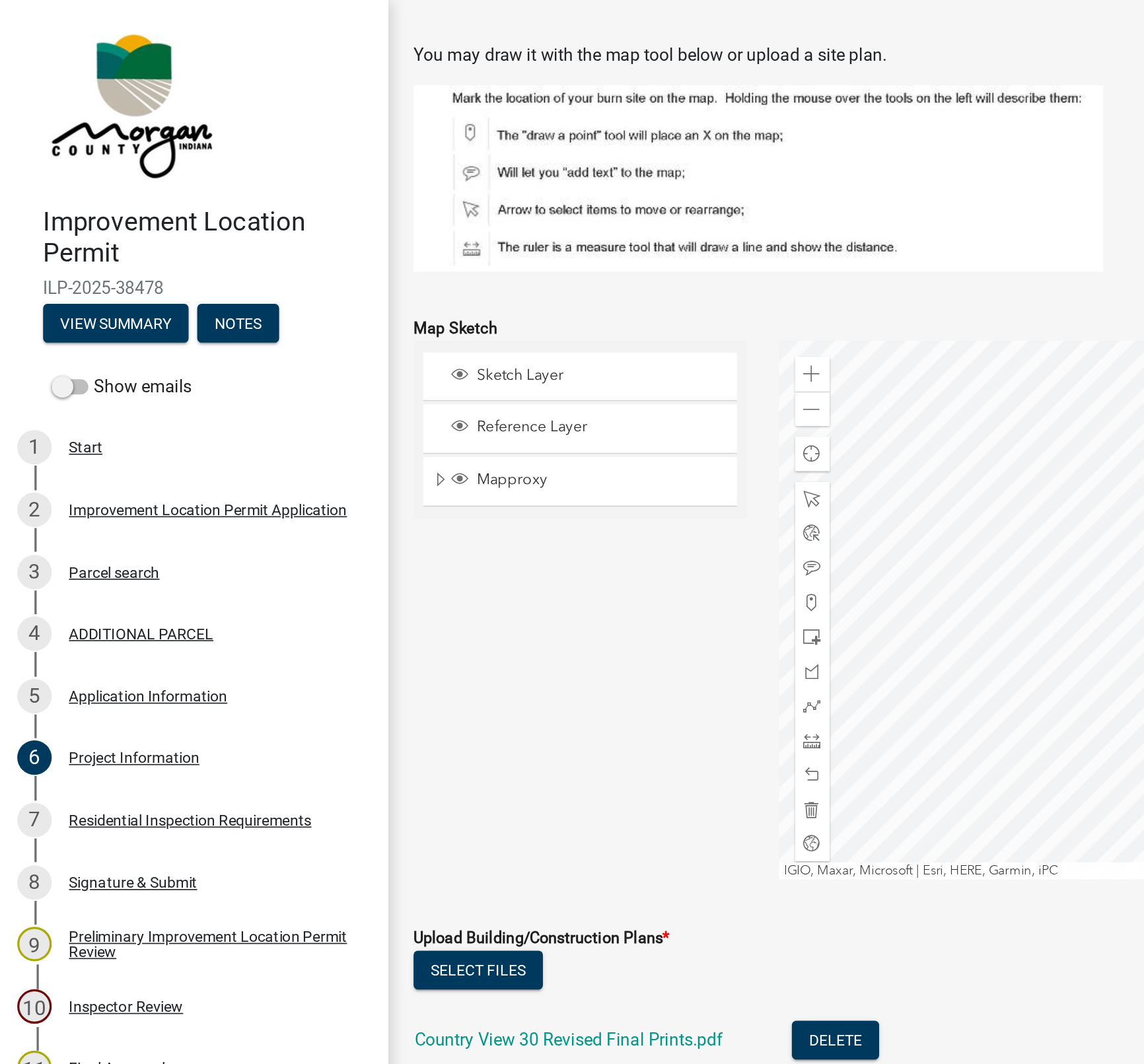
scroll to position [3021, 0]
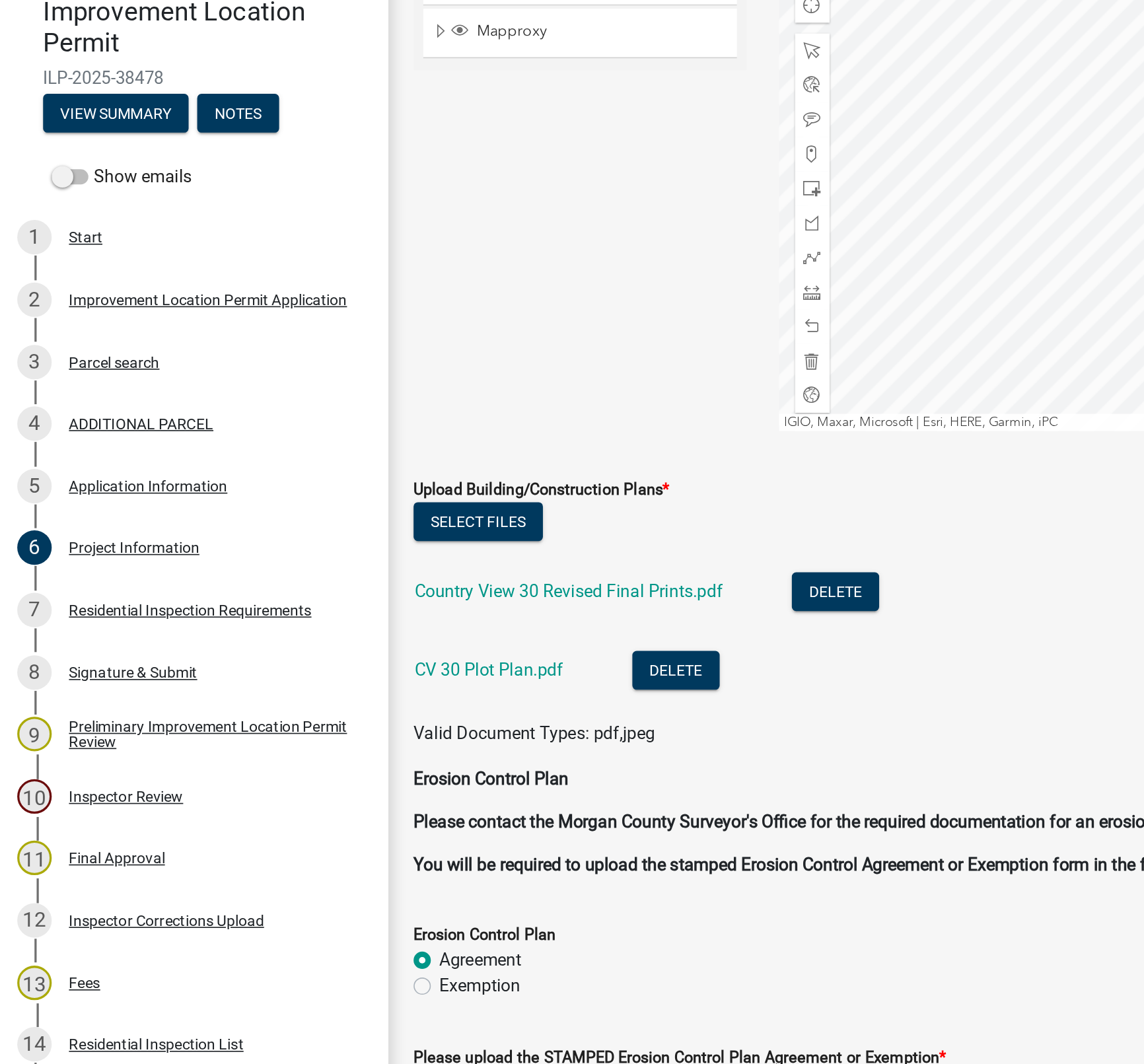
click at [343, 491] on link "Country View 30 Revised Final Prints.pdf" at bounding box center [349, 491] width 189 height 12
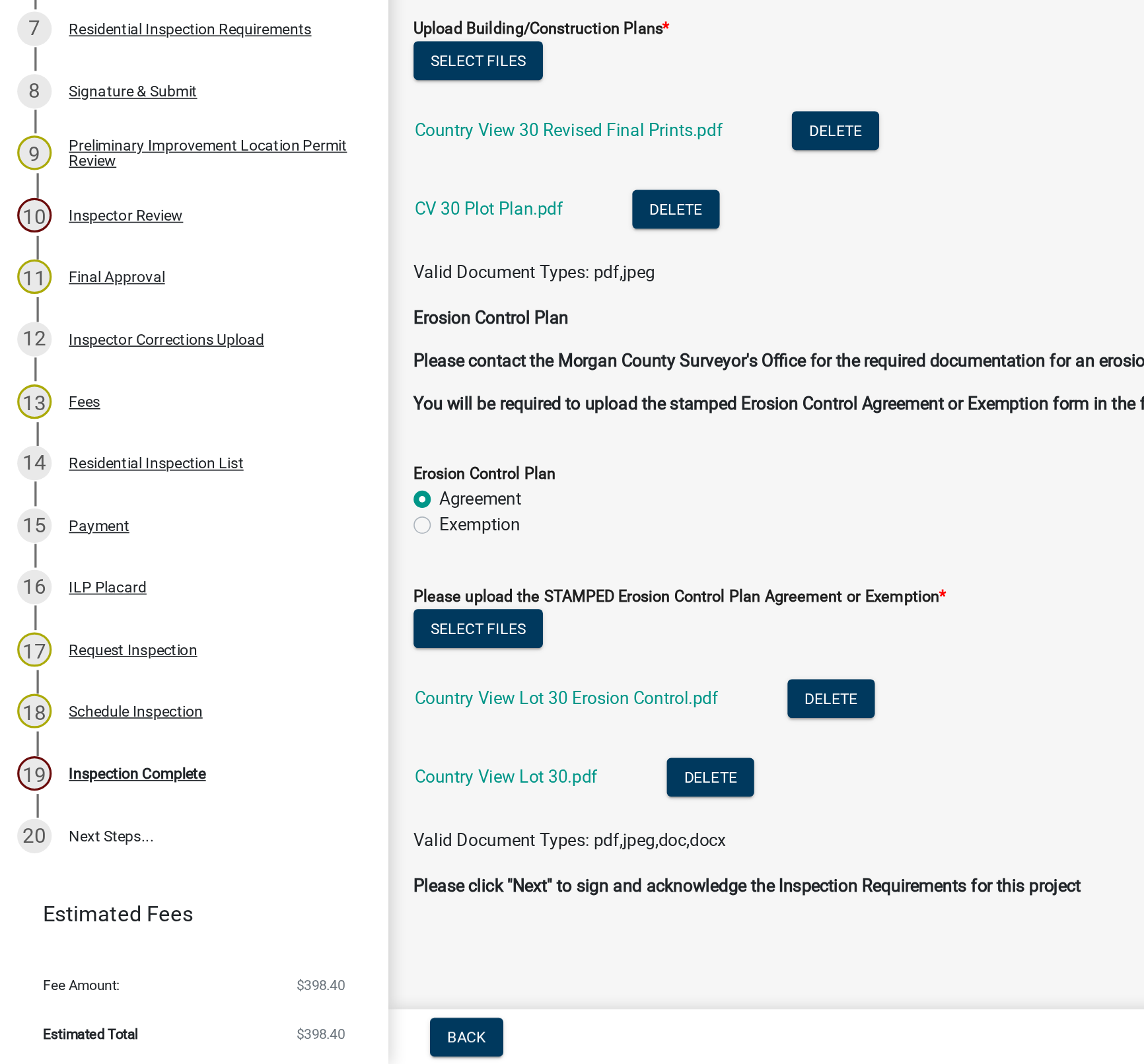
click at [103, 891] on div "19 Inspection Complete" at bounding box center [113, 885] width 206 height 21
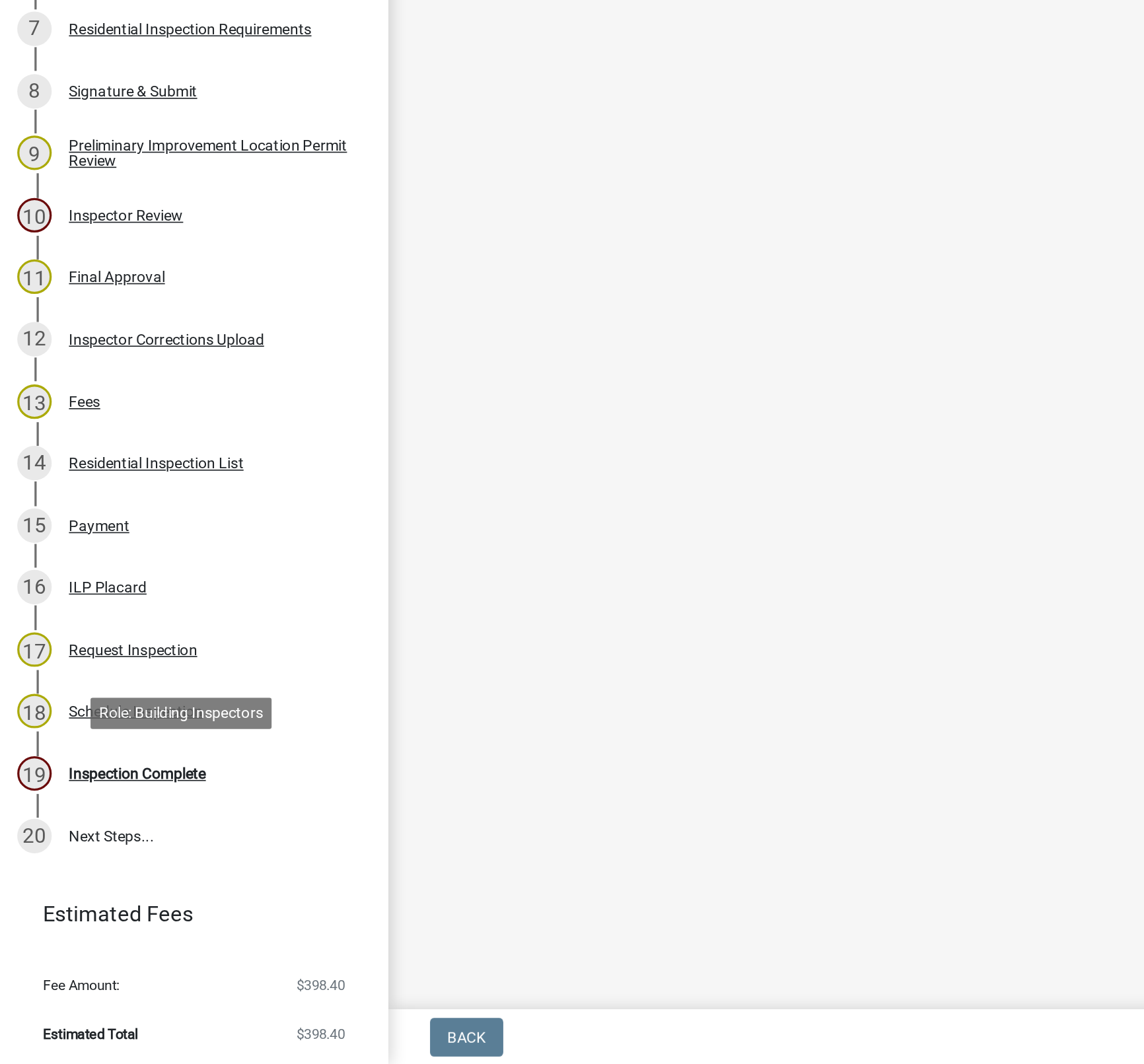
scroll to position [0, 0]
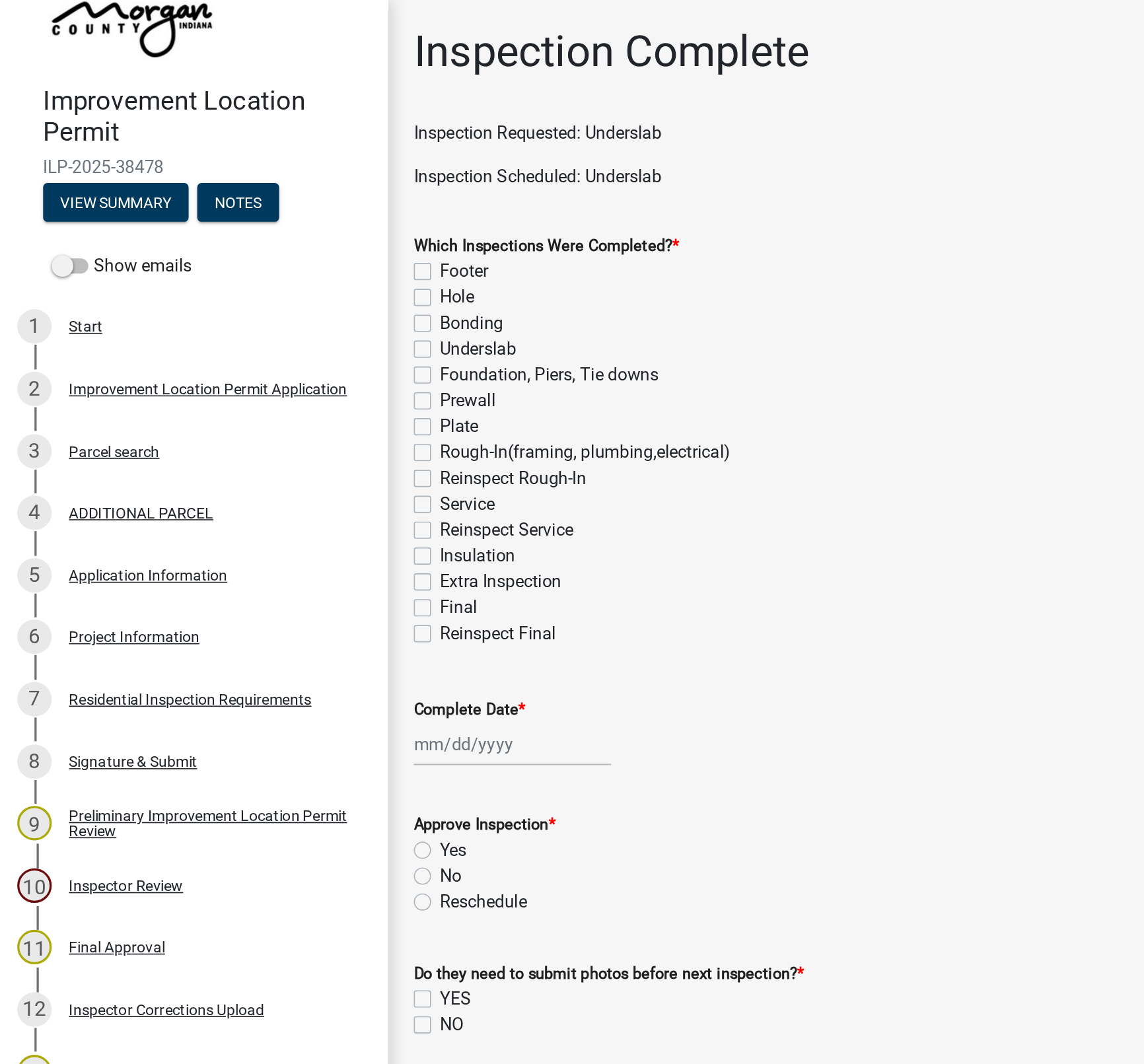
click at [272, 226] on label "Foundation, Piers, Tie downs" at bounding box center [337, 230] width 134 height 16
click at [272, 226] on input "Foundation, Piers, Tie downs" at bounding box center [274, 226] width 8 height 8
checkbox input "true"
checkbox input "false"
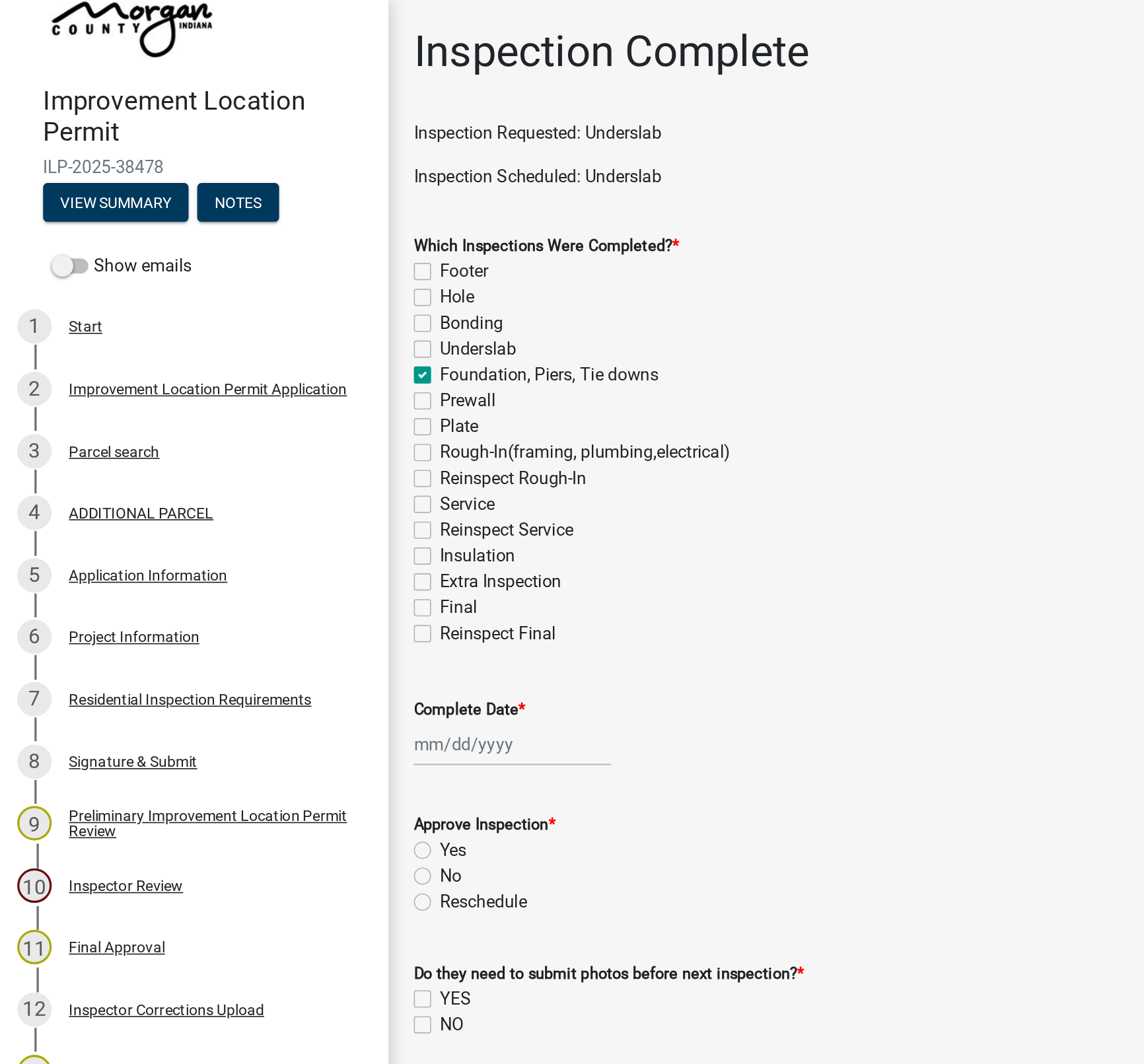
checkbox input "false"
checkbox input "true"
checkbox input "false"
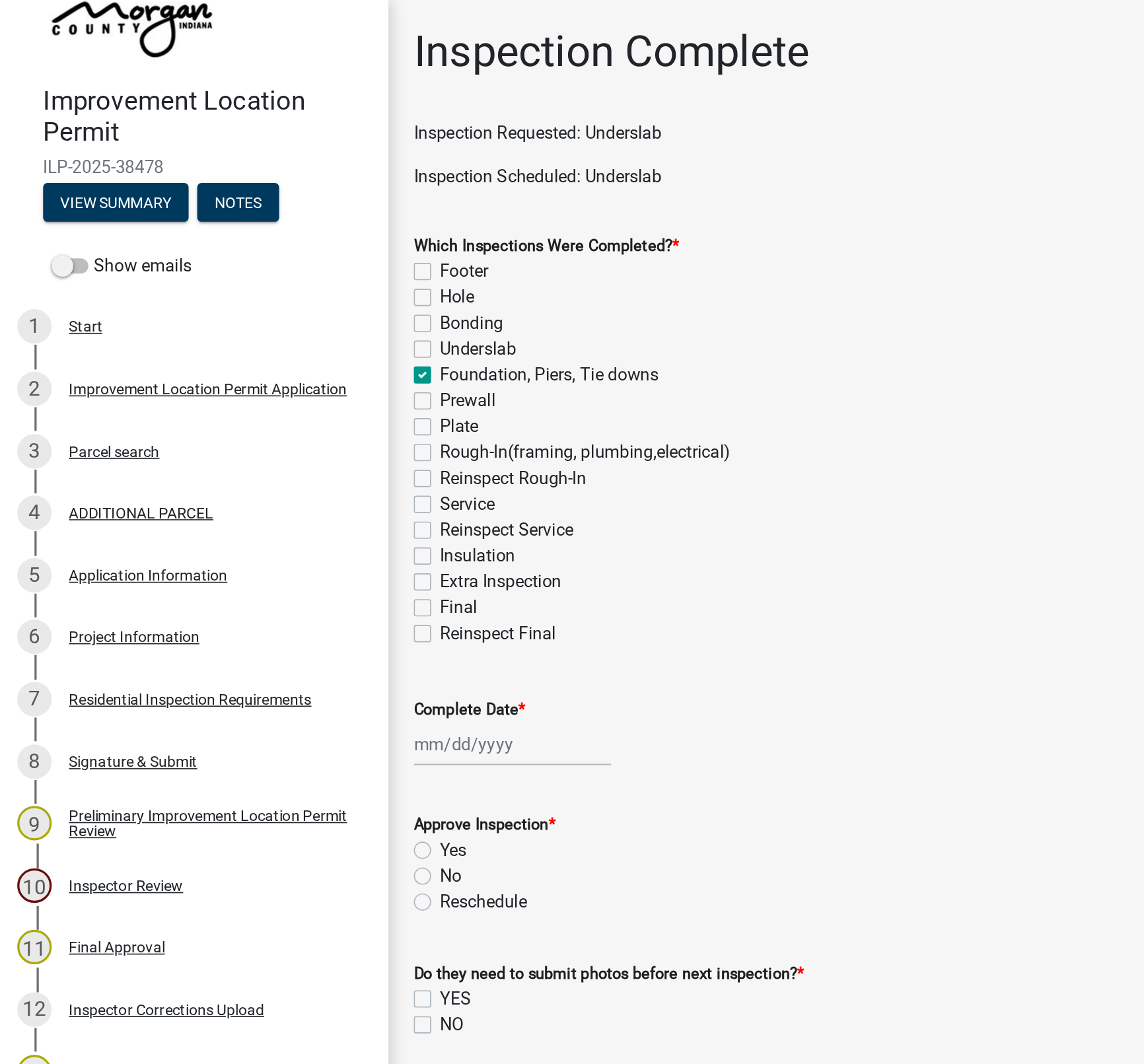
checkbox input "false"
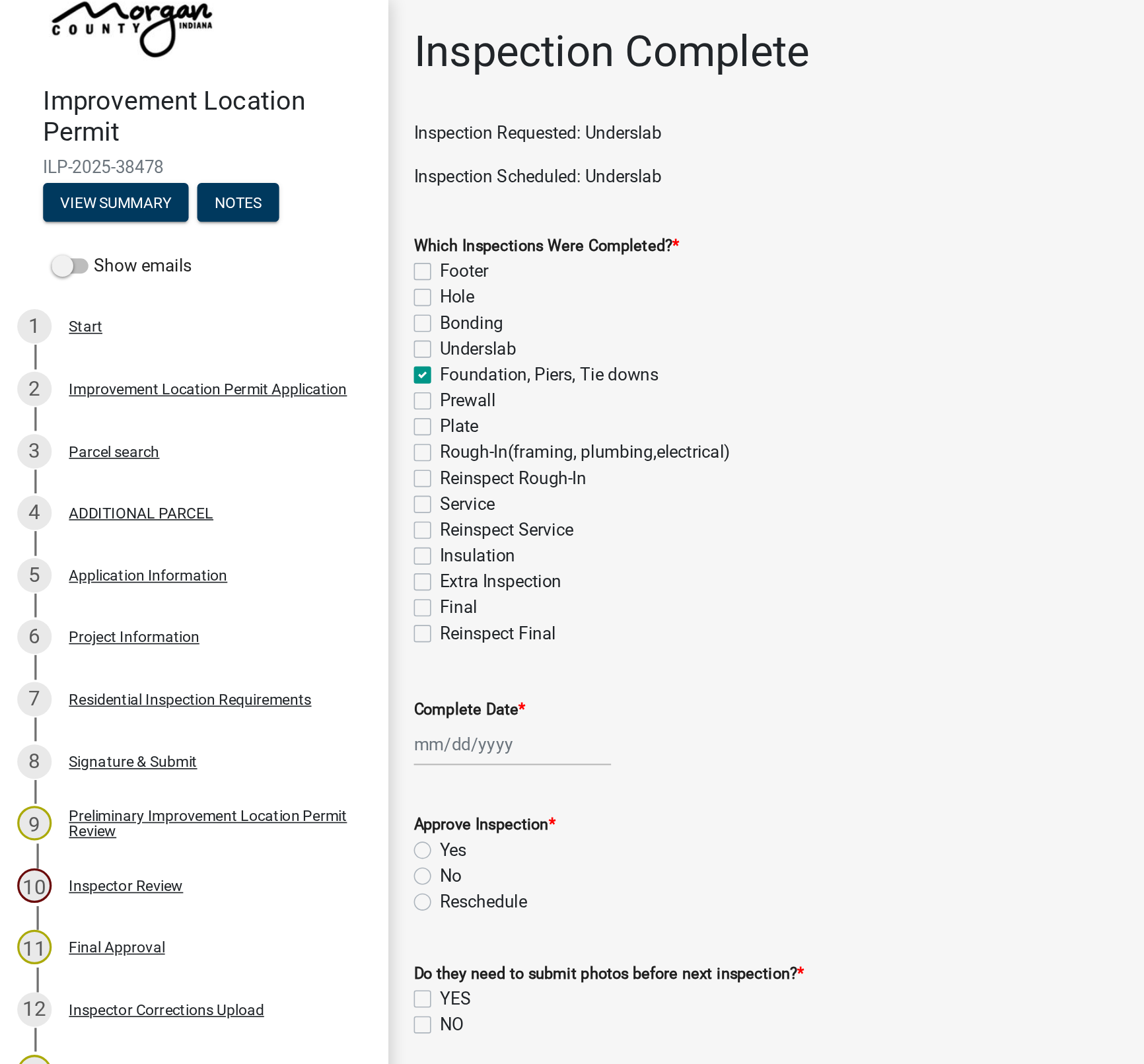
checkbox input "false"
click at [270, 214] on label "Underslab" at bounding box center [293, 214] width 47 height 16
click at [270, 214] on input "Underslab" at bounding box center [274, 210] width 8 height 8
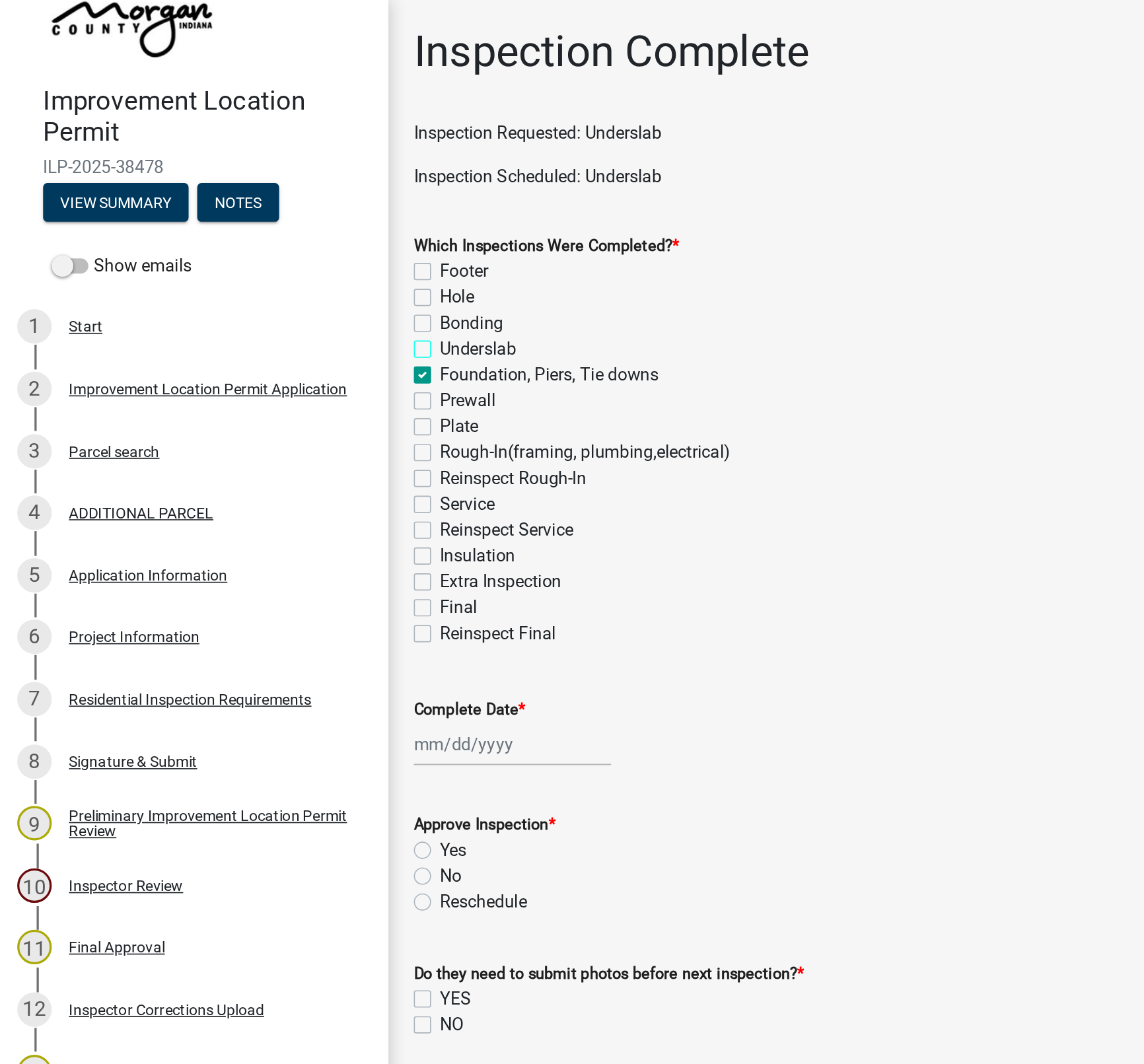
checkbox input "true"
checkbox input "false"
click at [270, 230] on label "Foundation, Piers, Tie downs" at bounding box center [337, 230] width 134 height 16
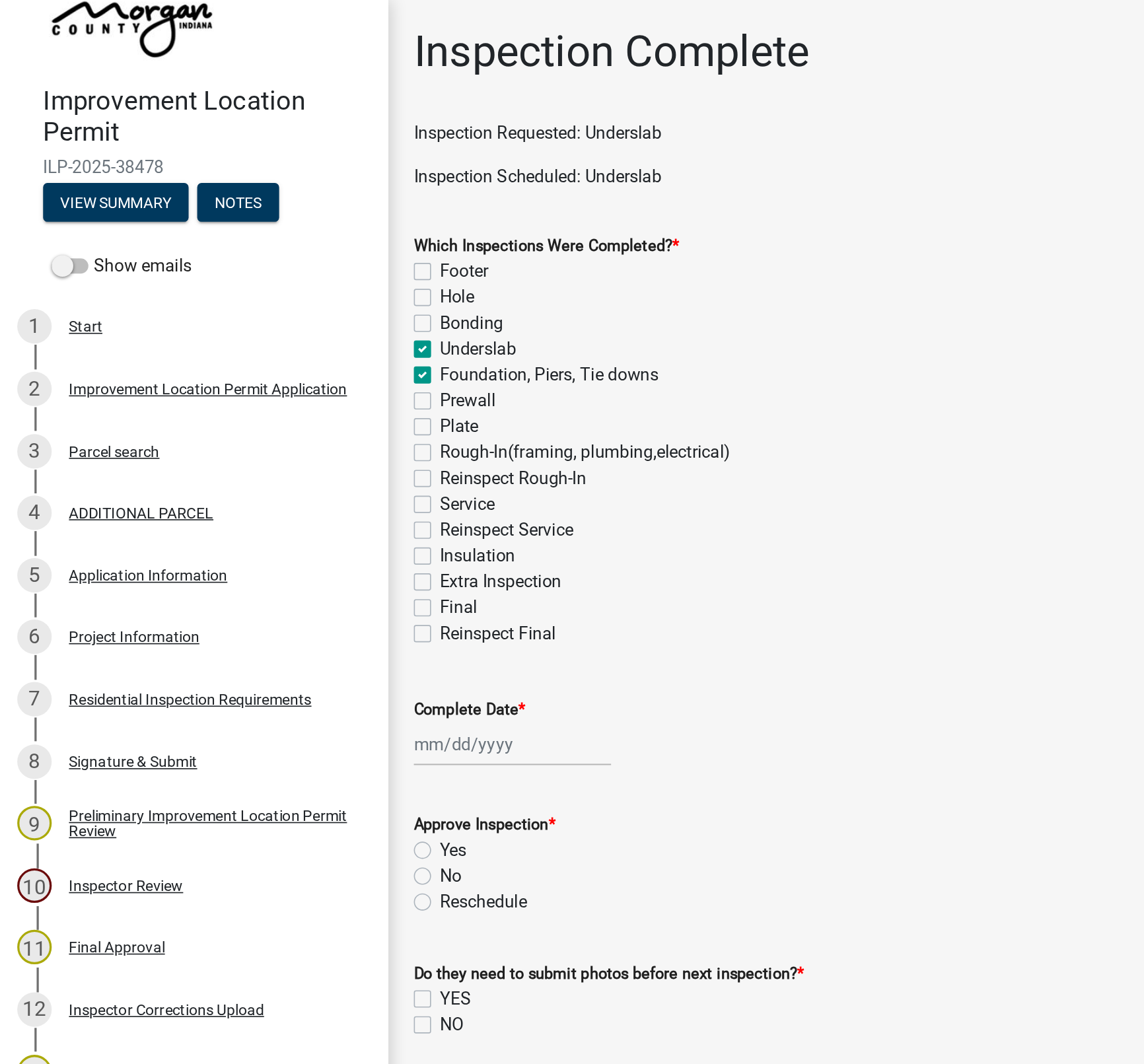
click at [270, 230] on input "Foundation, Piers, Tie downs" at bounding box center [274, 226] width 8 height 8
click at [293, 452] on div at bounding box center [314, 455] width 121 height 27
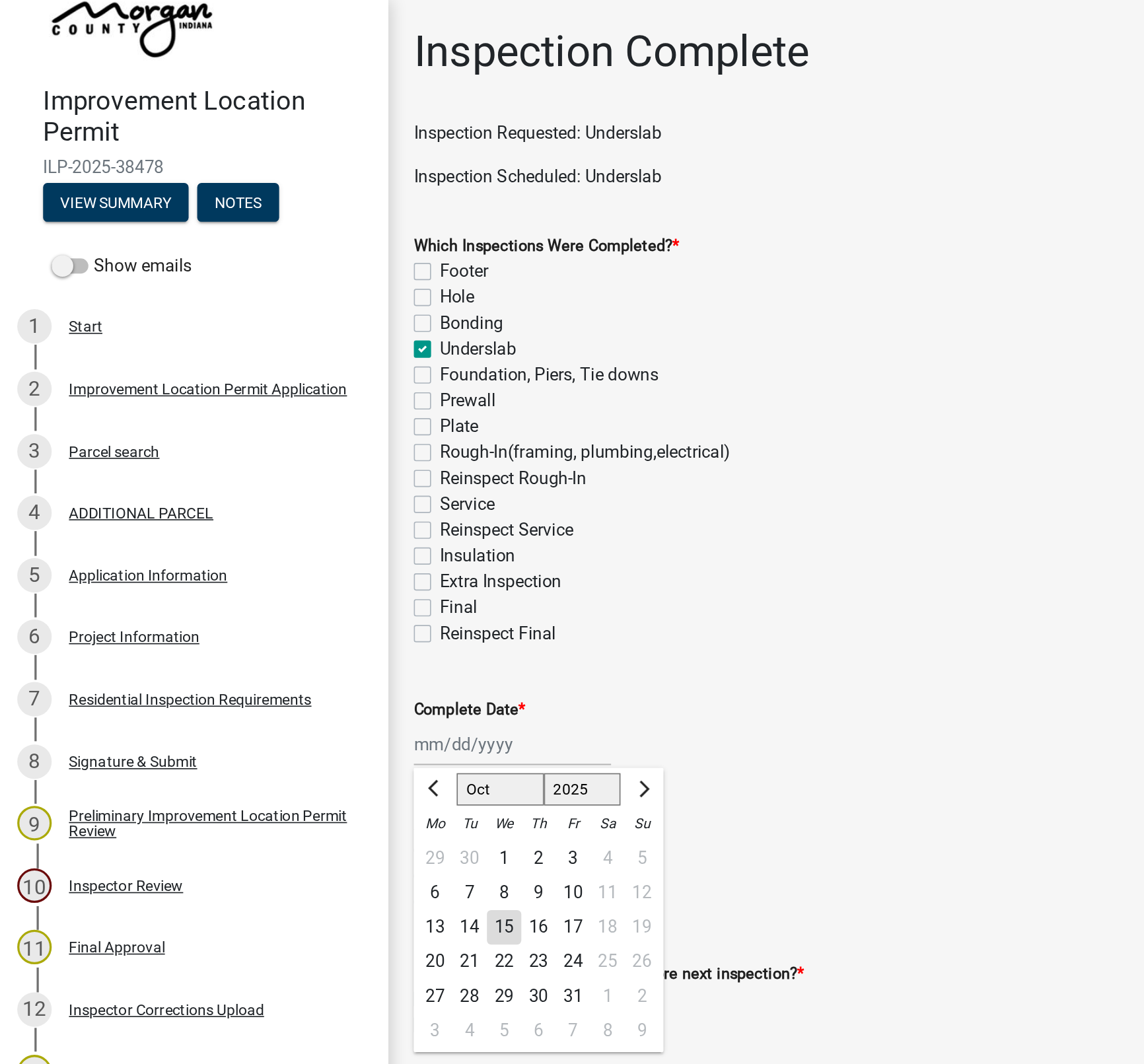
click at [317, 565] on div "15" at bounding box center [309, 569] width 21 height 21
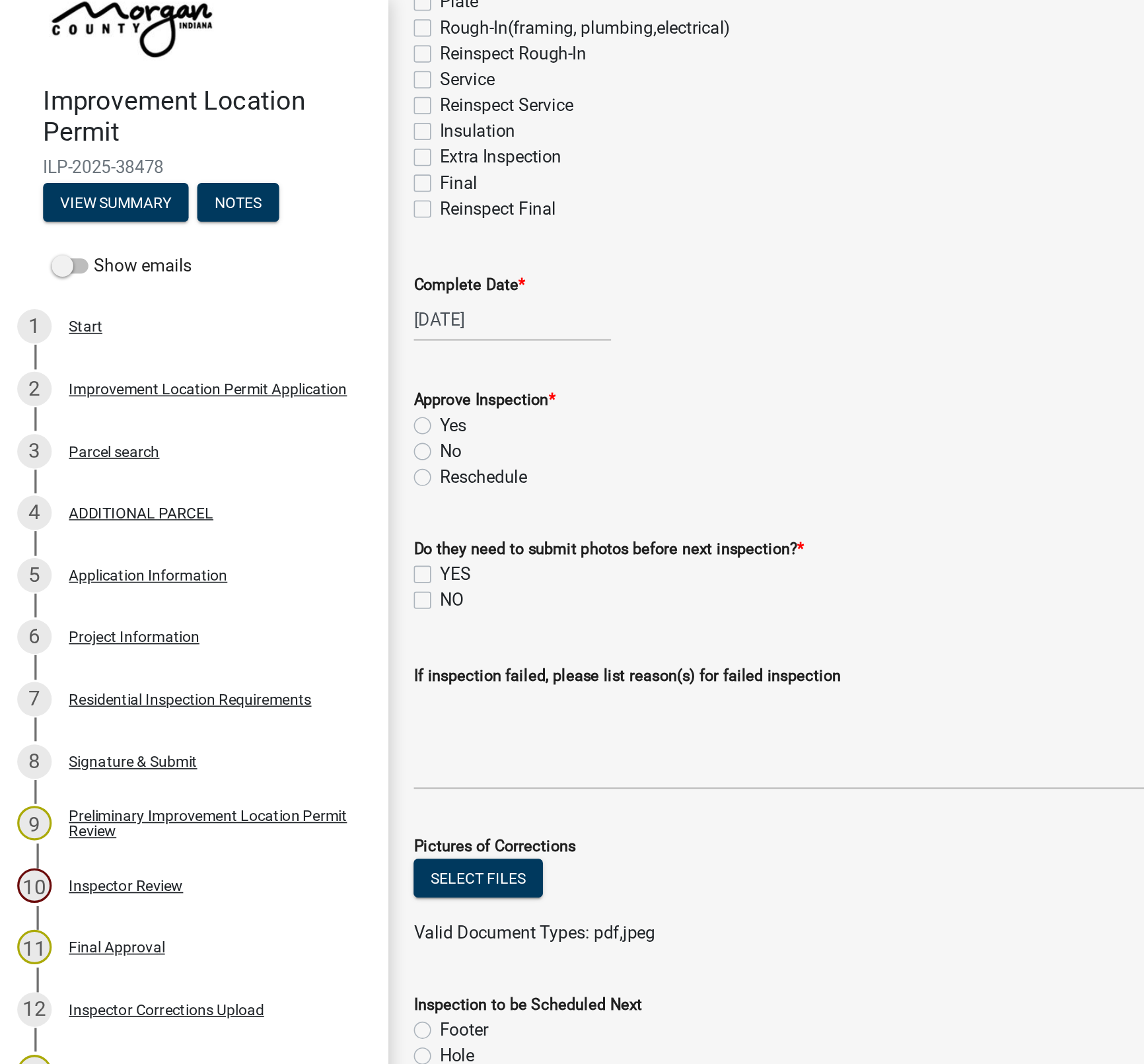
scroll to position [268, 0]
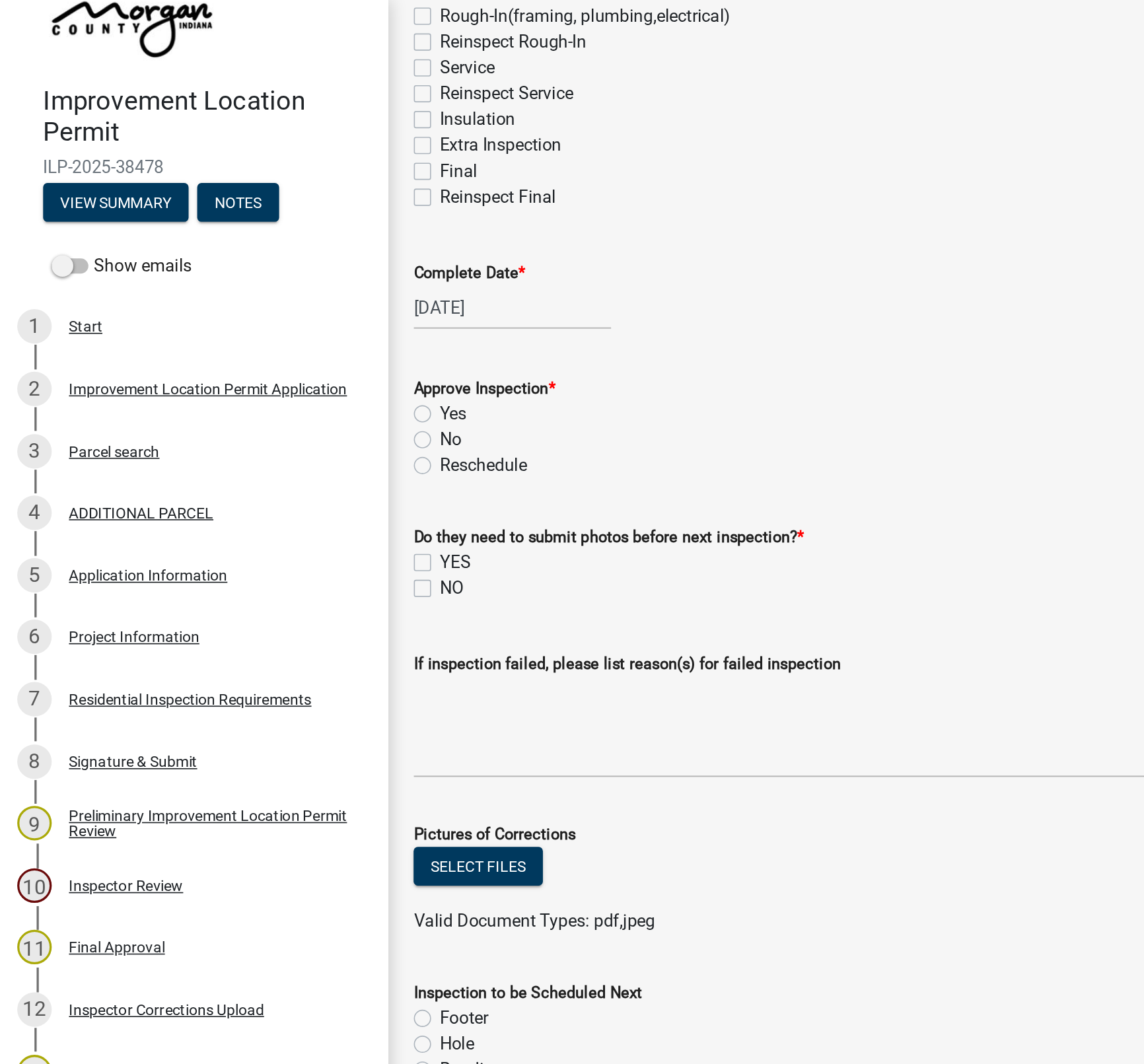
click at [273, 253] on label "Yes" at bounding box center [278, 253] width 17 height 16
click at [273, 253] on input "Yes" at bounding box center [274, 250] width 8 height 8
click at [270, 363] on label "NO" at bounding box center [277, 360] width 14 height 16
click at [270, 362] on input "NO" at bounding box center [274, 357] width 8 height 8
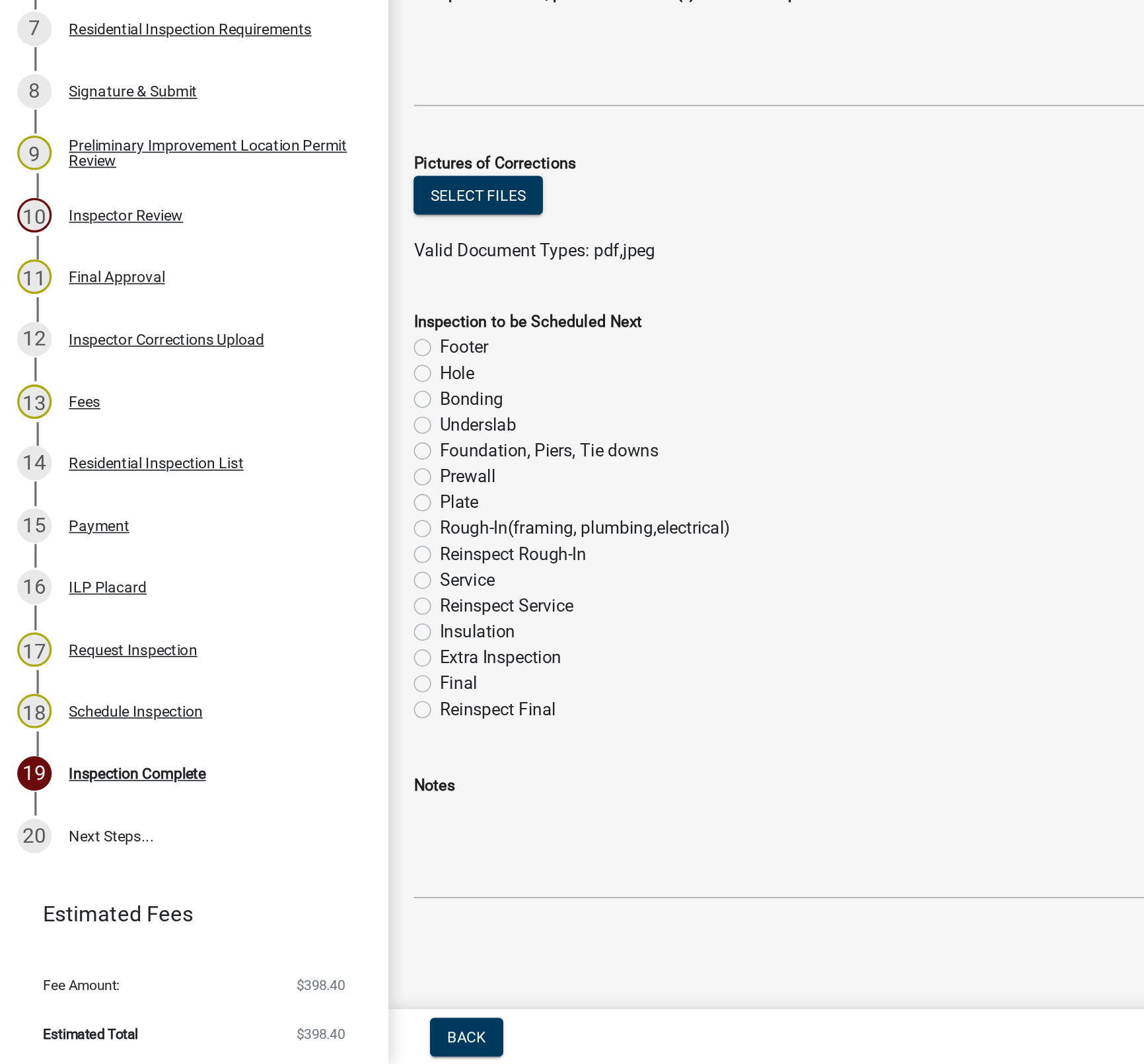
click at [270, 719] on label "Plate" at bounding box center [282, 719] width 23 height 16
click at [270, 719] on input "Plate" at bounding box center [274, 716] width 8 height 8
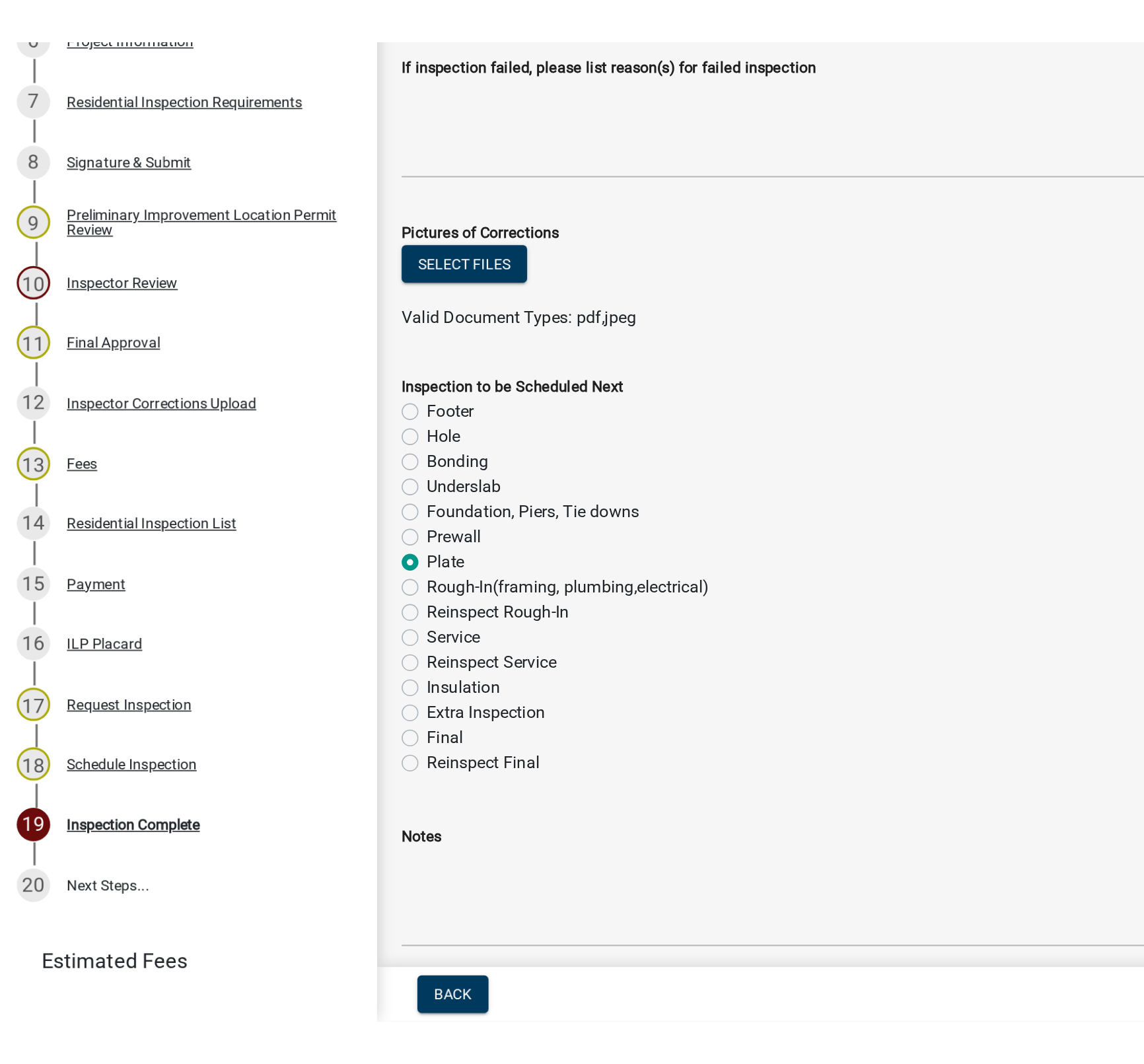
scroll to position [0, 0]
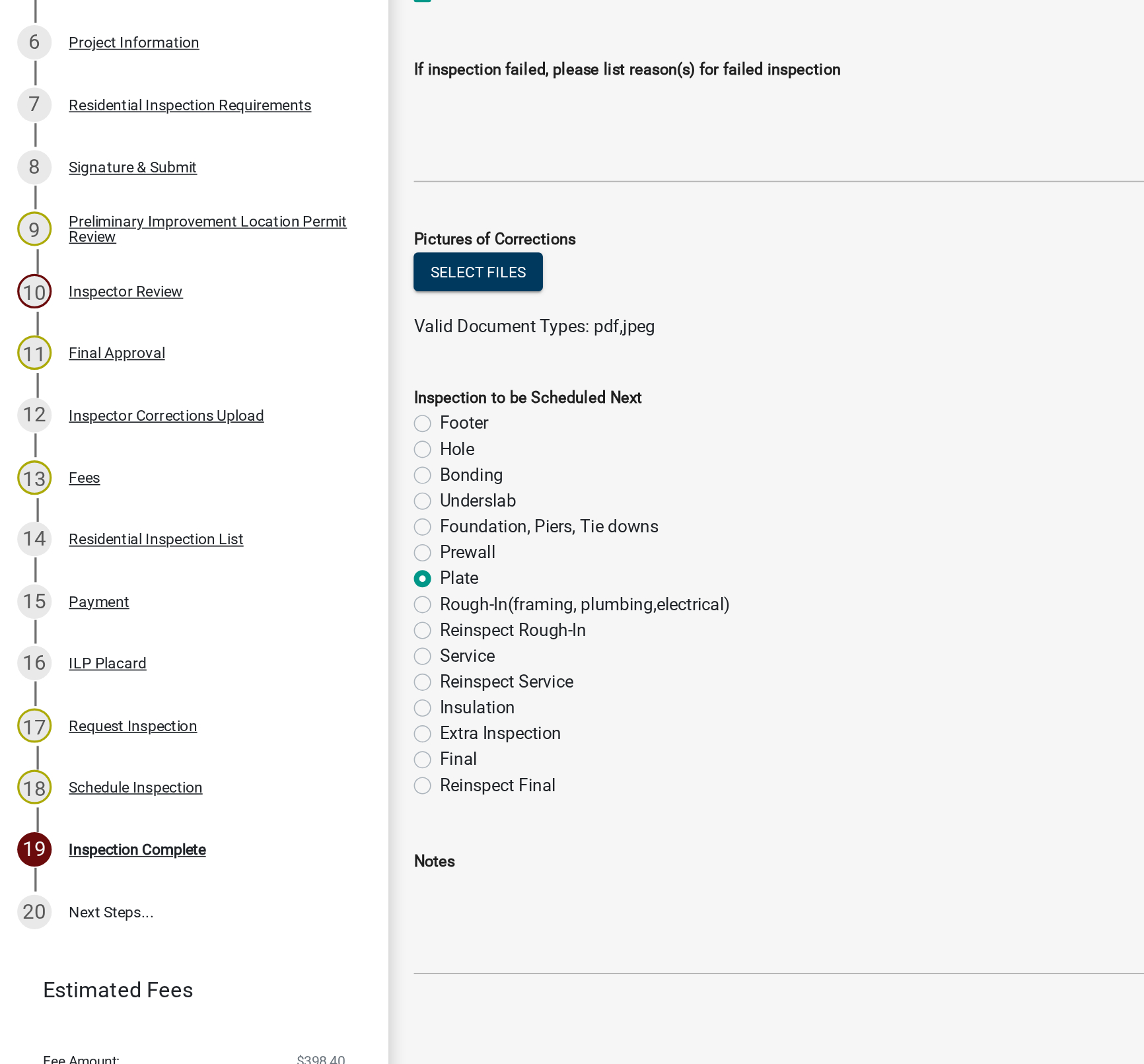
click at [537, 852] on div "Reinspect Final" at bounding box center [691, 846] width 874 height 16
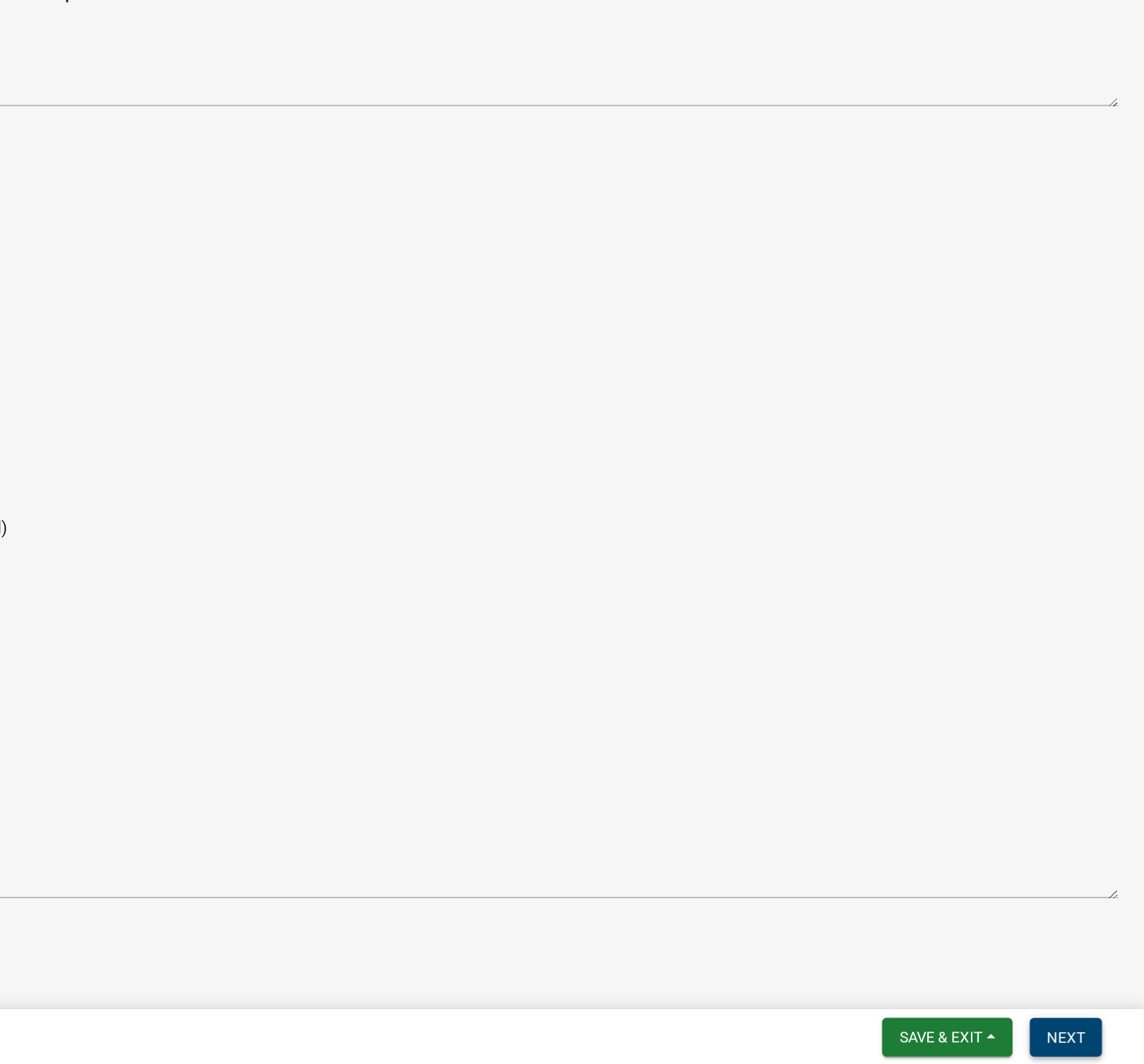
click at [925, 1041] on button "Next" at bounding box center [1096, 1047] width 44 height 23
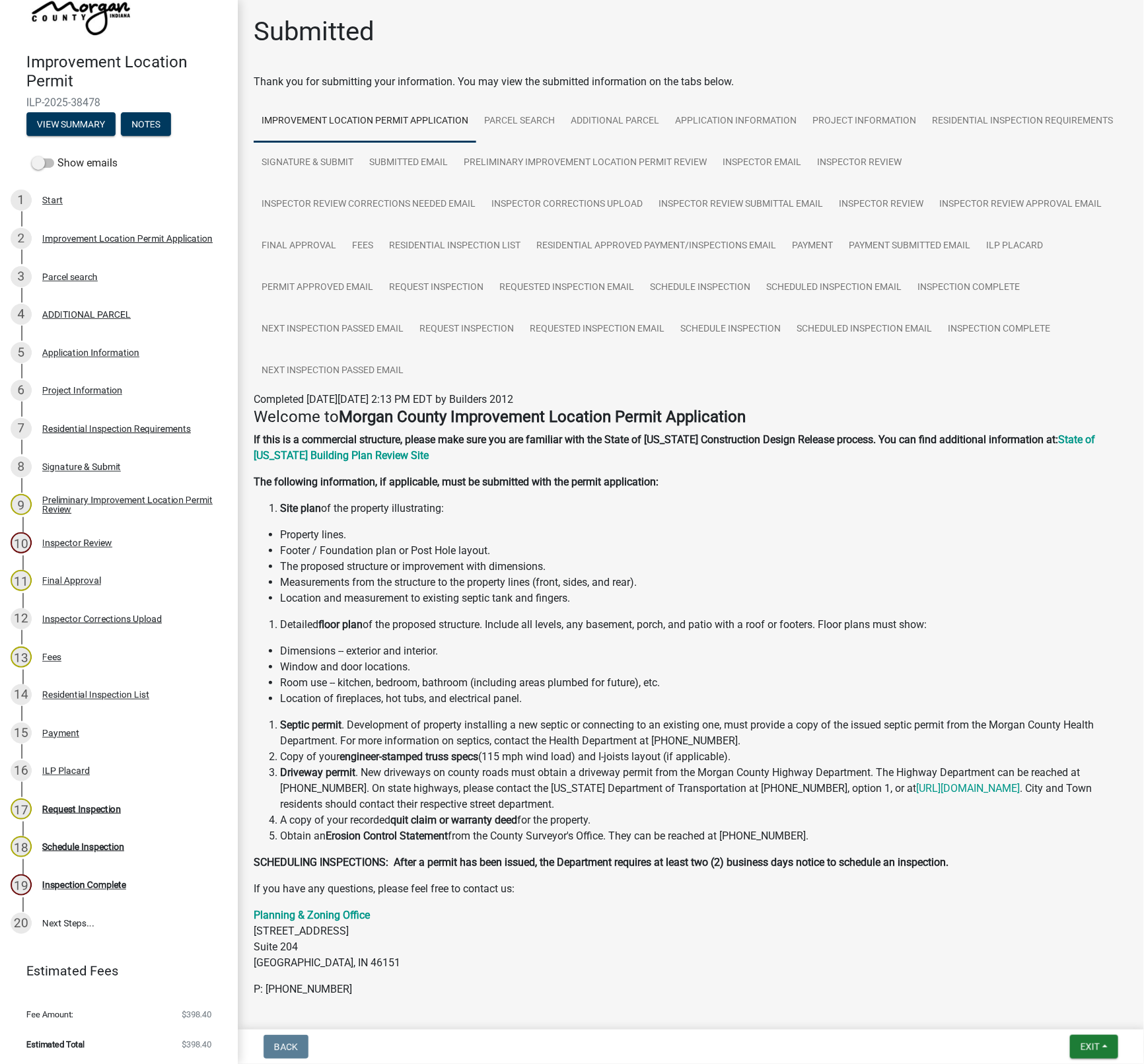
click at [925, 1030] on nav "Back Exit Save Save & Exit" at bounding box center [691, 1047] width 906 height 35
click at [925, 1046] on span "Exit" at bounding box center [1090, 1047] width 19 height 10
click at [925, 1011] on button "Save & Exit" at bounding box center [1065, 1013] width 106 height 32
